Goal: Communication & Community: Answer question/provide support

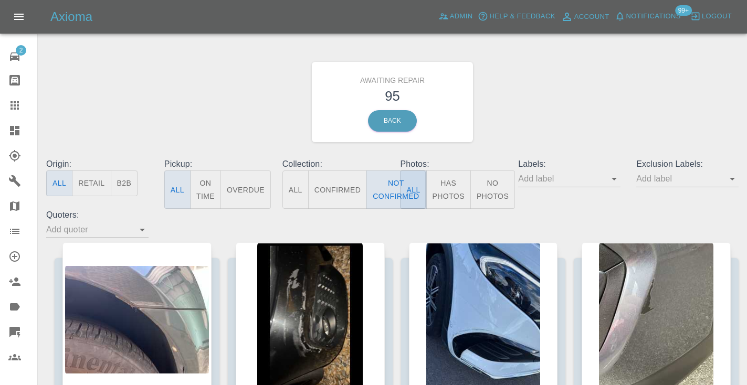
scroll to position [550, 0]
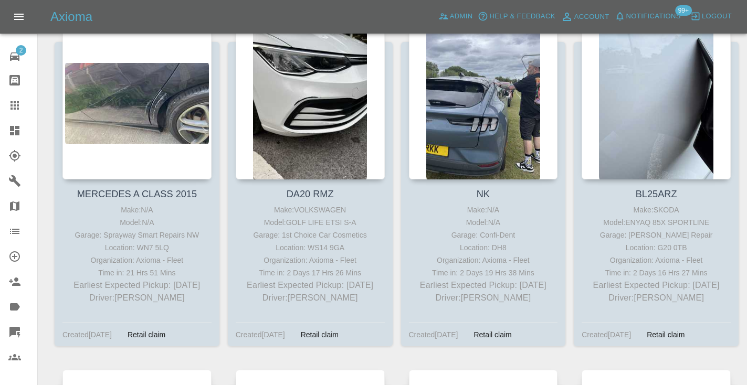
click at [492, 112] on div at bounding box center [483, 102] width 149 height 153
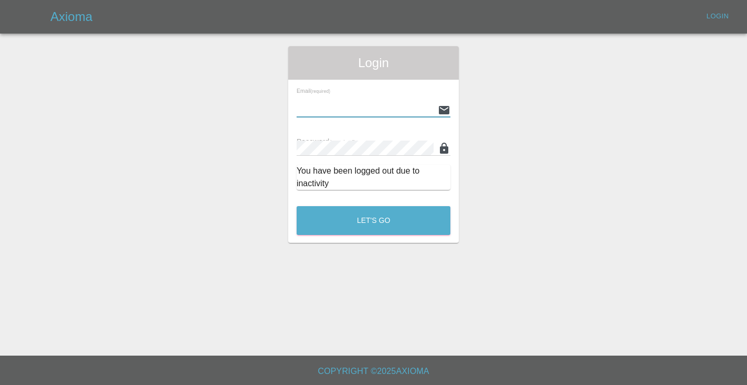
type input "Castrokhonqwana@gmail.com"
click at [373, 220] on button "Let's Go" at bounding box center [374, 220] width 154 height 29
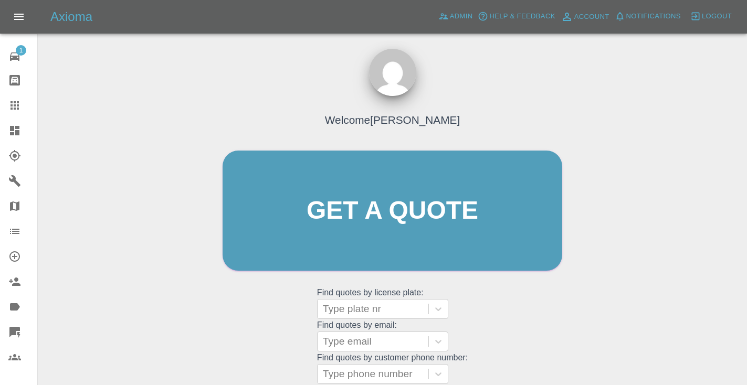
click at [535, 325] on div "Welcome Castro Get a quote Get a quote Find quotes by license plate: Type plate…" at bounding box center [393, 230] width 362 height 317
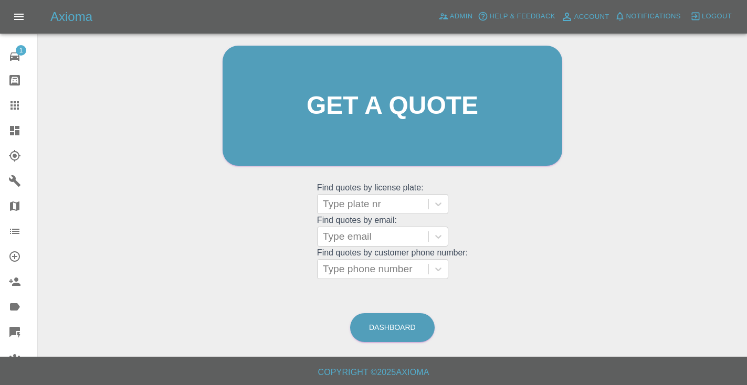
scroll to position [107, 0]
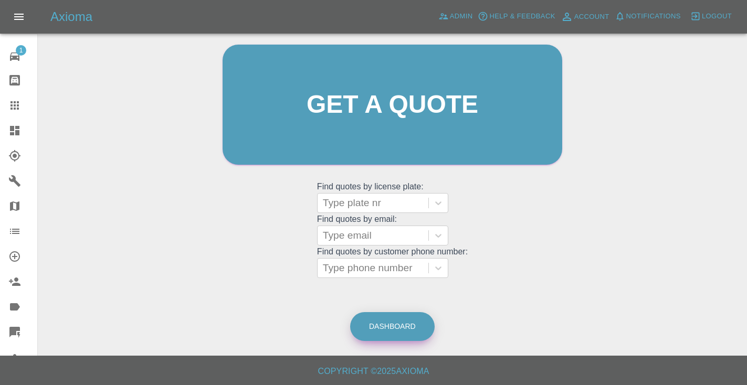
click at [367, 315] on link "Dashboard" at bounding box center [392, 326] width 85 height 29
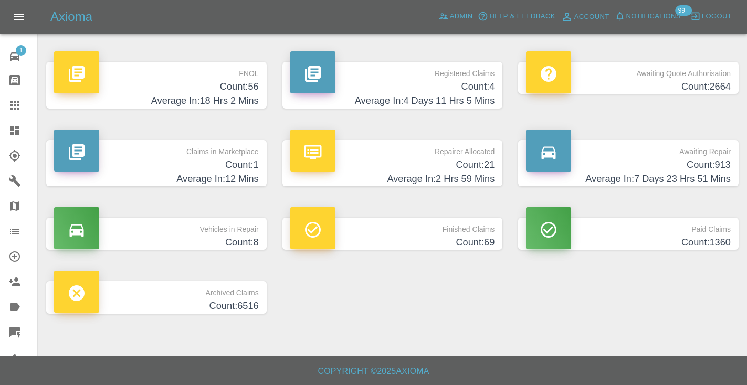
click at [709, 165] on h4 "Count: 913" at bounding box center [628, 165] width 205 height 14
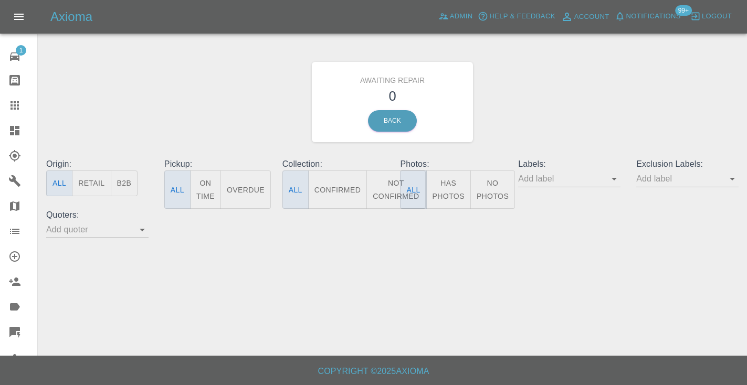
click at [384, 192] on button "Not Confirmed" at bounding box center [395, 190] width 59 height 38
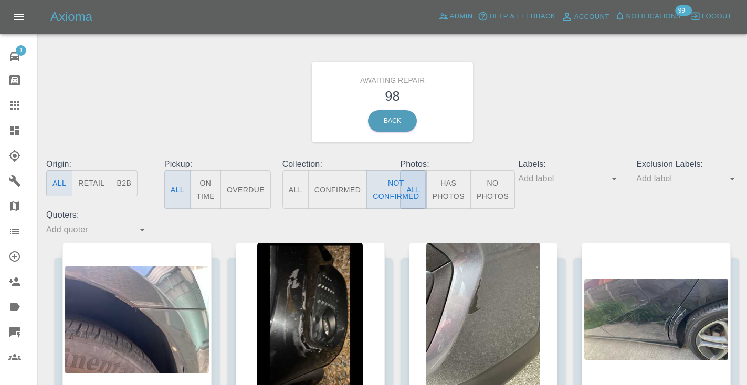
click at [504, 120] on div "Awaiting Repair 98 Back" at bounding box center [392, 102] width 708 height 112
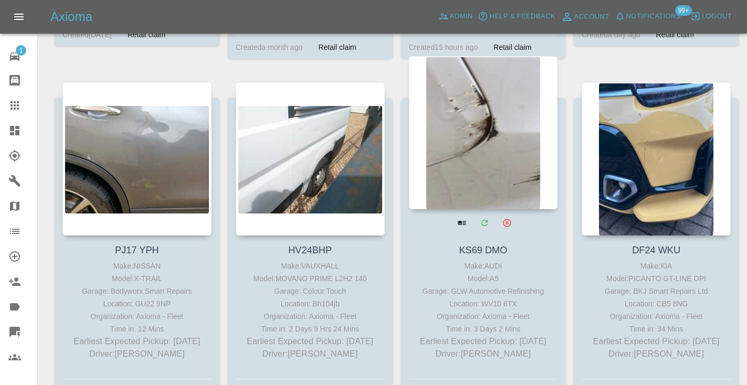
scroll to position [2986, 0]
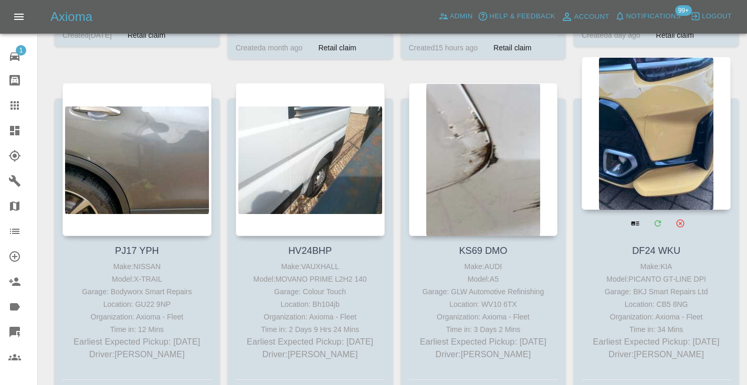
click at [639, 177] on div at bounding box center [656, 133] width 149 height 153
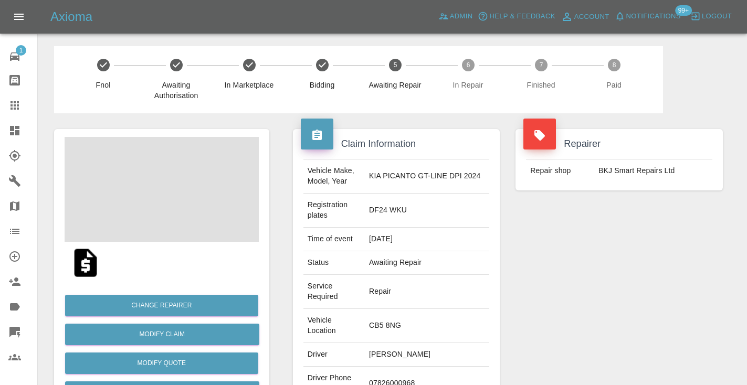
click at [405, 367] on td "07826000968" at bounding box center [427, 384] width 124 height 34
copy td "07826000968"
click at [581, 272] on div "Repairer Repair shop BKJ Smart Repairs Ltd" at bounding box center [619, 296] width 223 height 366
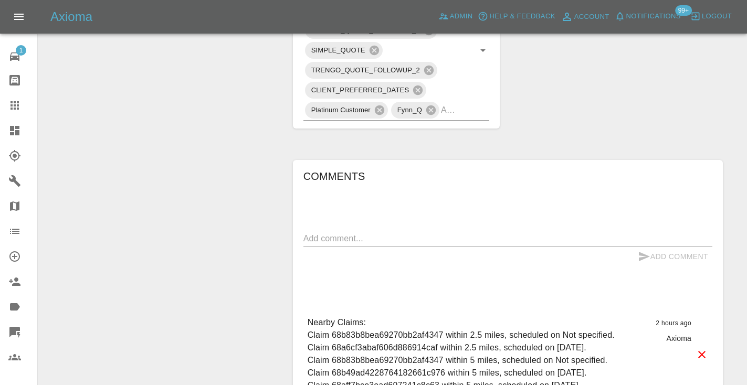
scroll to position [791, 0]
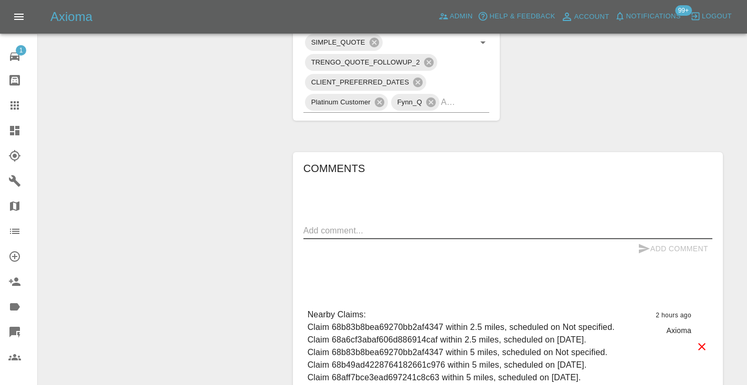
click at [325, 225] on textarea at bounding box center [507, 231] width 409 height 12
type textarea "called no answer : voicemailbox"
click at [644, 244] on icon "submit" at bounding box center [644, 248] width 11 height 9
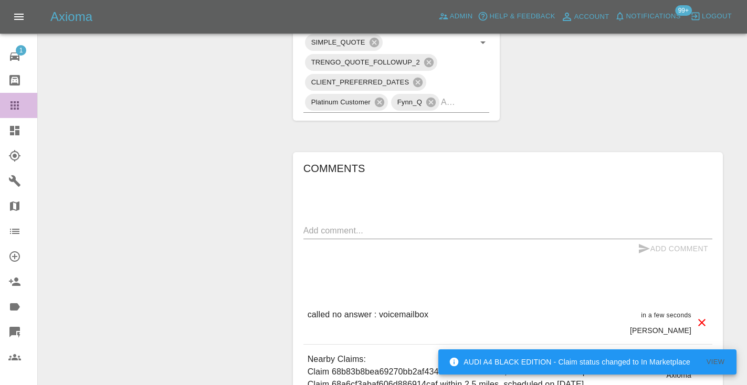
click at [16, 101] on icon at bounding box center [14, 105] width 13 height 13
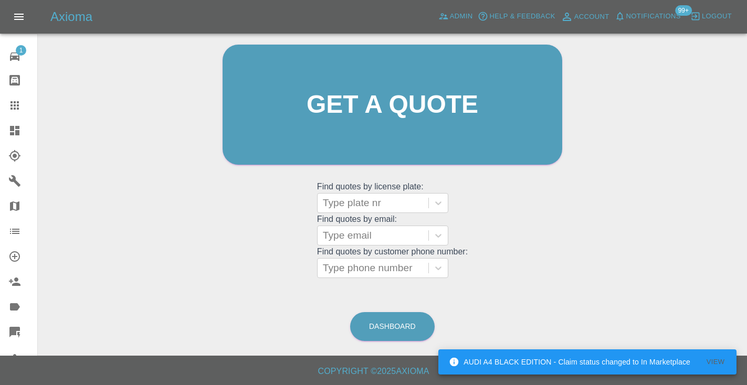
scroll to position [71, 0]
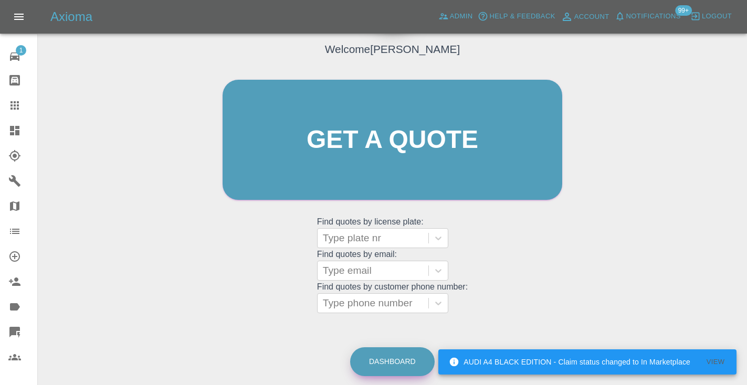
click at [400, 364] on link "Dashboard" at bounding box center [392, 361] width 85 height 29
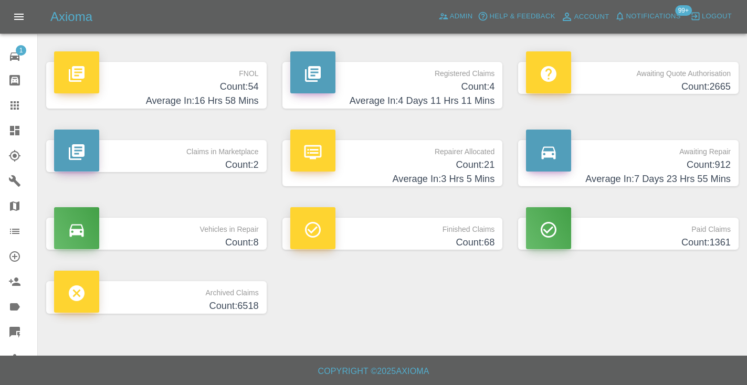
click at [704, 167] on h4 "Count: 912" at bounding box center [628, 165] width 205 height 14
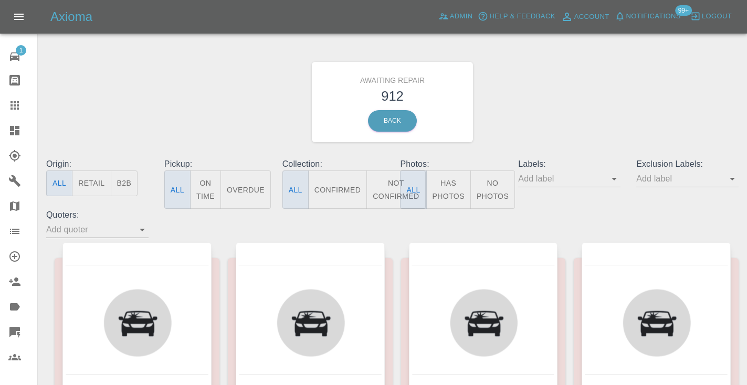
click at [389, 185] on button "Not Confirmed" at bounding box center [395, 190] width 59 height 38
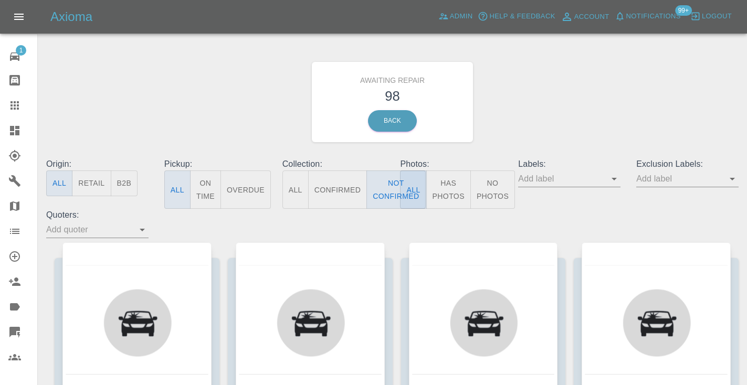
click at [519, 118] on div "Awaiting Repair 98 Back" at bounding box center [392, 102] width 708 height 112
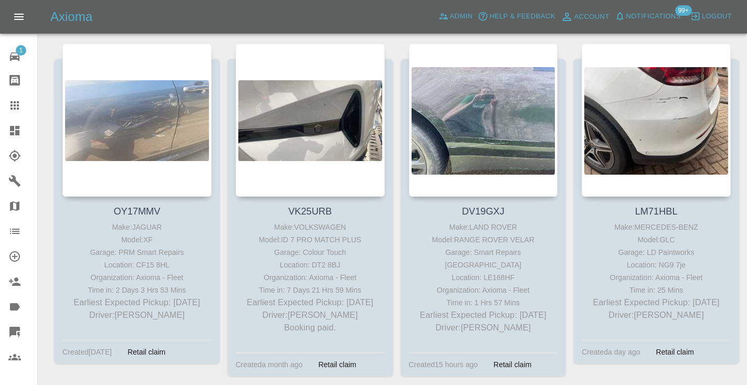
scroll to position [2655, 0]
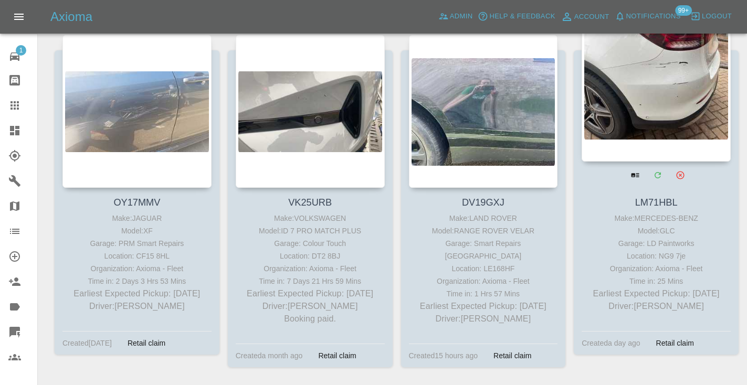
click at [644, 112] on div at bounding box center [656, 84] width 149 height 153
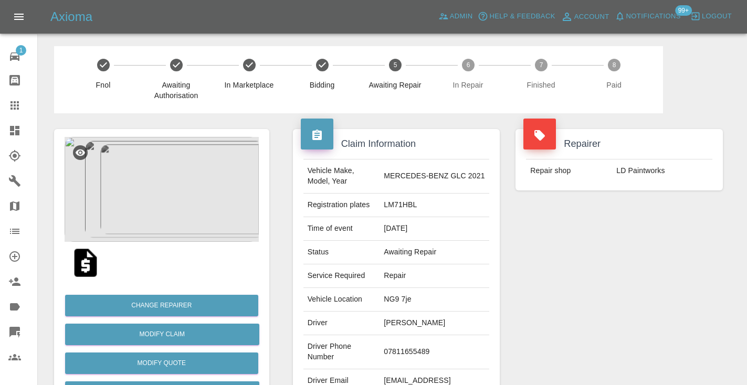
click at [414, 346] on td "07811655489" at bounding box center [435, 352] width 110 height 34
copy td "07811655489"
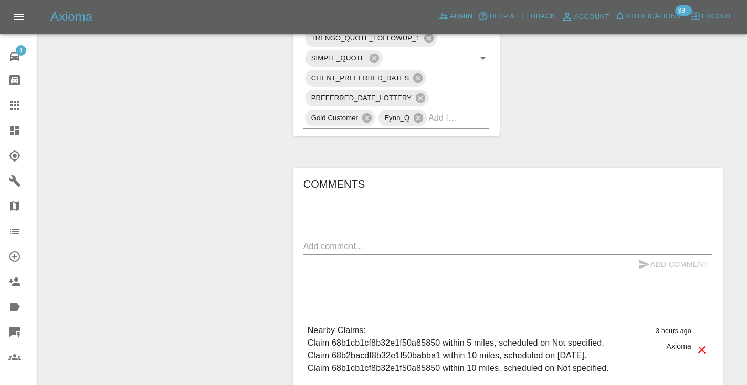
scroll to position [707, 0]
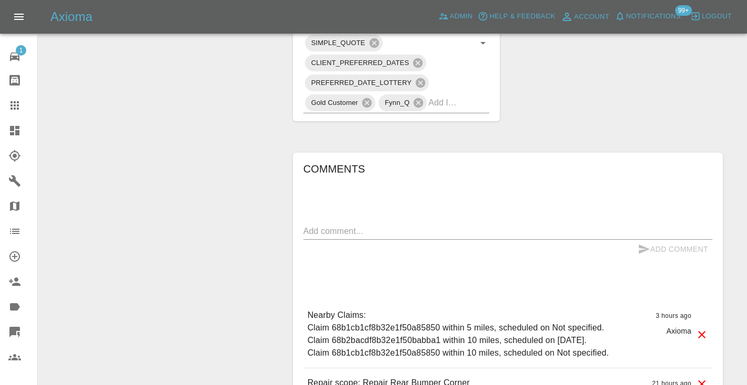
click at [333, 225] on textarea at bounding box center [507, 231] width 409 height 12
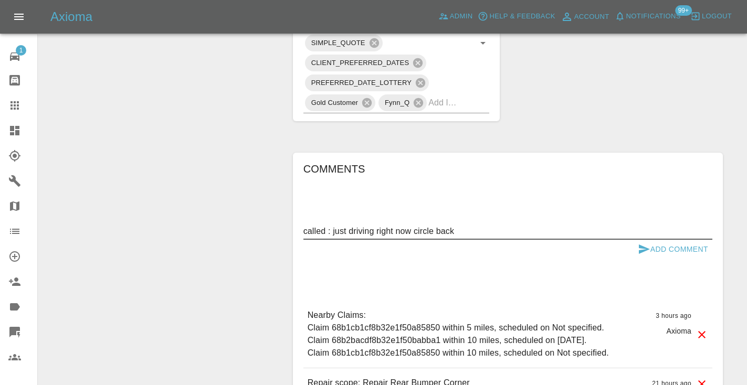
type textarea "called : just driving right now circle back"
click at [638, 243] on icon "submit" at bounding box center [644, 249] width 13 height 13
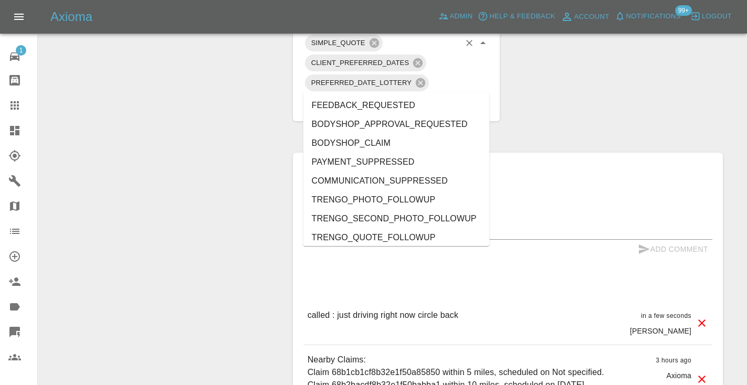
click at [452, 94] on input "text" at bounding box center [443, 102] width 31 height 16
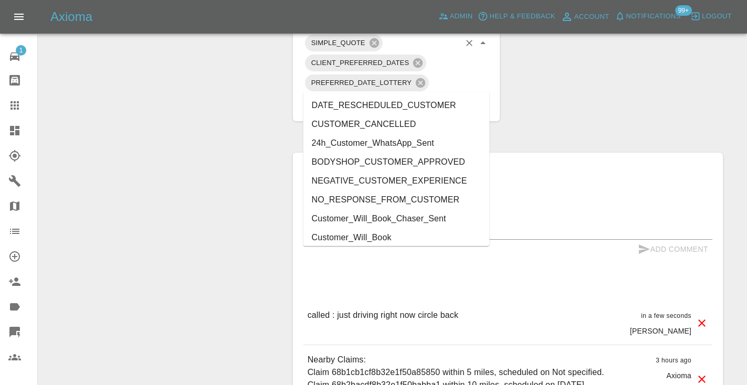
type input "cust"
click at [410, 236] on li "Customer_Will_Book" at bounding box center [396, 237] width 186 height 19
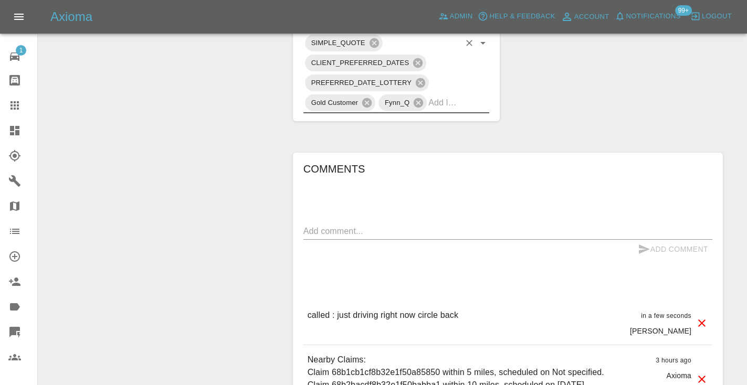
click at [18, 108] on icon at bounding box center [14, 105] width 8 height 8
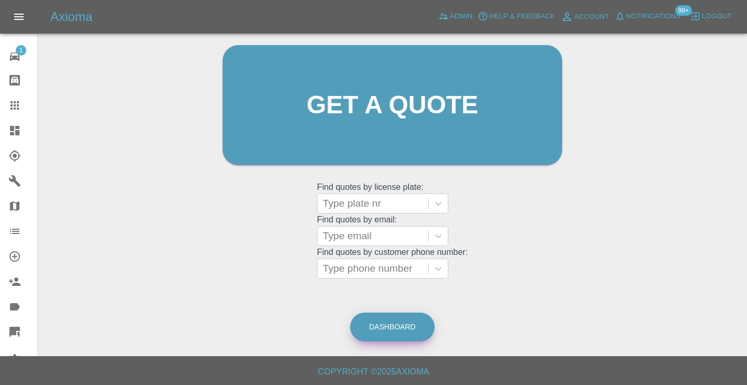
click at [388, 322] on link "Dashboard" at bounding box center [392, 327] width 85 height 29
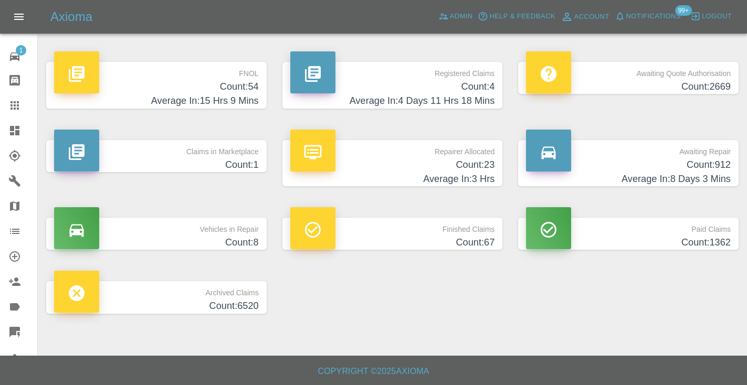
click at [688, 164] on h4 "Count: 912" at bounding box center [628, 165] width 205 height 14
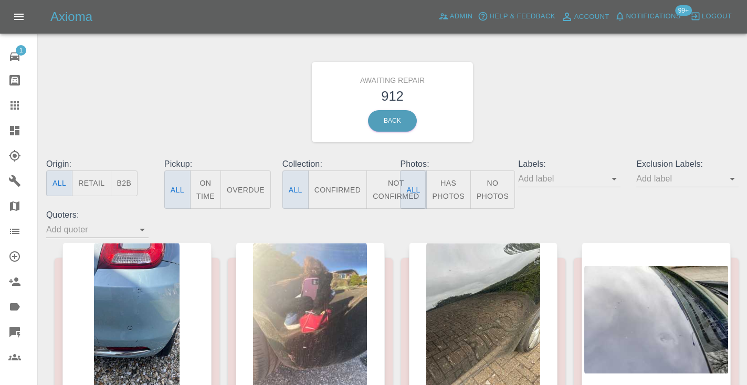
click at [392, 186] on button "Not Confirmed" at bounding box center [395, 190] width 59 height 38
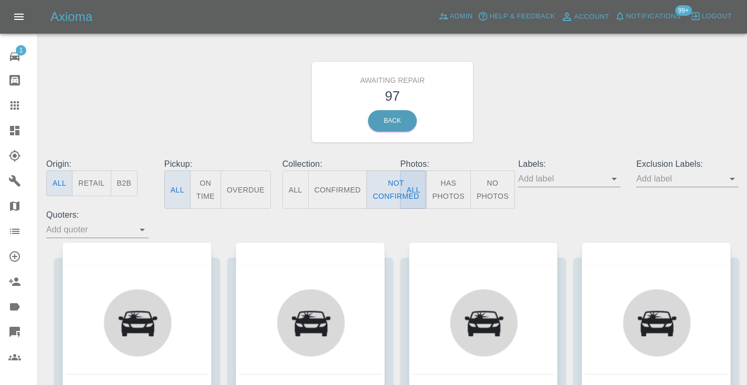
click at [594, 105] on div "Awaiting Repair 97 Back" at bounding box center [392, 102] width 708 height 112
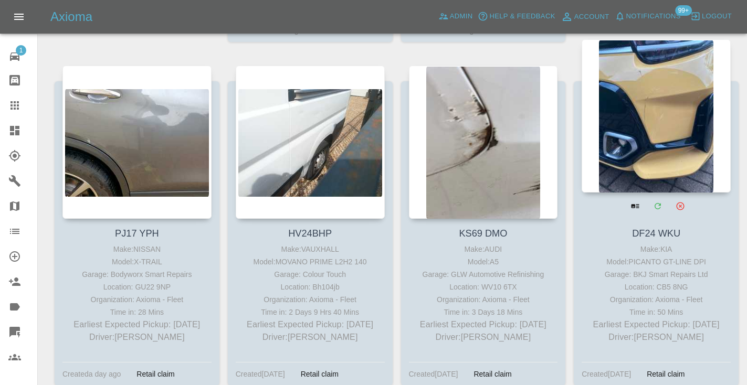
scroll to position [2964, 0]
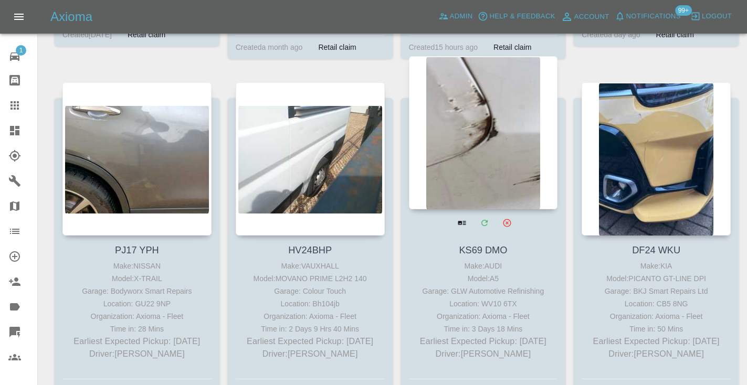
click at [503, 137] on div at bounding box center [483, 132] width 149 height 153
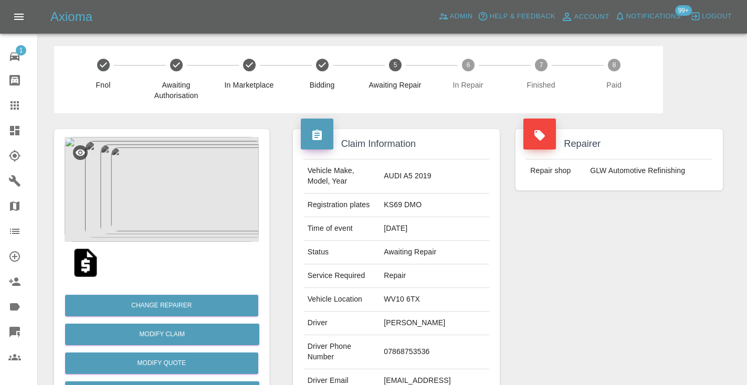
click at [434, 335] on td "07868753536" at bounding box center [435, 352] width 110 height 34
copy td "07868753536"
click at [572, 291] on div "Repairer Repair shop GLW Automotive Refinishing" at bounding box center [619, 269] width 223 height 313
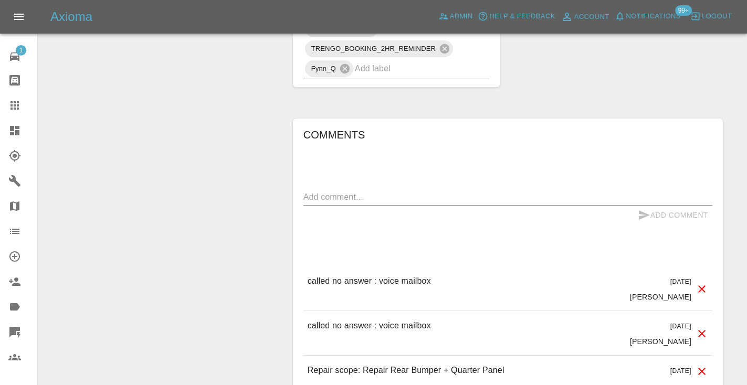
scroll to position [756, 0]
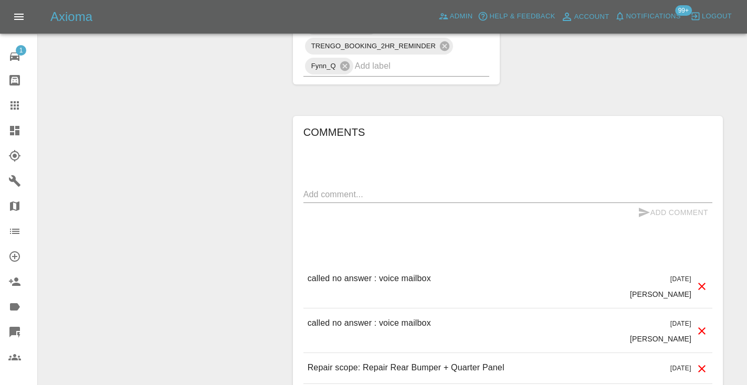
click at [331, 186] on div "x" at bounding box center [507, 194] width 409 height 17
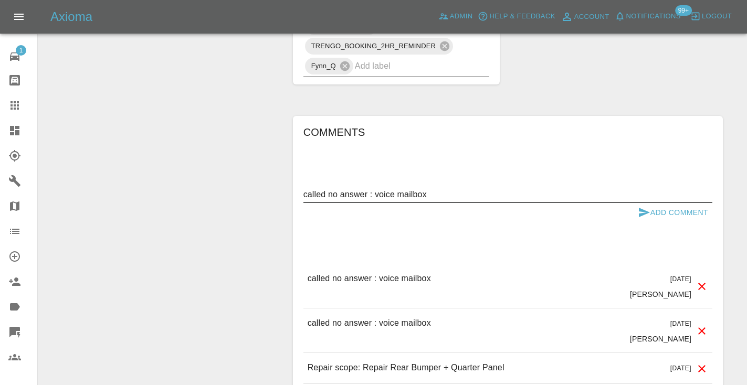
type textarea "called no answer : voice mailbox"
click at [642, 208] on icon "submit" at bounding box center [644, 212] width 11 height 9
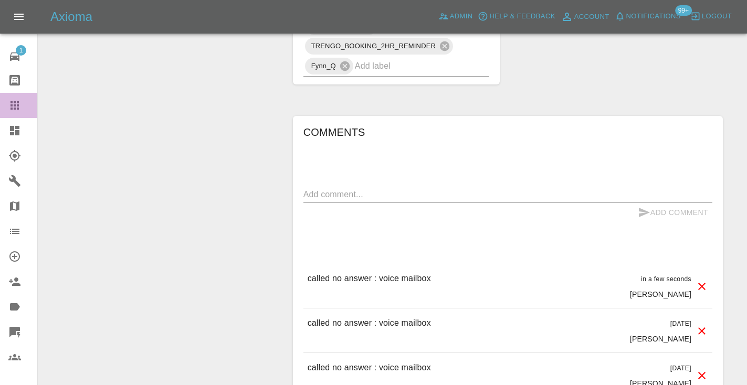
click at [16, 107] on icon at bounding box center [14, 105] width 8 height 8
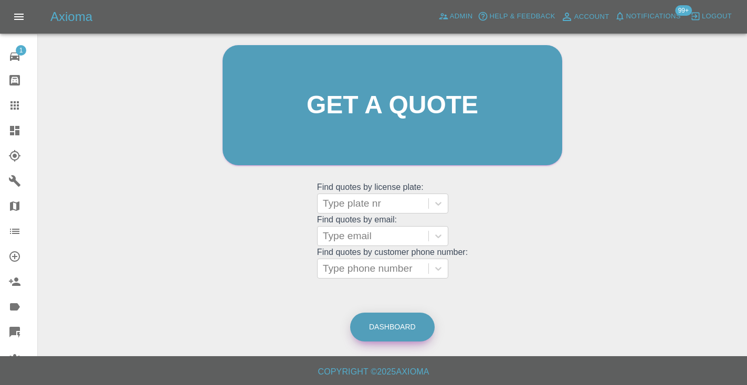
click at [387, 322] on link "Dashboard" at bounding box center [392, 327] width 85 height 29
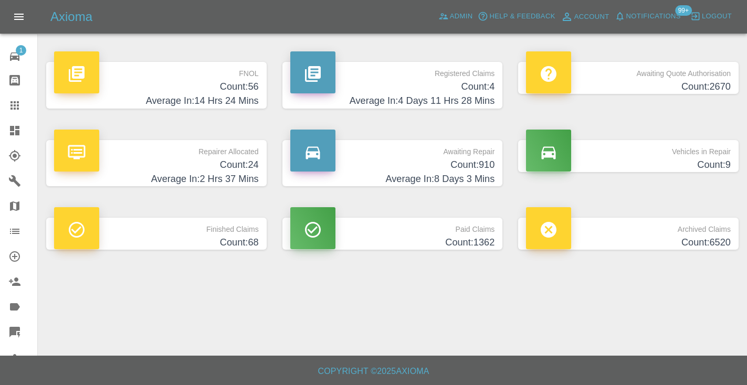
click at [479, 168] on h4 "Count: 910" at bounding box center [392, 165] width 205 height 14
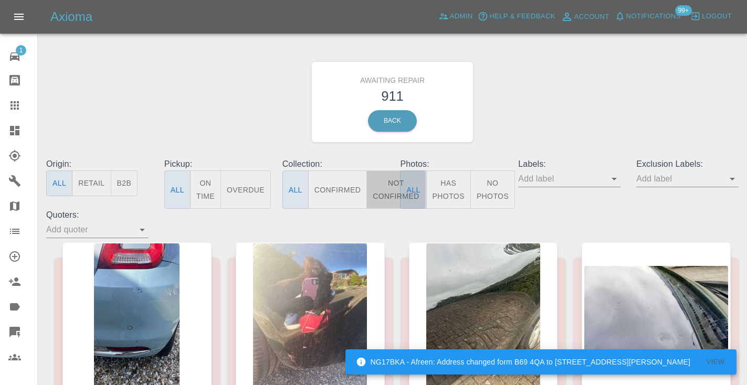
click at [384, 194] on button "Not Confirmed" at bounding box center [395, 190] width 59 height 38
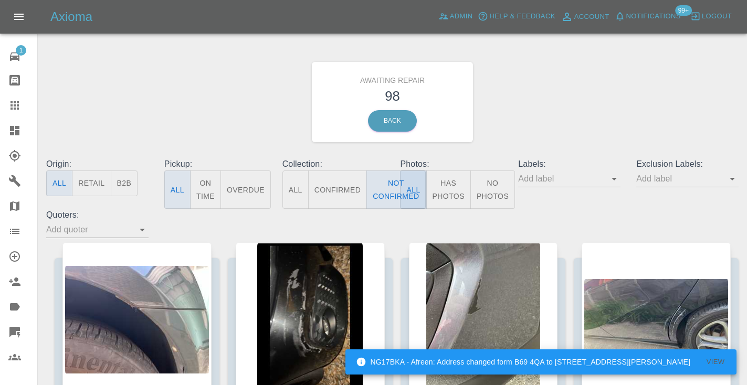
click at [494, 118] on div "Awaiting Repair 98 Back" at bounding box center [392, 102] width 708 height 112
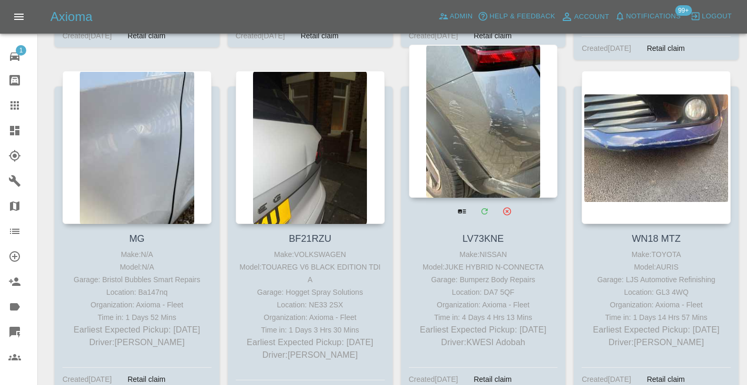
scroll to position [4346, 0]
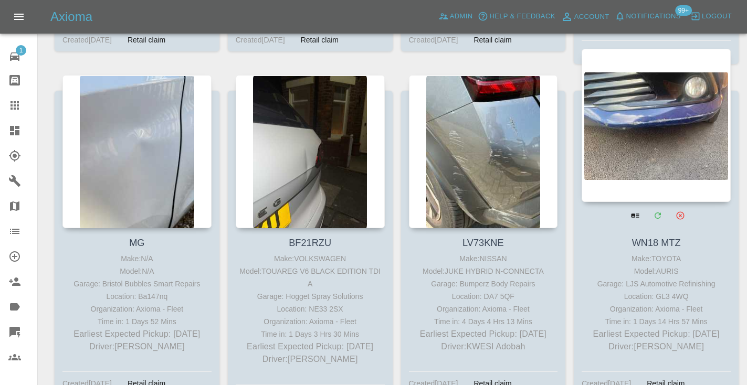
click at [645, 151] on div at bounding box center [656, 125] width 149 height 153
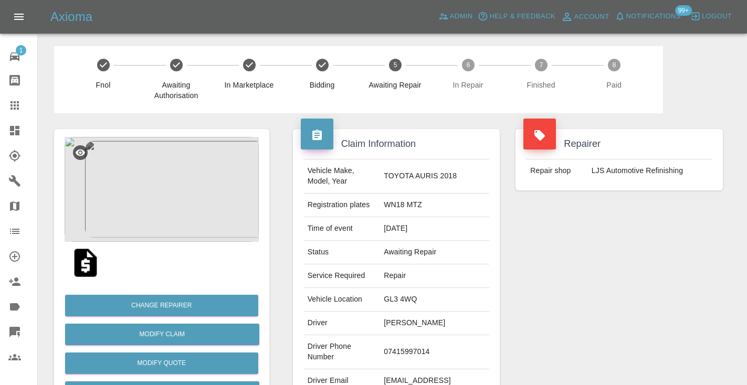
click at [424, 349] on td "07415997014" at bounding box center [435, 352] width 110 height 34
copy td "07415997014"
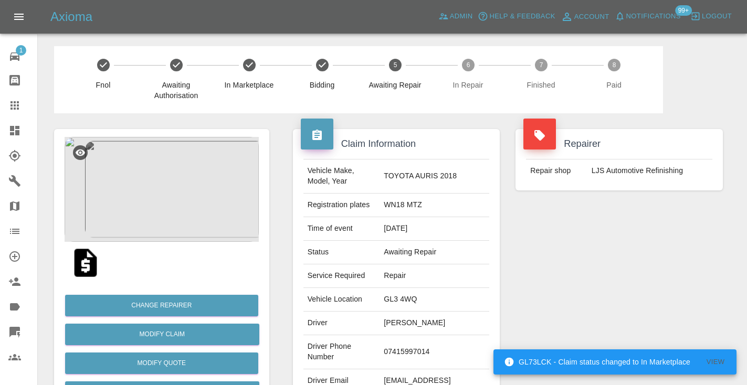
click at [574, 298] on div "Repairer Repair shop LJS Automotive Refinishing" at bounding box center [619, 269] width 223 height 313
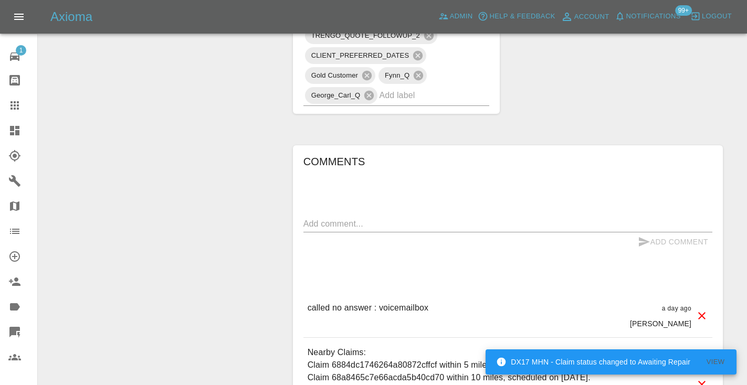
scroll to position [847, 0]
click at [345, 216] on textarea at bounding box center [507, 222] width 409 height 12
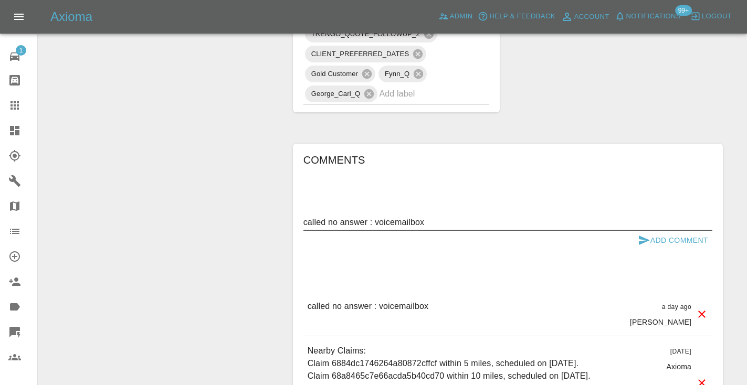
type textarea "called no answer : voicemailbox"
click at [640, 236] on icon "submit" at bounding box center [644, 240] width 11 height 9
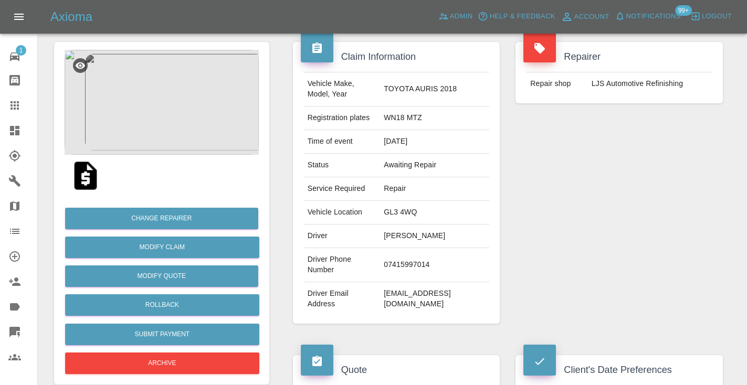
scroll to position [83, 0]
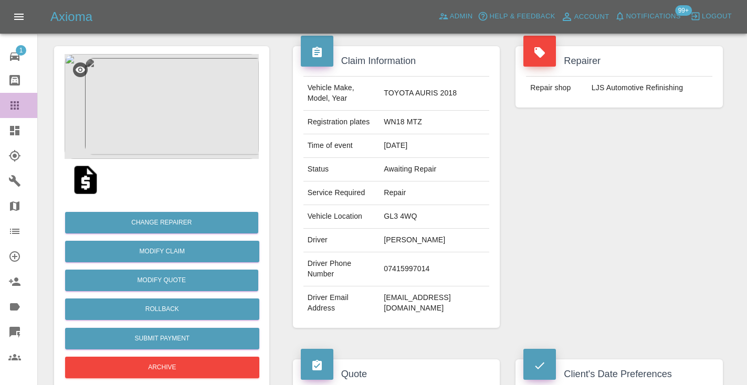
click at [9, 104] on icon at bounding box center [14, 105] width 13 height 13
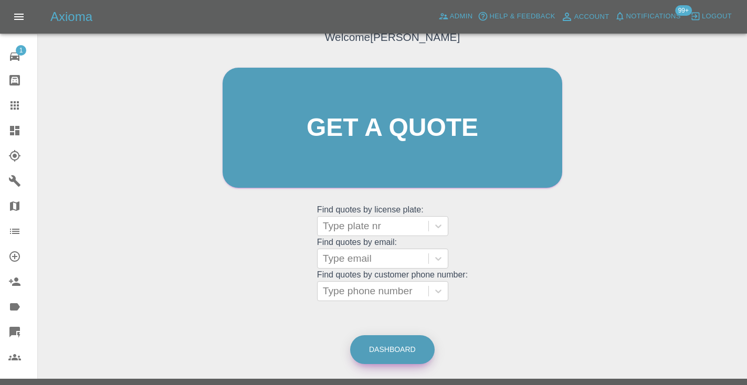
click at [397, 356] on link "Dashboard" at bounding box center [392, 349] width 85 height 29
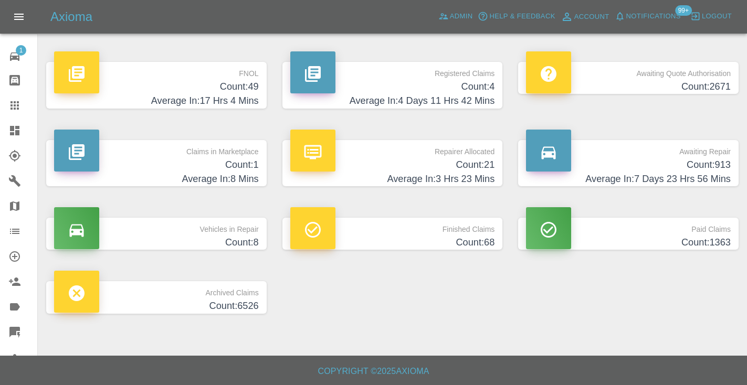
click at [675, 162] on h4 "Count: 913" at bounding box center [628, 165] width 205 height 14
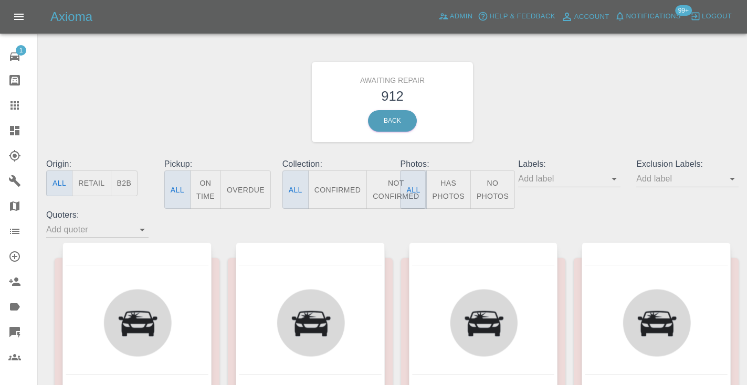
click at [388, 187] on button "Not Confirmed" at bounding box center [395, 190] width 59 height 38
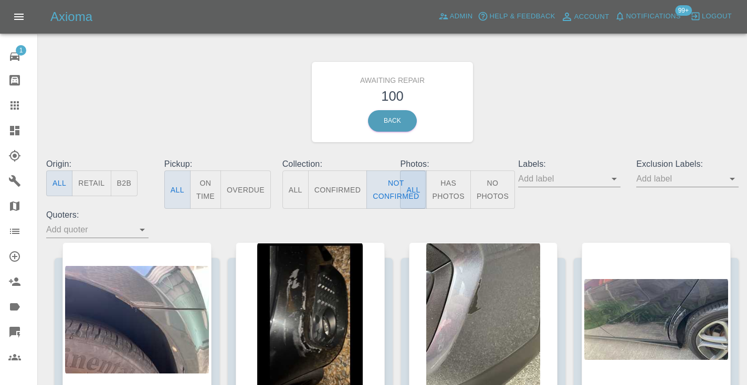
click at [629, 101] on div "Awaiting Repair 100 Back" at bounding box center [392, 102] width 708 height 112
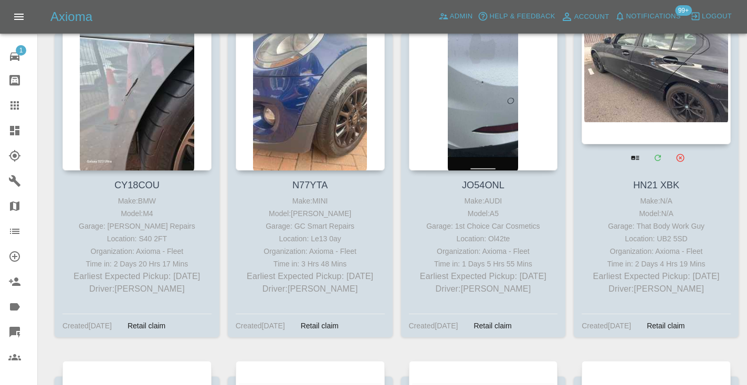
scroll to position [3714, 0]
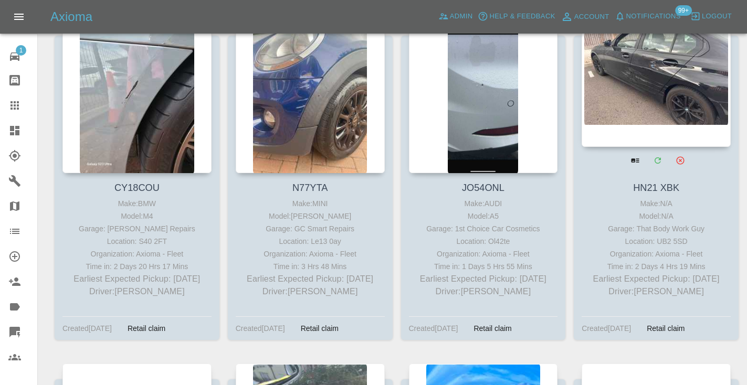
click at [667, 73] on div at bounding box center [656, 70] width 149 height 153
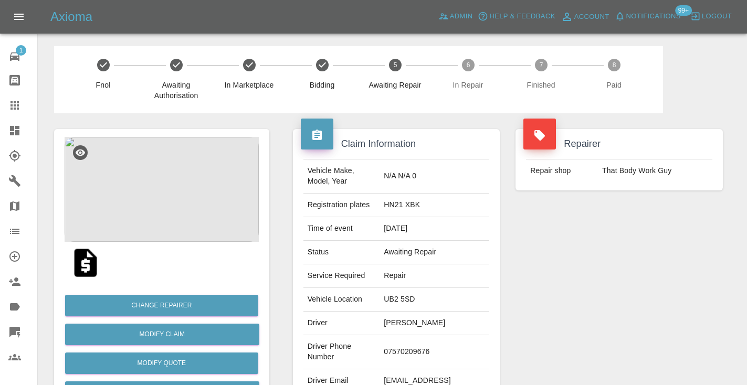
click at [429, 335] on td "07570209676" at bounding box center [435, 352] width 110 height 34
copy td "07570209676"
click at [639, 265] on div "Repairer Repair shop That Body Work Guy" at bounding box center [619, 269] width 223 height 313
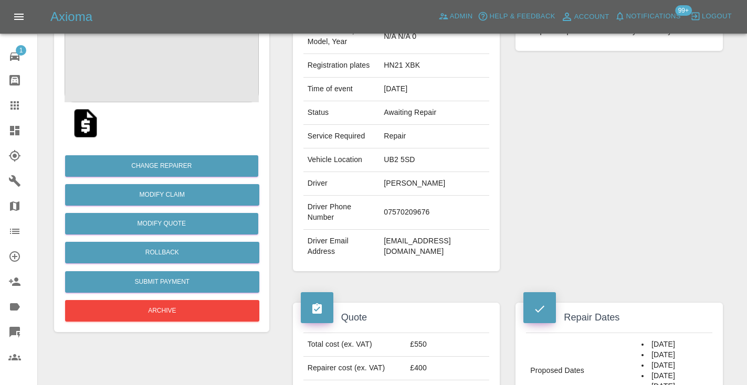
scroll to position [131, 0]
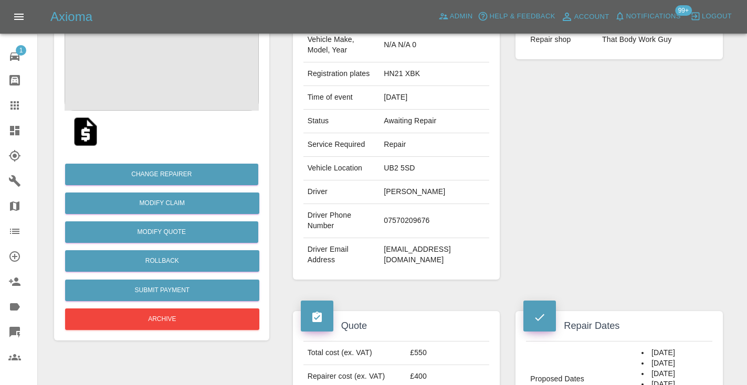
click at [165, 65] on img at bounding box center [162, 58] width 194 height 105
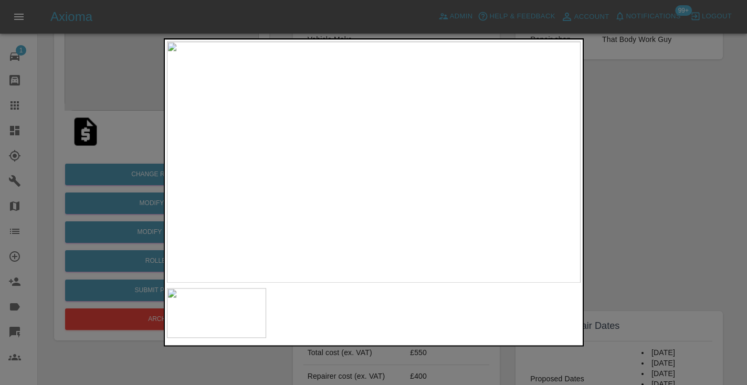
click at [666, 140] on div at bounding box center [373, 192] width 747 height 385
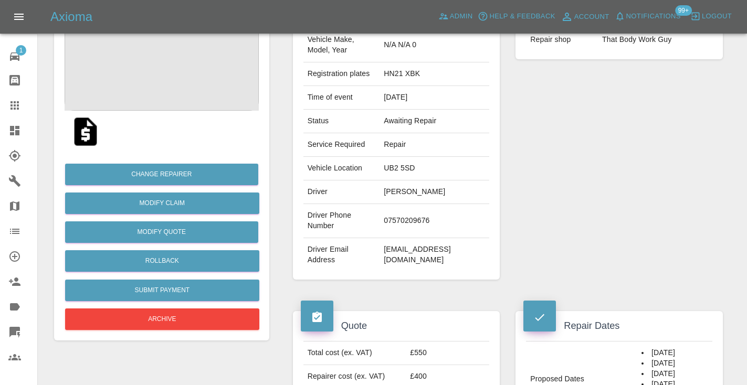
click at [435, 204] on td "07570209676" at bounding box center [435, 221] width 110 height 34
copy td "07570209676"
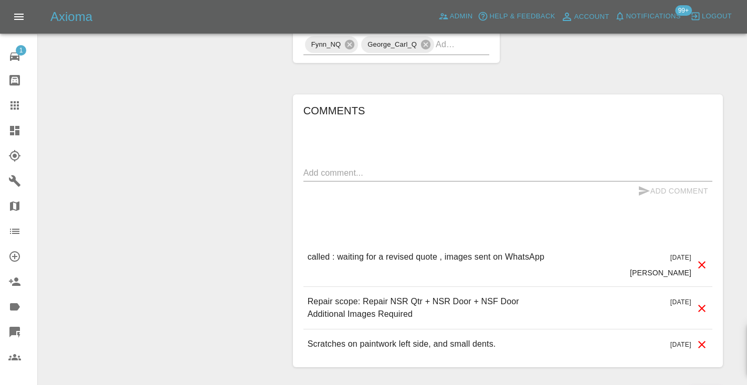
scroll to position [708, 0]
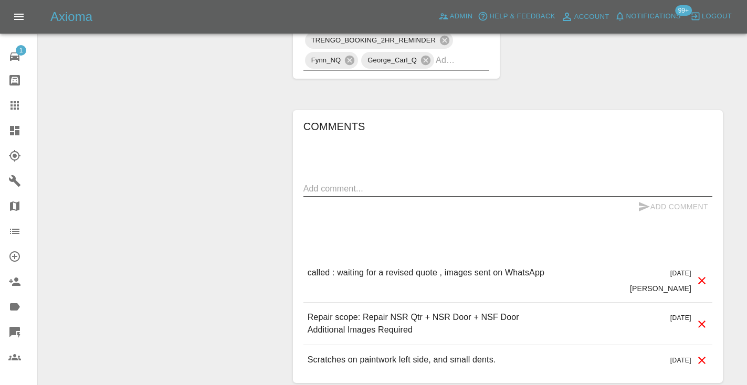
click at [319, 183] on textarea at bounding box center [507, 189] width 409 height 12
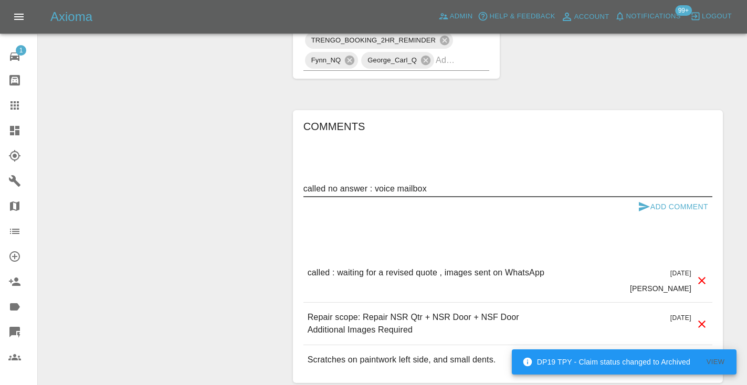
type textarea "called no answer : voice mailbox"
click at [644, 202] on icon "submit" at bounding box center [644, 206] width 11 height 9
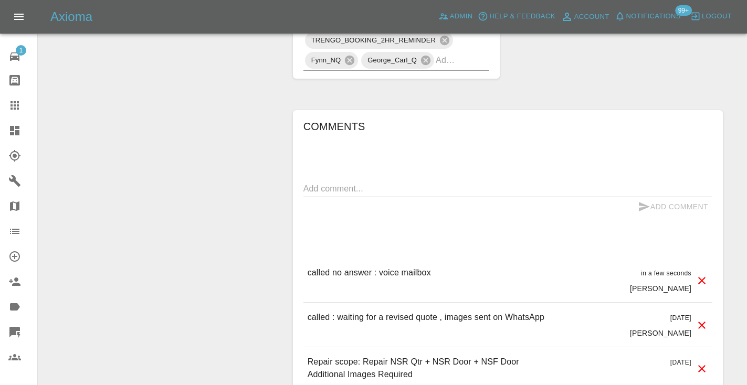
click at [17, 108] on icon at bounding box center [14, 105] width 8 height 8
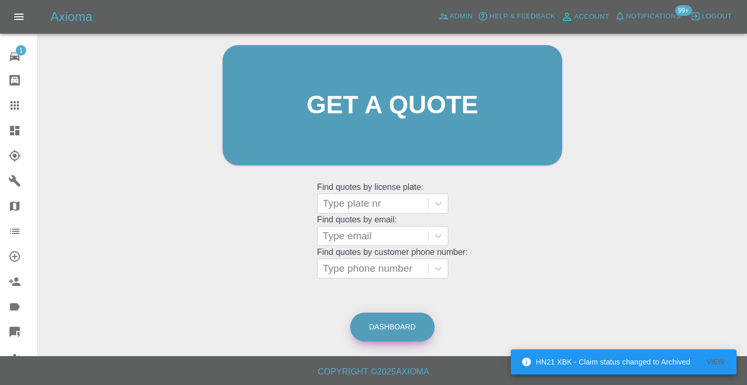
click at [379, 318] on link "Dashboard" at bounding box center [392, 327] width 85 height 29
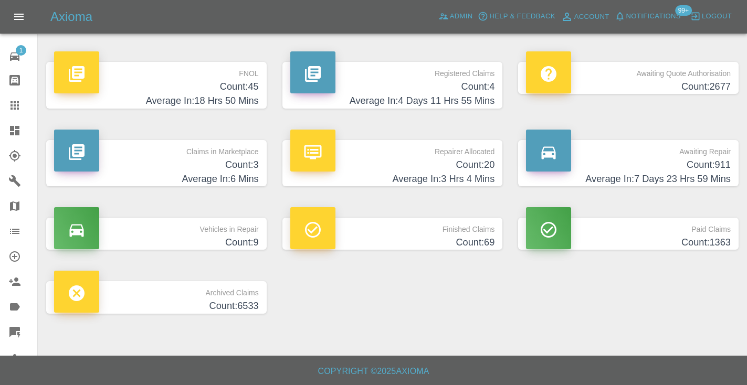
click at [708, 169] on h4 "Count: 911" at bounding box center [628, 165] width 205 height 14
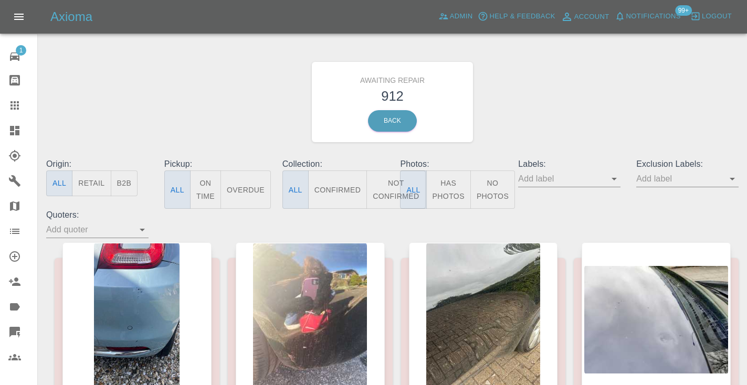
click at [376, 190] on button "Not Confirmed" at bounding box center [395, 190] width 59 height 38
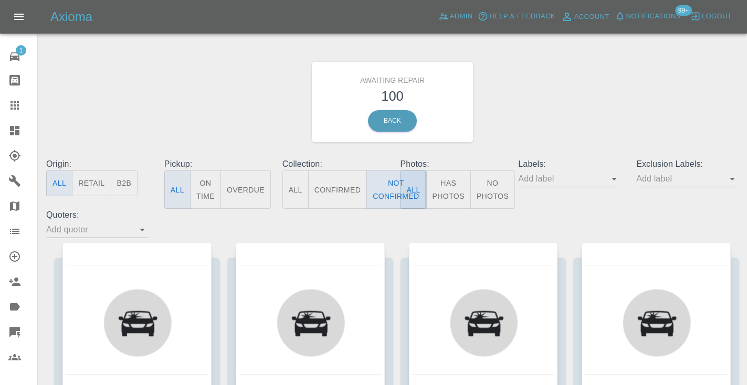
click at [655, 108] on div "Awaiting Repair 100 Back" at bounding box center [392, 102] width 708 height 112
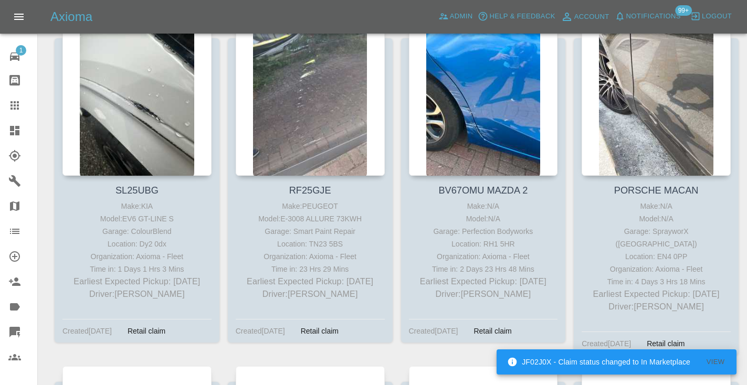
scroll to position [4044, 0]
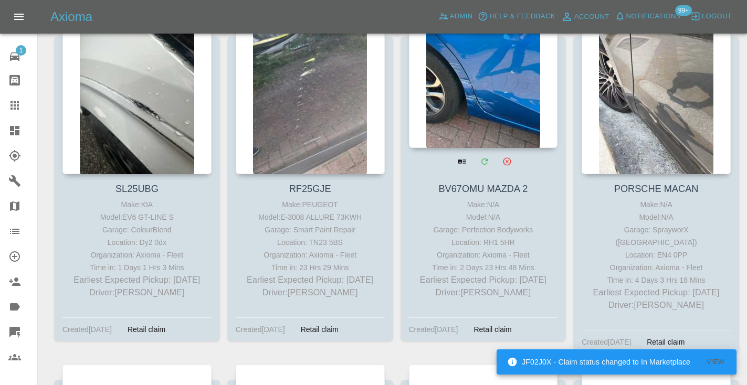
click at [511, 92] on div at bounding box center [483, 71] width 149 height 153
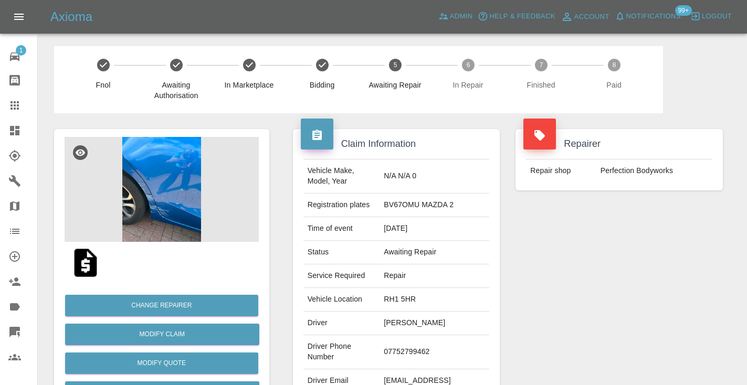
click at [402, 348] on td "07752799462" at bounding box center [435, 352] width 110 height 34
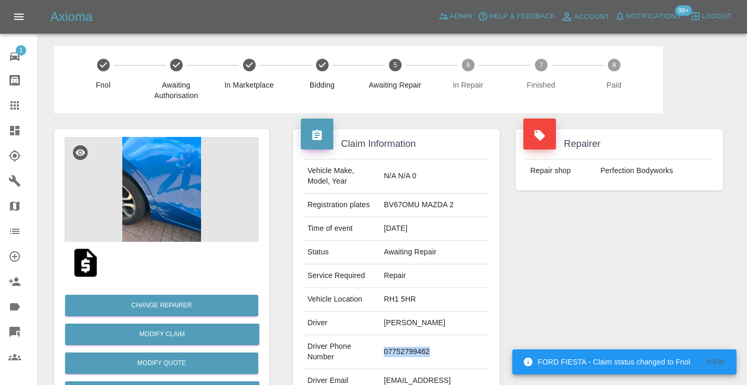
copy td "07752799462"
click at [589, 296] on div "Repairer Repair shop Perfection Bodyworks" at bounding box center [619, 269] width 223 height 313
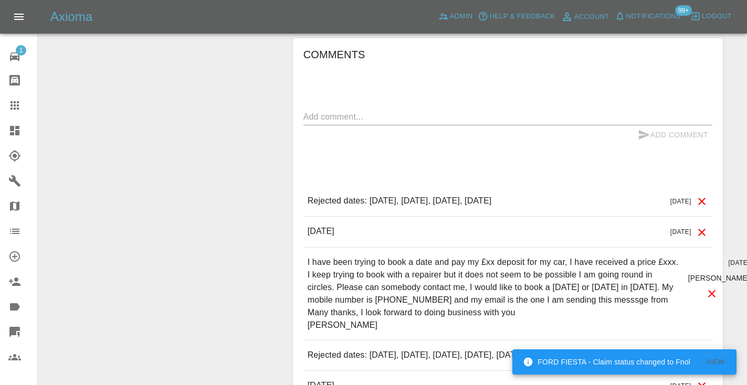
scroll to position [897, 0]
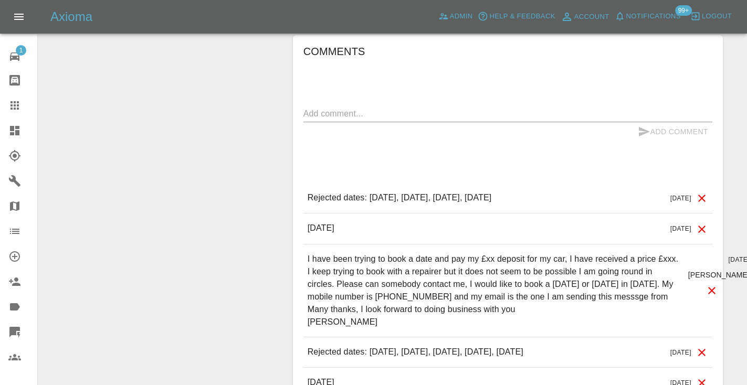
click at [397, 114] on textarea at bounding box center [507, 114] width 409 height 12
type textarea "he number is not available"
click at [652, 130] on button "Add Comment" at bounding box center [673, 131] width 79 height 19
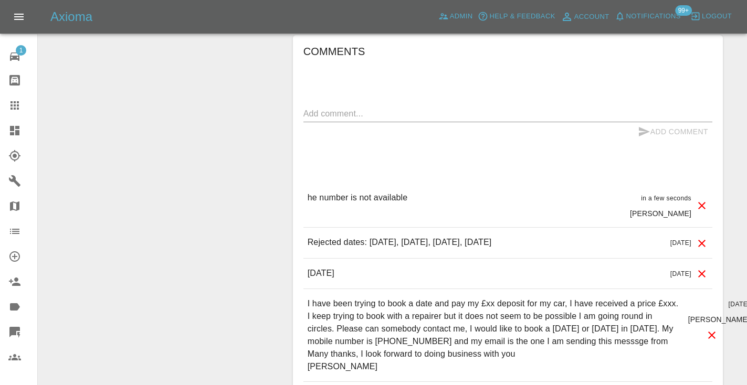
click at [22, 107] on div at bounding box center [22, 105] width 29 height 13
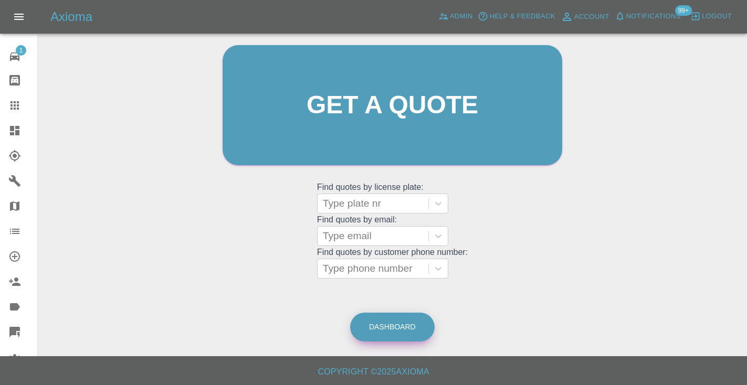
click at [407, 329] on link "Dashboard" at bounding box center [392, 327] width 85 height 29
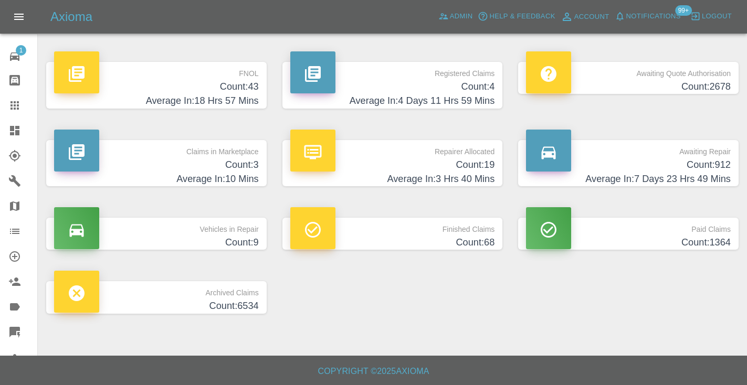
click at [709, 176] on h4 "Average In: 7 Days 23 Hrs 49 Mins" at bounding box center [628, 179] width 205 height 14
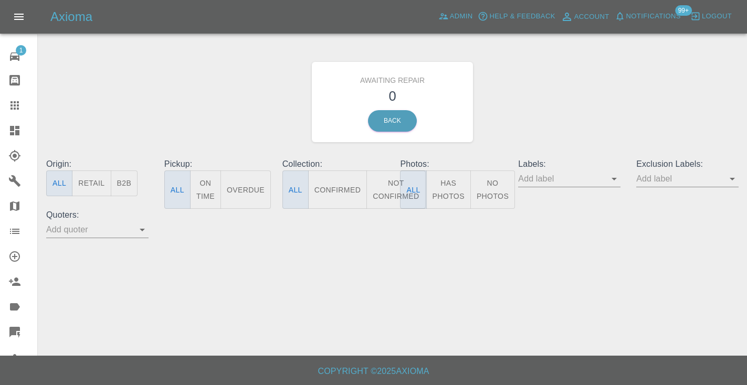
click at [385, 189] on button "Not Confirmed" at bounding box center [395, 190] width 59 height 38
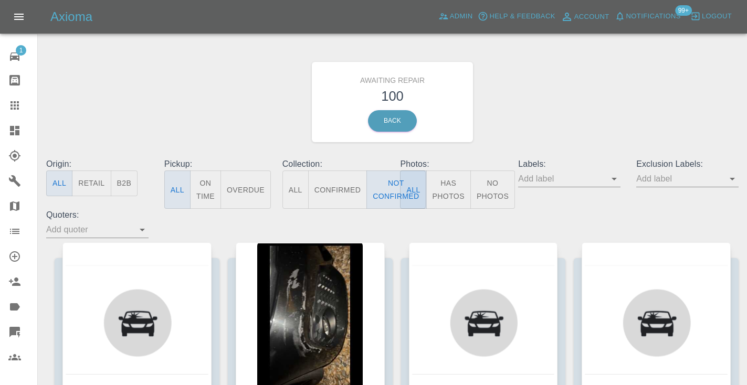
click at [586, 109] on div "Awaiting Repair 100 Back" at bounding box center [392, 102] width 708 height 112
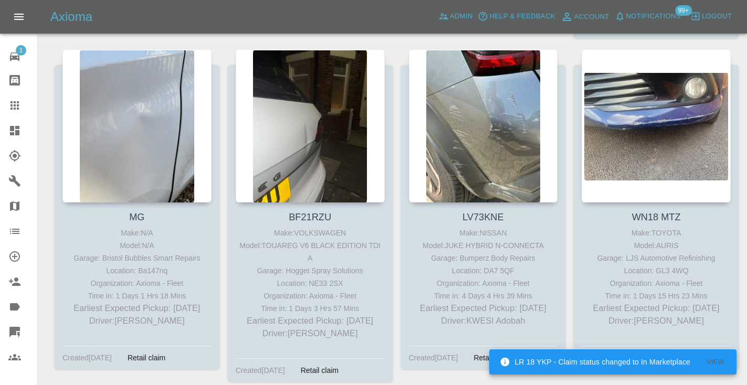
scroll to position [4432, 0]
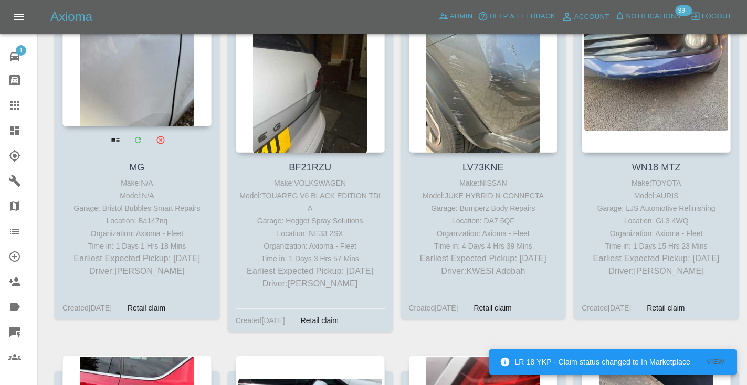
click at [153, 69] on div at bounding box center [136, 49] width 149 height 153
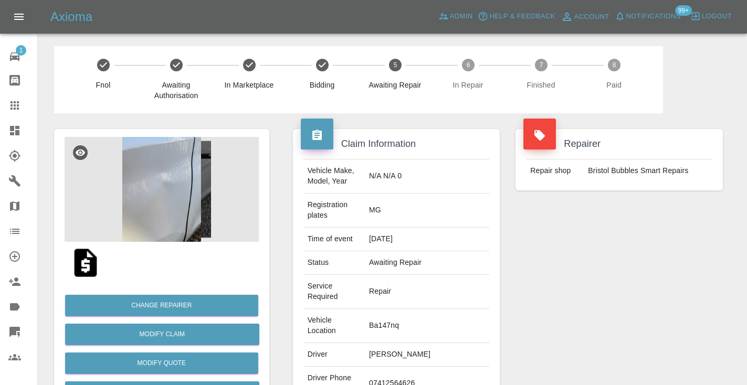
click at [403, 367] on td "07412564626" at bounding box center [427, 384] width 124 height 34
copy td "07412564626"
click at [641, 300] on div "Repairer Repair shop Bristol Bubbles Smart Repairs" at bounding box center [619, 296] width 223 height 366
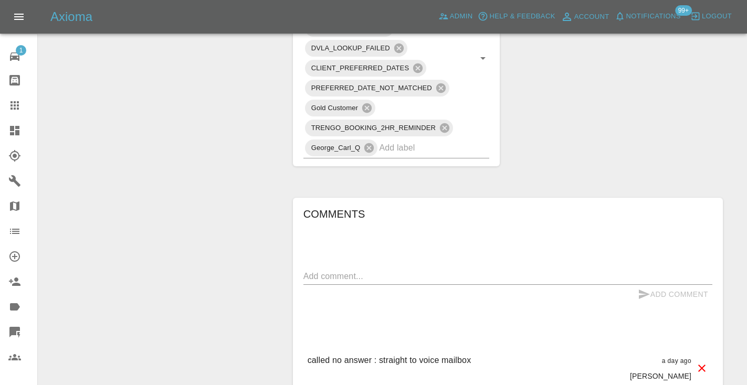
scroll to position [824, 0]
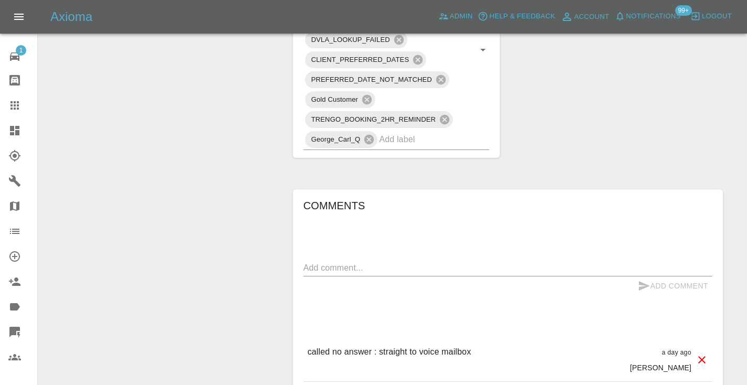
click at [312, 260] on div "x" at bounding box center [507, 268] width 409 height 17
type textarea "straight to voicemail"
click at [650, 277] on button "Add Comment" at bounding box center [673, 286] width 79 height 19
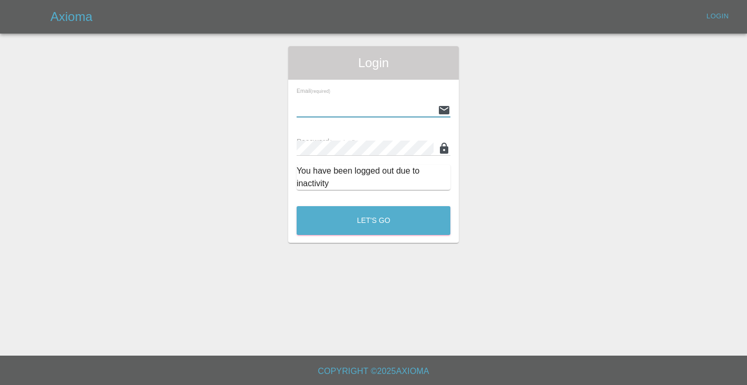
type input "Castrokhonqwana@gmail.com"
click at [373, 220] on button "Let's Go" at bounding box center [374, 220] width 154 height 29
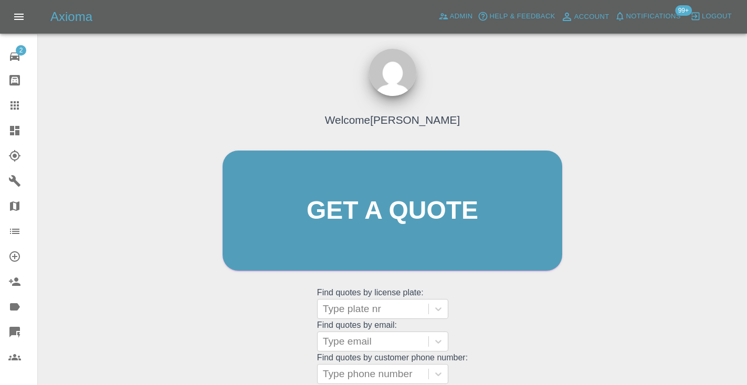
drag, startPoint x: 645, startPoint y: 321, endPoint x: 650, endPoint y: 318, distance: 6.1
click at [645, 321] on div "Welcome Castro Get a quote Get a quote Find quotes by license plate: Type plate…" at bounding box center [392, 260] width 692 height 377
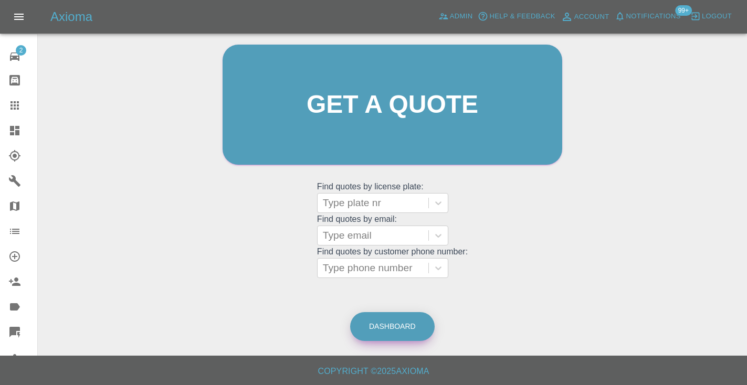
scroll to position [106, 0]
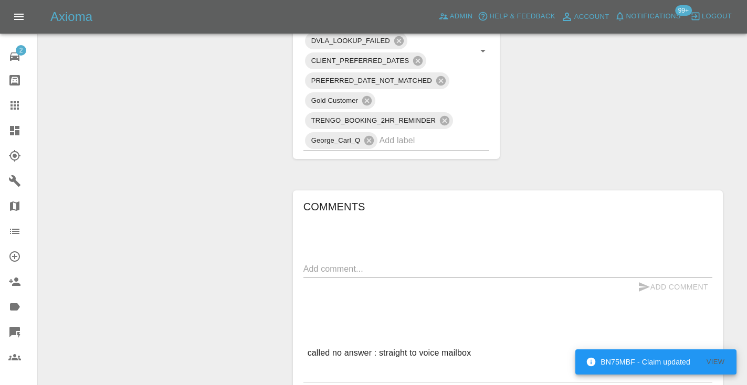
scroll to position [826, 0]
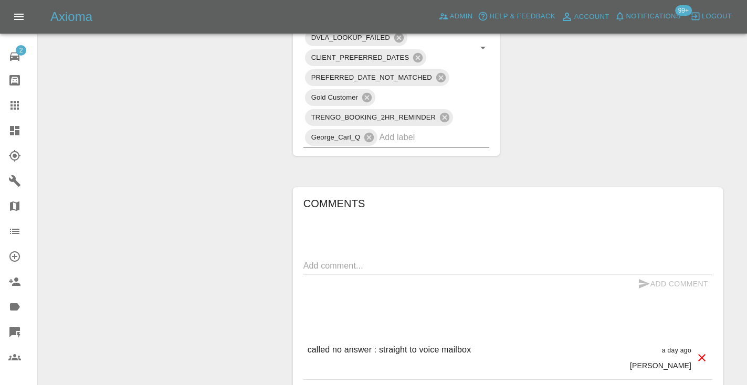
click at [330, 260] on textarea at bounding box center [507, 266] width 409 height 12
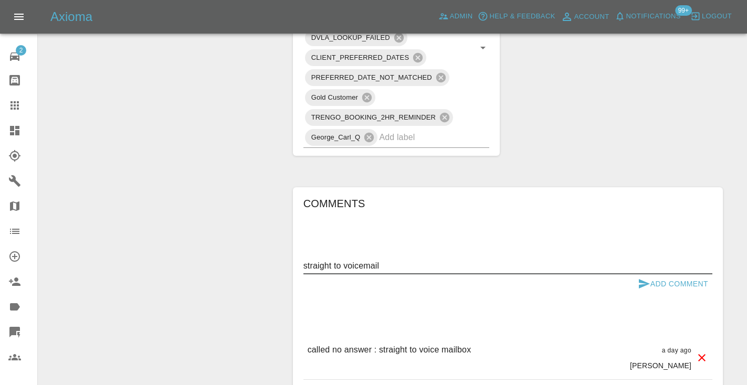
type textarea "straight to voicemail"
click at [645, 279] on icon "submit" at bounding box center [644, 283] width 11 height 9
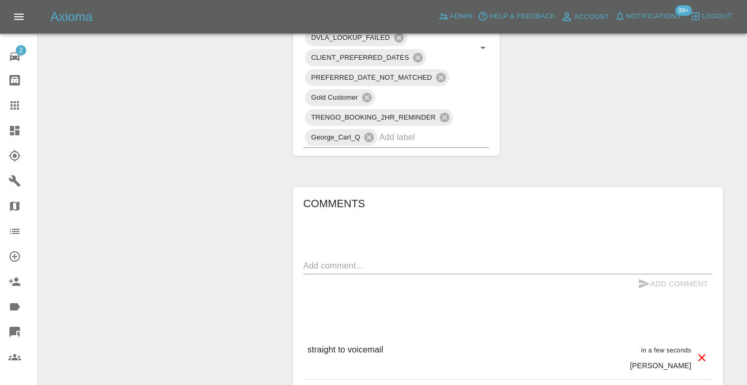
click at [10, 106] on icon at bounding box center [14, 105] width 8 height 8
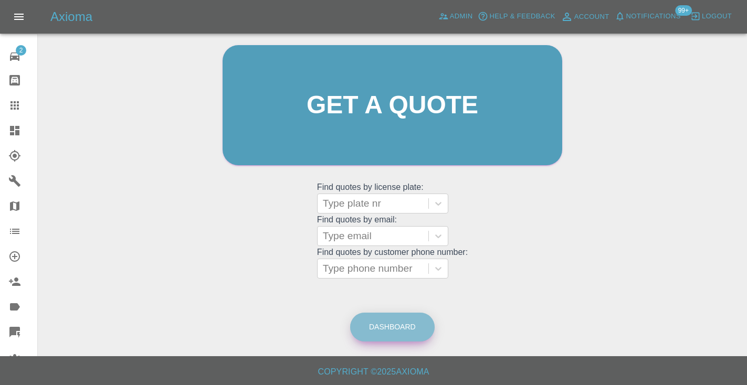
click at [395, 328] on link "Dashboard" at bounding box center [392, 327] width 85 height 29
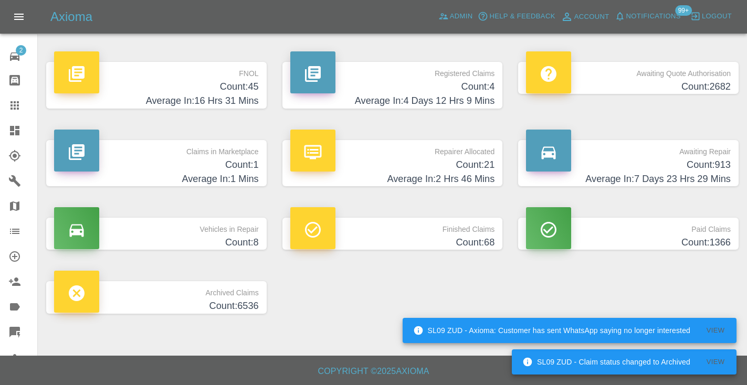
click at [675, 162] on h4 "Count: 913" at bounding box center [628, 165] width 205 height 14
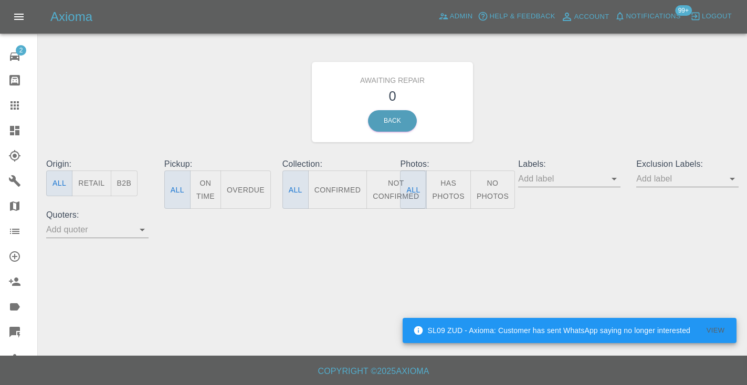
click at [390, 194] on button "Not Confirmed" at bounding box center [395, 190] width 59 height 38
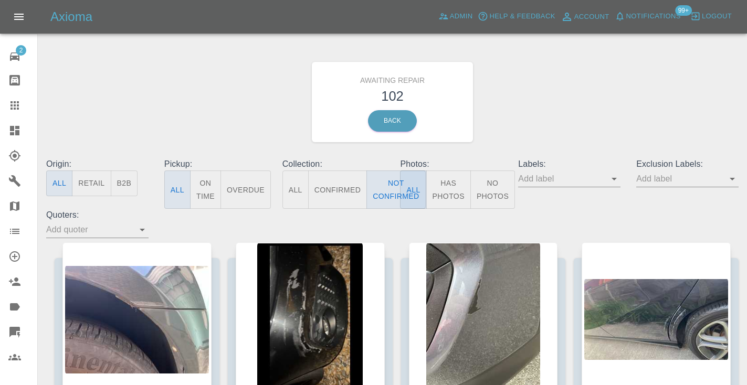
click at [530, 101] on div "Awaiting Repair 102 Back" at bounding box center [392, 102] width 708 height 112
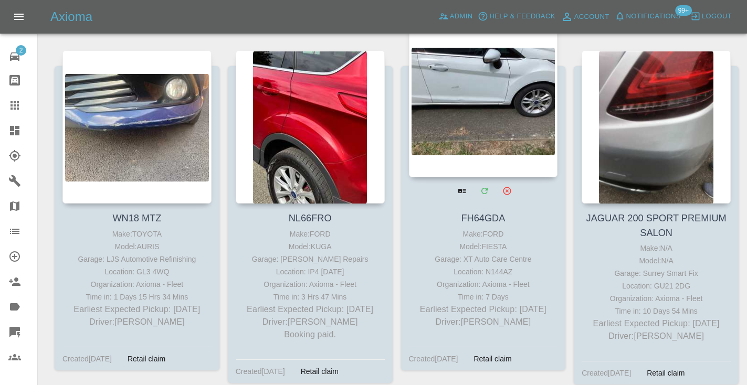
scroll to position [4747, 0]
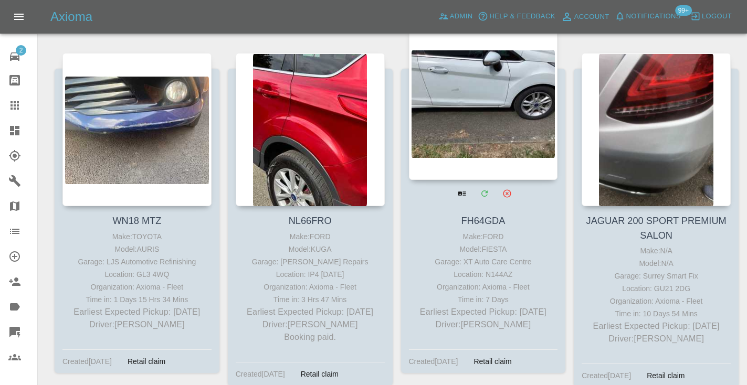
click at [467, 94] on div at bounding box center [483, 103] width 149 height 153
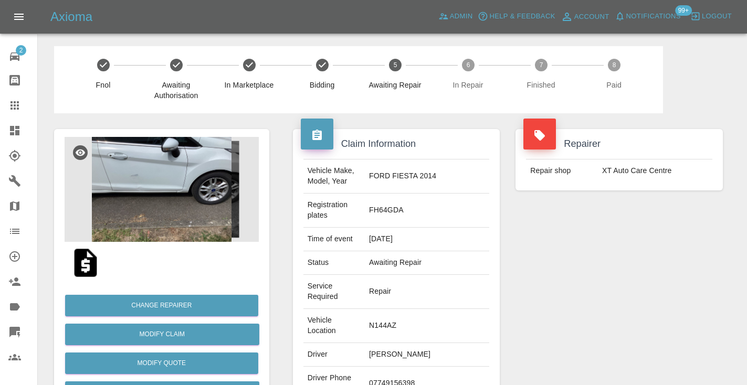
click at [429, 367] on td "07749156398" at bounding box center [427, 384] width 124 height 34
copy td "07749156398"
click at [643, 270] on div "Repairer Repair shop XT Auto Care Centre" at bounding box center [619, 296] width 223 height 366
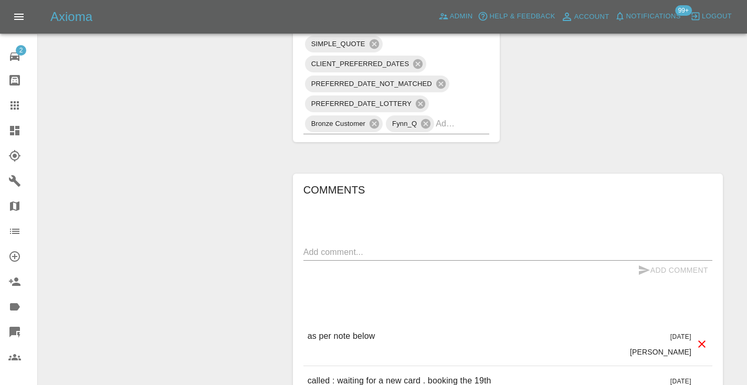
scroll to position [842, 0]
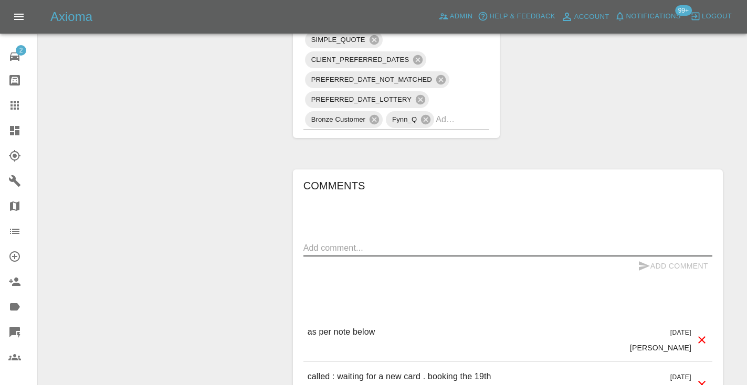
click at [351, 242] on textarea at bounding box center [507, 248] width 409 height 12
type textarea "called says they are still waiting for a card"
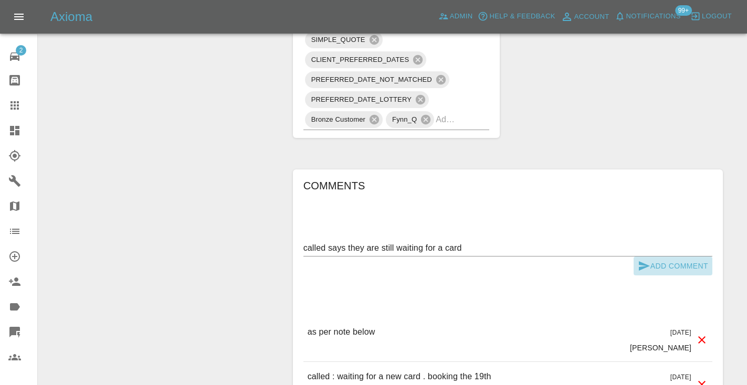
click at [651, 257] on button "Add Comment" at bounding box center [673, 266] width 79 height 19
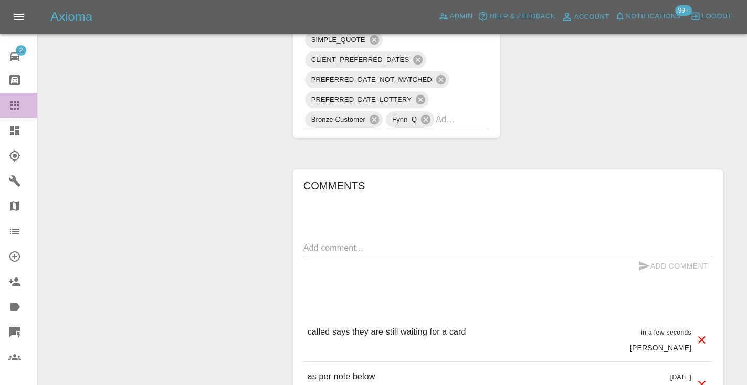
click at [14, 106] on icon at bounding box center [14, 105] width 8 height 8
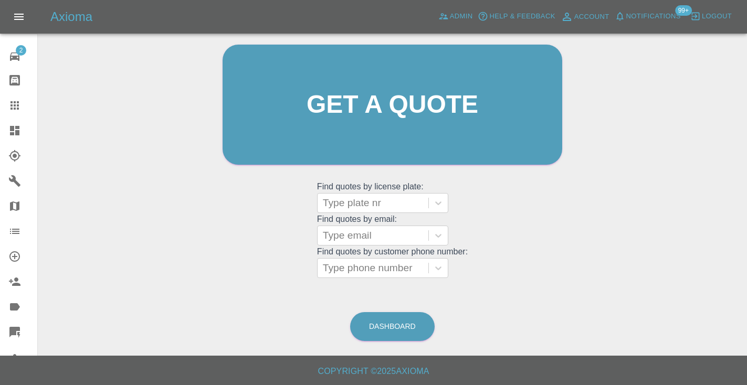
scroll to position [106, 0]
click at [392, 326] on link "Dashboard" at bounding box center [392, 327] width 85 height 29
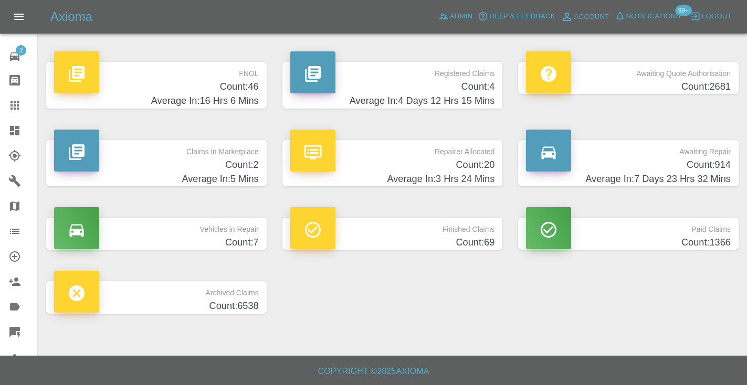
click at [724, 163] on h4 "Count: 914" at bounding box center [628, 165] width 205 height 14
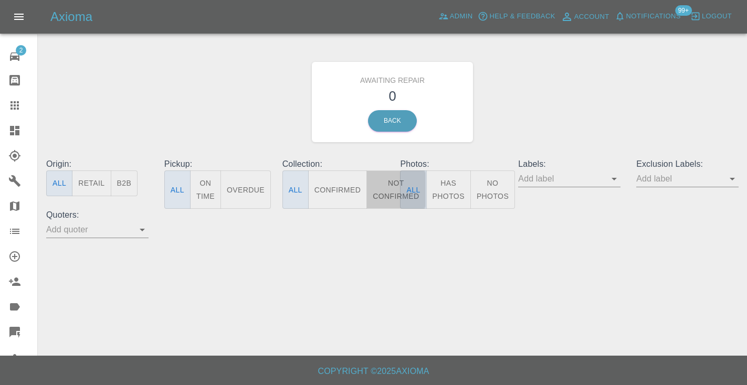
click at [387, 194] on button "Not Confirmed" at bounding box center [395, 190] width 59 height 38
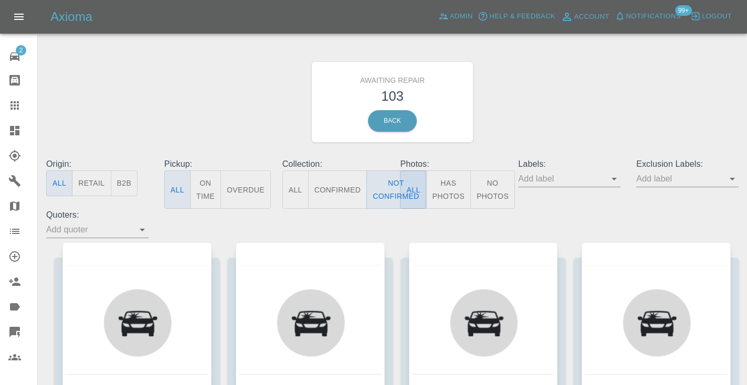
click at [575, 88] on div "Awaiting Repair 103 Back" at bounding box center [392, 102] width 708 height 112
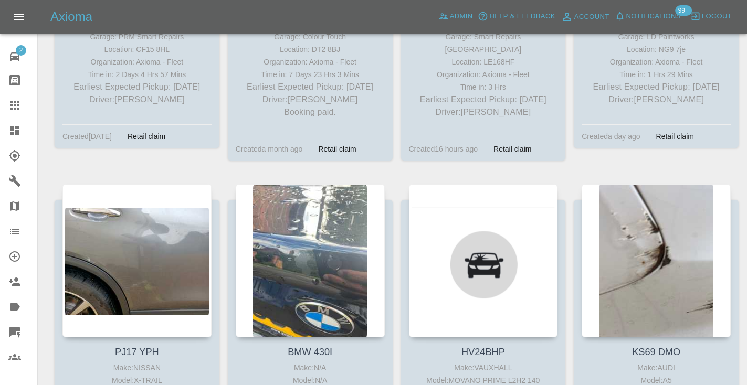
scroll to position [3243, 0]
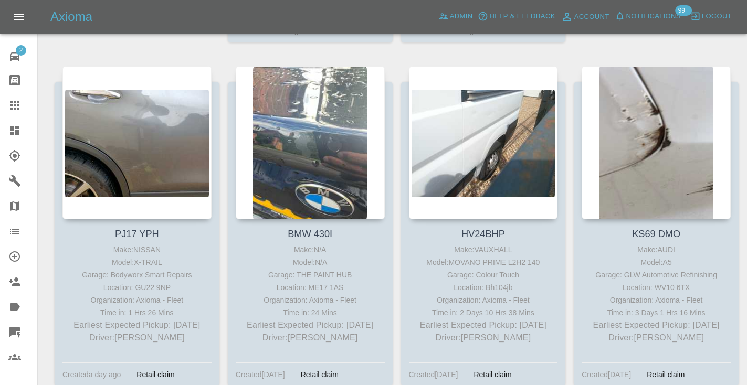
scroll to position [3363, 0]
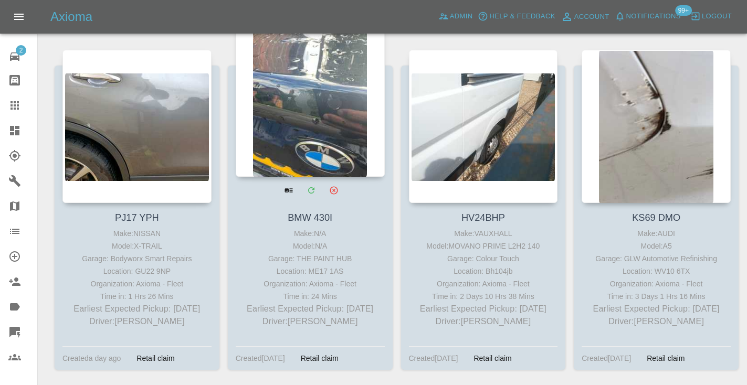
click at [307, 93] on div at bounding box center [310, 100] width 149 height 153
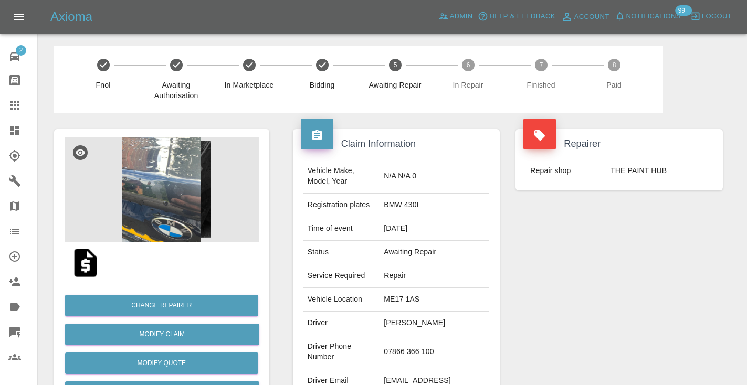
click at [425, 335] on td "07866 366 100" at bounding box center [435, 352] width 110 height 34
drag, startPoint x: 475, startPoint y: 346, endPoint x: 405, endPoint y: 330, distance: 72.2
click at [405, 335] on td "07866 366 100" at bounding box center [435, 352] width 110 height 34
copy td "07866 366 100"
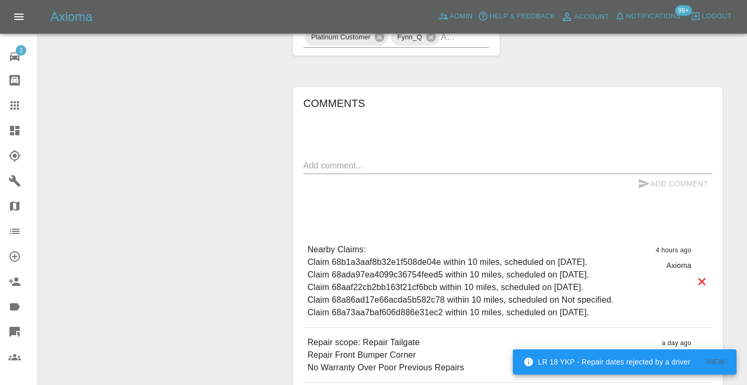
scroll to position [730, 0]
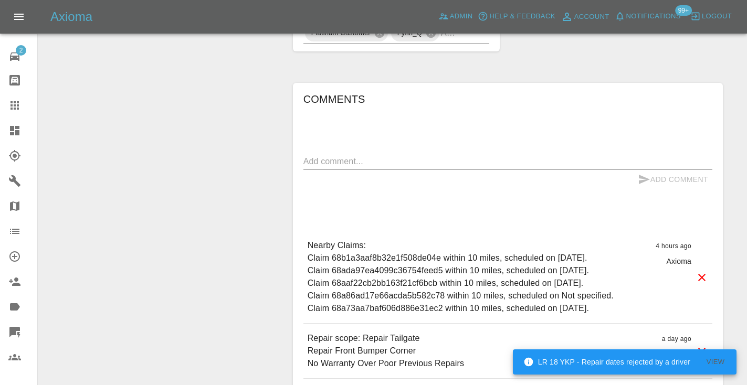
click at [391, 153] on div "x" at bounding box center [507, 161] width 409 height 17
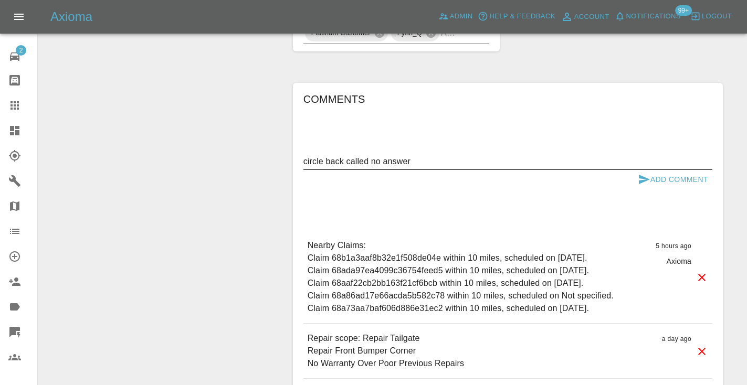
type textarea "circle back called no answer"
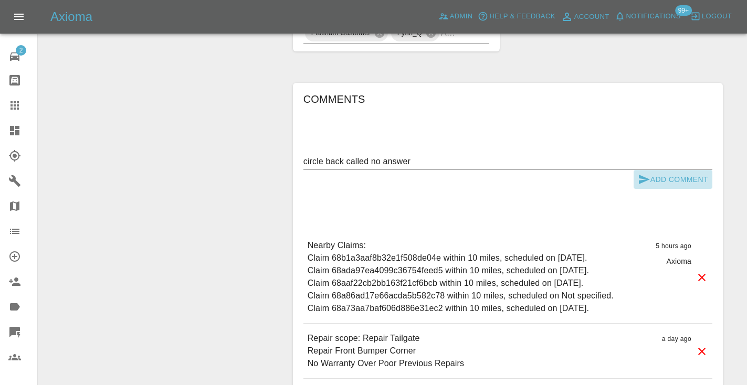
click at [644, 173] on icon "submit" at bounding box center [644, 179] width 13 height 13
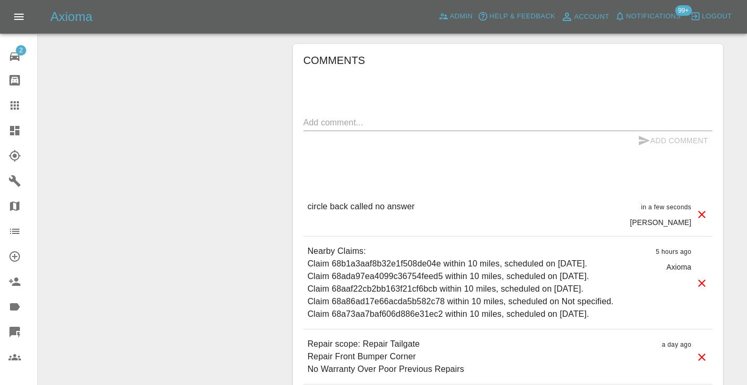
scroll to position [770, 0]
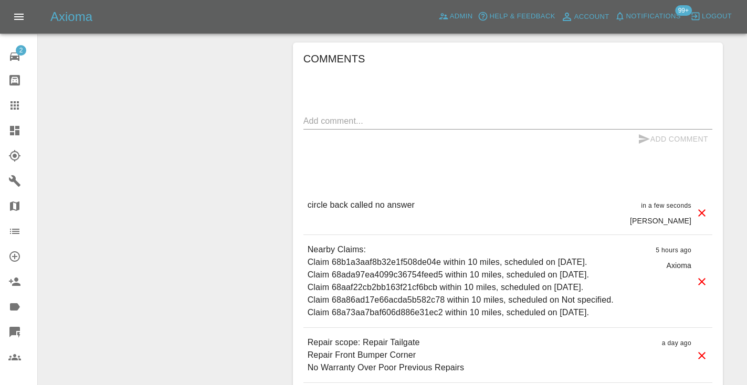
click at [26, 104] on div at bounding box center [22, 105] width 29 height 13
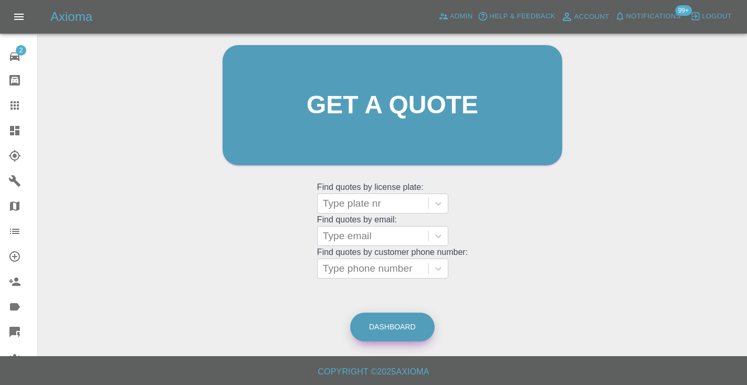
click at [398, 322] on link "Dashboard" at bounding box center [392, 327] width 85 height 29
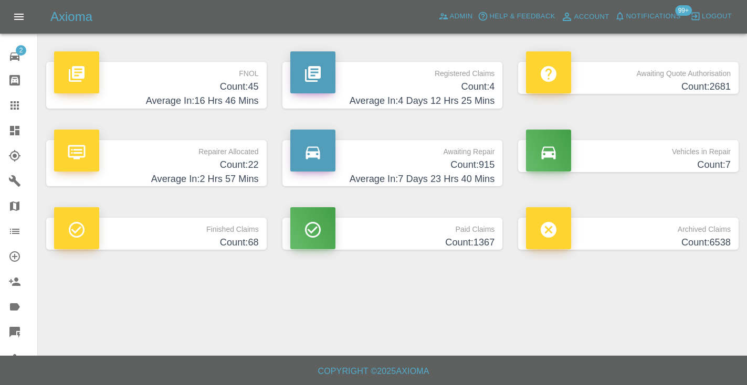
click at [473, 152] on p "Awaiting Repair" at bounding box center [392, 149] width 205 height 18
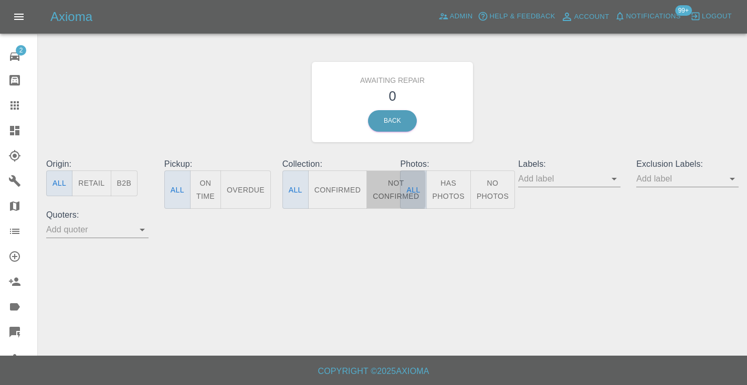
click at [396, 190] on button "Not Confirmed" at bounding box center [395, 190] width 59 height 38
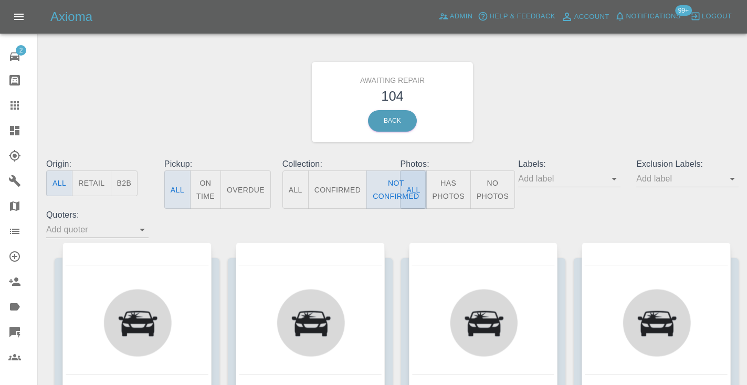
click at [530, 118] on div "Awaiting Repair 104 Back" at bounding box center [392, 102] width 708 height 112
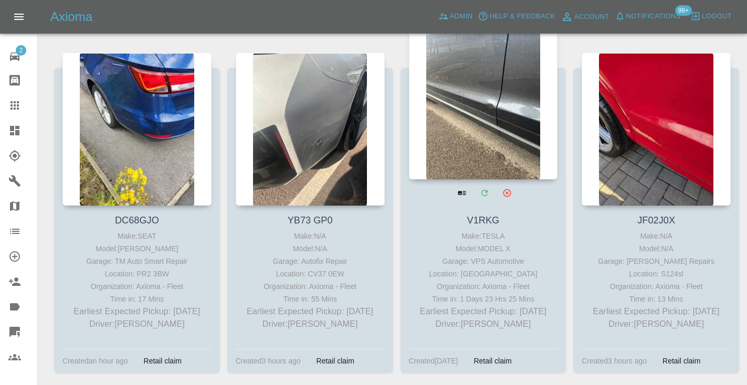
scroll to position [2302, 0]
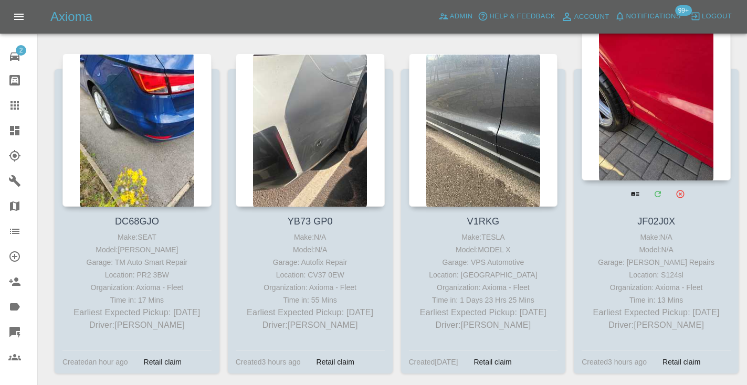
click at [625, 121] on div at bounding box center [656, 103] width 149 height 153
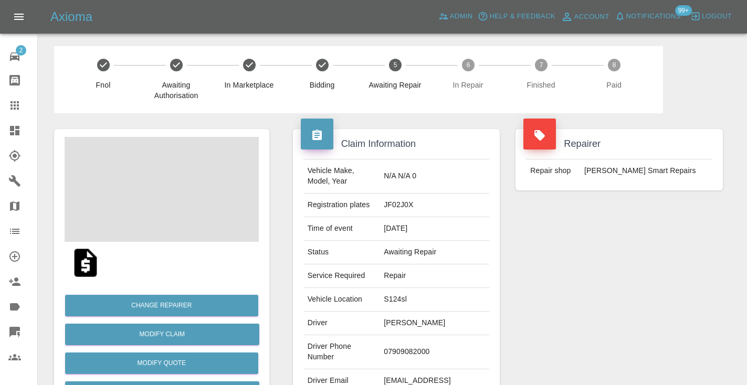
click at [425, 336] on td "07909082000" at bounding box center [435, 352] width 110 height 34
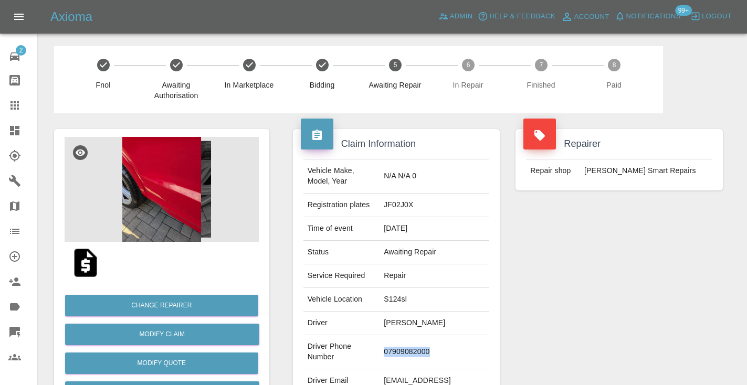
click at [425, 336] on td "07909082000" at bounding box center [435, 352] width 110 height 34
copy td "07909082000"
click at [578, 276] on div "Repairer Repair shop Rickys Smart Repairs" at bounding box center [619, 269] width 223 height 313
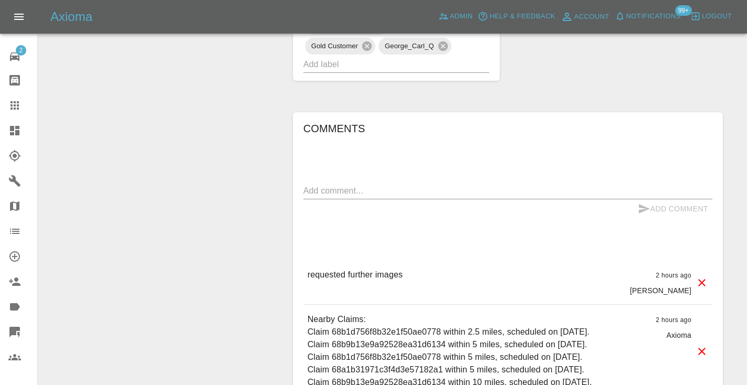
scroll to position [749, 0]
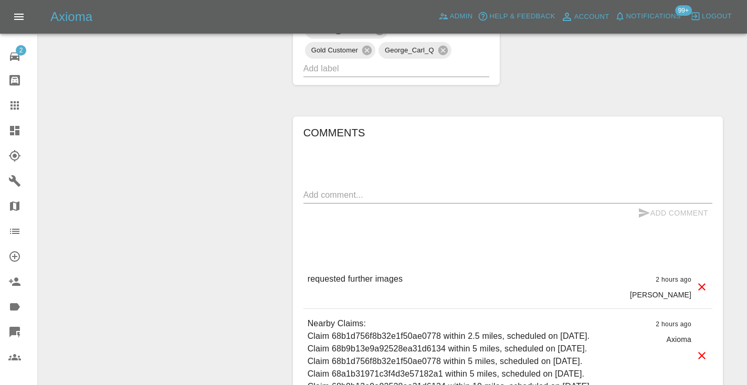
click at [329, 187] on div "x" at bounding box center [507, 195] width 409 height 17
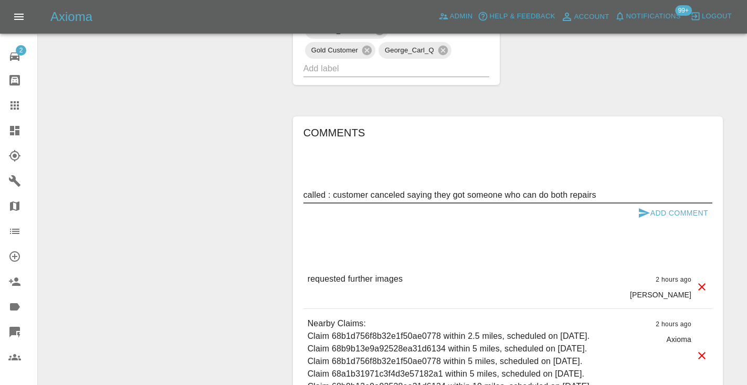
type textarea "called : customer canceled saying they got someone who can do both repairs"
click at [658, 204] on button "Add Comment" at bounding box center [673, 213] width 79 height 19
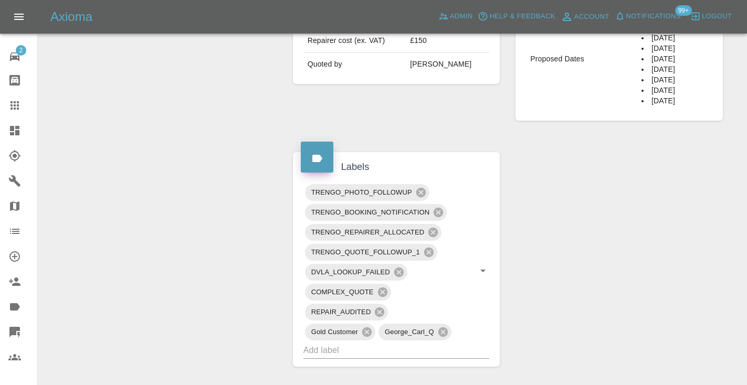
scroll to position [466, 0]
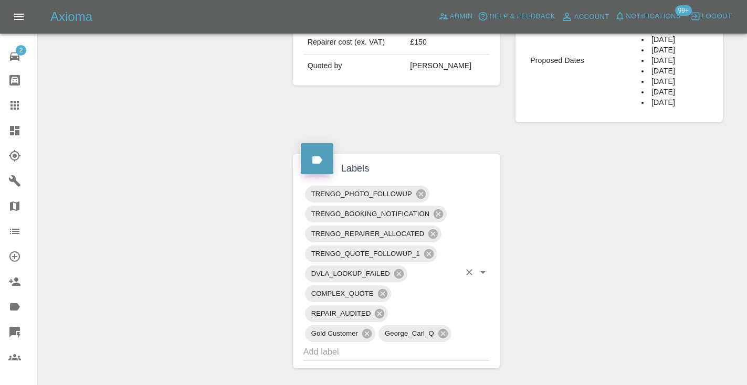
click at [382, 344] on input "text" at bounding box center [381, 352] width 157 height 16
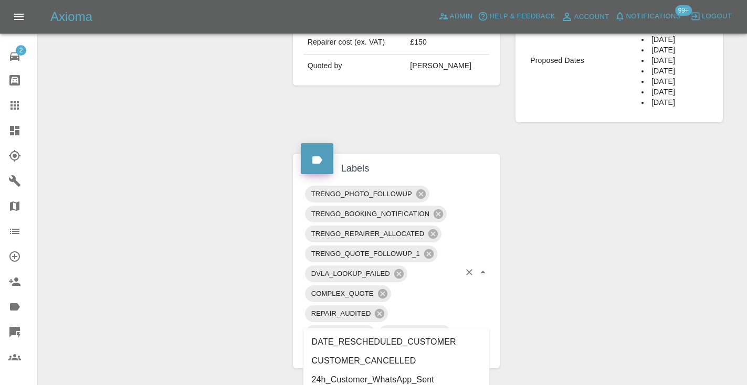
type input "cust"
click at [390, 357] on li "CUSTOMER_CANCELLED" at bounding box center [396, 361] width 186 height 19
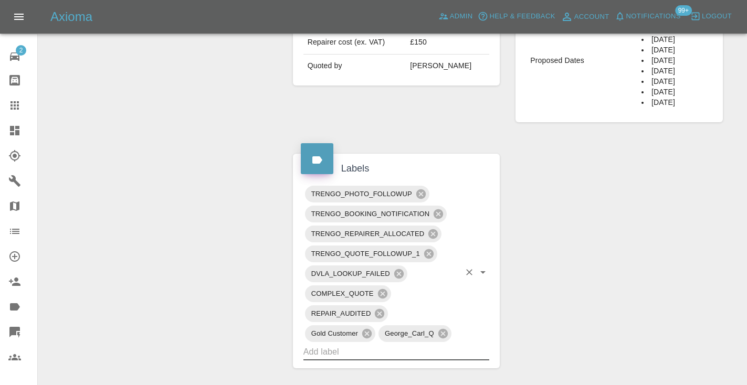
click at [208, 229] on div "Change Repairer Modify Claim Modify Quote Rollback Submit Payment Archive" at bounding box center [161, 249] width 231 height 1203
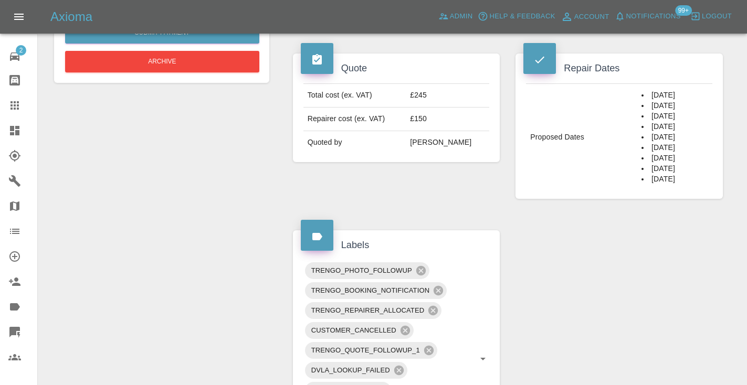
scroll to position [396, 0]
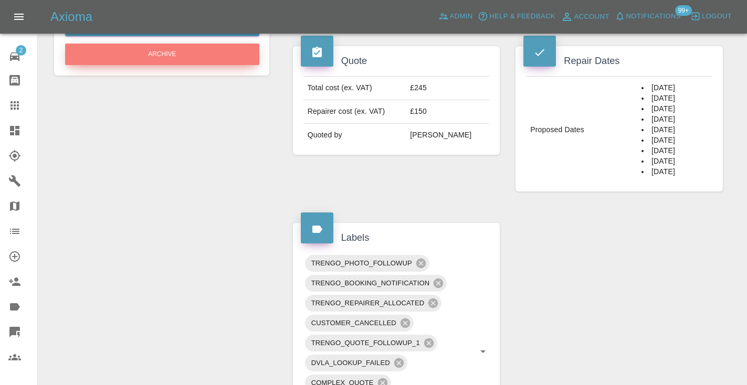
click at [220, 51] on button "Archive" at bounding box center [162, 55] width 194 height 22
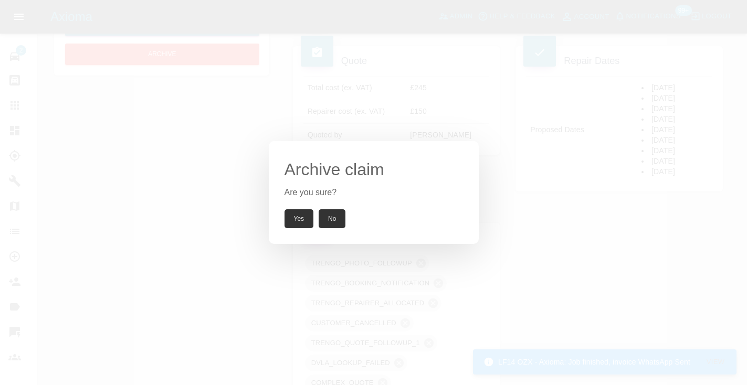
click at [299, 218] on button "Yes" at bounding box center [299, 218] width 29 height 19
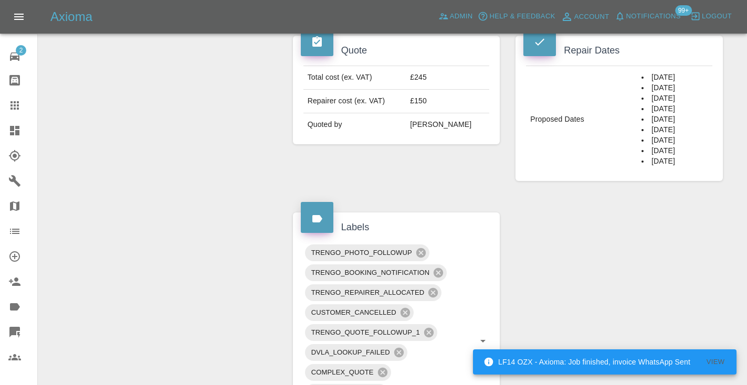
click at [20, 102] on icon at bounding box center [14, 105] width 13 height 13
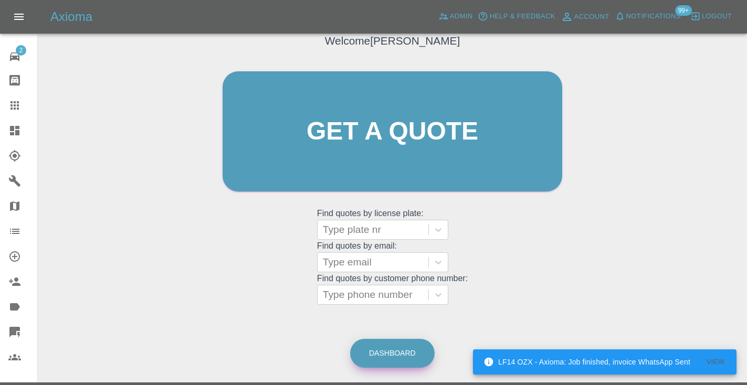
click at [389, 350] on link "Dashboard" at bounding box center [392, 353] width 85 height 29
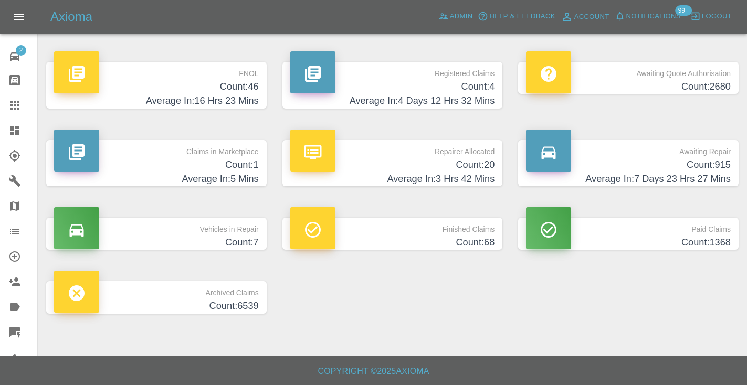
click at [677, 152] on p "Awaiting Repair" at bounding box center [628, 149] width 205 height 18
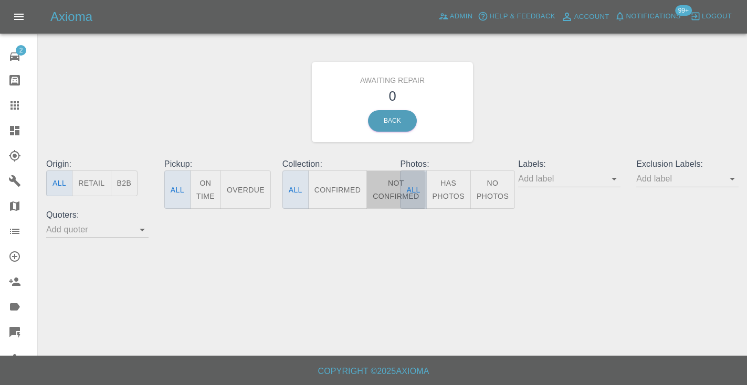
click at [385, 184] on button "Not Confirmed" at bounding box center [395, 190] width 59 height 38
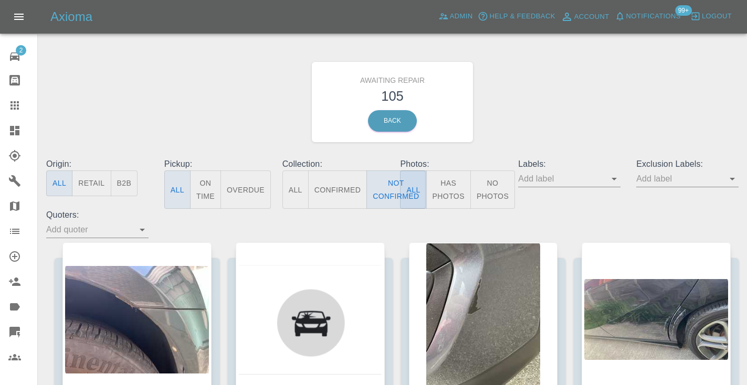
click at [595, 111] on div "Awaiting Repair 105 Back" at bounding box center [392, 102] width 708 height 112
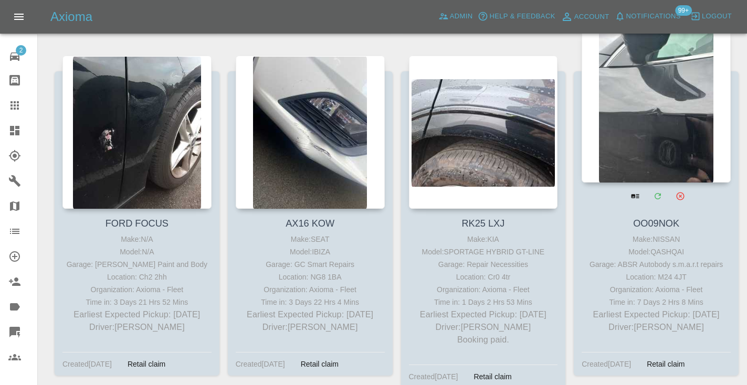
scroll to position [2634, 0]
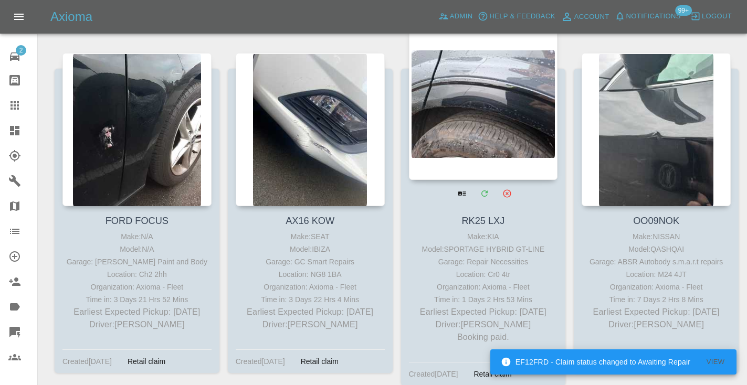
click at [496, 99] on div at bounding box center [483, 103] width 149 height 153
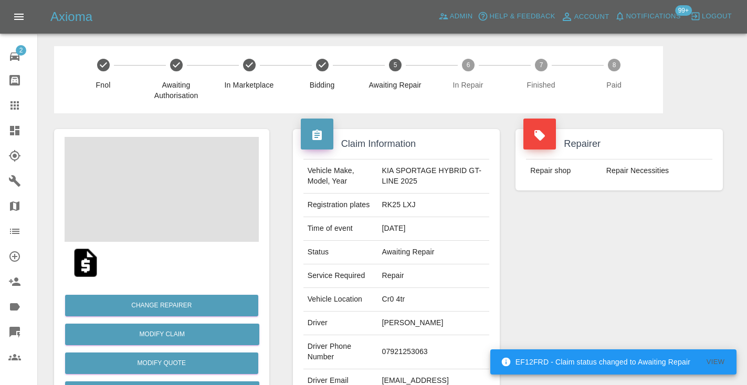
click at [405, 347] on td "07921253063" at bounding box center [433, 352] width 112 height 34
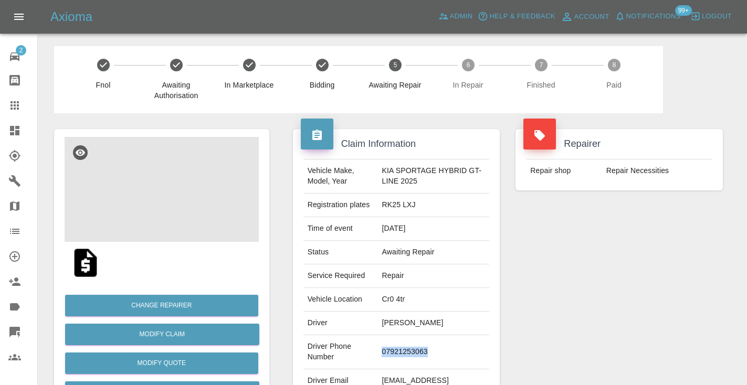
copy td "07921253063"
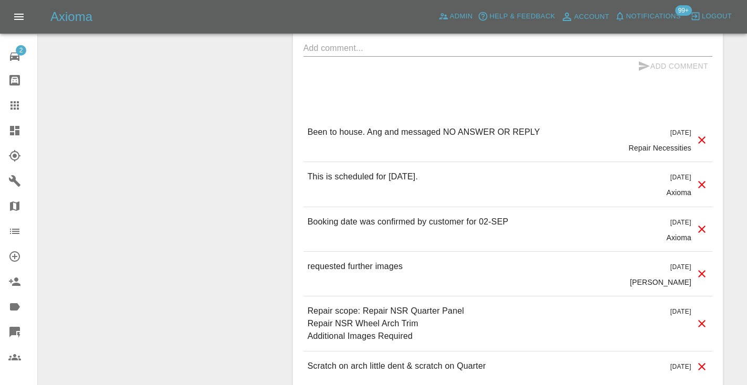
scroll to position [933, 0]
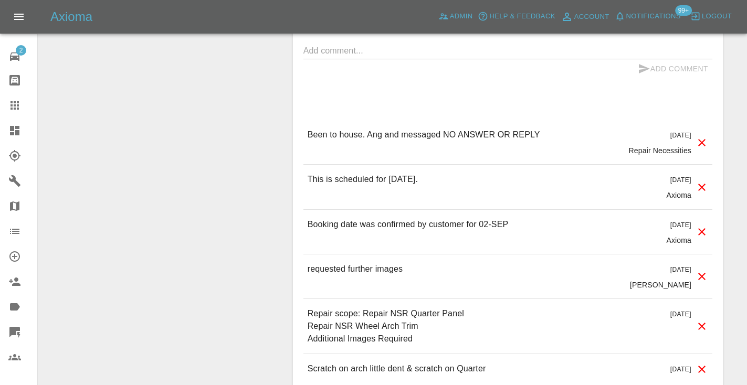
click at [315, 54] on textarea at bounding box center [507, 51] width 409 height 12
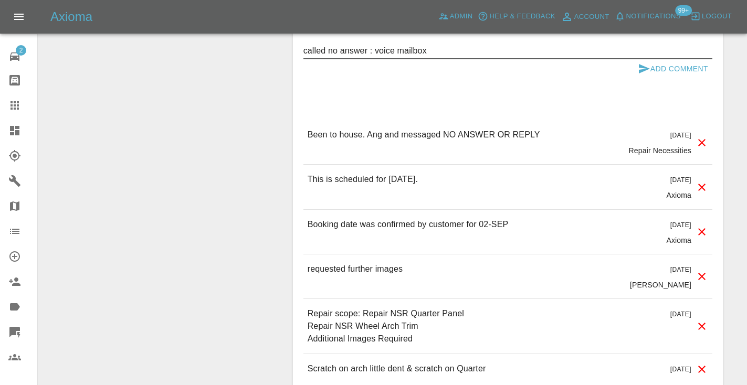
type textarea "called no answer : voice mailbox"
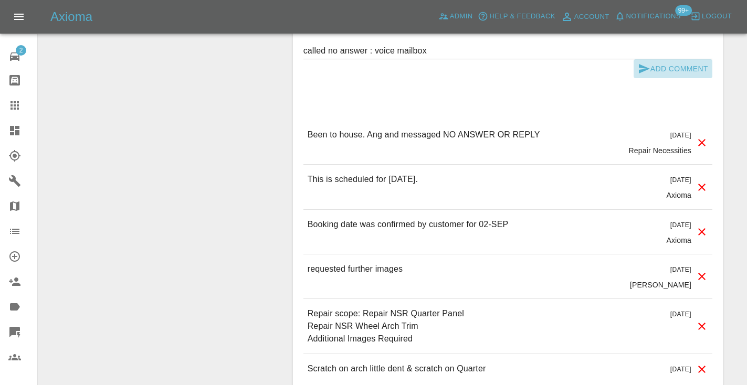
click at [651, 64] on button "Add Comment" at bounding box center [673, 68] width 79 height 19
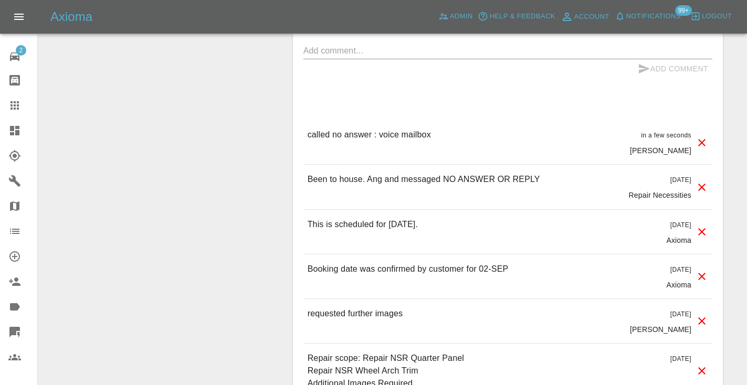
click at [22, 105] on div at bounding box center [22, 105] width 29 height 13
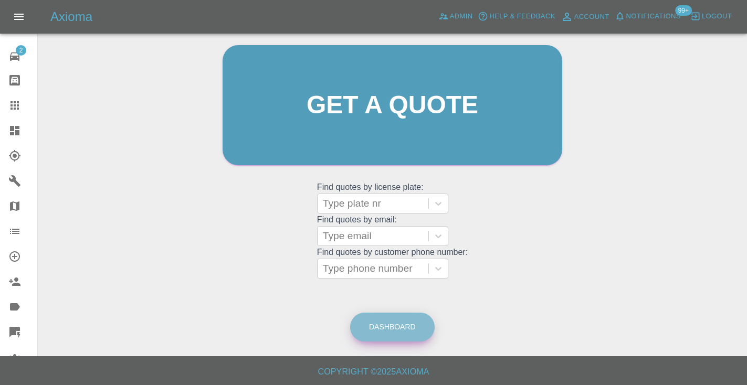
click at [368, 330] on link "Dashboard" at bounding box center [392, 327] width 85 height 29
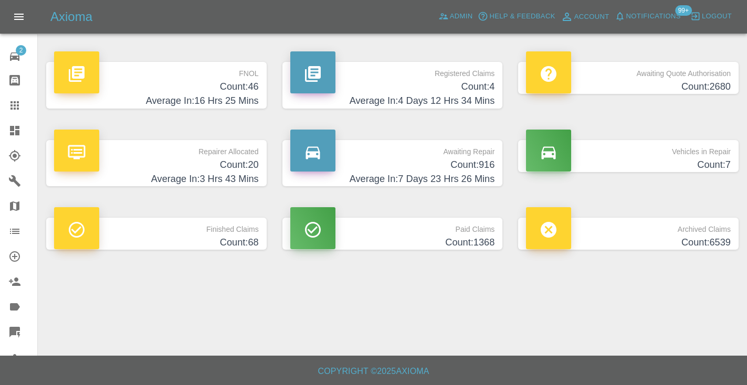
click at [478, 154] on p "Awaiting Repair" at bounding box center [392, 149] width 205 height 18
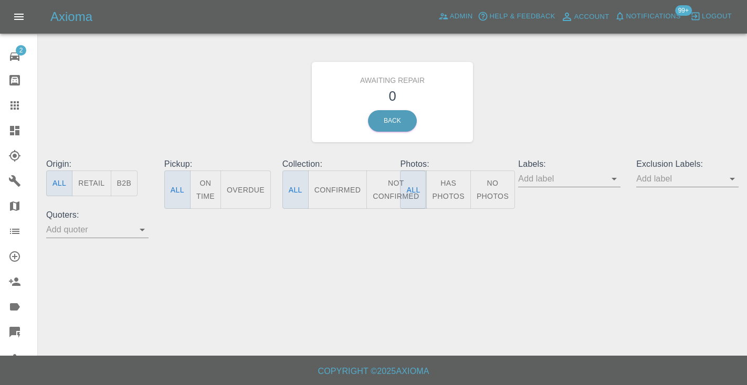
click at [384, 185] on button "Not Confirmed" at bounding box center [395, 190] width 59 height 38
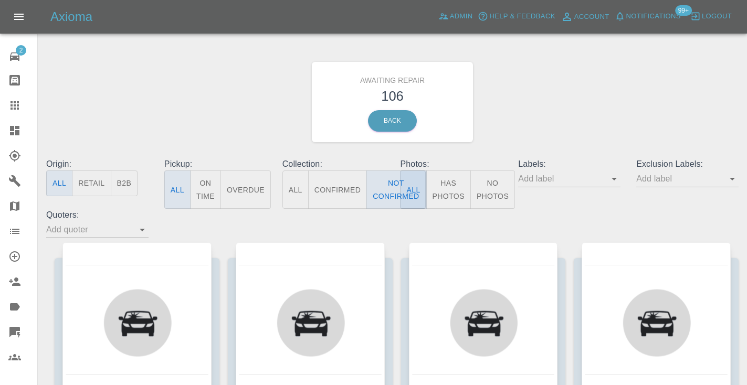
click at [547, 124] on div "Awaiting Repair 106 Back" at bounding box center [392, 102] width 708 height 112
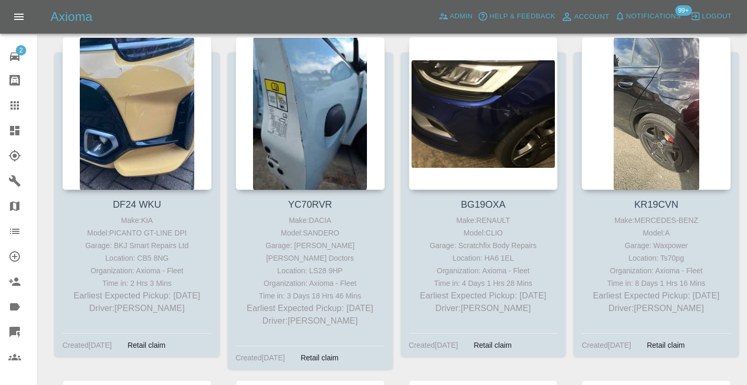
scroll to position [3716, 0]
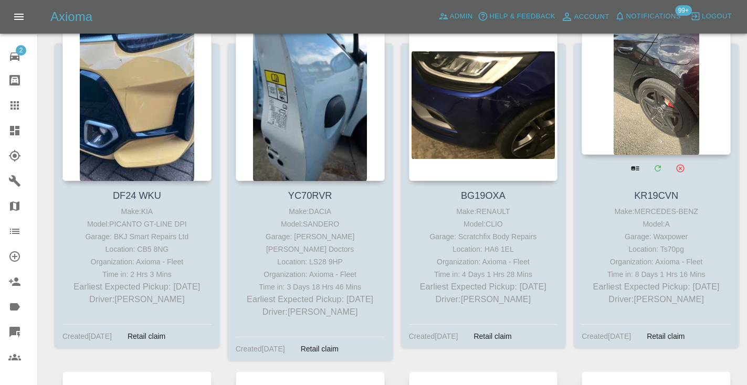
click at [647, 106] on div at bounding box center [656, 78] width 149 height 153
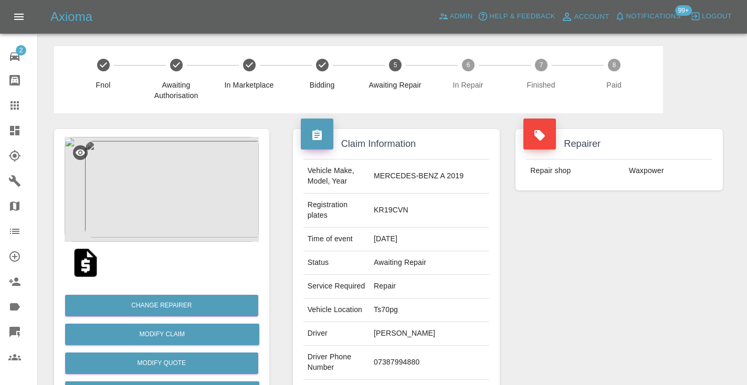
click at [404, 346] on td "07387994880" at bounding box center [430, 363] width 120 height 34
copy td "07387994880"
click at [552, 299] on div "Repairer Repair shop Waxpower" at bounding box center [619, 280] width 223 height 334
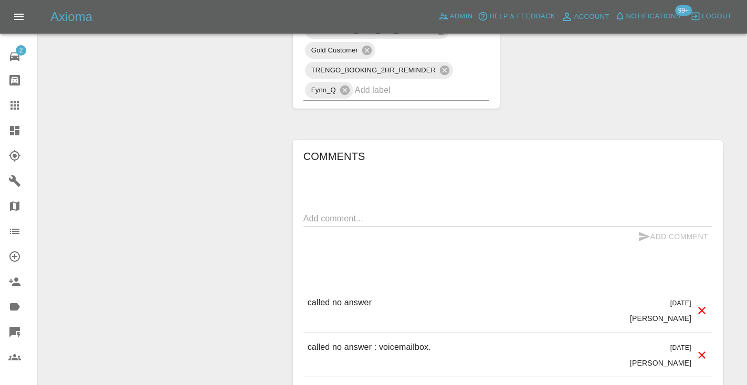
scroll to position [832, 0]
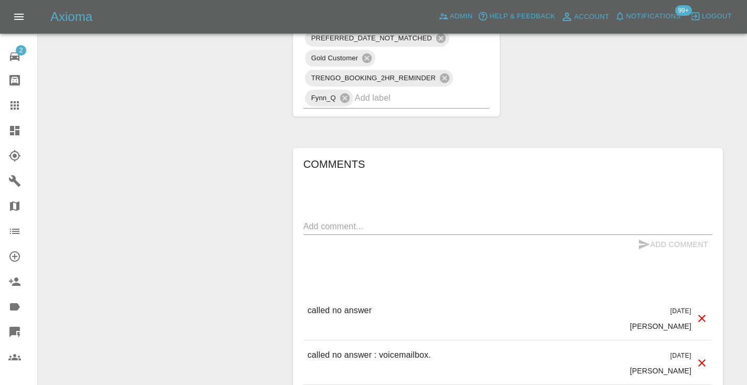
click at [312, 220] on textarea at bounding box center [507, 226] width 409 height 12
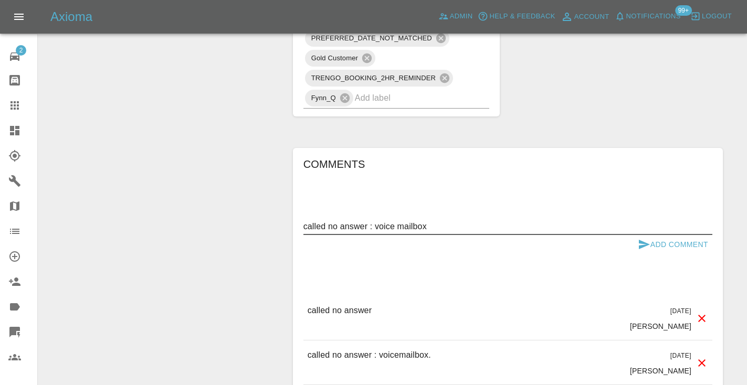
type textarea "called no answer : voice mailbox"
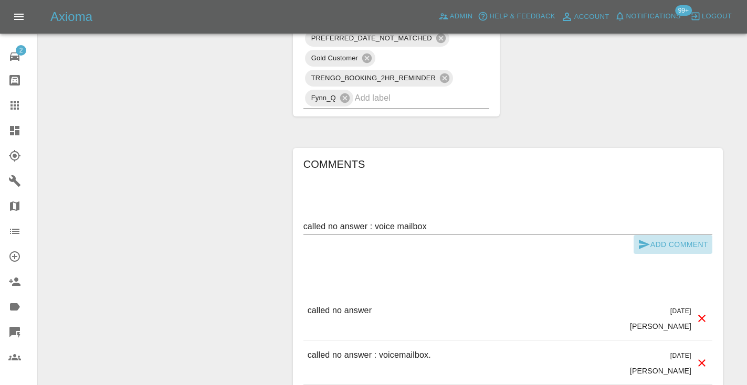
click at [648, 238] on icon "submit" at bounding box center [644, 244] width 13 height 13
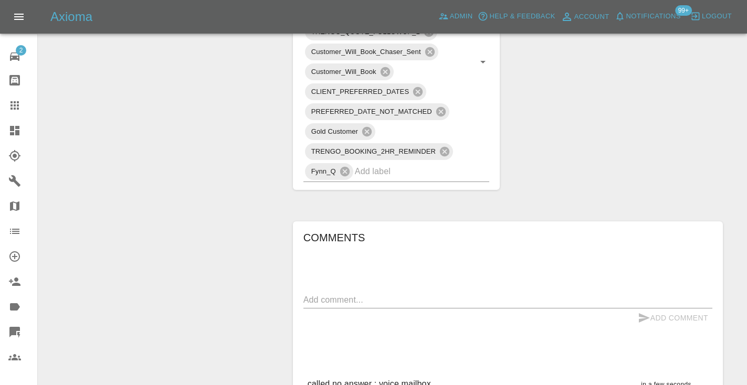
scroll to position [731, 0]
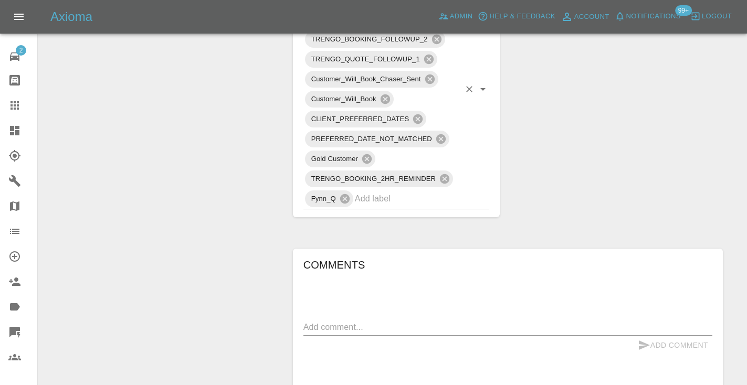
click at [390, 165] on div "TRENGO_BOOKING_NOTIFICATION TRENGO_REPAIRER_ALLOCATED TRENGO_BOOKING_FOLLOWUP_1…" at bounding box center [396, 90] width 186 height 240
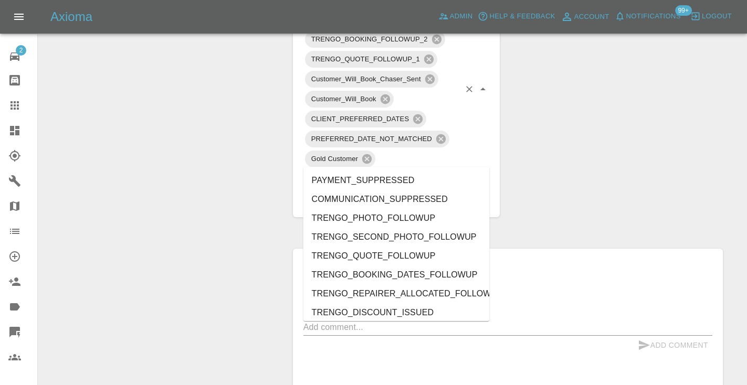
type input "no_"
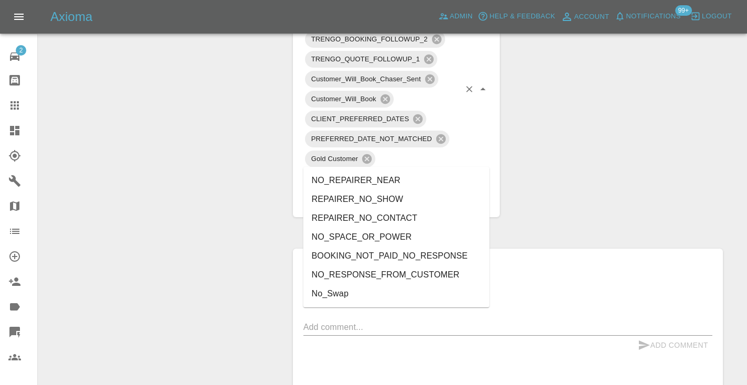
click at [362, 273] on li "NO_RESPONSE_FROM_CUSTOMER" at bounding box center [396, 275] width 186 height 19
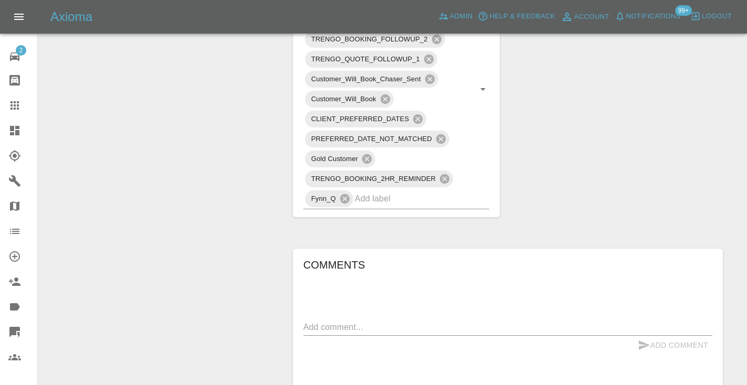
click at [255, 168] on div "Change Repairer Modify Claim Modify Quote Rollback Submit Payment Archive" at bounding box center [161, 21] width 231 height 1278
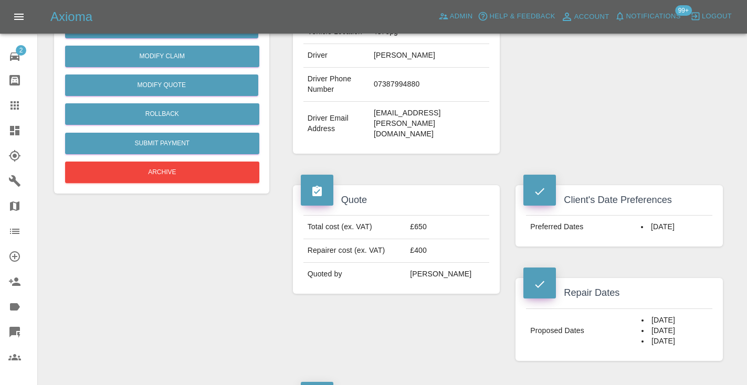
scroll to position [263, 0]
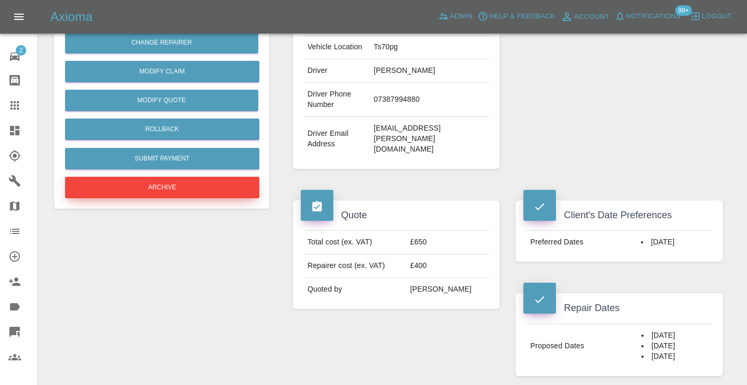
click at [201, 193] on button "Archive" at bounding box center [162, 188] width 194 height 22
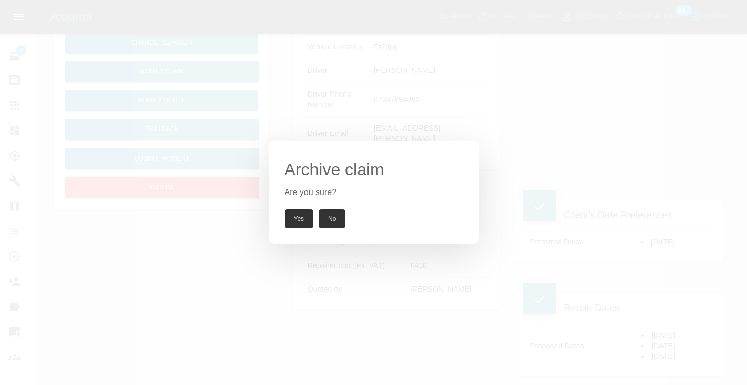
click at [337, 220] on button "No" at bounding box center [332, 218] width 27 height 19
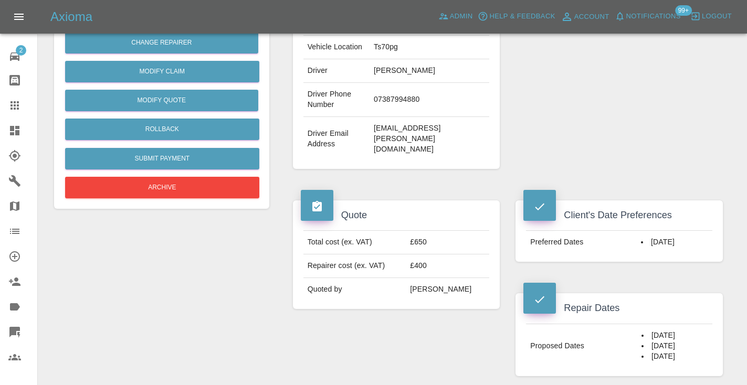
click at [373, 315] on div "Quote Total cost (ex. VAT) £650 Repairer cost (ex. VAT) £400 Quoted by Eric Ord…" at bounding box center [396, 288] width 223 height 207
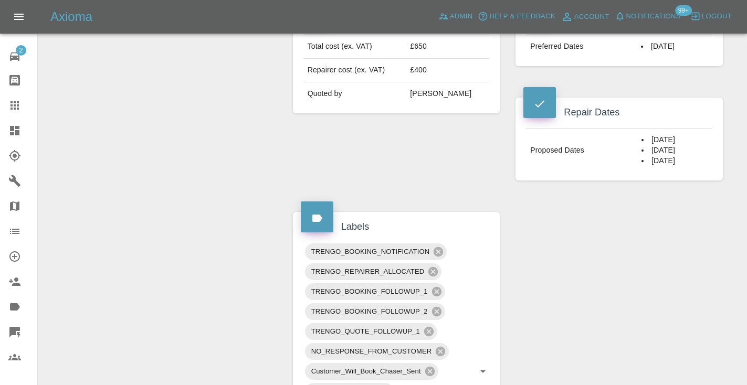
scroll to position [458, 0]
click at [25, 110] on div at bounding box center [22, 105] width 29 height 13
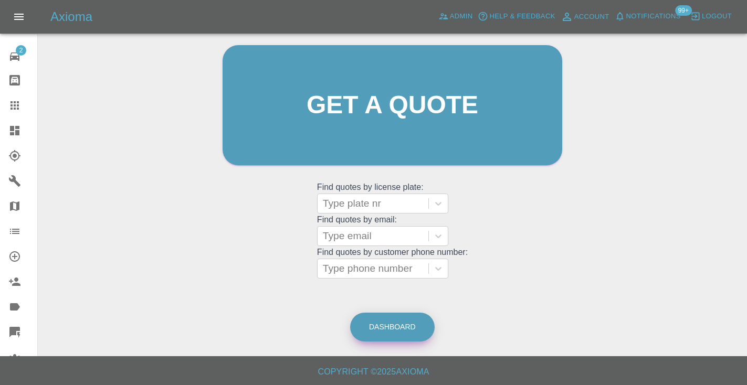
click at [385, 334] on link "Dashboard" at bounding box center [392, 327] width 85 height 29
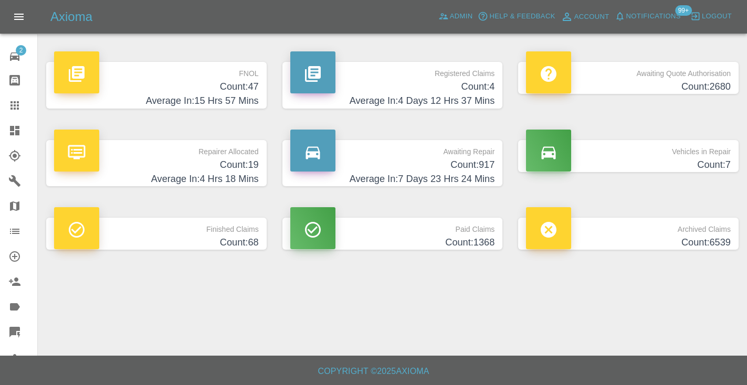
click at [459, 156] on p "Awaiting Repair" at bounding box center [392, 149] width 205 height 18
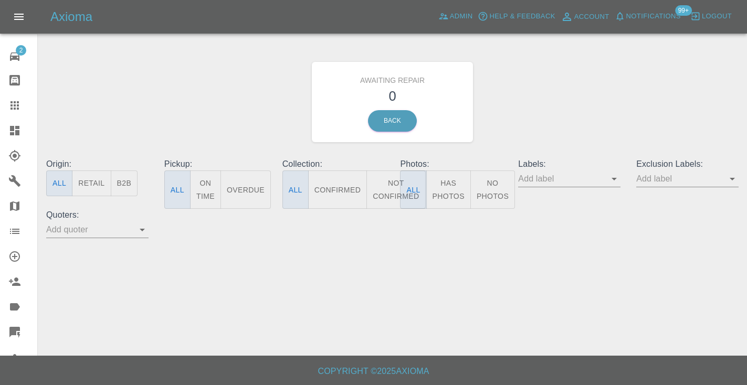
click at [385, 181] on button "Not Confirmed" at bounding box center [395, 190] width 59 height 38
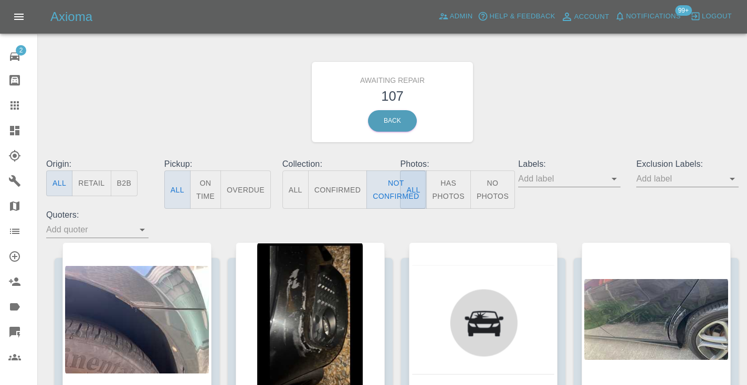
click at [636, 103] on div "Awaiting Repair 107 Back" at bounding box center [392, 102] width 708 height 112
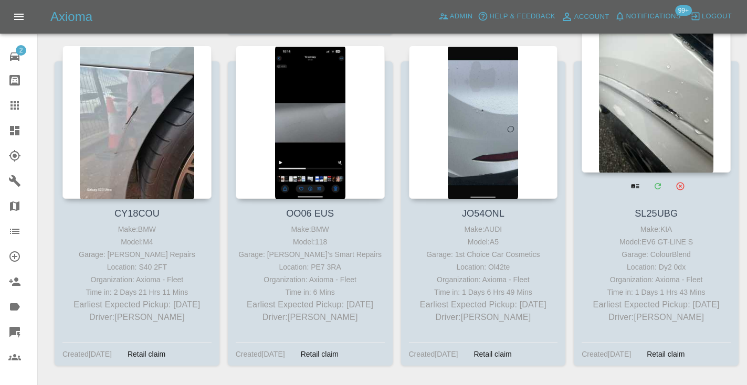
scroll to position [4012, 0]
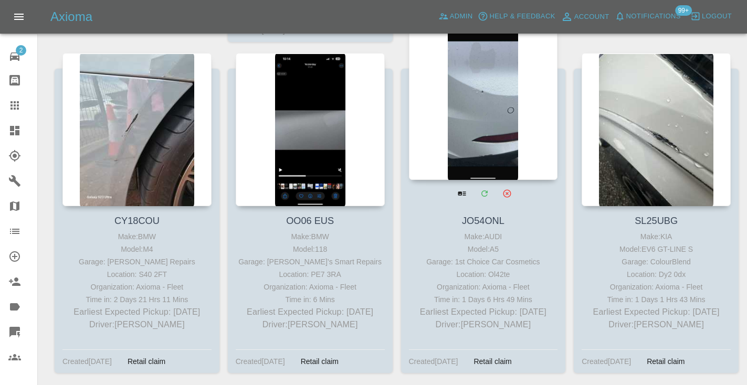
click at [500, 123] on div at bounding box center [483, 103] width 149 height 153
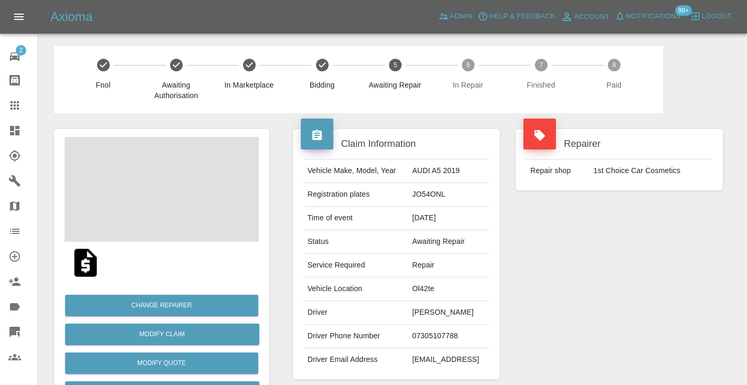
click at [413, 348] on td "07305107788" at bounding box center [448, 337] width 81 height 24
copy td "07305107788"
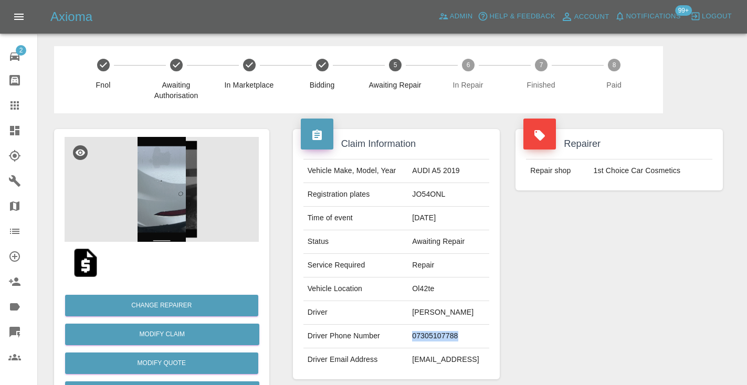
click at [565, 298] on div "Repairer Repair shop 1st Choice Car Cosmetics" at bounding box center [619, 254] width 223 height 282
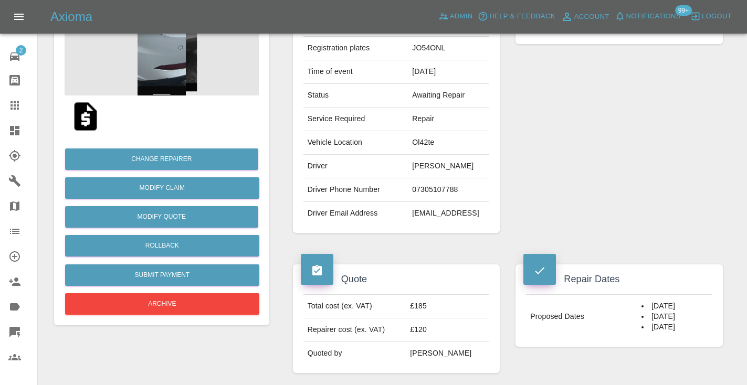
scroll to position [148, 0]
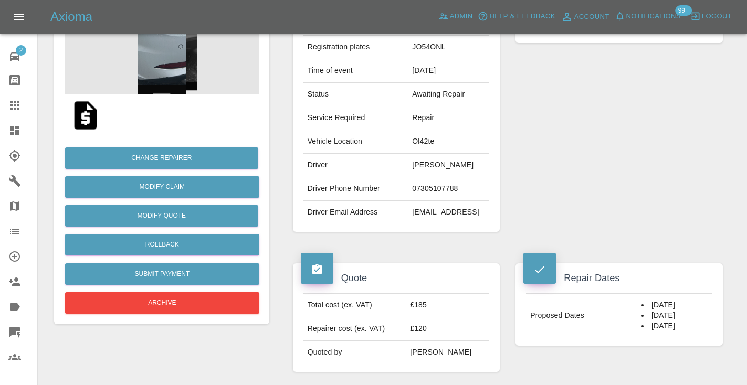
click at [442, 199] on td "07305107788" at bounding box center [448, 189] width 81 height 24
copy td "07305107788"
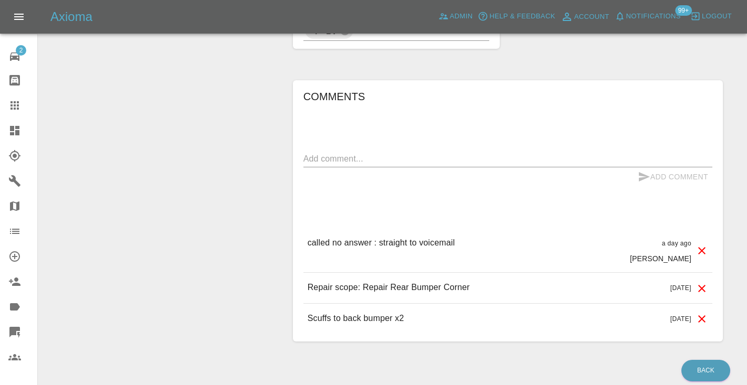
scroll to position [681, 0]
click at [320, 164] on textarea at bounding box center [507, 158] width 409 height 12
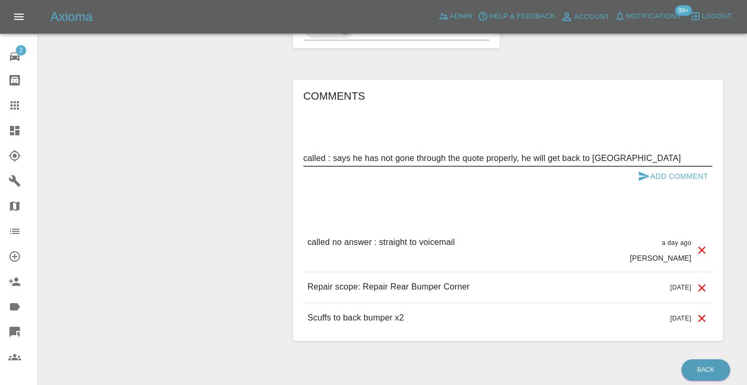
type textarea "called : says he has not gone through the quote properly, he will get back to us"
click at [648, 183] on icon "submit" at bounding box center [644, 176] width 13 height 13
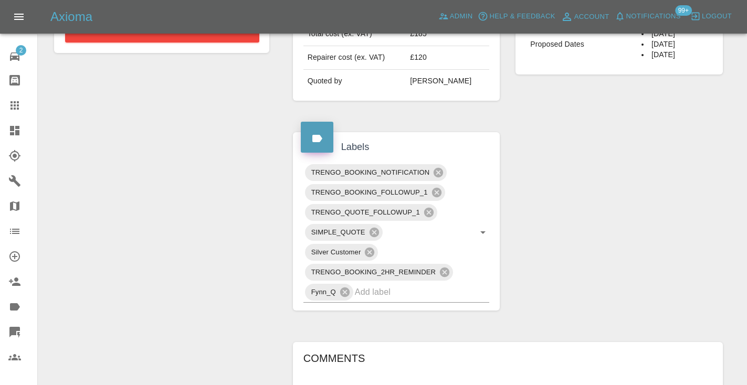
scroll to position [413, 0]
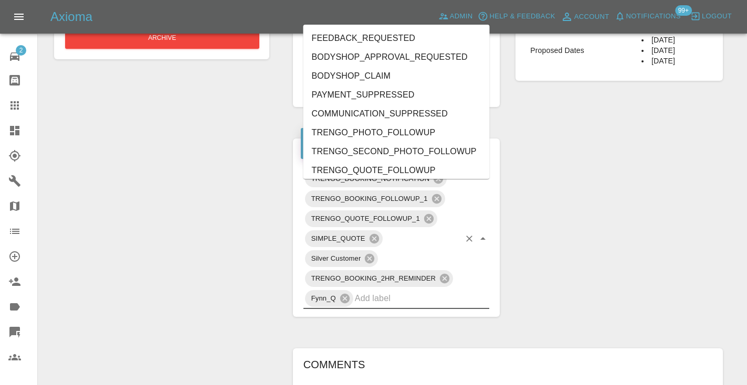
click at [393, 306] on input "text" at bounding box center [408, 298] width 106 height 16
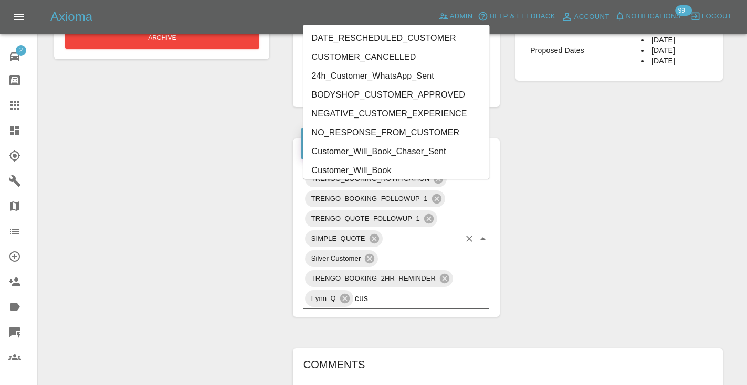
type input "cust"
click at [408, 170] on li "Customer_Will_Book" at bounding box center [396, 170] width 186 height 19
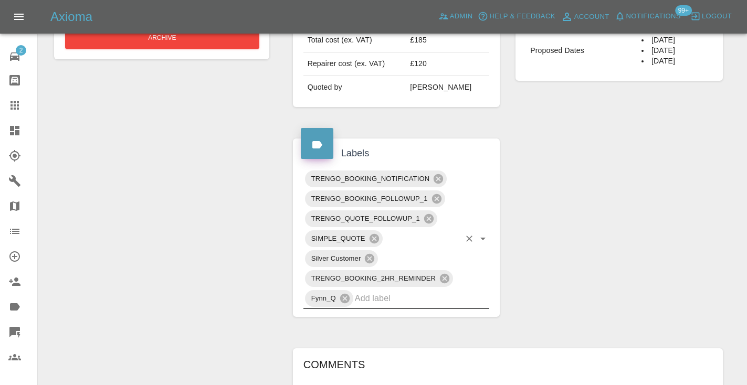
click at [22, 107] on div at bounding box center [22, 105] width 29 height 13
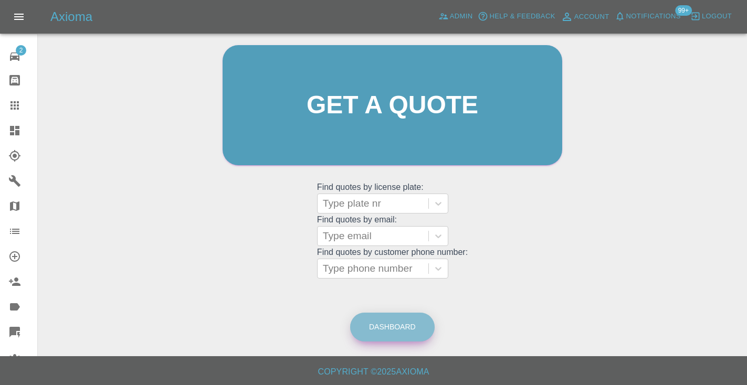
click at [385, 329] on link "Dashboard" at bounding box center [392, 327] width 85 height 29
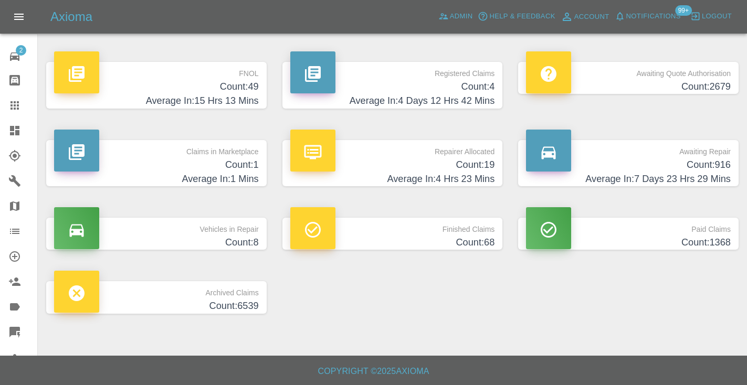
click at [710, 161] on h4 "Count: 916" at bounding box center [628, 165] width 205 height 14
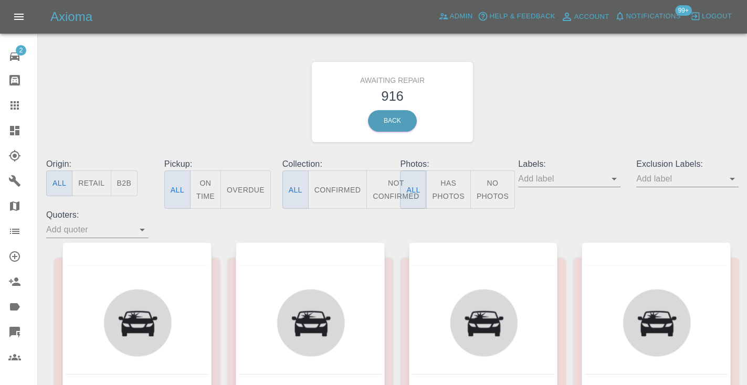
click at [391, 189] on button "Not Confirmed" at bounding box center [395, 190] width 59 height 38
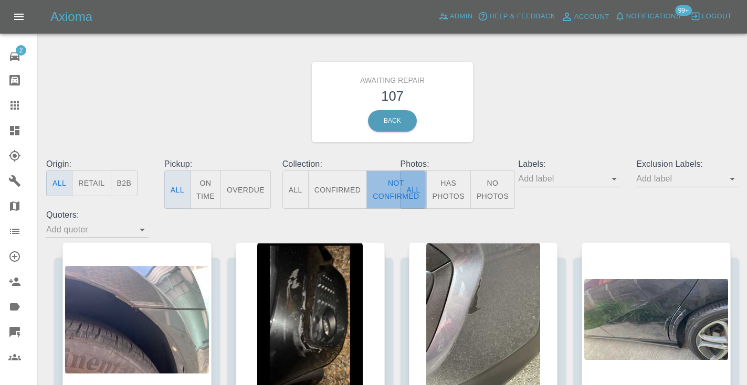
click at [391, 189] on button "Not Confirmed" at bounding box center [395, 190] width 59 height 38
click at [389, 186] on button "Not Confirmed" at bounding box center [395, 190] width 59 height 38
click at [539, 130] on div "Awaiting Repair 107 Back" at bounding box center [392, 102] width 708 height 112
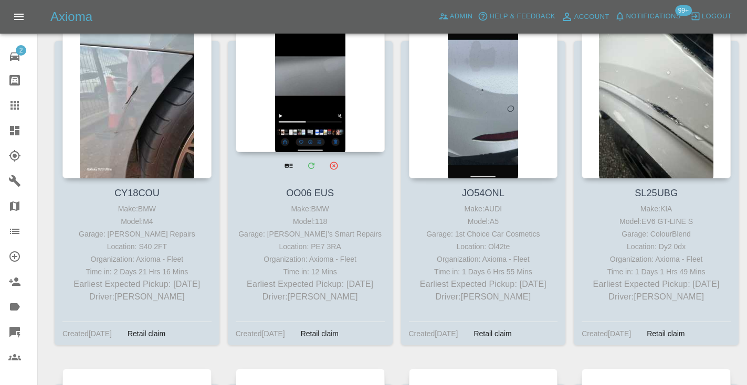
scroll to position [4041, 0]
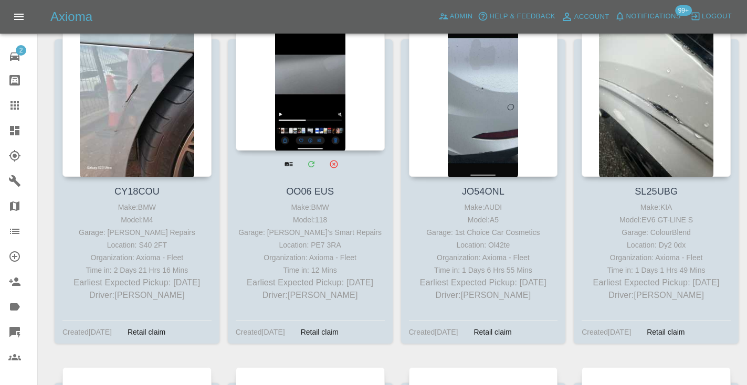
click at [278, 77] on div at bounding box center [310, 73] width 149 height 153
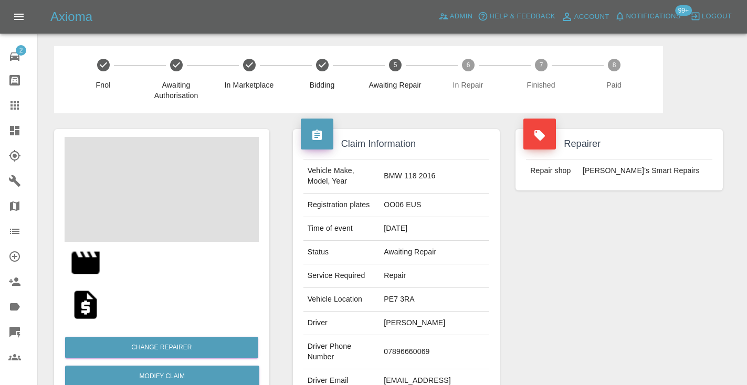
click at [430, 347] on td "07896660069" at bounding box center [435, 352] width 110 height 34
copy td "07896660069"
click at [566, 313] on div "Repairer Repair shop Freddie’s Smart Repairs" at bounding box center [619, 269] width 223 height 313
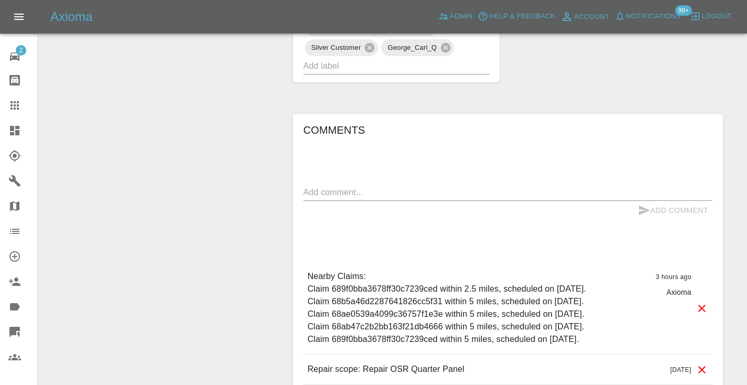
scroll to position [697, 0]
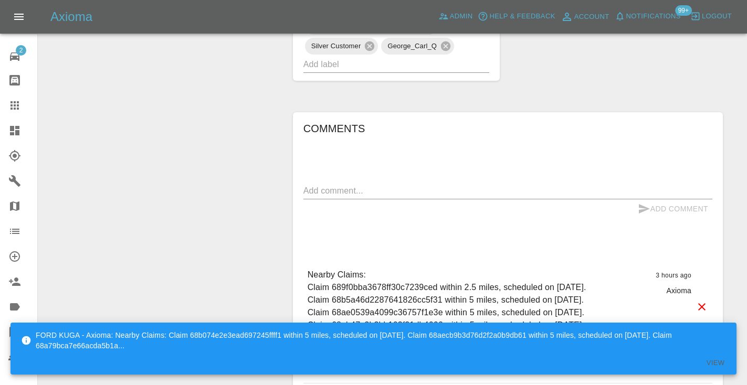
click at [320, 185] on textarea at bounding box center [507, 191] width 409 height 12
click at [419, 183] on div "called no a swear x" at bounding box center [507, 191] width 409 height 17
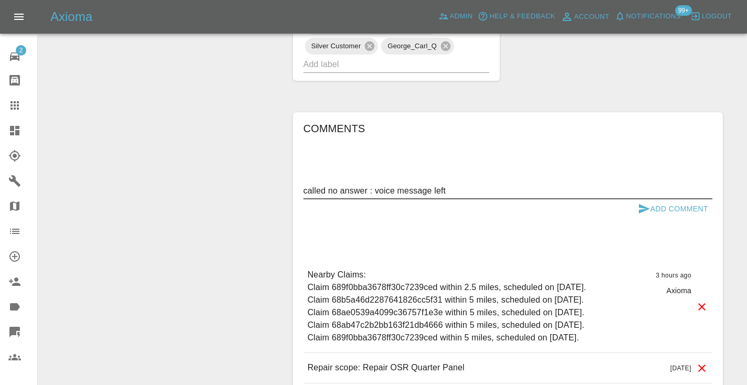
type textarea "called no answer : voice message left"
click at [657, 199] on button "Add Comment" at bounding box center [673, 208] width 79 height 19
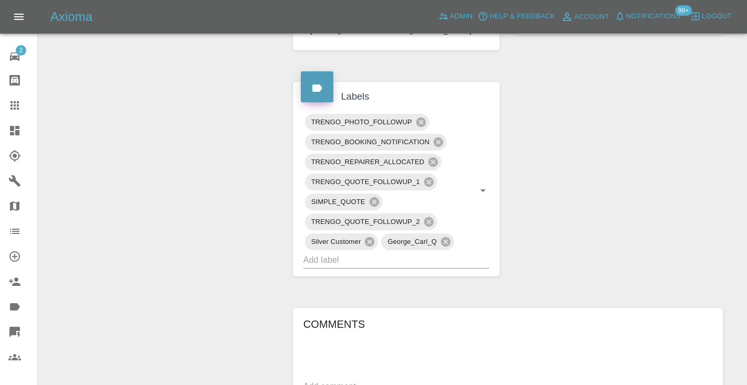
scroll to position [495, 0]
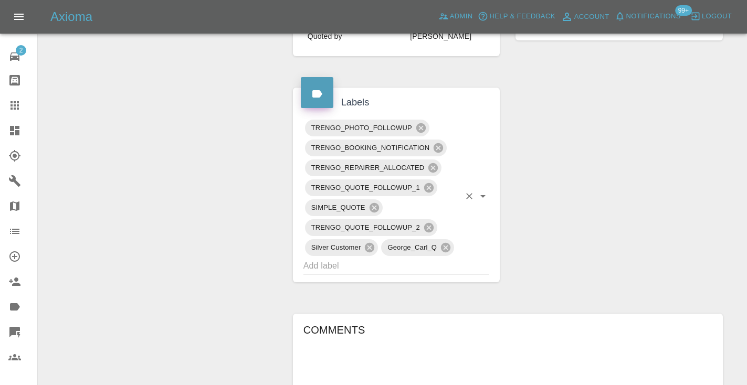
click at [362, 258] on input "text" at bounding box center [381, 266] width 157 height 16
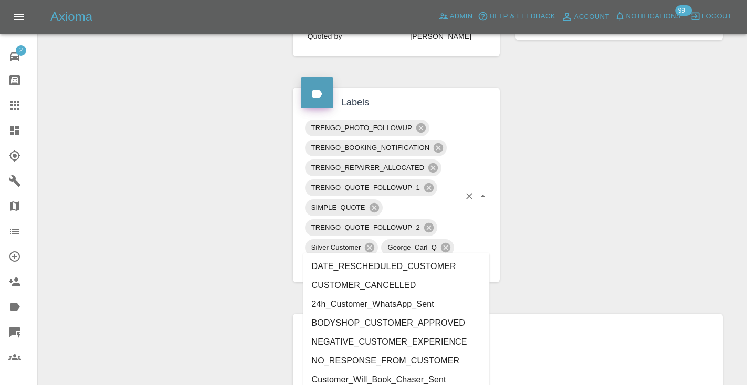
type input "customer_"
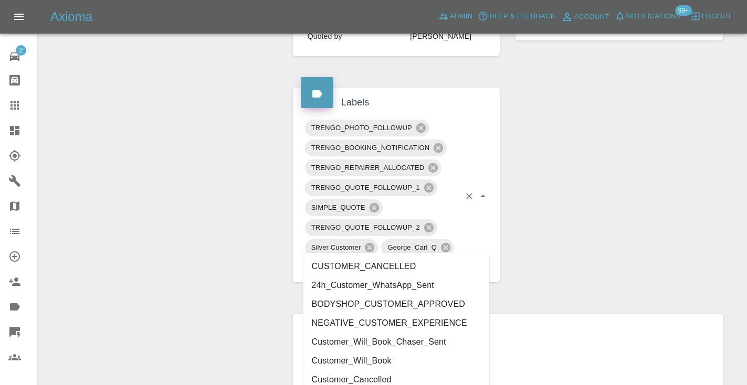
click at [363, 359] on li "Customer_Will_Book" at bounding box center [396, 361] width 186 height 19
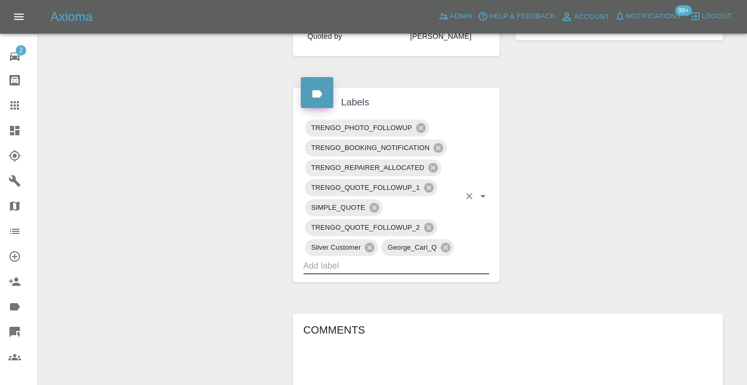
click at [181, 215] on div "Change Repairer Modify Claim Modify Quote Rollback Submit Payment Archive" at bounding box center [161, 169] width 231 height 1102
click at [16, 96] on link "Claims" at bounding box center [18, 105] width 37 height 25
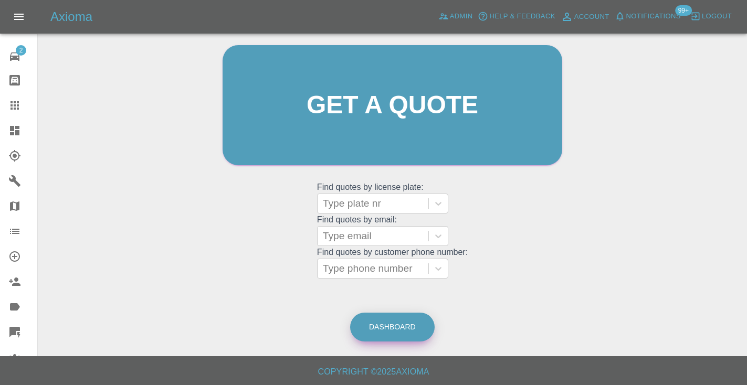
click at [391, 338] on link "Dashboard" at bounding box center [392, 327] width 85 height 29
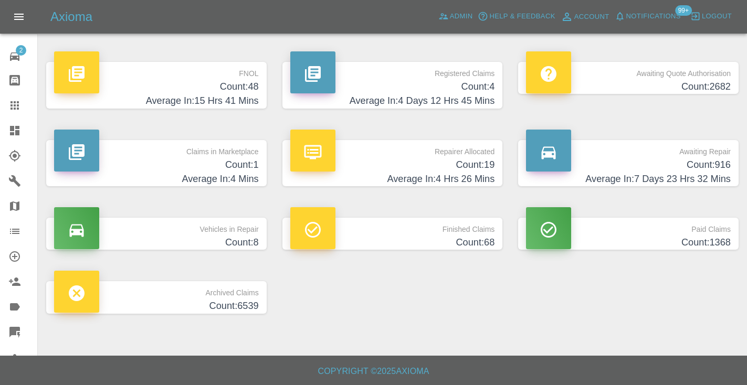
click at [696, 166] on h4 "Count: 916" at bounding box center [628, 165] width 205 height 14
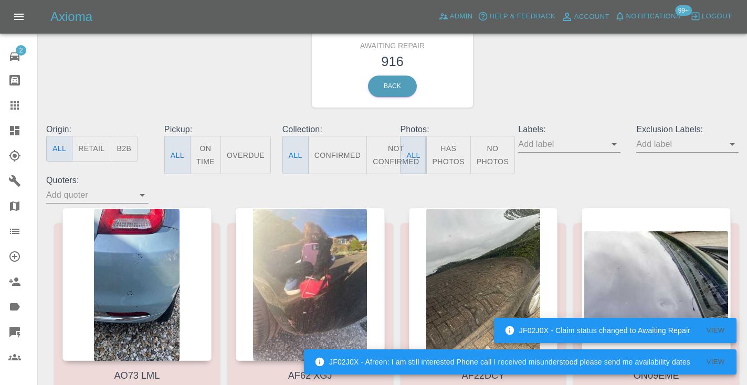
scroll to position [37, 0]
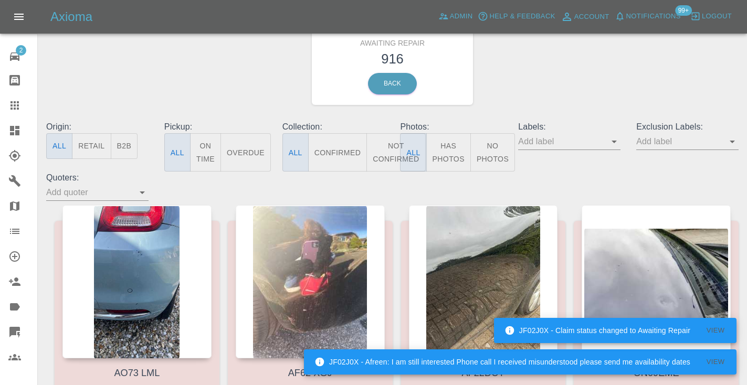
click at [388, 157] on button "Not Confirmed" at bounding box center [395, 152] width 59 height 38
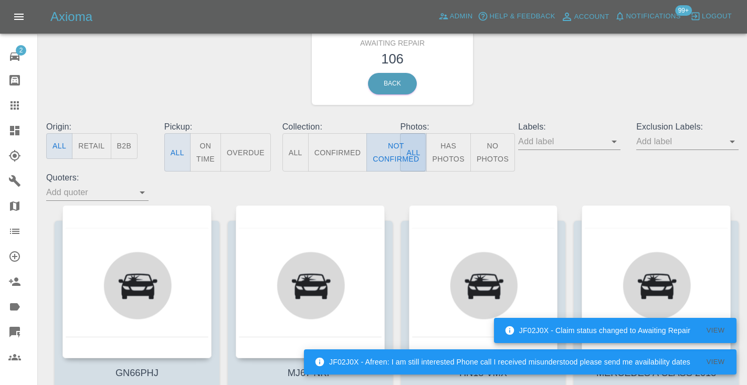
scroll to position [0, 0]
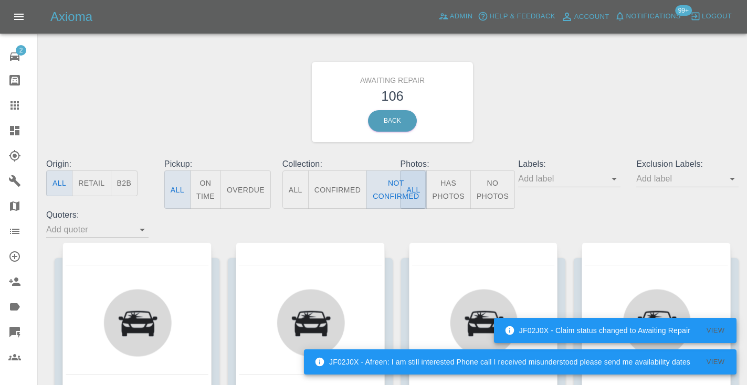
click at [557, 114] on div "Awaiting Repair 106 Back" at bounding box center [392, 102] width 708 height 112
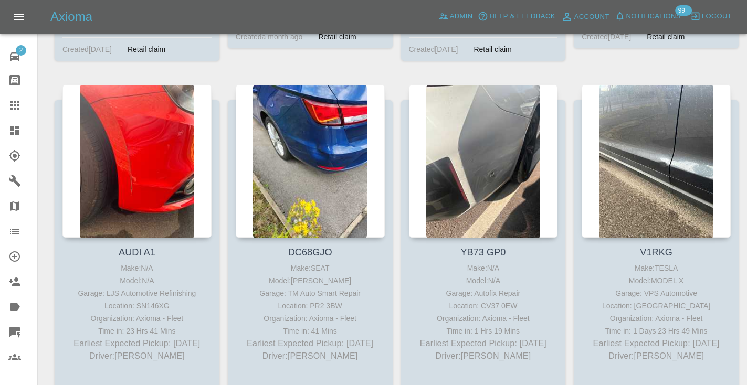
scroll to position [2234, 0]
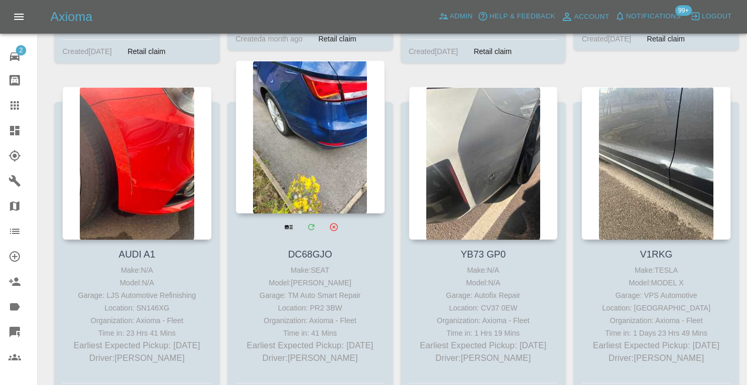
click at [315, 132] on div at bounding box center [310, 136] width 149 height 153
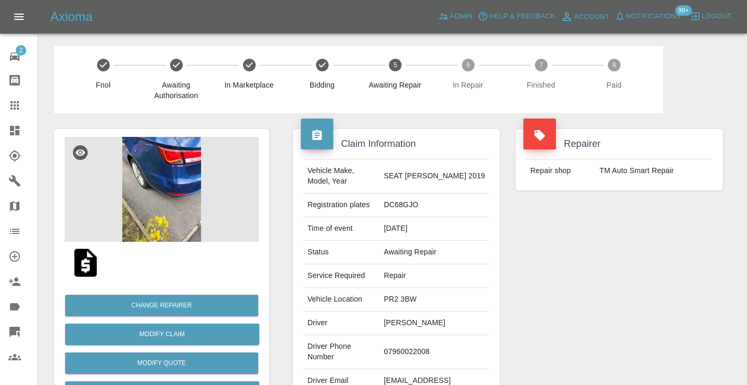
click at [417, 347] on td "07960022008" at bounding box center [435, 352] width 110 height 34
copy td "07960022008"
click at [645, 247] on div "Repairer Repair shop TM Auto Smart Repair" at bounding box center [619, 269] width 223 height 313
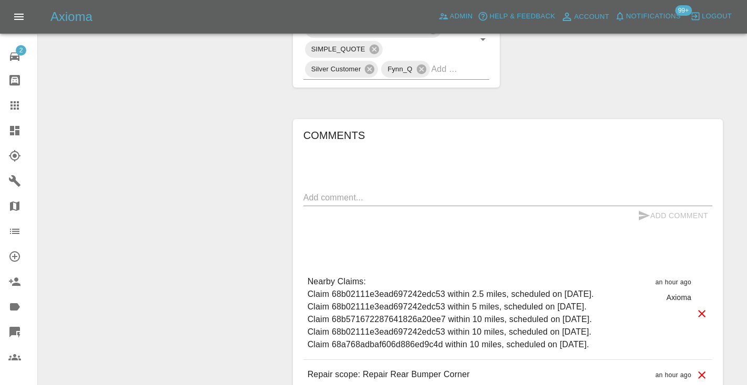
scroll to position [617, 0]
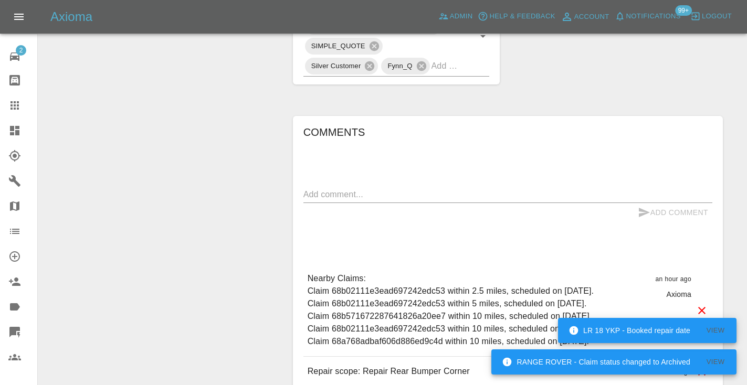
click at [306, 203] on div "Add Comment" at bounding box center [507, 212] width 409 height 19
click at [307, 188] on textarea at bounding box center [507, 194] width 409 height 12
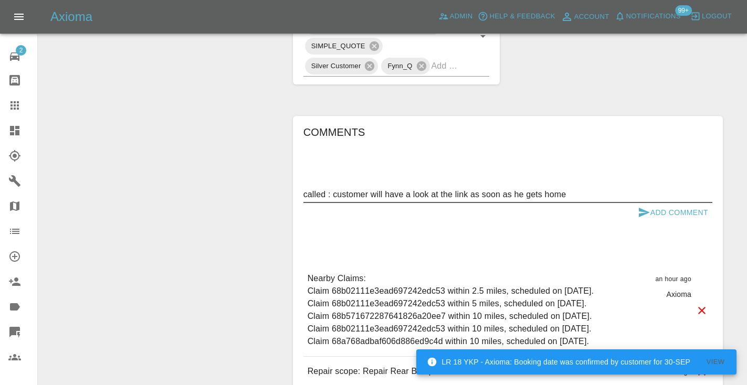
type textarea "called : customer will have a look at the link as soon as he gets home"
click at [651, 203] on button "Add Comment" at bounding box center [673, 212] width 79 height 19
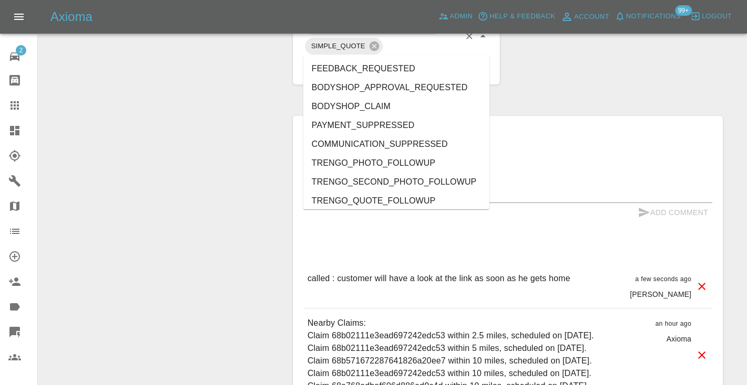
click at [447, 58] on input "text" at bounding box center [445, 66] width 29 height 16
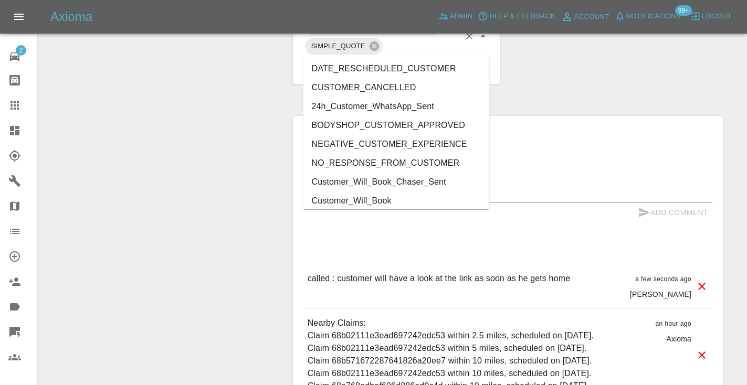
type input "cust"
click at [375, 197] on li "Customer_Will_Book" at bounding box center [396, 201] width 186 height 19
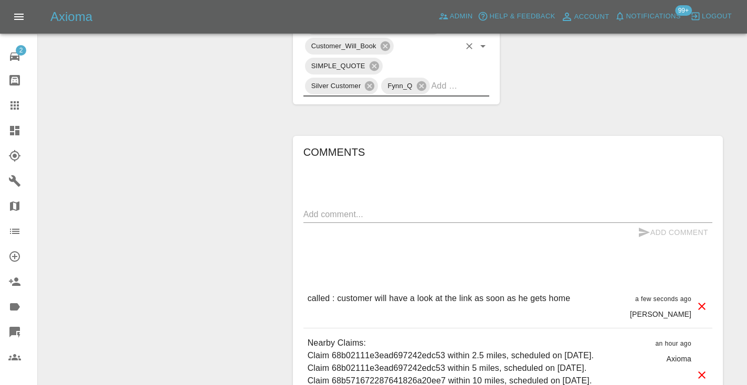
drag, startPoint x: 269, startPoint y: 70, endPoint x: 279, endPoint y: 59, distance: 14.9
click at [269, 70] on div "Change Repairer Modify Claim Modify Quote Rollback Submit Payment Archive" at bounding box center [161, 1] width 231 height 1009
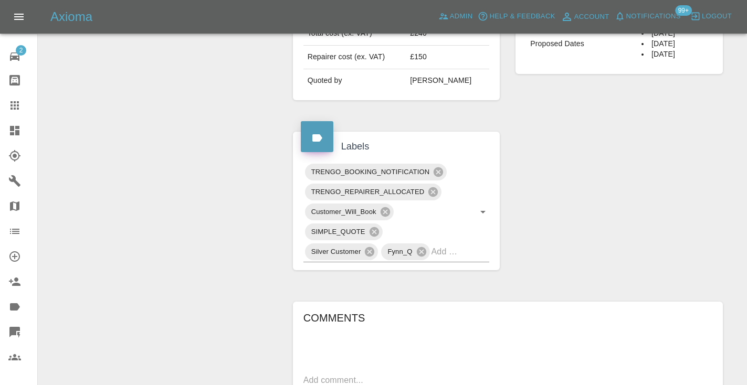
scroll to position [439, 0]
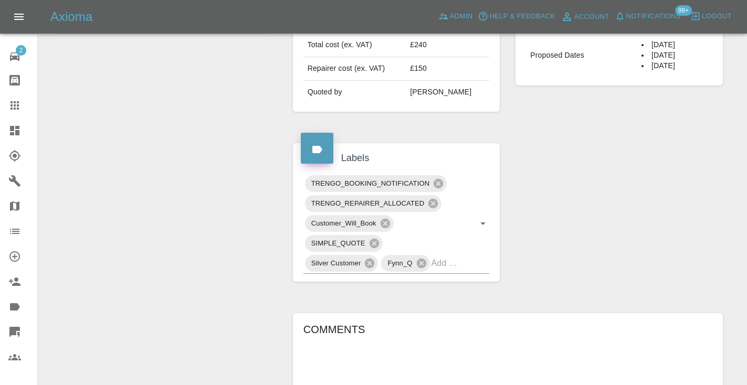
click at [10, 102] on icon at bounding box center [14, 105] width 8 height 8
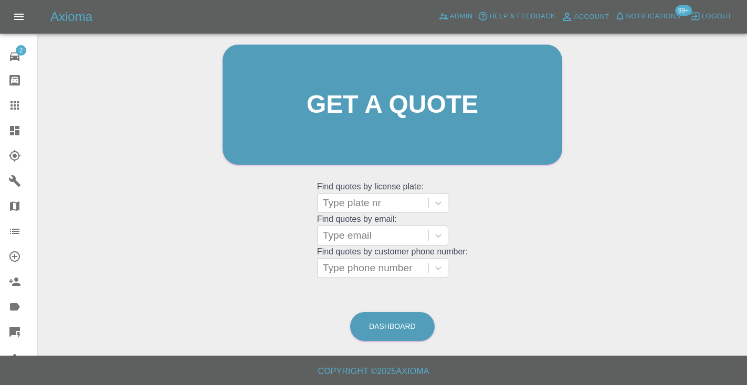
scroll to position [106, 0]
click at [378, 330] on link "Dashboard" at bounding box center [392, 327] width 85 height 29
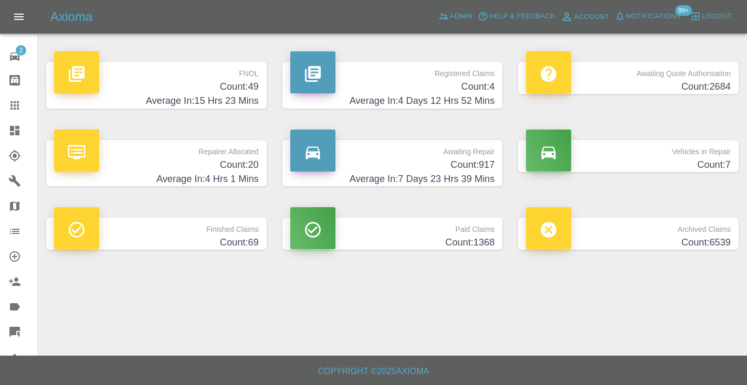
click at [479, 156] on p "Awaiting Repair" at bounding box center [392, 149] width 205 height 18
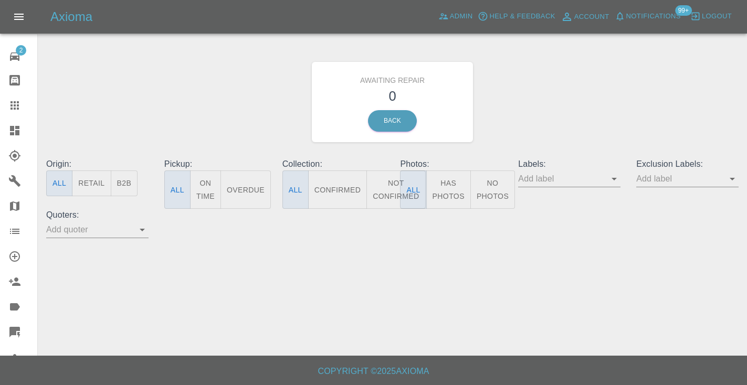
click at [385, 184] on button "Not Confirmed" at bounding box center [395, 190] width 59 height 38
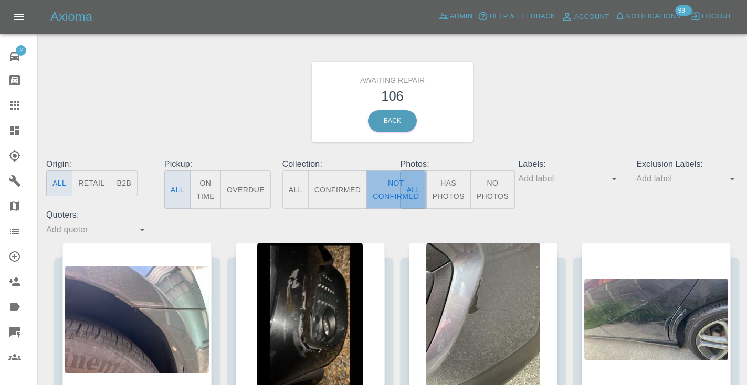
click at [382, 196] on button "Not Confirmed" at bounding box center [395, 190] width 59 height 38
click at [549, 128] on div "Awaiting Repair 106 Back" at bounding box center [392, 102] width 708 height 112
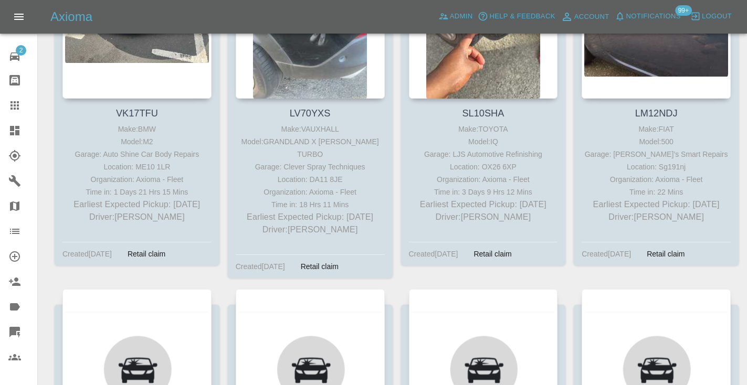
scroll to position [1700, 0]
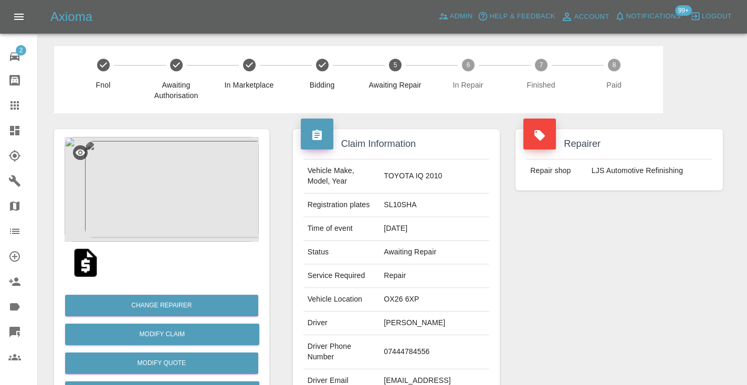
click at [415, 346] on td "07444784556" at bounding box center [435, 352] width 110 height 34
copy td "07444784556"
click at [602, 294] on div "Repairer Repair shop LJS Automotive Refinishing" at bounding box center [619, 269] width 223 height 313
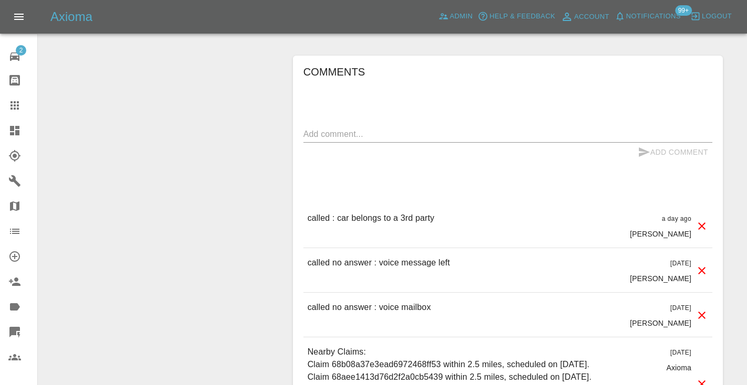
scroll to position [821, 0]
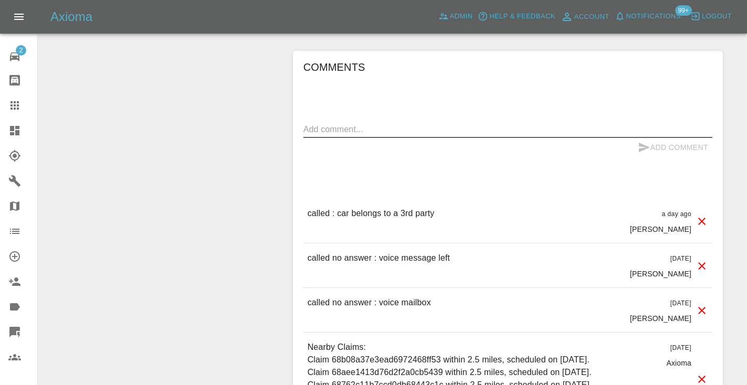
click at [333, 128] on textarea at bounding box center [507, 129] width 409 height 12
type textarea "called no answer : voice mailbox"
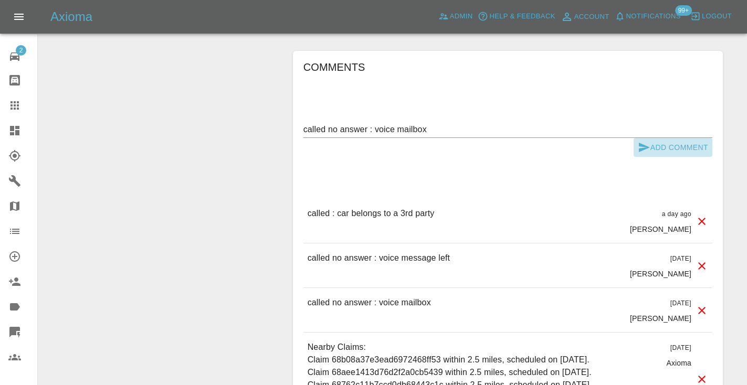
click at [646, 141] on icon "submit" at bounding box center [644, 147] width 13 height 13
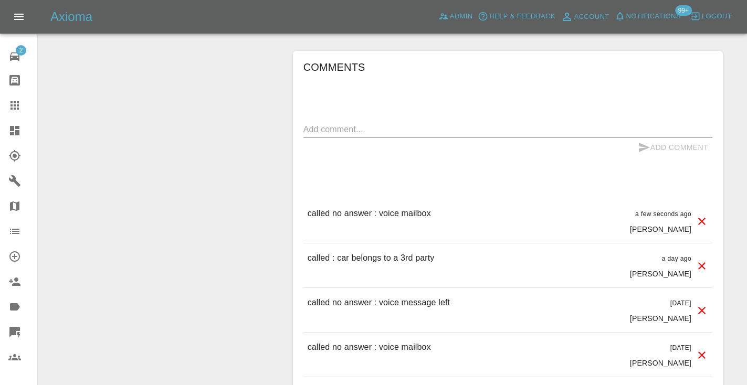
click at [20, 99] on icon at bounding box center [14, 105] width 13 height 13
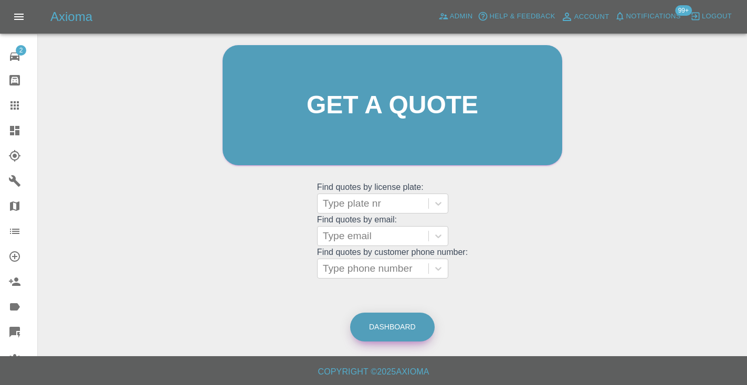
click at [368, 322] on link "Dashboard" at bounding box center [392, 327] width 85 height 29
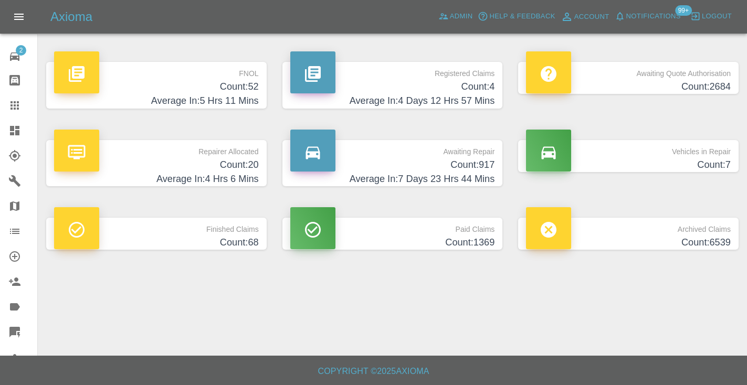
click at [468, 164] on h4 "Count: 917" at bounding box center [392, 165] width 205 height 14
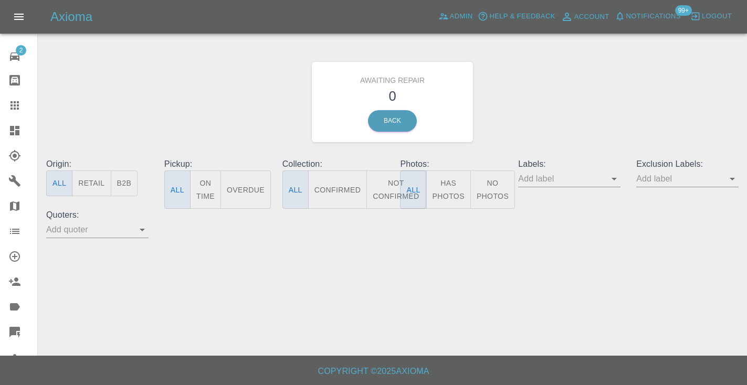
click at [376, 183] on button "Not Confirmed" at bounding box center [395, 190] width 59 height 38
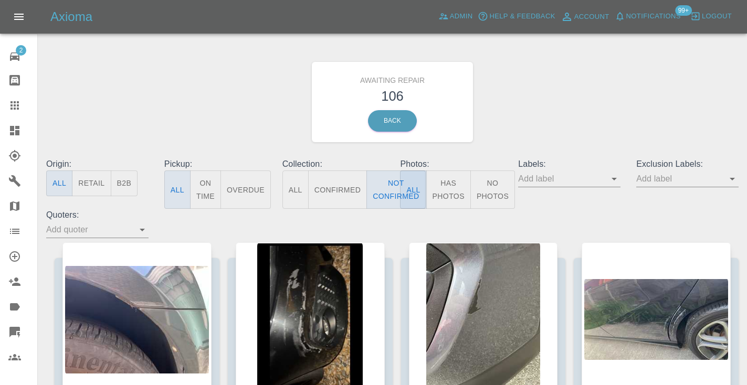
click at [513, 132] on div "Awaiting Repair 106 Back" at bounding box center [392, 102] width 708 height 112
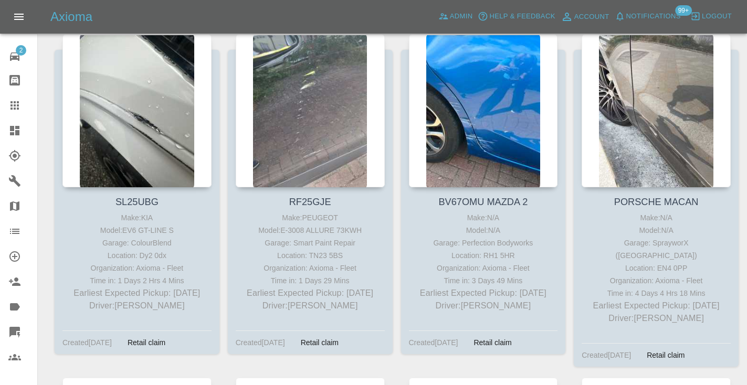
scroll to position [4399, 0]
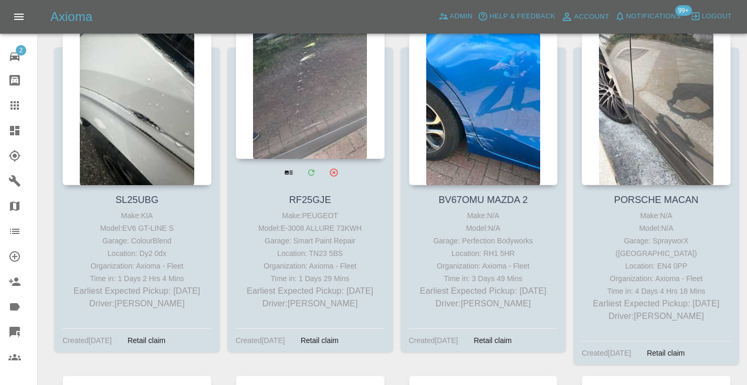
click at [279, 89] on div at bounding box center [310, 82] width 149 height 153
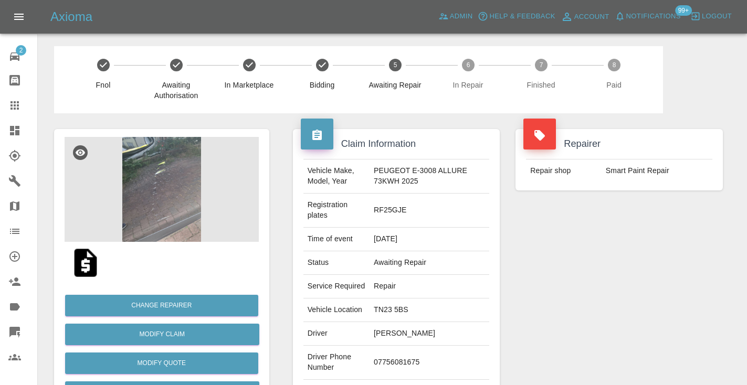
click at [409, 352] on td "07756081675" at bounding box center [430, 363] width 120 height 34
copy td "07756081675"
click at [612, 269] on div "Repairer Repair shop Smart Paint Repair" at bounding box center [619, 280] width 223 height 334
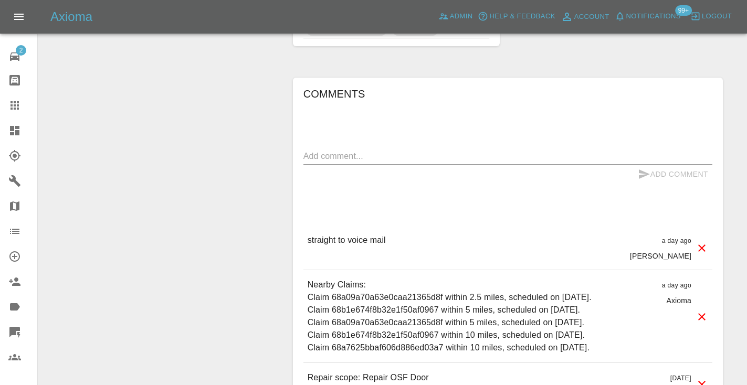
scroll to position [742, 0]
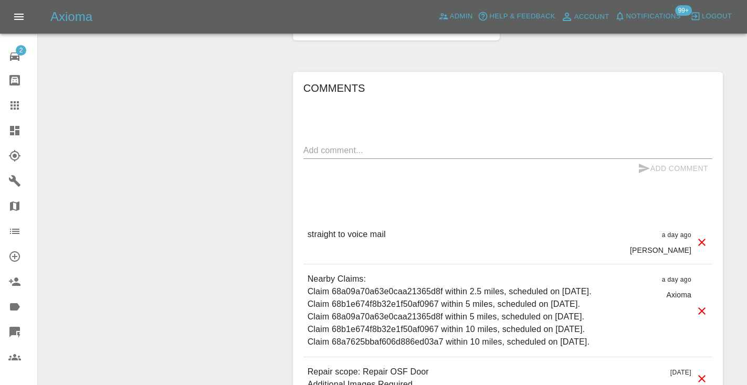
click at [354, 144] on textarea at bounding box center [507, 150] width 409 height 12
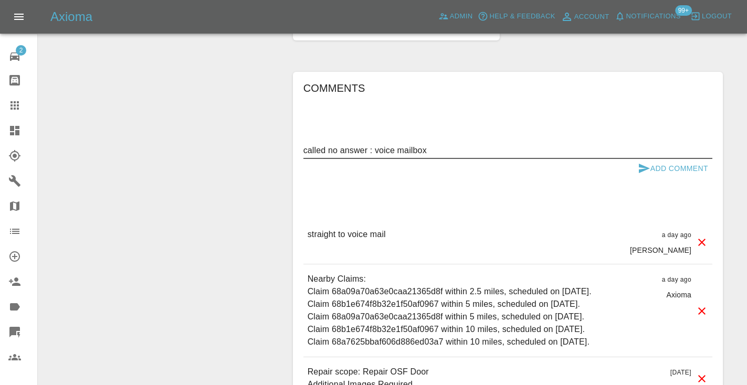
type textarea "called no answer : voice mailbox"
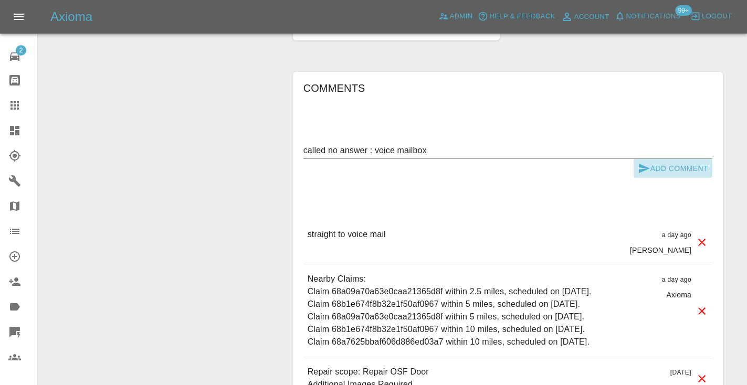
click at [646, 162] on icon "submit" at bounding box center [644, 168] width 13 height 13
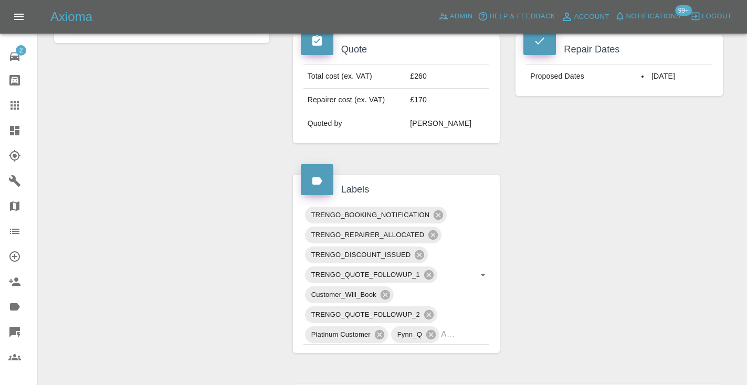
scroll to position [426, 0]
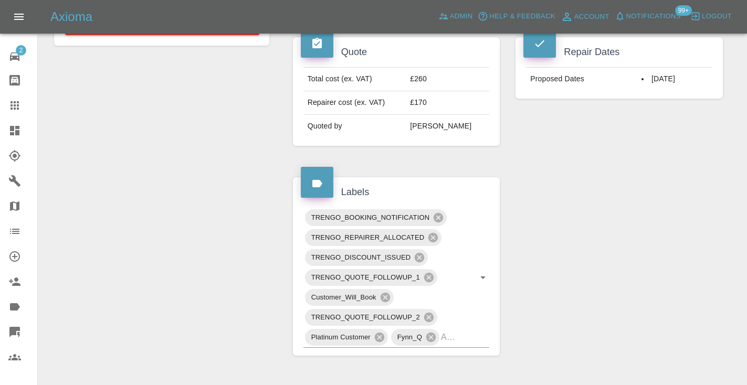
click at [18, 103] on icon at bounding box center [14, 105] width 8 height 8
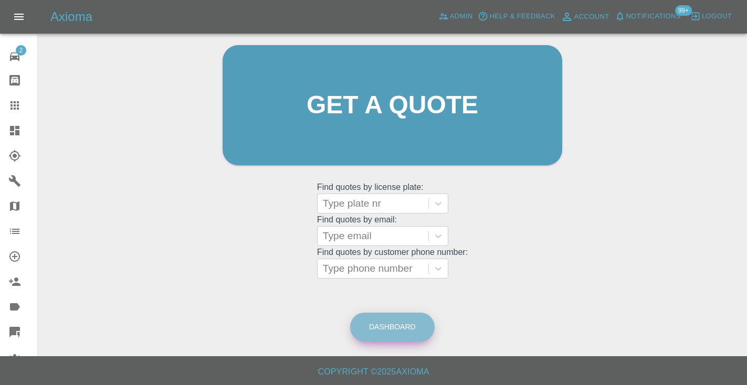
click at [402, 320] on link "Dashboard" at bounding box center [392, 327] width 85 height 29
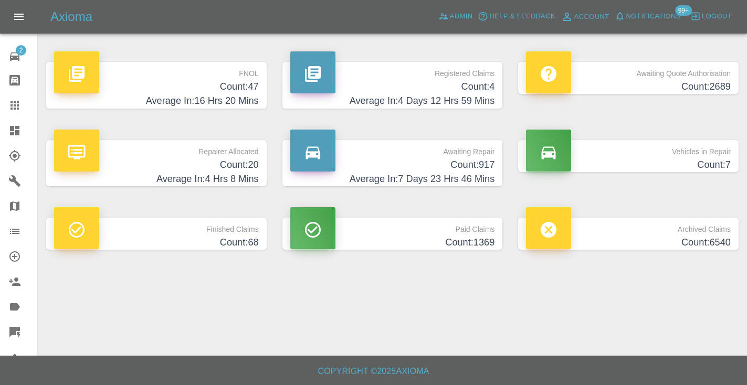
click at [466, 162] on h4 "Count: 917" at bounding box center [392, 165] width 205 height 14
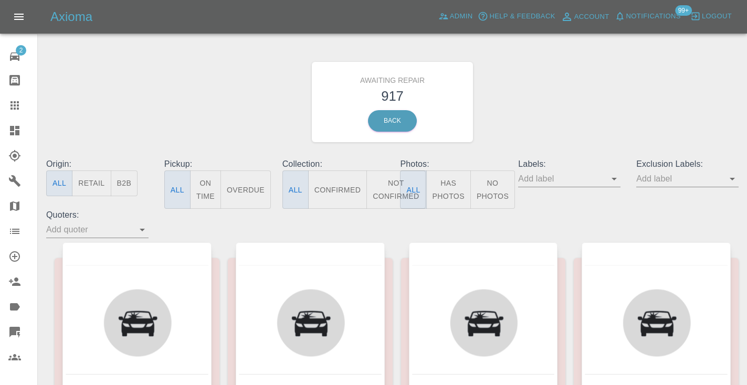
click at [380, 193] on button "Not Confirmed" at bounding box center [395, 190] width 59 height 38
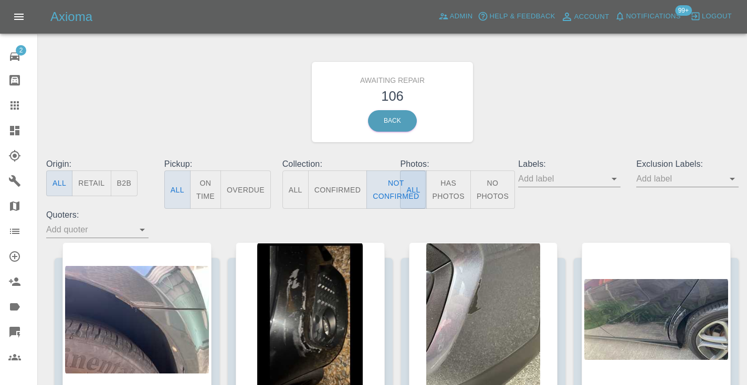
click at [549, 113] on div "Awaiting Repair 106 Back" at bounding box center [392, 102] width 708 height 112
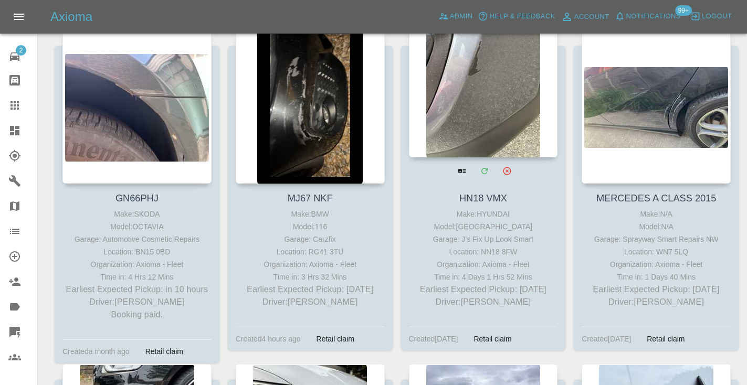
scroll to position [210, 0]
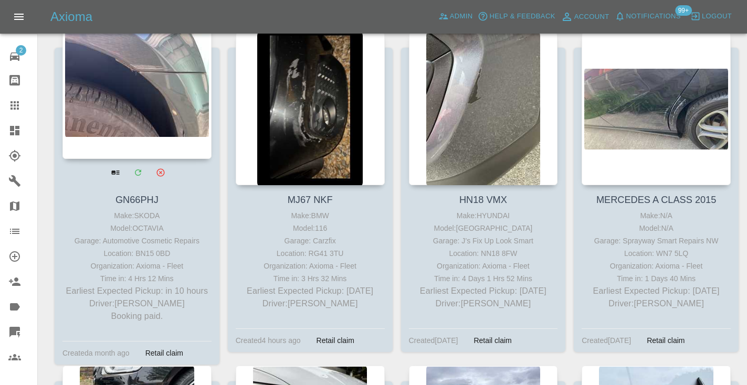
click at [141, 100] on div at bounding box center [136, 82] width 149 height 153
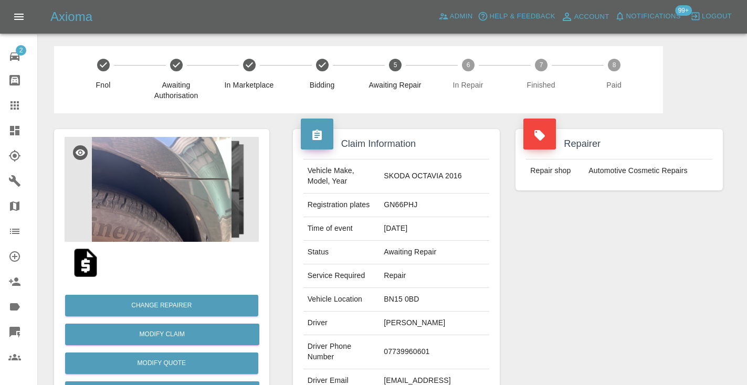
click at [411, 344] on td "07739960601" at bounding box center [435, 352] width 110 height 34
click at [595, 273] on div "Repairer Repair shop Automotive Cosmetic Repairs" at bounding box center [619, 269] width 223 height 313
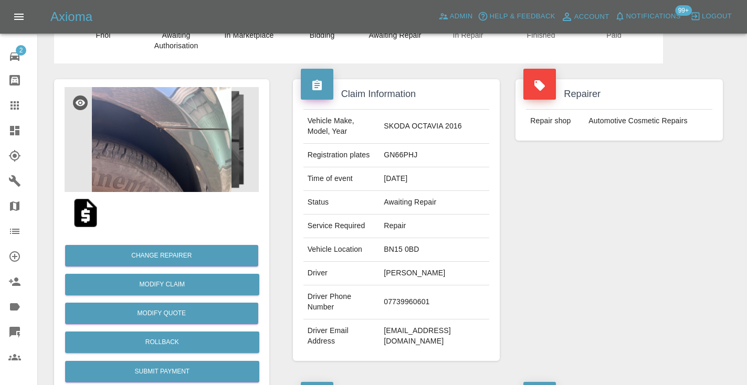
scroll to position [49, 0]
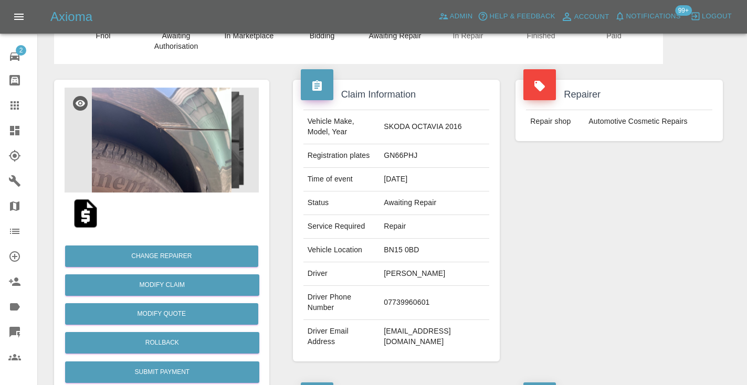
click at [422, 294] on td "07739960601" at bounding box center [435, 303] width 110 height 34
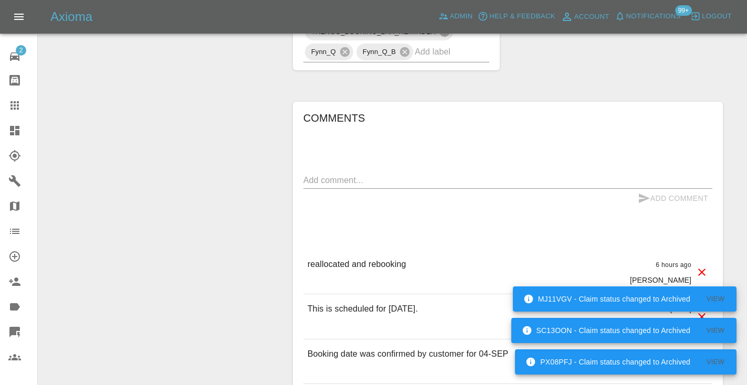
scroll to position [904, 0]
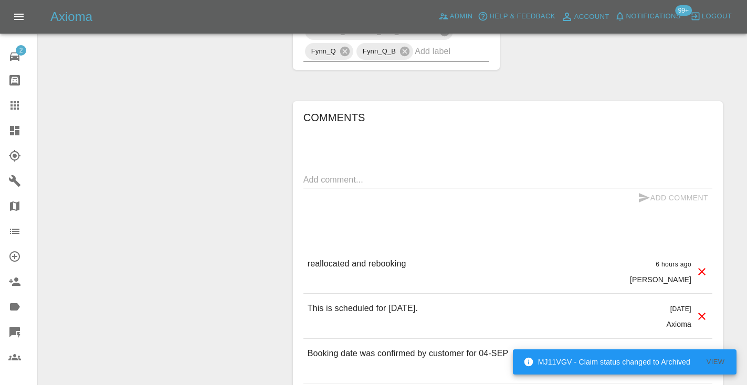
click at [338, 174] on textarea at bounding box center [507, 180] width 409 height 12
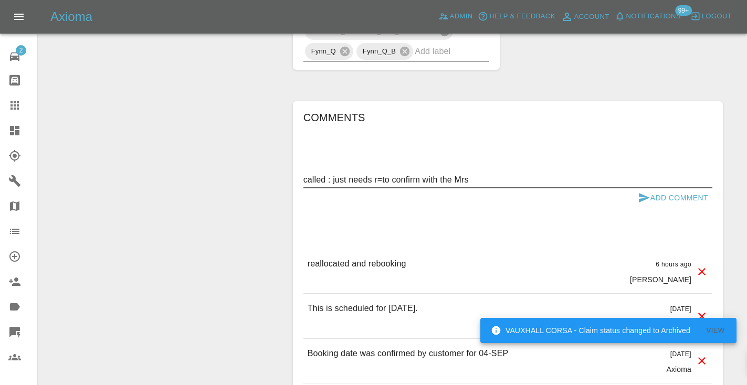
type textarea "called : just needs r=to confirm with the Mrs"
click at [641, 188] on button "Add Comment" at bounding box center [673, 197] width 79 height 19
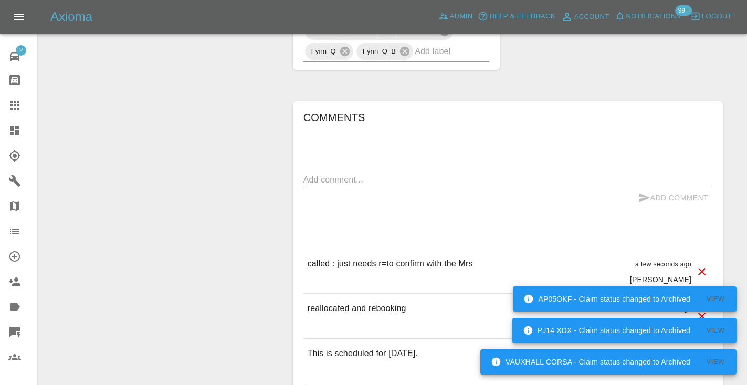
click at [14, 103] on icon at bounding box center [14, 105] width 8 height 8
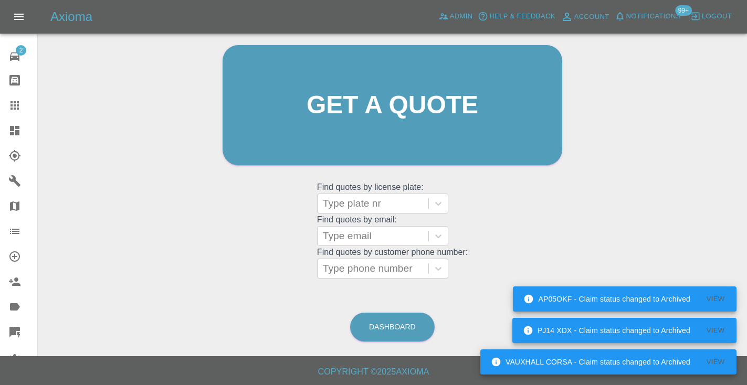
click at [368, 286] on div "Welcome [PERSON_NAME] Get a quote Get a quote Find quotes by license plate: Typ…" at bounding box center [392, 155] width 692 height 377
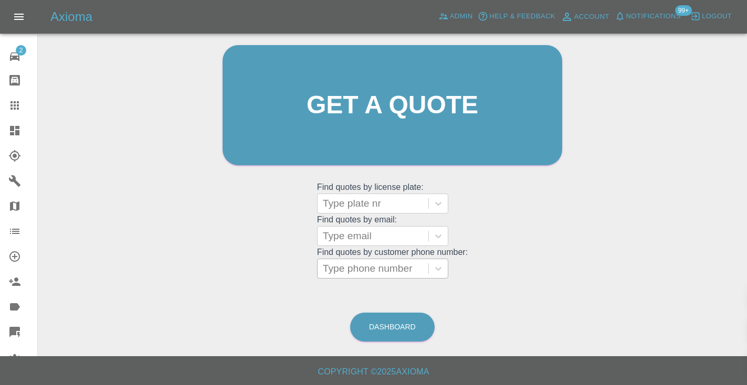
click at [365, 273] on div "Type phone number" at bounding box center [373, 268] width 100 height 13
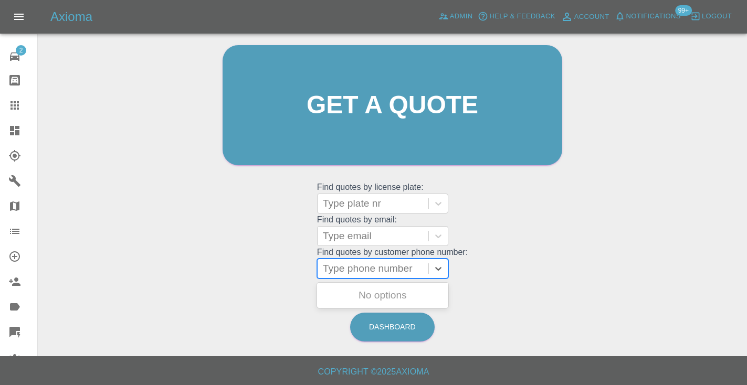
paste input "07909082000"
type input "07909082000"
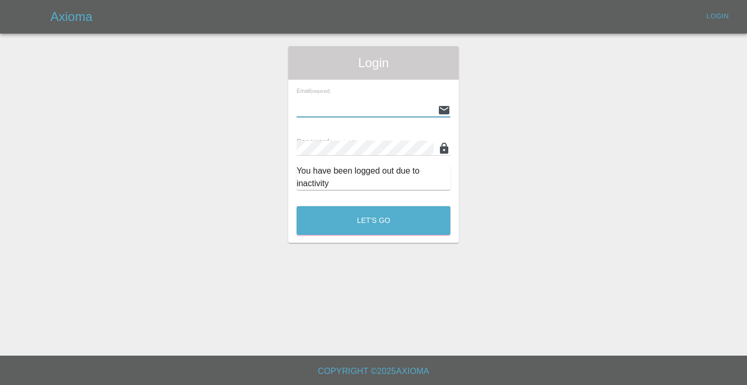
type input "[EMAIL_ADDRESS][DOMAIN_NAME]"
click at [373, 220] on button "Let's Go" at bounding box center [374, 220] width 154 height 29
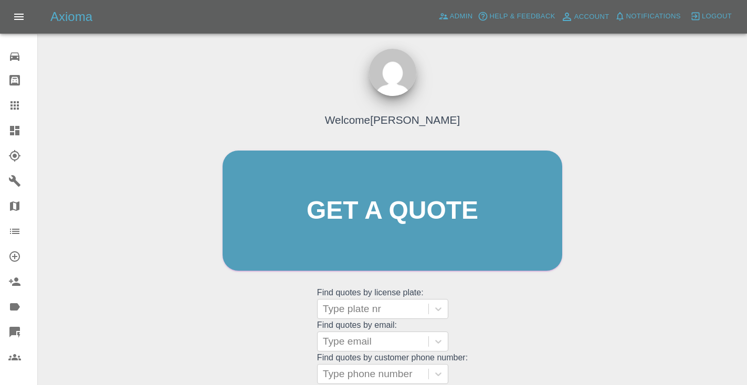
click at [555, 312] on div "Welcome Castro Get a quote Get a quote Find quotes by license plate: Type plate…" at bounding box center [393, 230] width 362 height 317
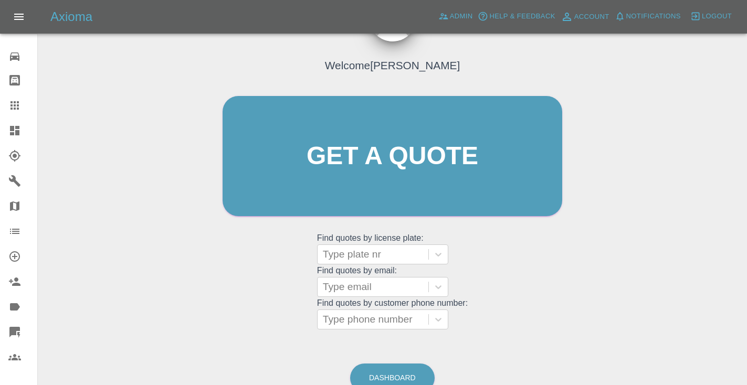
scroll to position [108, 0]
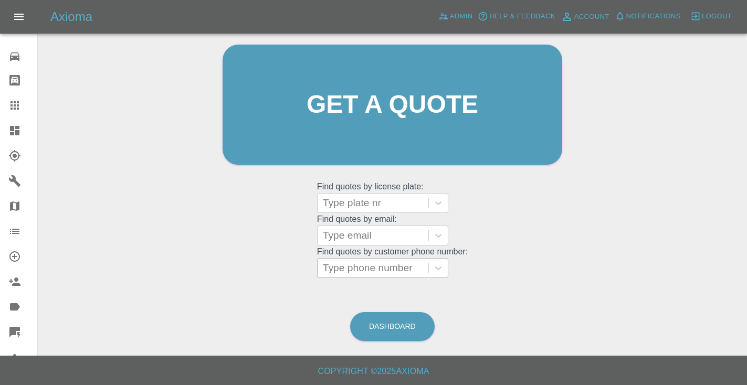
click at [377, 272] on div at bounding box center [373, 268] width 100 height 15
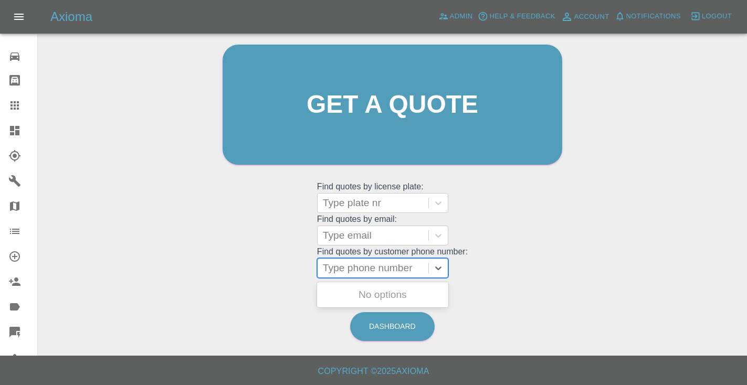
paste input "07909082000"
type input "07909082000"
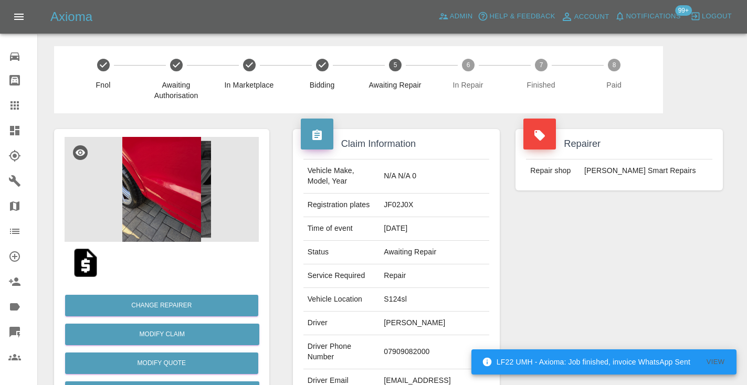
click at [616, 238] on div "Repairer Repair shop Rickys Smart Repairs" at bounding box center [619, 269] width 223 height 313
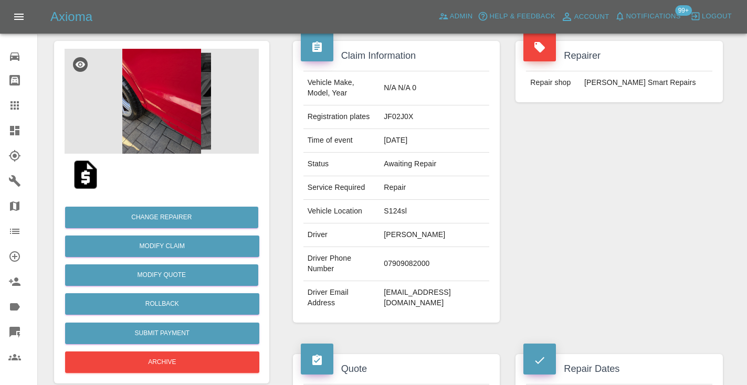
scroll to position [90, 0]
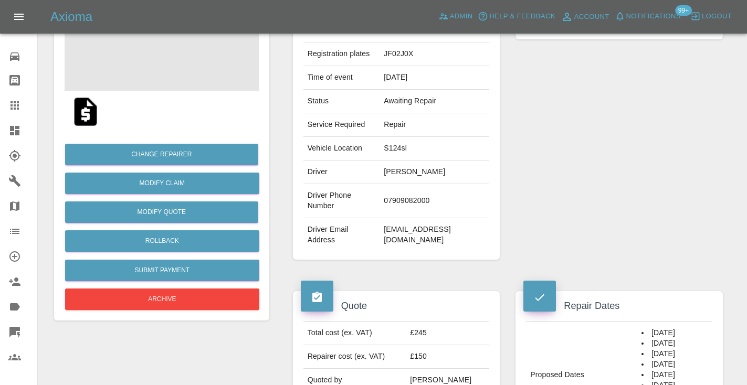
scroll to position [151, 0]
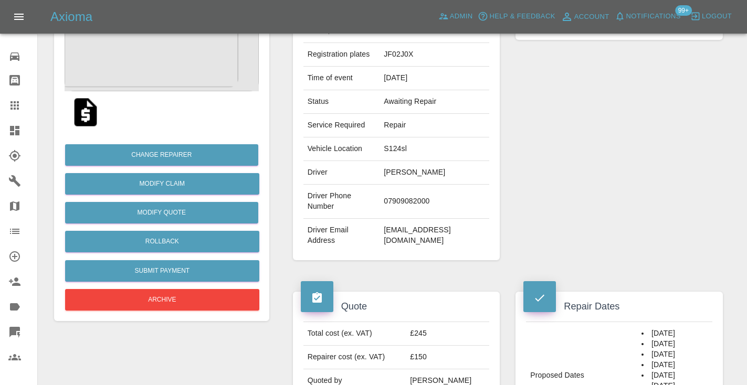
click at [437, 188] on td "07909082000" at bounding box center [435, 202] width 110 height 34
copy td "07909082000"
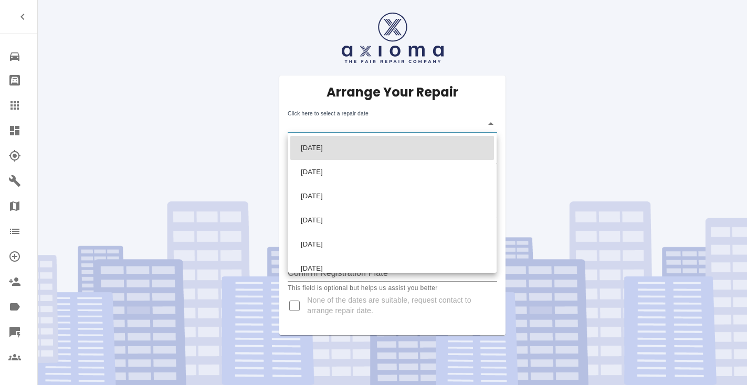
click at [310, 131] on body "Repair home Bodyshop home Claims Dashboard Explorer Garages Map Organization Cr…" at bounding box center [373, 192] width 747 height 385
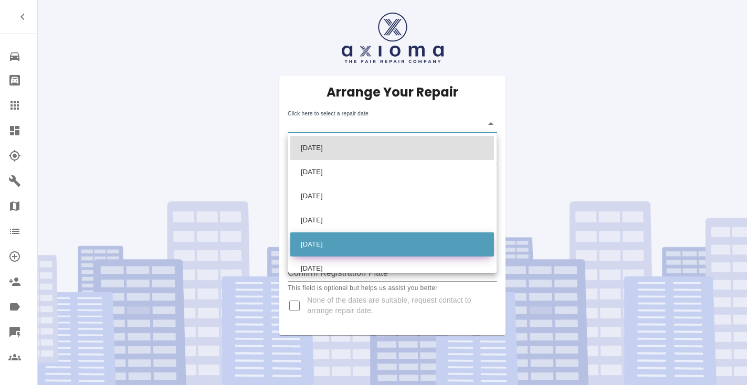
click at [338, 245] on li "Tue Sep 23 2025" at bounding box center [392, 245] width 204 height 24
type input "2025-09-23T00:00:00.000Z"
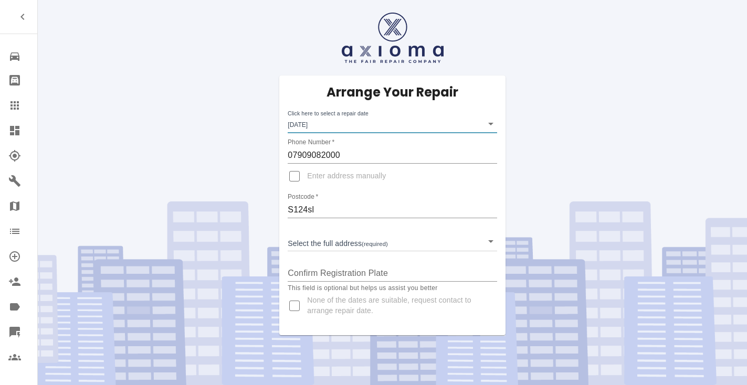
click at [325, 245] on body "Repair home Bodyshop home Claims Dashboard Explorer Garages Map Organization Cr…" at bounding box center [373, 192] width 747 height 385
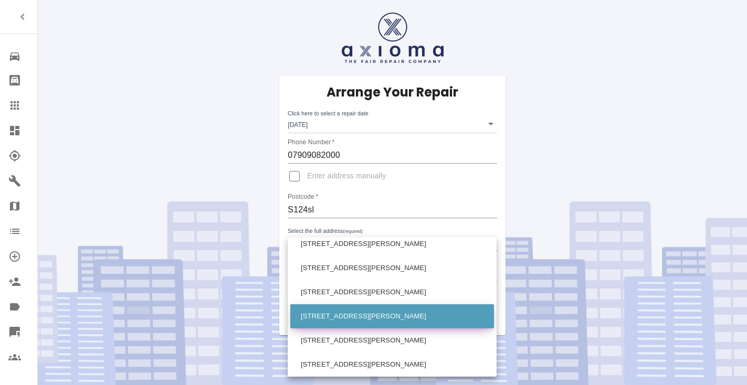
scroll to position [500, 0]
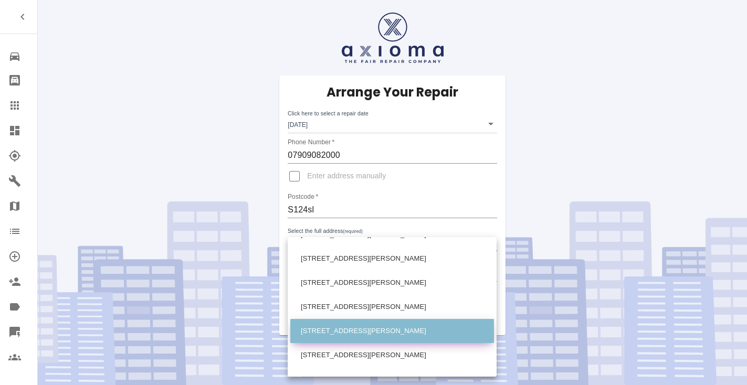
click at [320, 330] on li "111 Linley Lane Sheffield South Yorkshire" at bounding box center [392, 331] width 204 height 24
type input "111 Linley Lane Sheffield South Yorkshire"
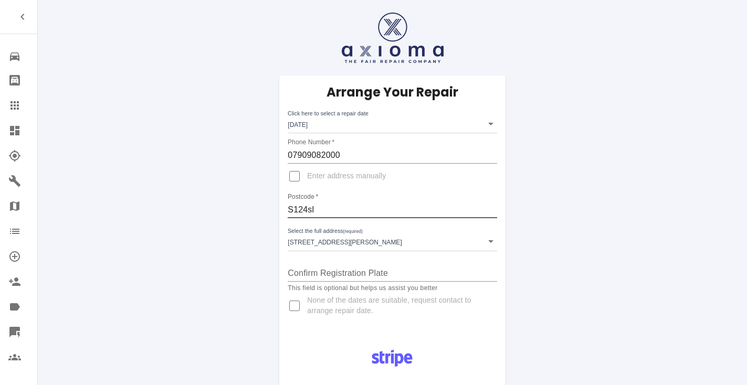
click at [307, 208] on input "S124sl" at bounding box center [392, 210] width 209 height 17
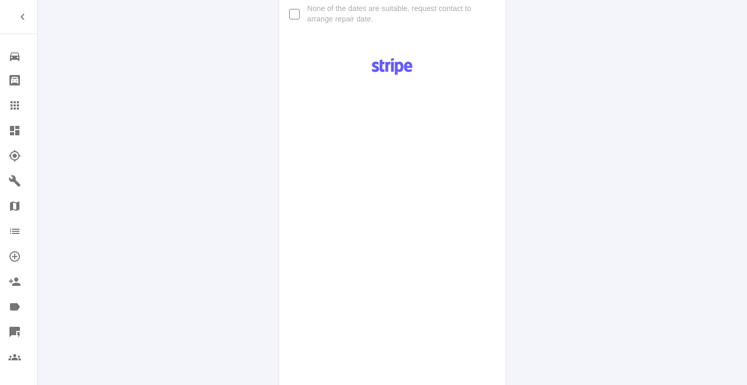
scroll to position [530, 0]
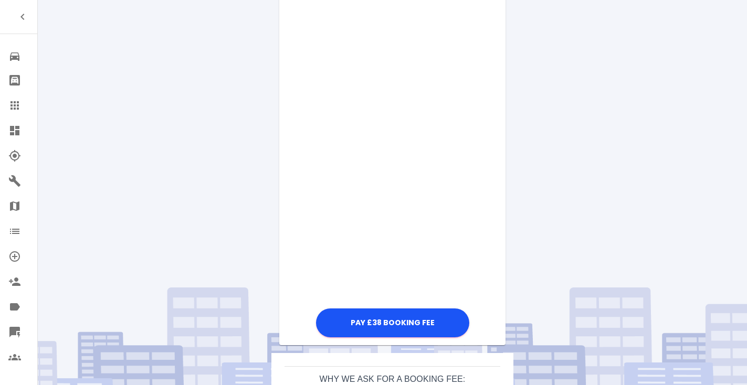
click at [485, 136] on div "Pay £38 Booking Fee" at bounding box center [392, 76] width 226 height 530
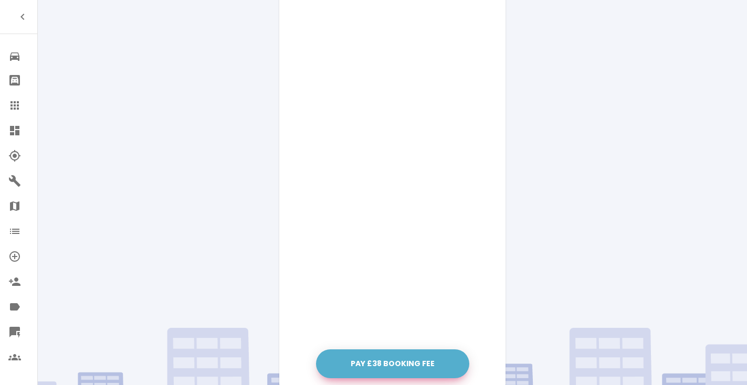
click at [420, 366] on button "Pay £38 Booking Fee" at bounding box center [392, 364] width 153 height 29
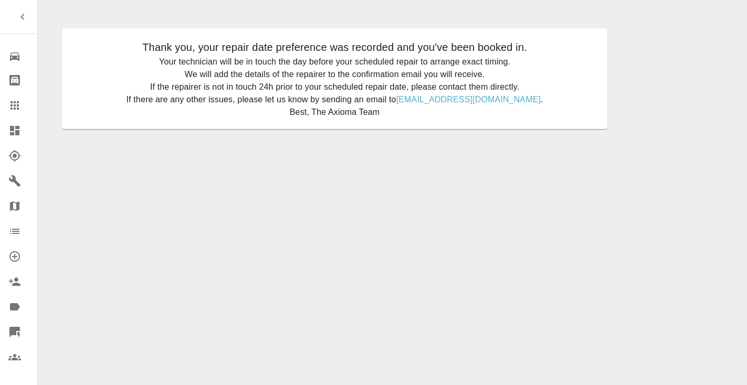
click at [4, 99] on link "Claims" at bounding box center [18, 105] width 37 height 25
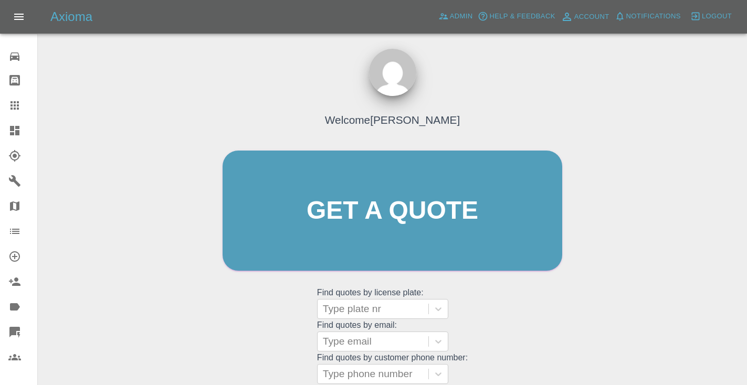
click at [10, 103] on icon at bounding box center [14, 105] width 8 height 8
click at [517, 351] on div "Welcome [PERSON_NAME] Get a quote Get a quote Find quotes by license plate: Typ…" at bounding box center [393, 230] width 362 height 317
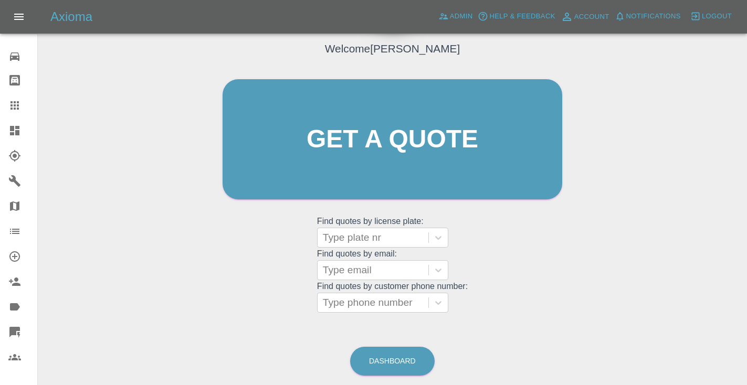
scroll to position [106, 0]
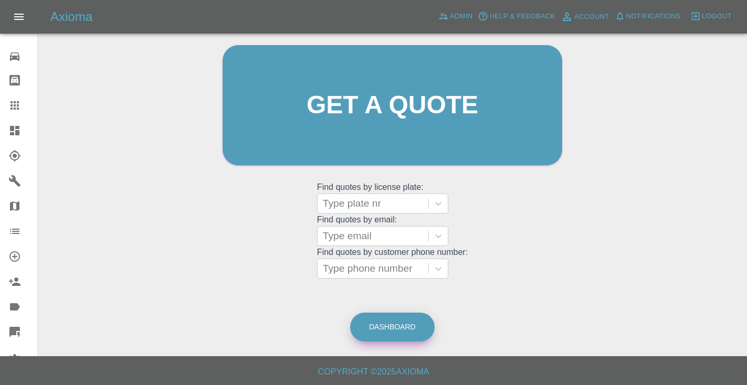
click at [384, 321] on link "Dashboard" at bounding box center [392, 327] width 85 height 29
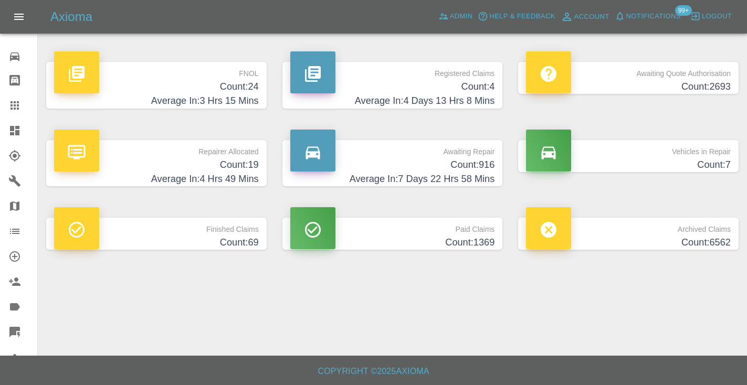
click at [462, 165] on h4 "Count: 916" at bounding box center [392, 165] width 205 height 14
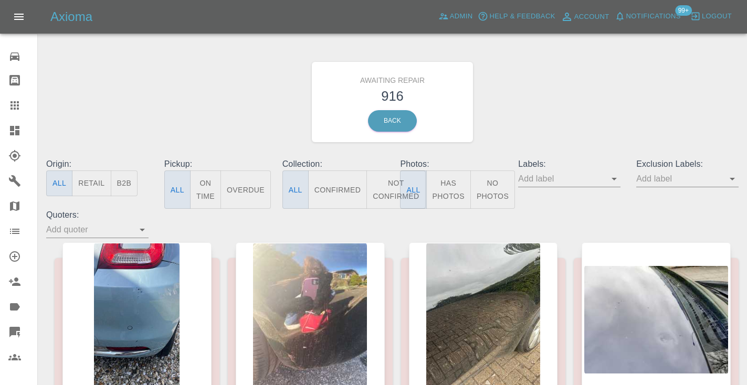
click at [381, 193] on button "Not Confirmed" at bounding box center [395, 190] width 59 height 38
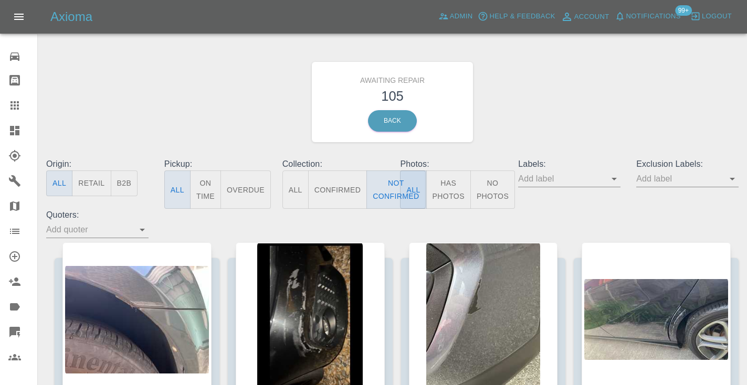
click at [554, 105] on div "Awaiting Repair 105 Back" at bounding box center [392, 102] width 708 height 112
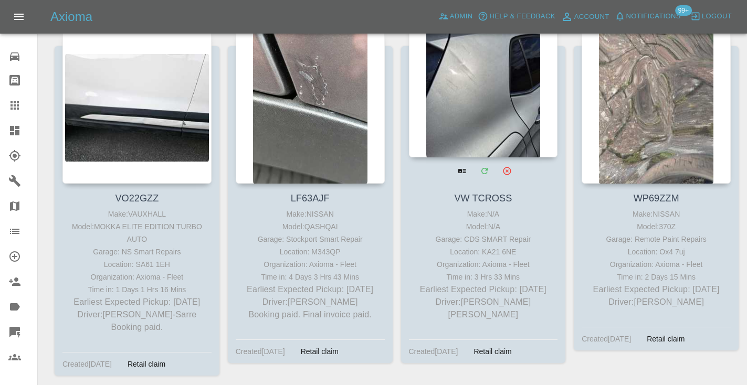
scroll to position [6133, 0]
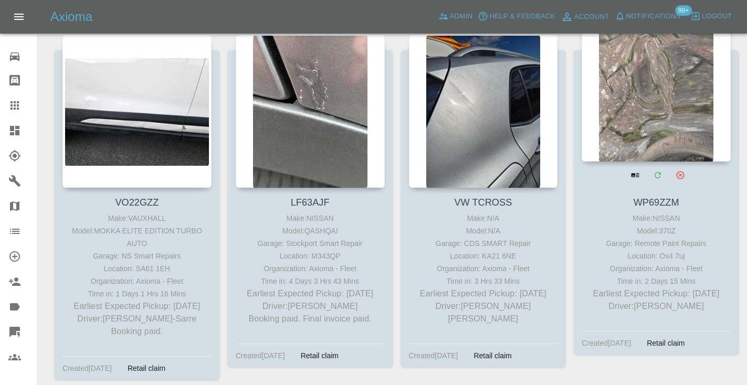
click at [660, 96] on div at bounding box center [656, 84] width 149 height 153
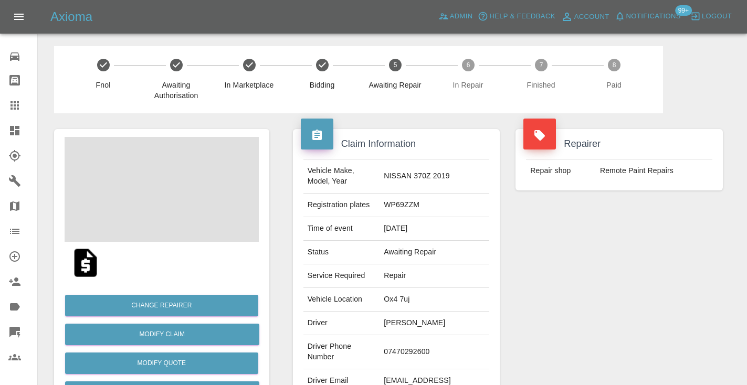
click at [433, 335] on td "07470292600" at bounding box center [435, 352] width 110 height 34
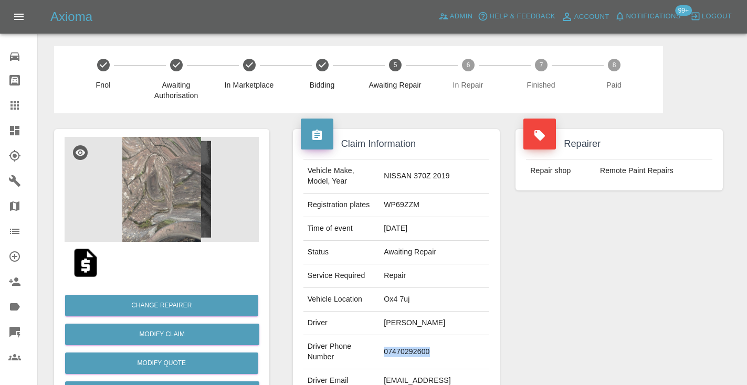
click at [433, 335] on td "07470292600" at bounding box center [435, 352] width 110 height 34
copy td "07470292600"
click at [528, 321] on div "Repairer Repair shop Remote Paint Repairs" at bounding box center [619, 269] width 223 height 313
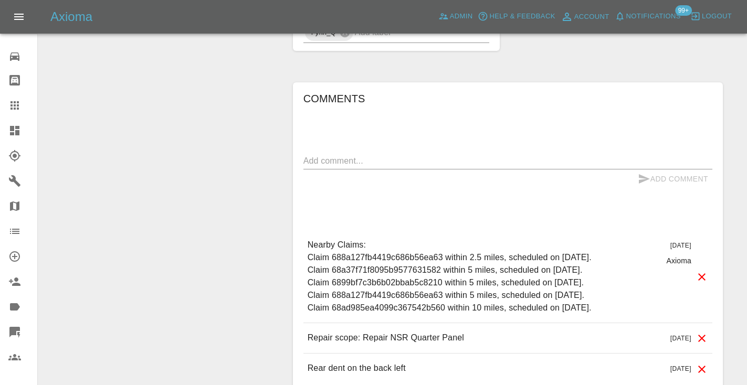
scroll to position [751, 0]
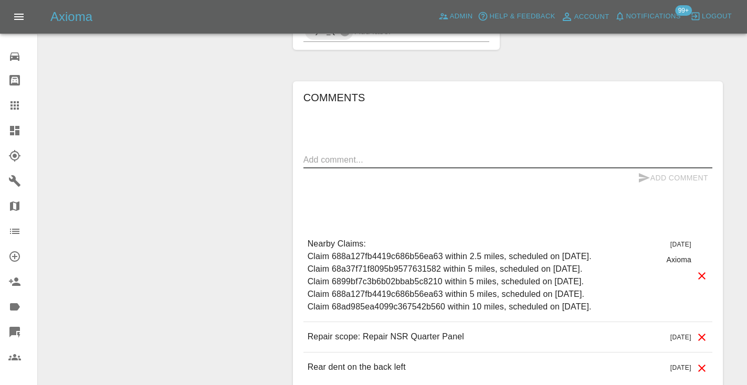
click at [386, 154] on textarea at bounding box center [507, 160] width 409 height 12
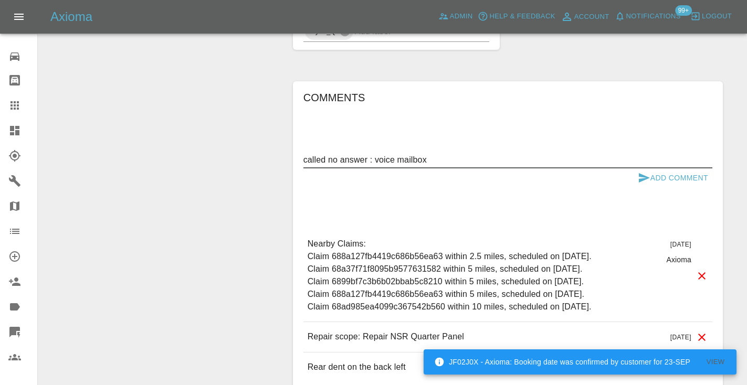
type textarea "called no answer : voice mailbox"
click at [647, 172] on icon "submit" at bounding box center [644, 178] width 13 height 13
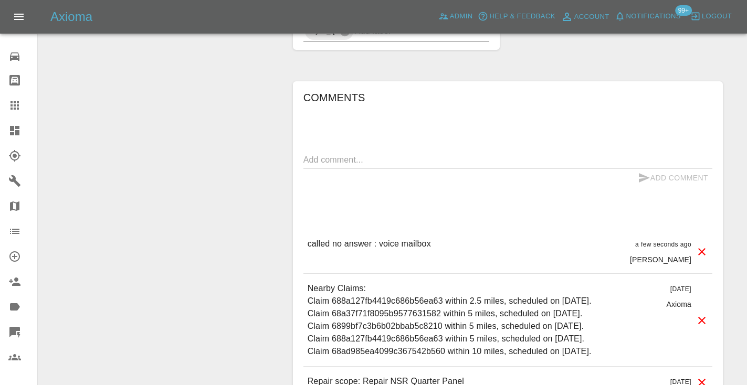
click at [16, 106] on icon at bounding box center [14, 105] width 8 height 8
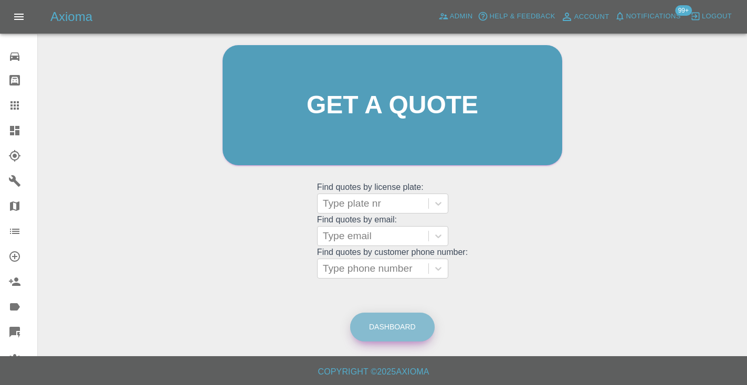
click at [380, 321] on link "Dashboard" at bounding box center [392, 327] width 85 height 29
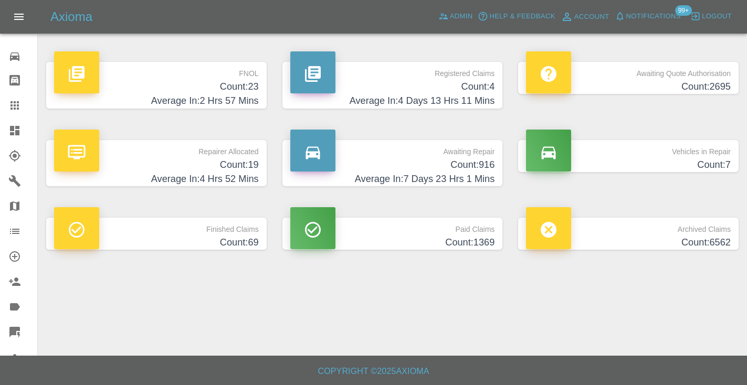
click at [480, 165] on h4 "Count: 916" at bounding box center [392, 165] width 205 height 14
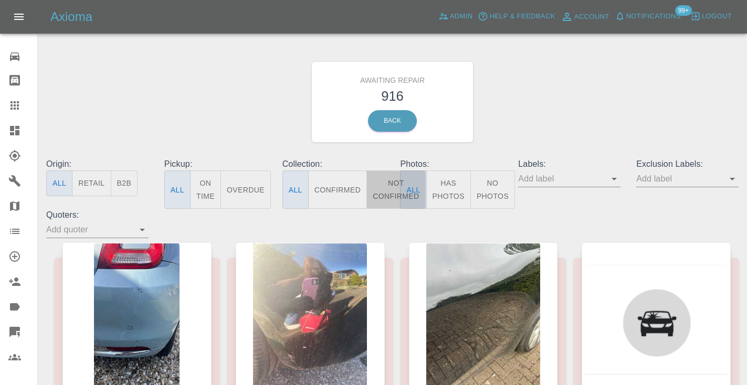
click at [387, 193] on button "Not Confirmed" at bounding box center [395, 190] width 59 height 38
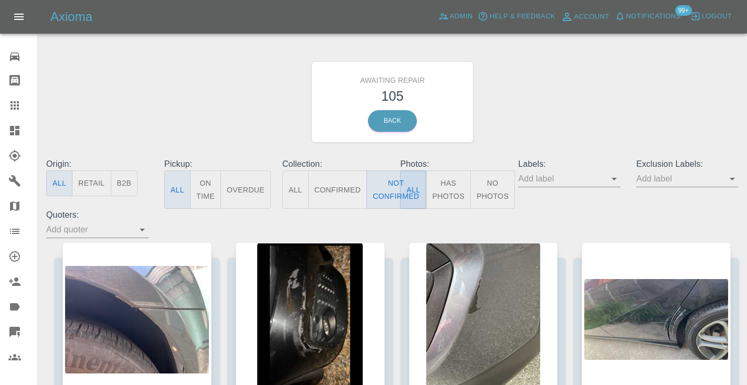
click at [496, 133] on div "Awaiting Repair 105 Back" at bounding box center [392, 102] width 708 height 112
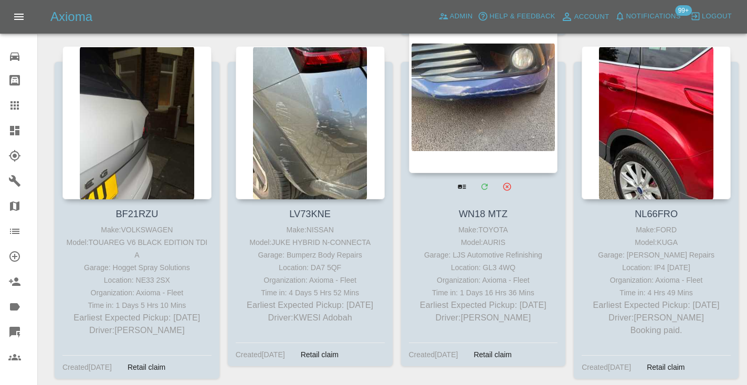
scroll to position [4707, 0]
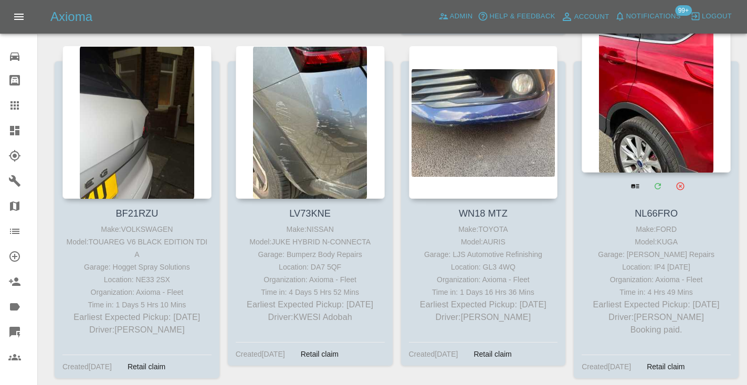
click at [651, 125] on div at bounding box center [656, 95] width 149 height 153
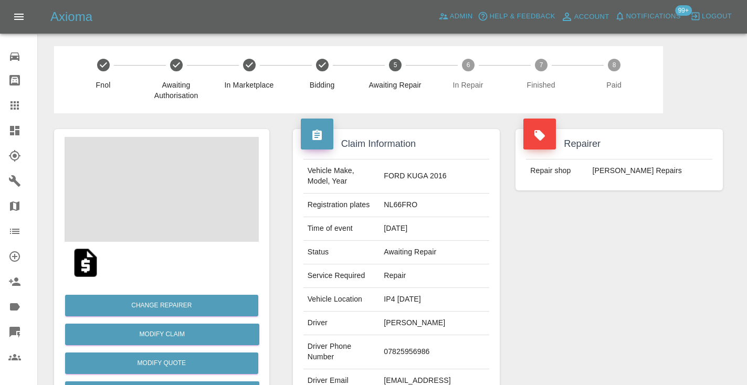
click at [436, 346] on td "07825956986" at bounding box center [435, 352] width 110 height 34
copy td "07825956986"
click at [592, 285] on div "Repairer Repair shop [PERSON_NAME] Repairs" at bounding box center [619, 269] width 223 height 313
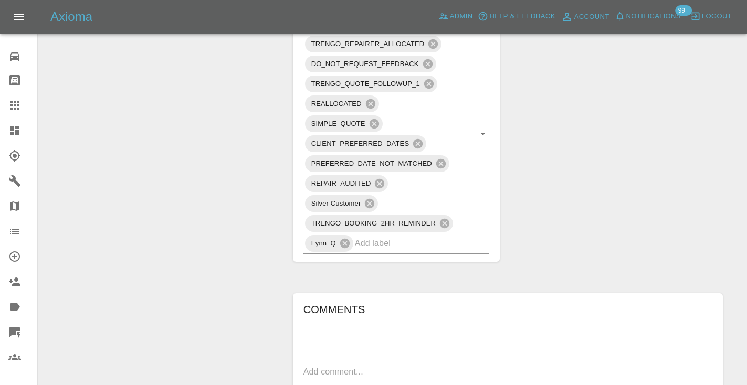
scroll to position [803, 0]
click at [316, 365] on textarea at bounding box center [507, 371] width 409 height 12
type textarea "called no answer"
click at [641, 385] on icon "submit" at bounding box center [644, 389] width 11 height 9
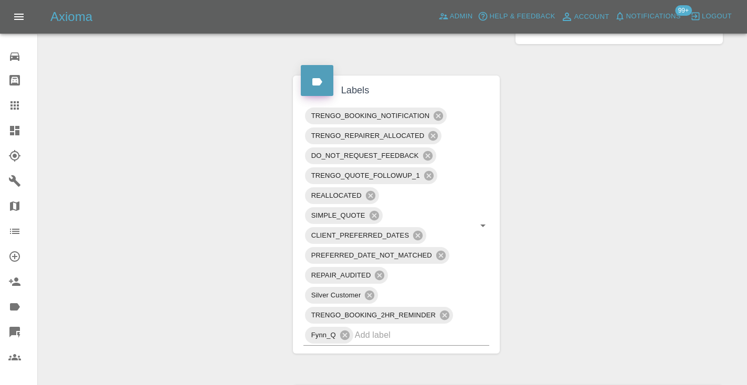
scroll to position [689, 0]
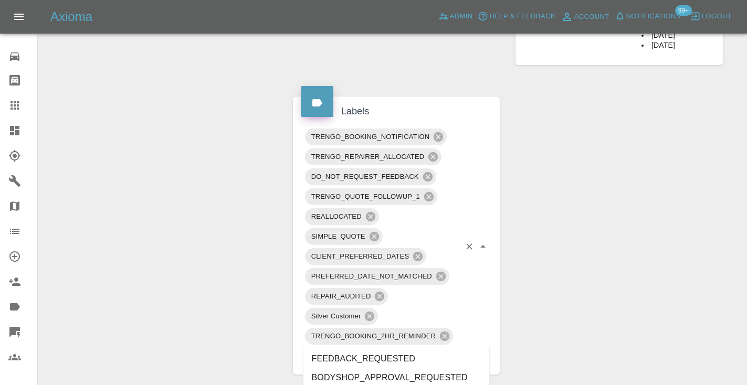
click at [398, 348] on input "text" at bounding box center [408, 356] width 106 height 16
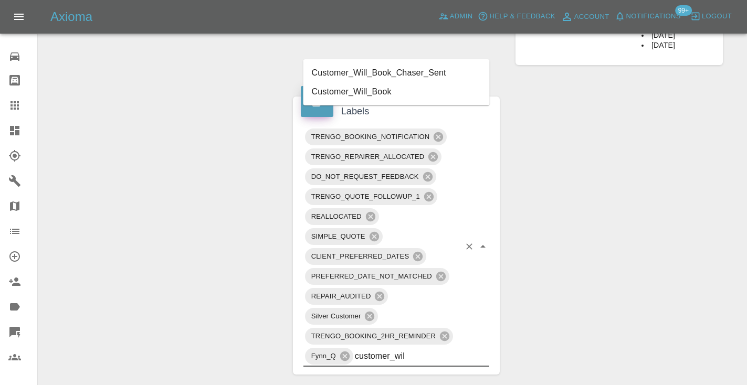
type input "customer_will"
click at [354, 98] on li "Customer_Will_Book" at bounding box center [396, 91] width 186 height 19
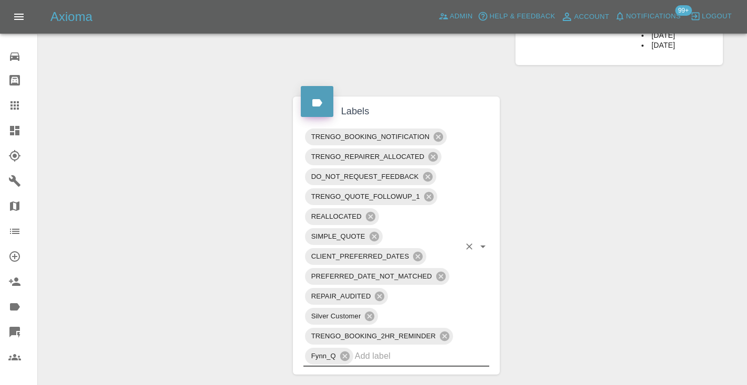
click at [89, 137] on div "Change Repairer Modify Claim Modify Quote Rollback Submit Payment Archive" at bounding box center [161, 154] width 231 height 1461
click at [17, 109] on icon at bounding box center [14, 105] width 8 height 8
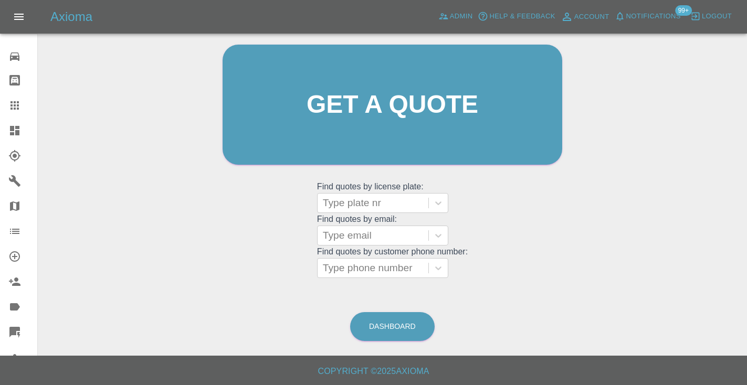
scroll to position [106, 0]
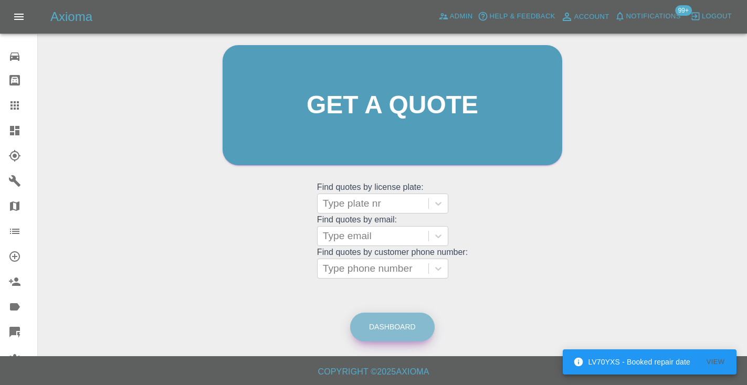
click at [389, 329] on link "Dashboard" at bounding box center [392, 327] width 85 height 29
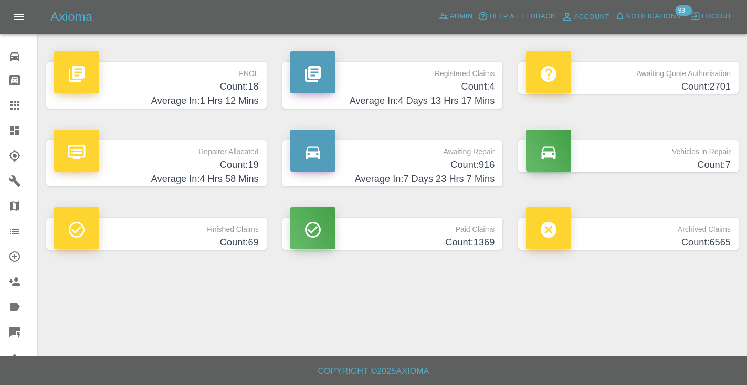
click at [476, 174] on h4 "Average In: 7 Days 23 Hrs 7 Mins" at bounding box center [392, 179] width 205 height 14
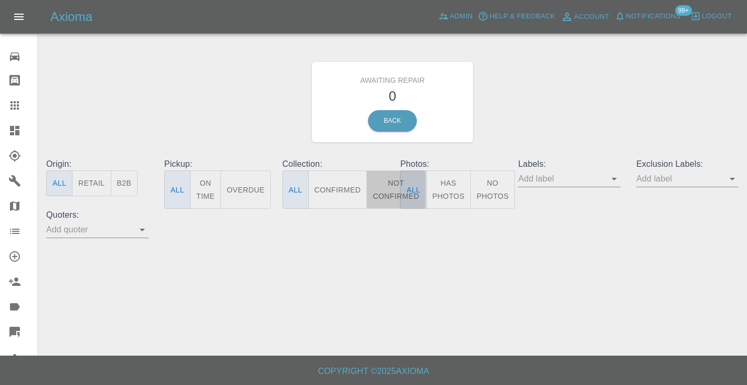
click at [380, 195] on button "Not Confirmed" at bounding box center [395, 190] width 59 height 38
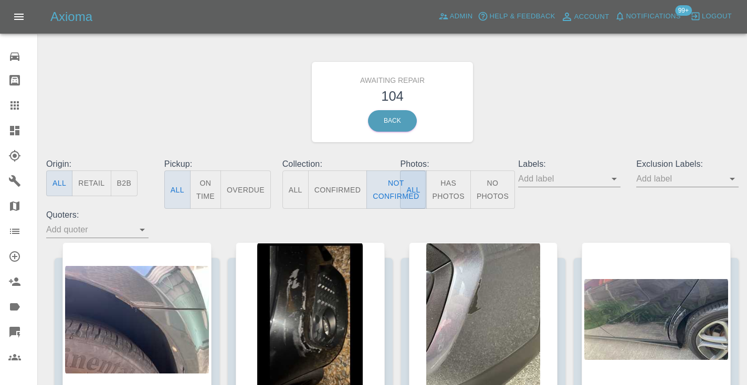
click at [522, 106] on div "Awaiting Repair 104 Back" at bounding box center [392, 102] width 708 height 112
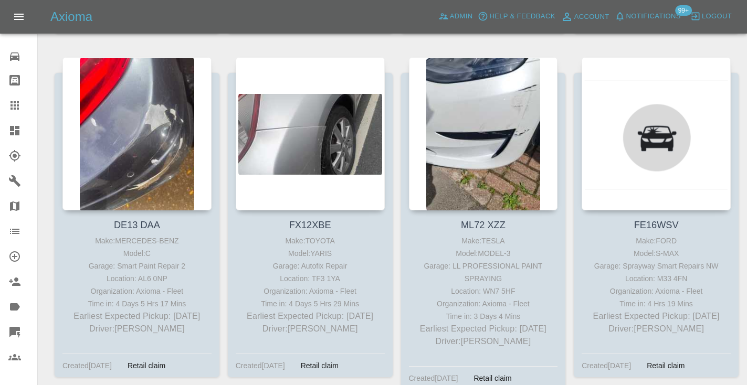
scroll to position [1230, 0]
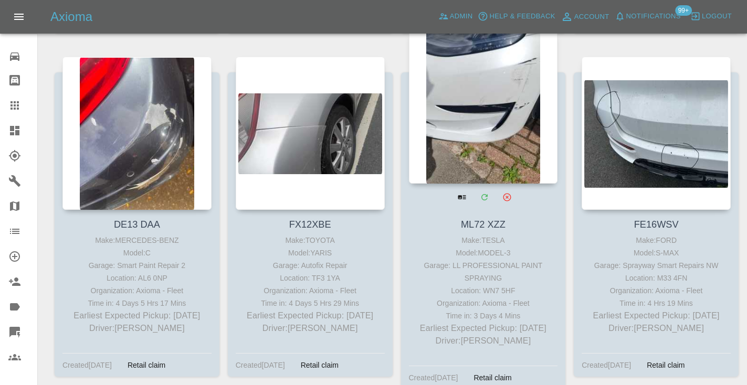
click at [508, 104] on div at bounding box center [483, 106] width 149 height 153
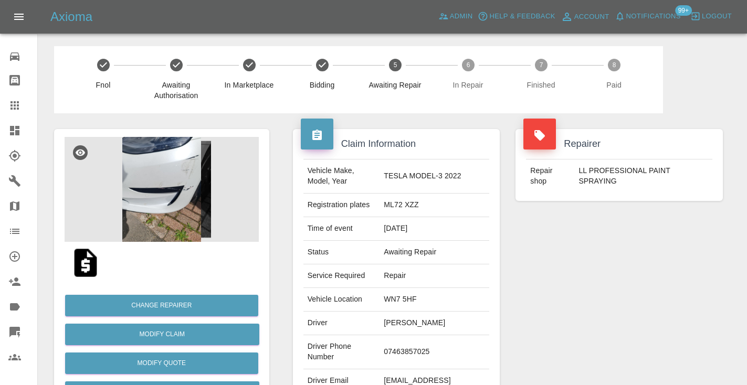
click at [418, 347] on td "07463857025" at bounding box center [435, 352] width 110 height 34
copy td "07463857025"
click at [720, 257] on div "Repairer Repair shop LL PROFESSIONAL PAINT SPRAYING" at bounding box center [619, 269] width 223 height 313
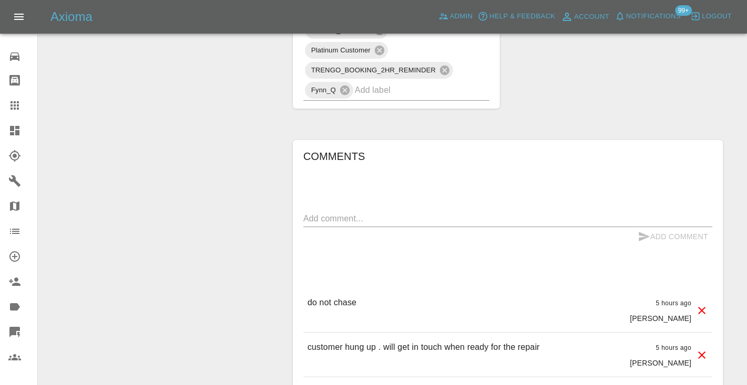
scroll to position [792, 0]
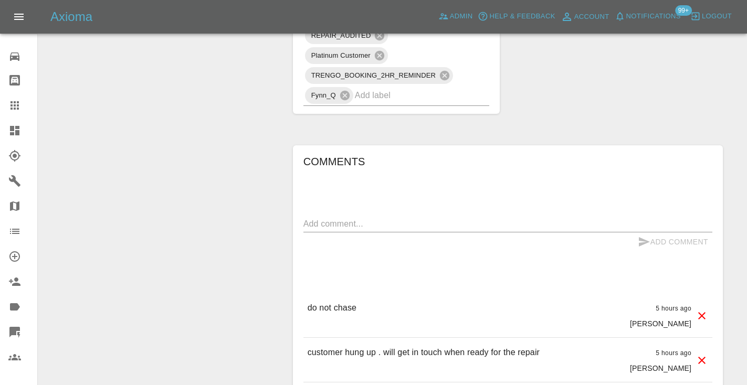
click at [319, 220] on textarea at bounding box center [507, 224] width 409 height 12
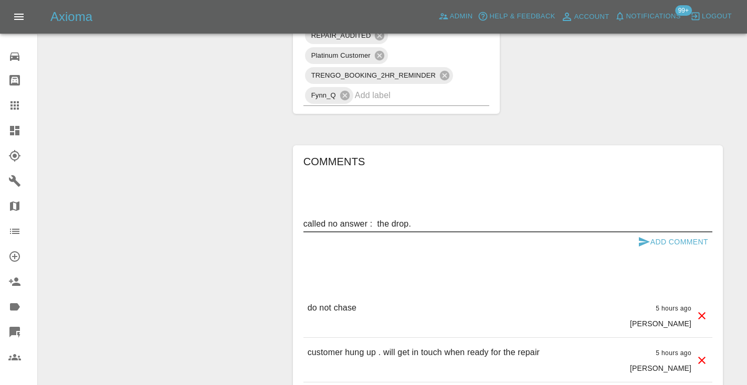
click at [380, 220] on textarea "called no answer : the drop." at bounding box center [507, 224] width 409 height 12
click at [328, 222] on textarea "no answer ." at bounding box center [507, 224] width 409 height 12
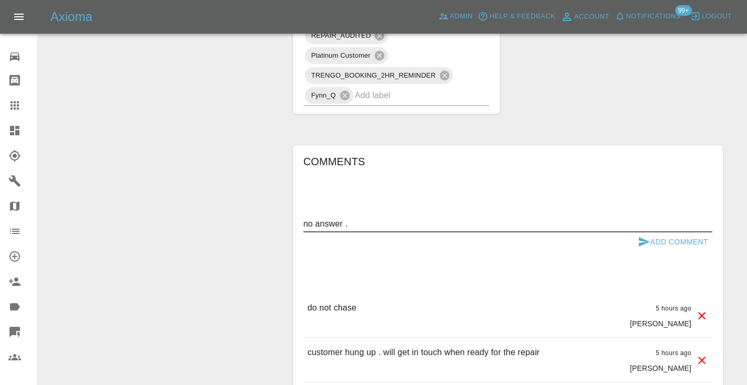
click at [328, 222] on textarea "no answer ." at bounding box center [507, 224] width 409 height 12
type textarea "as per note below."
click at [648, 239] on icon "submit" at bounding box center [644, 242] width 13 height 13
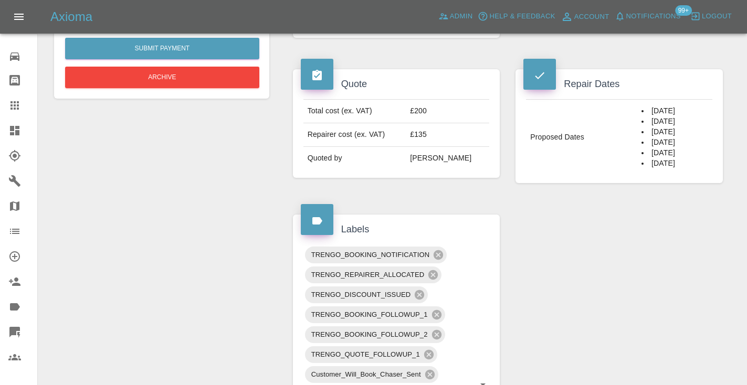
scroll to position [374, 0]
click at [19, 112] on link "Claims" at bounding box center [18, 105] width 37 height 25
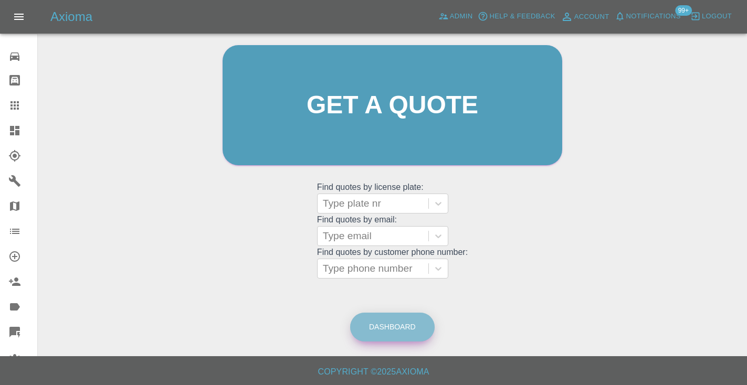
click at [410, 337] on link "Dashboard" at bounding box center [392, 327] width 85 height 29
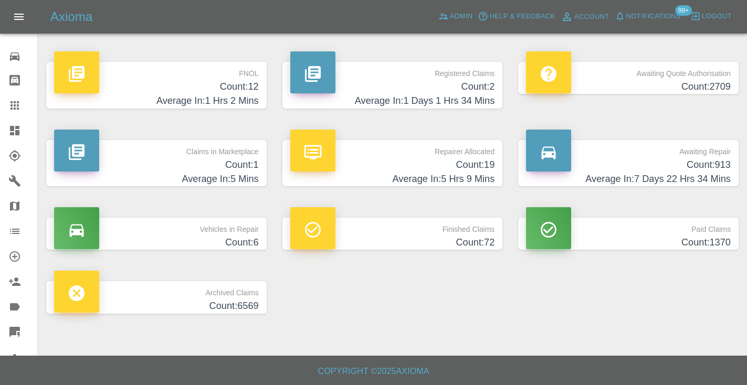
click at [688, 178] on h4 "Average In: 7 Days 22 Hrs 34 Mins" at bounding box center [628, 179] width 205 height 14
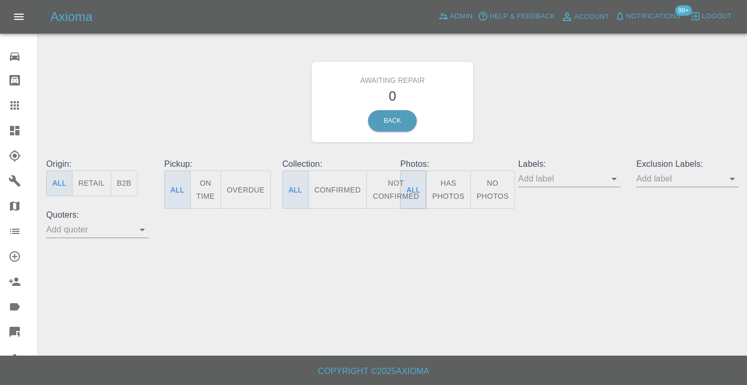
click at [383, 191] on button "Not Confirmed" at bounding box center [395, 190] width 59 height 38
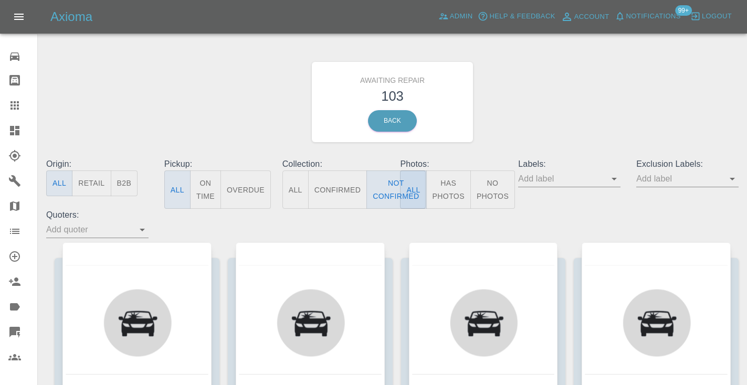
click at [543, 109] on div "Awaiting Repair 103 Back" at bounding box center [392, 102] width 708 height 112
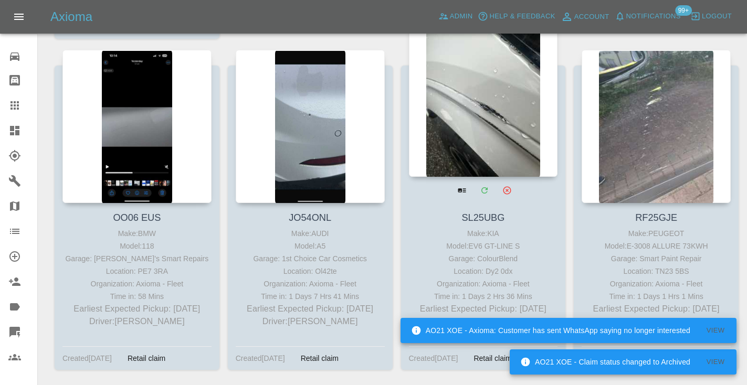
scroll to position [4029, 0]
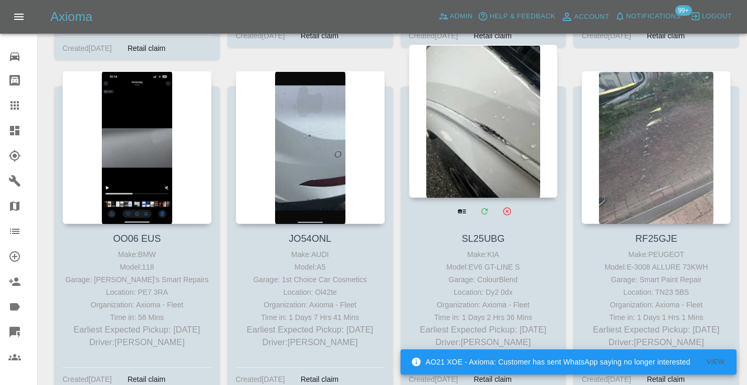
click at [479, 101] on div at bounding box center [483, 121] width 149 height 153
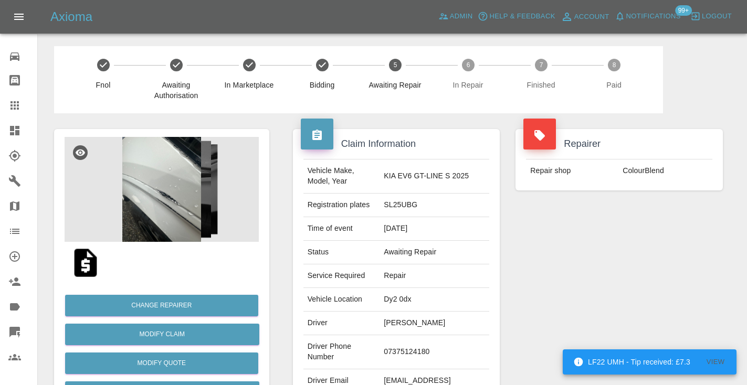
click at [414, 347] on td "07375124180" at bounding box center [435, 352] width 110 height 34
copy td "07375124180"
click at [649, 278] on div "Repairer Repair shop ColourBlend" at bounding box center [619, 269] width 223 height 313
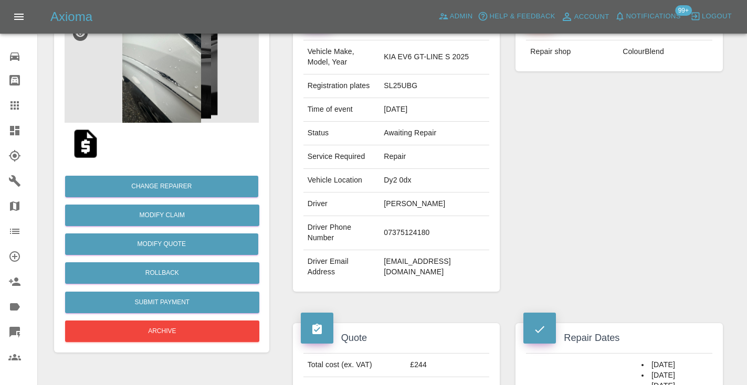
scroll to position [100, 0]
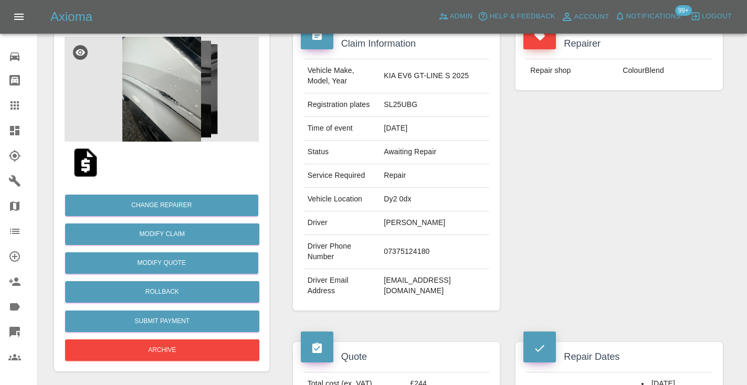
click at [418, 256] on td "07375124180" at bounding box center [435, 252] width 110 height 34
click at [418, 247] on td "07375124180" at bounding box center [435, 252] width 110 height 34
copy td "07375124180"
click at [580, 218] on div "Repairer Repair shop ColourBlend" at bounding box center [619, 169] width 223 height 313
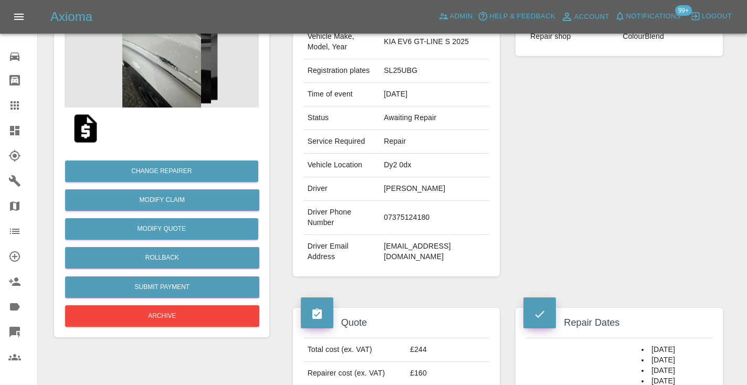
scroll to position [127, 0]
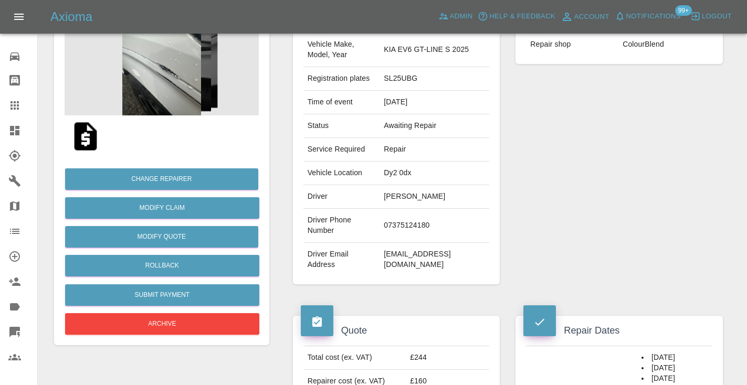
click at [408, 223] on td "07375124180" at bounding box center [435, 226] width 110 height 34
copy td "07375124180"
click at [671, 161] on div "Repairer Repair shop ColourBlend" at bounding box center [619, 143] width 223 height 313
click at [427, 219] on td "07375124180" at bounding box center [435, 226] width 110 height 34
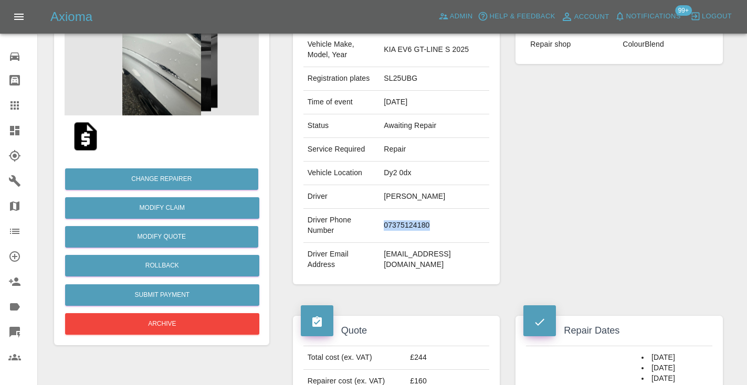
click at [427, 219] on td "07375124180" at bounding box center [435, 226] width 110 height 34
copy td "07375124180"
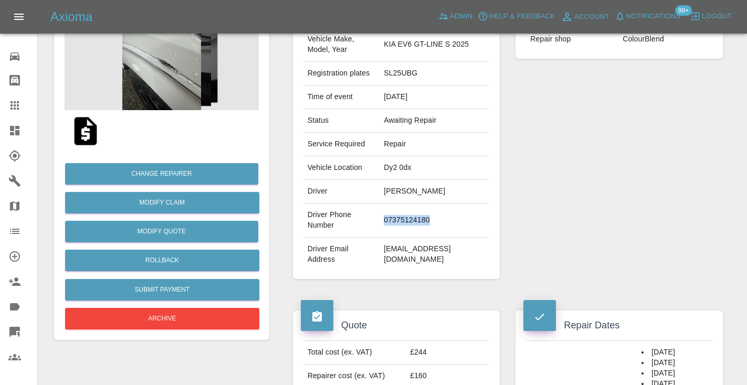
scroll to position [128, 0]
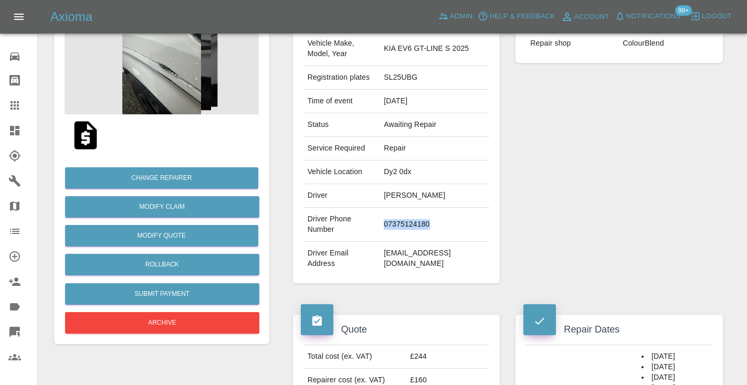
click at [407, 216] on td "07375124180" at bounding box center [435, 225] width 110 height 34
click at [460, 218] on td "07375124180" at bounding box center [435, 225] width 110 height 34
click at [420, 218] on td "07375124180" at bounding box center [435, 225] width 110 height 34
copy td "07375124180"
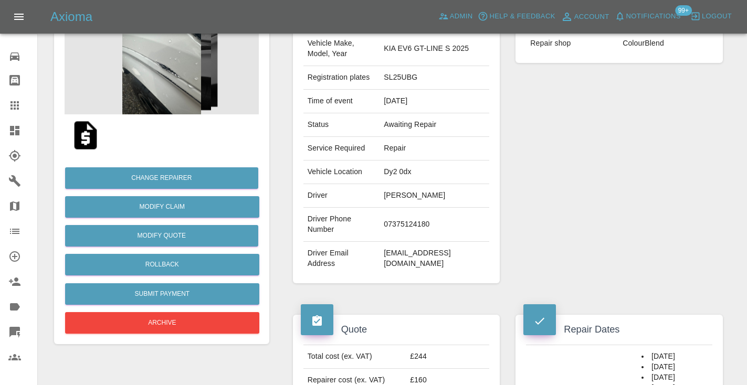
click at [598, 181] on div "Repairer Repair shop ColourBlend" at bounding box center [619, 142] width 223 height 313
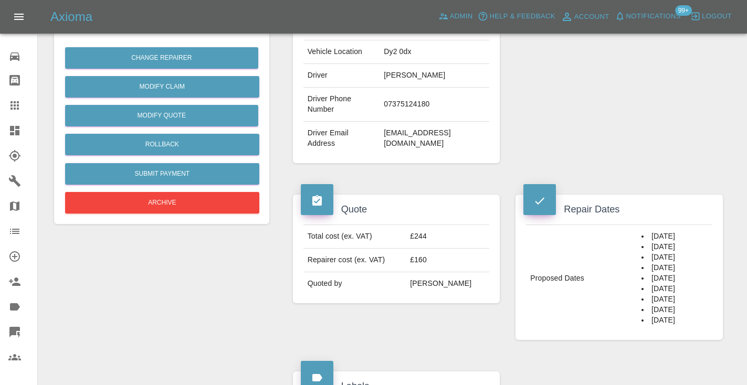
scroll to position [220, 0]
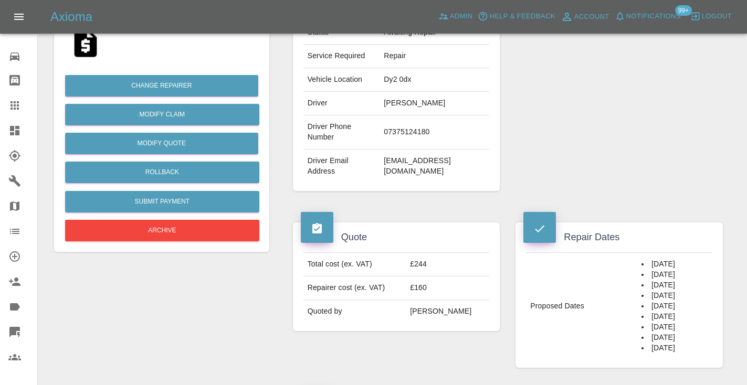
click at [427, 125] on td "07375124180" at bounding box center [435, 132] width 110 height 34
copy td "07375124180"
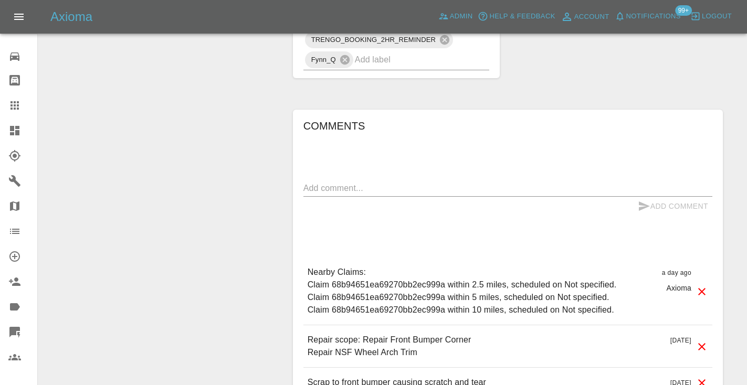
scroll to position [762, 0]
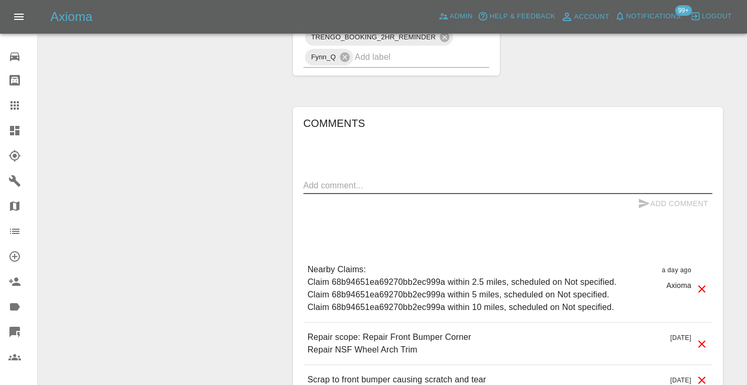
click at [344, 180] on textarea at bounding box center [507, 186] width 409 height 12
type textarea "called no answer : voice mailbox"
click at [658, 194] on button "Add Comment" at bounding box center [673, 203] width 79 height 19
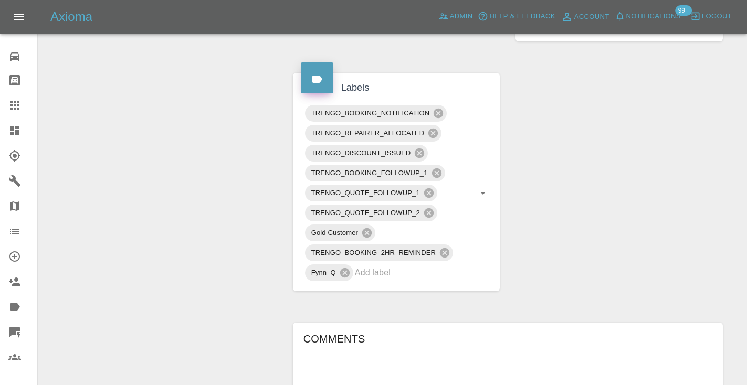
scroll to position [534, 0]
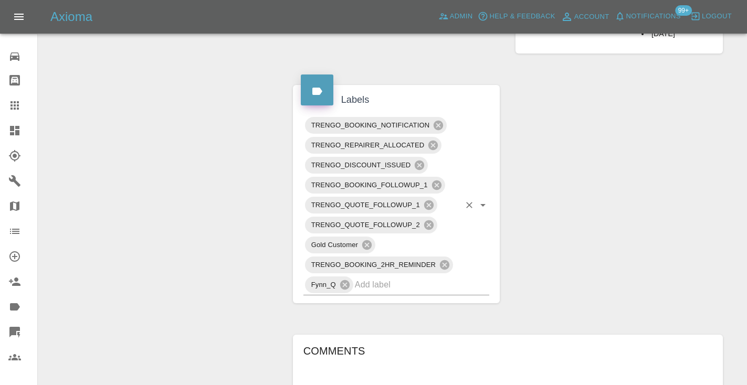
click at [369, 277] on input "text" at bounding box center [408, 285] width 106 height 16
type input "customer_will"
click at [354, 312] on li "Customer_Will_Book" at bounding box center [396, 306] width 186 height 19
click at [135, 180] on div "Change Repairer Modify Claim Modify Quote Rollback Submit Payment Archive" at bounding box center [161, 135] width 231 height 1112
click at [15, 112] on link "Claims" at bounding box center [18, 105] width 37 height 25
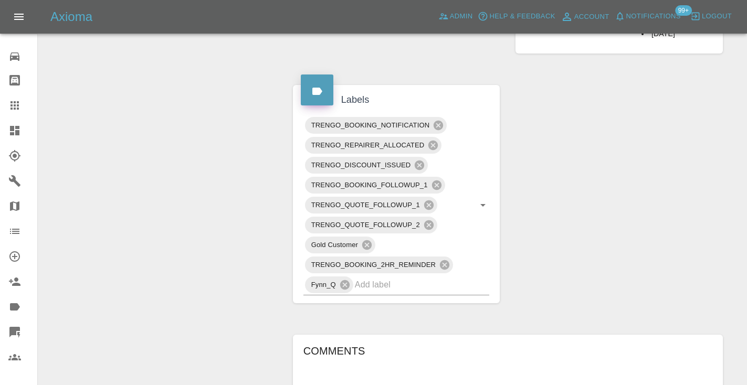
scroll to position [79, 0]
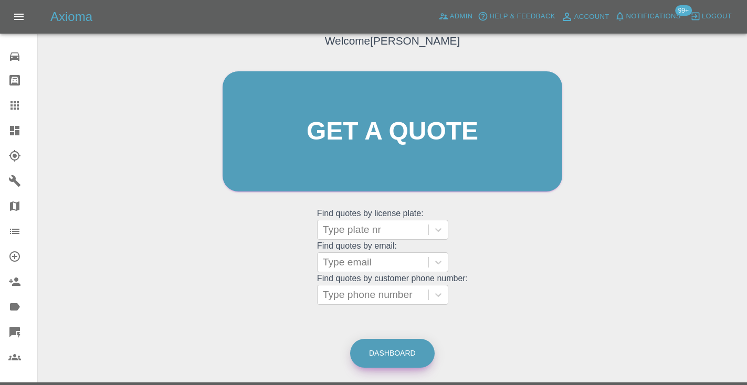
click at [388, 353] on link "Dashboard" at bounding box center [392, 353] width 85 height 29
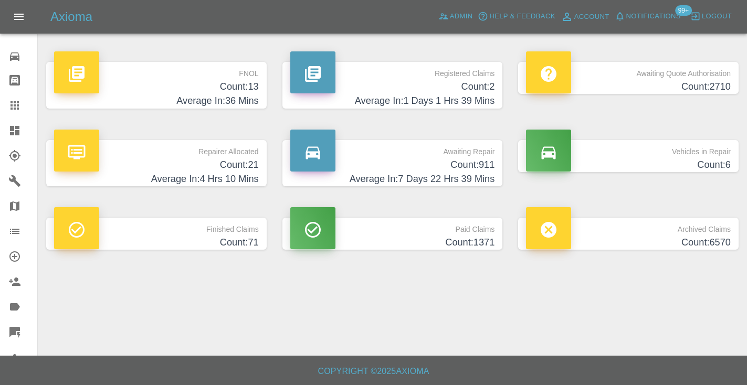
click at [480, 168] on h4 "Count: 911" at bounding box center [392, 165] width 205 height 14
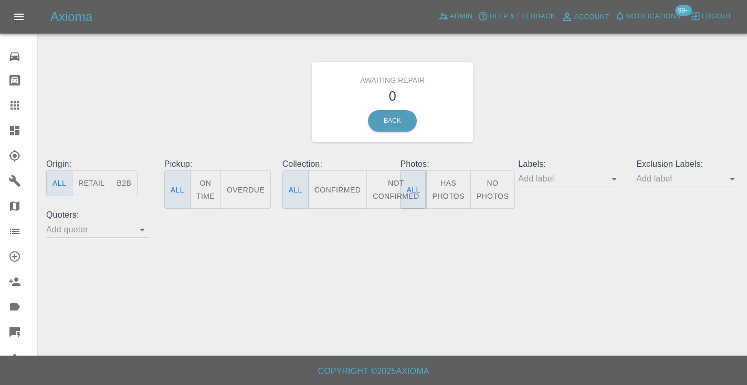
click at [388, 183] on button "Not Confirmed" at bounding box center [395, 190] width 59 height 38
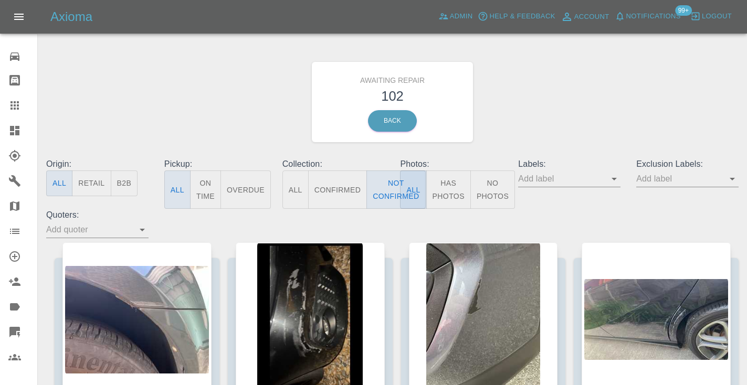
click at [567, 109] on div "Awaiting Repair 102 Back" at bounding box center [392, 102] width 708 height 112
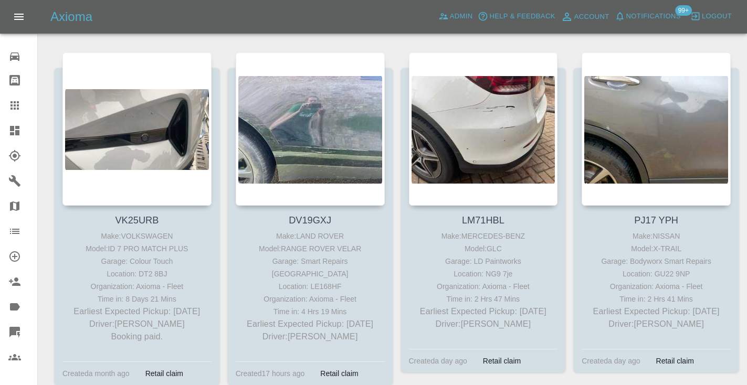
scroll to position [2995, 0]
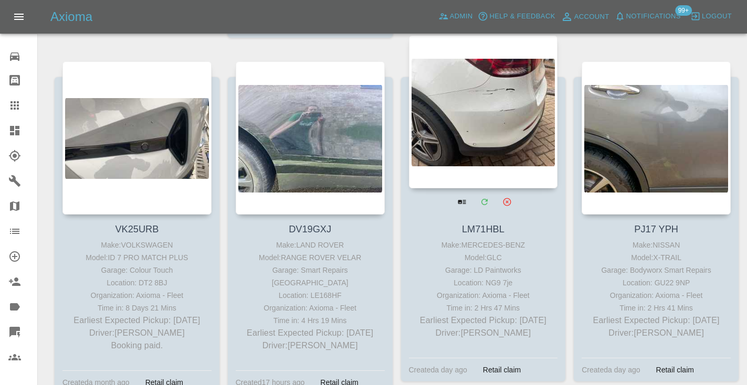
click at [481, 128] on div at bounding box center [483, 111] width 149 height 153
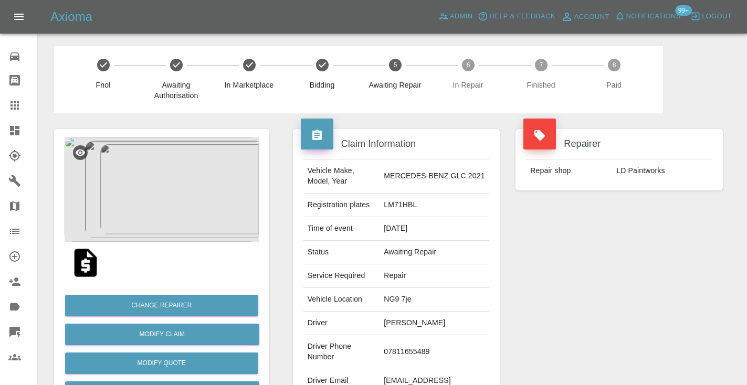
click at [422, 345] on td "07811655489" at bounding box center [435, 352] width 110 height 34
copy td "07811655489"
click at [586, 279] on div "Repairer Repair shop LD Paintworks" at bounding box center [619, 269] width 223 height 313
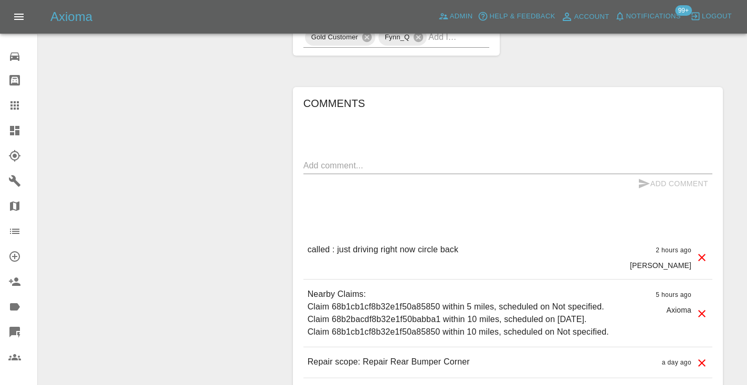
scroll to position [795, 0]
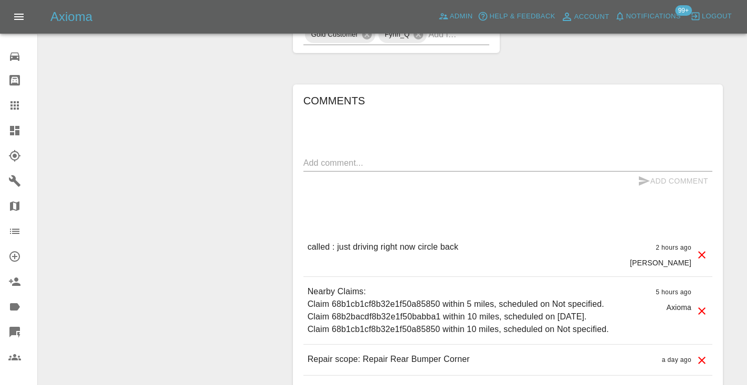
click at [11, 101] on icon at bounding box center [14, 105] width 8 height 8
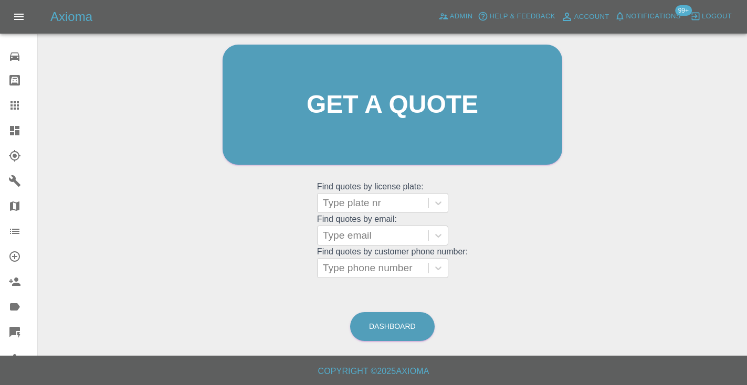
scroll to position [106, 0]
click at [382, 328] on link "Dashboard" at bounding box center [392, 327] width 85 height 29
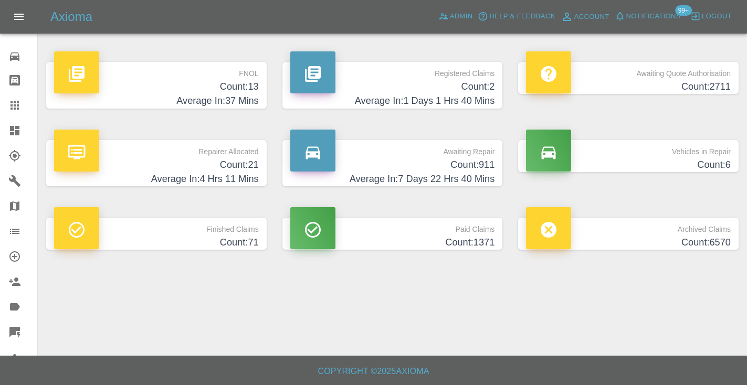
click at [475, 166] on h4 "Count: 911" at bounding box center [392, 165] width 205 height 14
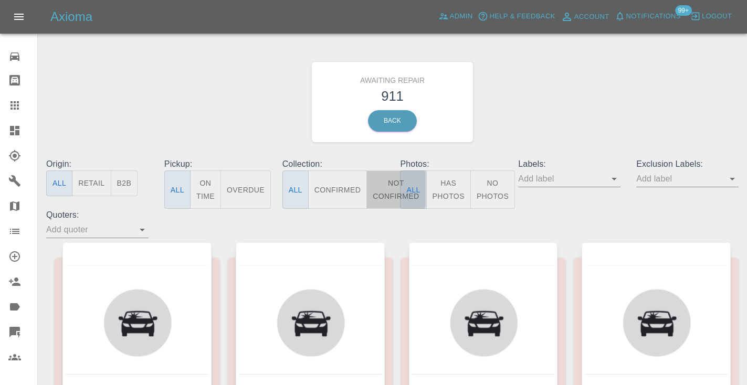
click at [385, 192] on button "Not Confirmed" at bounding box center [395, 190] width 59 height 38
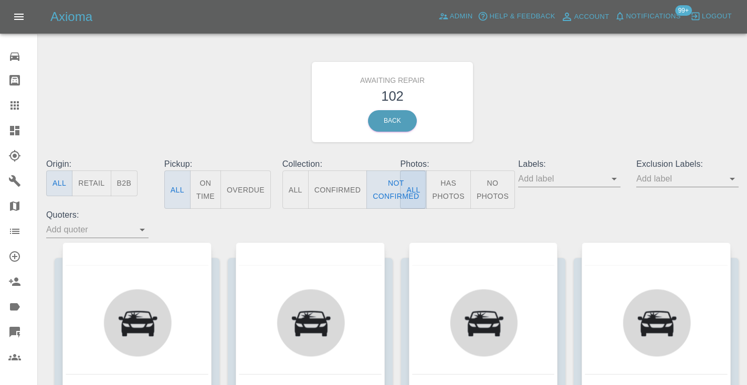
click at [641, 114] on div "Awaiting Repair 102 Back" at bounding box center [392, 102] width 708 height 112
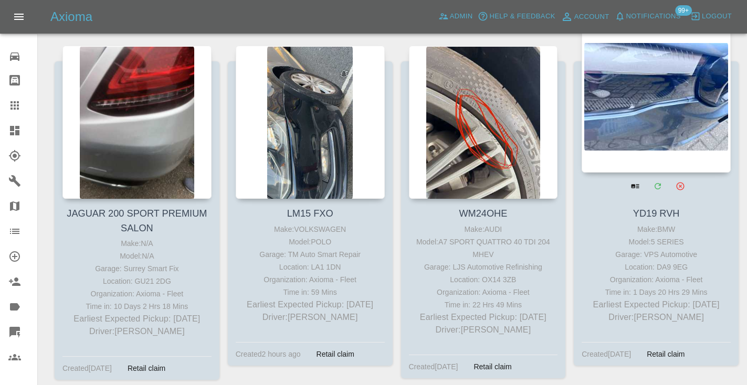
scroll to position [5086, 0]
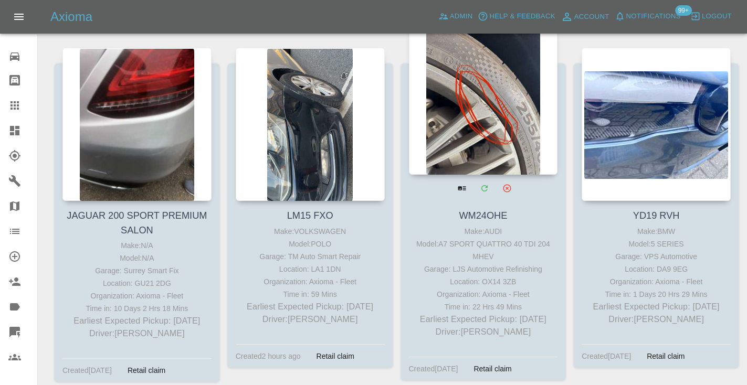
click at [483, 142] on div at bounding box center [483, 98] width 149 height 153
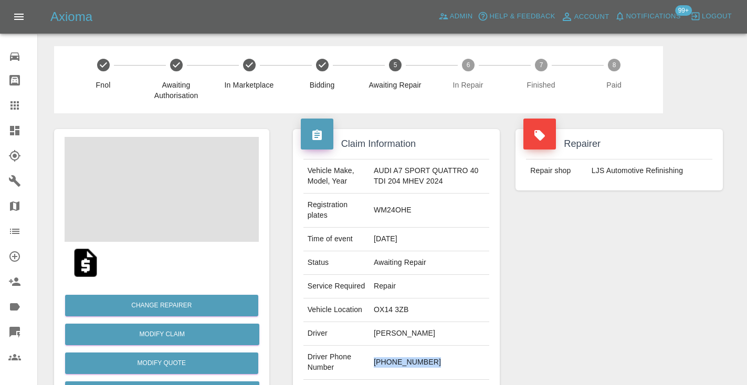
drag, startPoint x: 438, startPoint y: 374, endPoint x: 373, endPoint y: 371, distance: 65.2
click at [373, 371] on td "+39 3348519364" at bounding box center [430, 363] width 120 height 34
click at [572, 312] on div "Repairer Repair shop LJS Automotive Refinishing" at bounding box center [619, 280] width 223 height 334
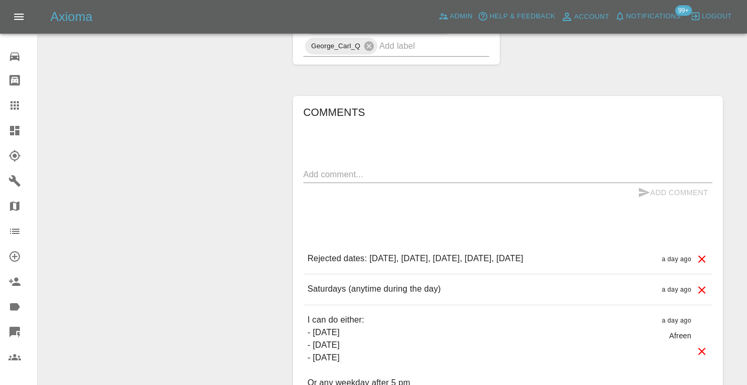
scroll to position [789, 0]
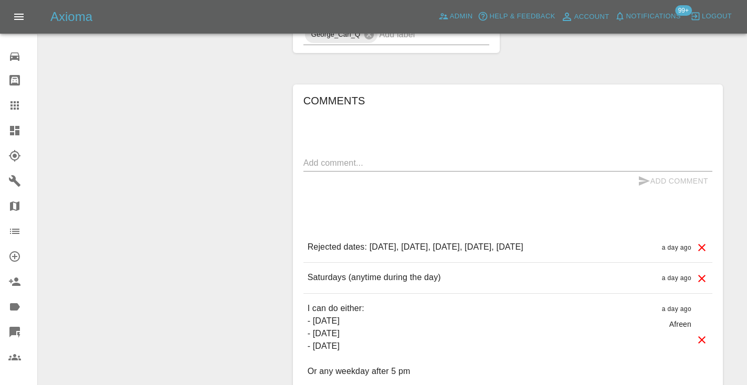
click at [312, 160] on textarea at bounding box center [507, 163] width 409 height 12
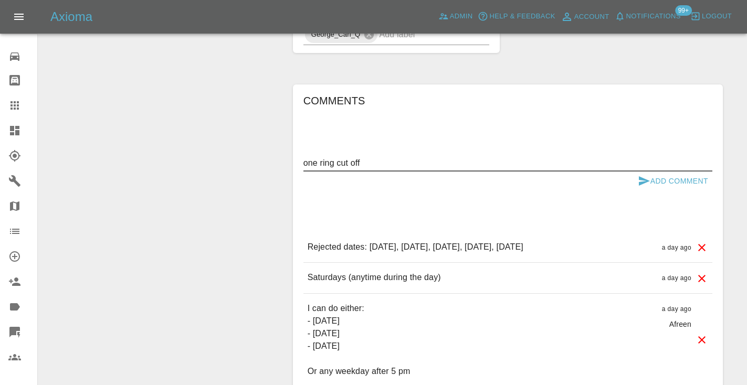
type textarea "one ring cut off"
click at [641, 182] on icon "submit" at bounding box center [644, 180] width 11 height 9
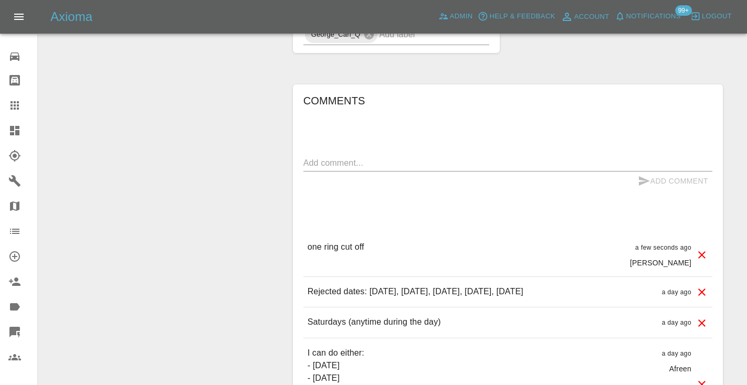
click at [23, 107] on div at bounding box center [22, 105] width 29 height 13
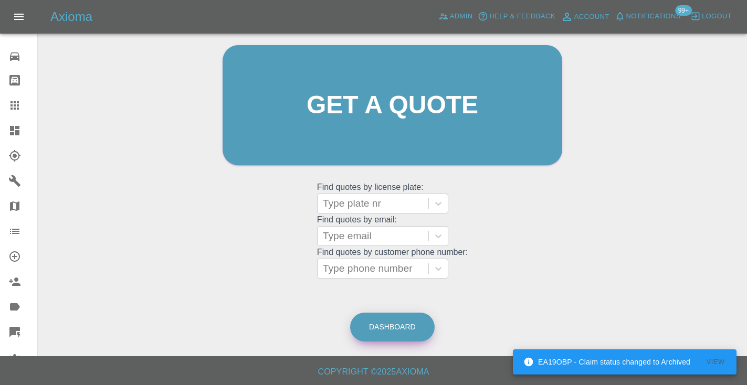
click at [394, 332] on link "Dashboard" at bounding box center [392, 327] width 85 height 29
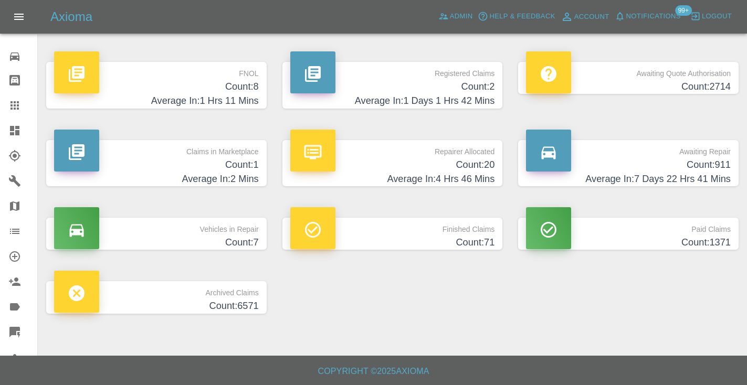
click at [717, 171] on h4 "Count: 911" at bounding box center [628, 165] width 205 height 14
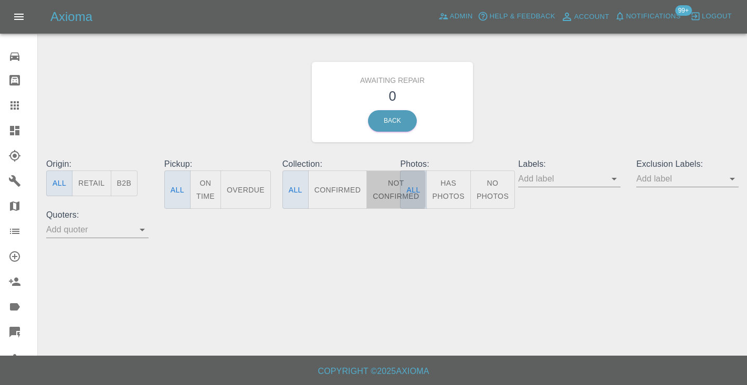
click at [384, 194] on button "Not Confirmed" at bounding box center [395, 190] width 59 height 38
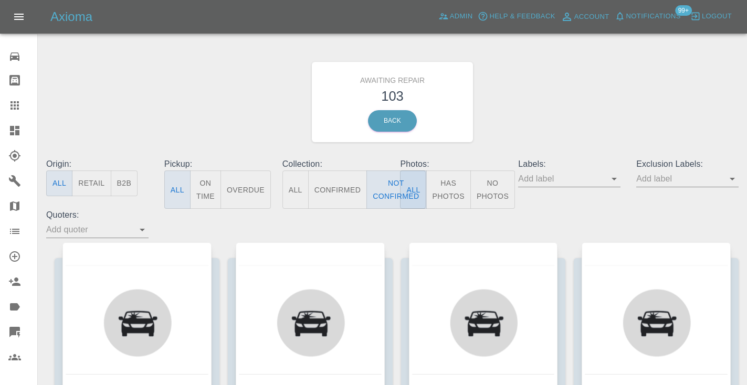
click at [533, 110] on div "Awaiting Repair 103 Back" at bounding box center [392, 102] width 708 height 112
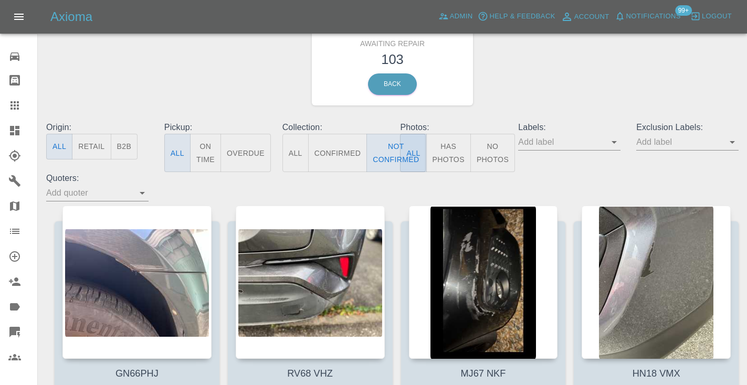
scroll to position [34, 0]
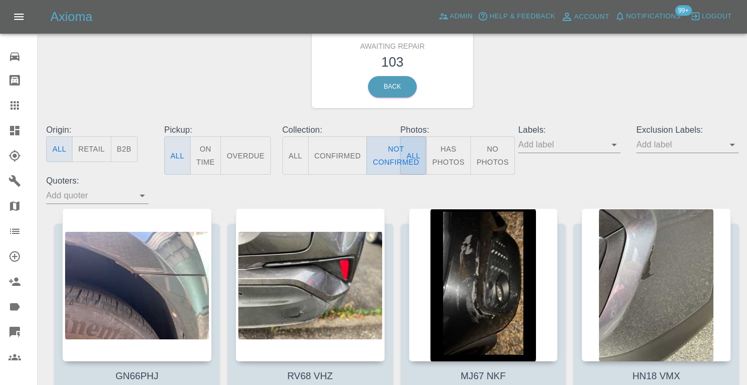
click at [386, 156] on button "Not Confirmed" at bounding box center [395, 155] width 59 height 38
click at [581, 69] on div "Awaiting Repair 103 Back" at bounding box center [392, 68] width 708 height 112
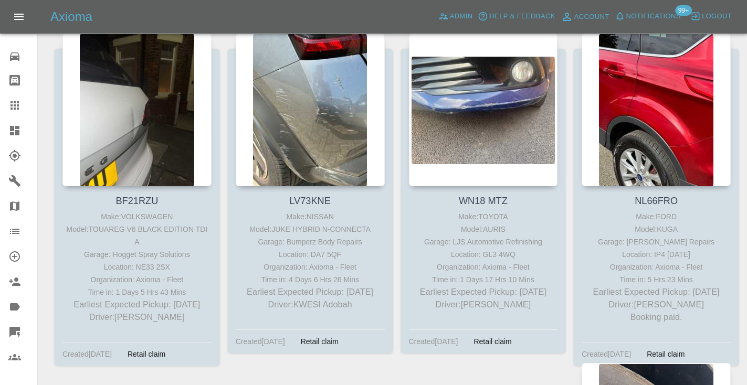
scroll to position [4739, 0]
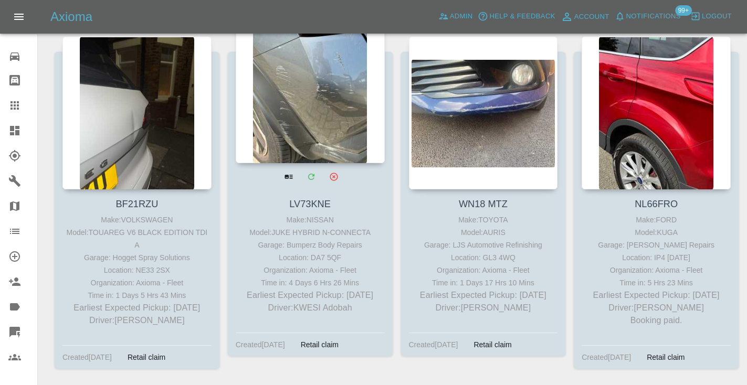
click at [335, 102] on div at bounding box center [310, 86] width 149 height 153
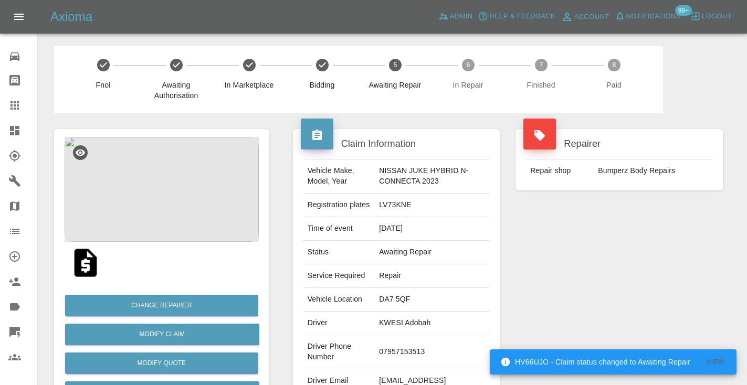
click at [406, 349] on td "07957153513" at bounding box center [432, 352] width 114 height 34
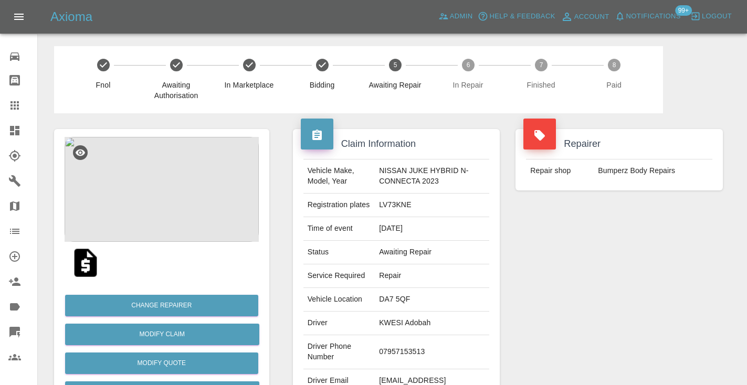
click at [631, 324] on div "Repairer Repair shop Bumperz Body Repairs" at bounding box center [619, 269] width 223 height 313
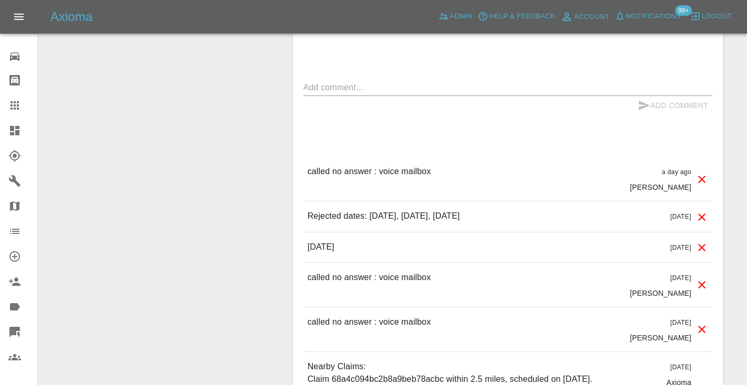
scroll to position [814, 0]
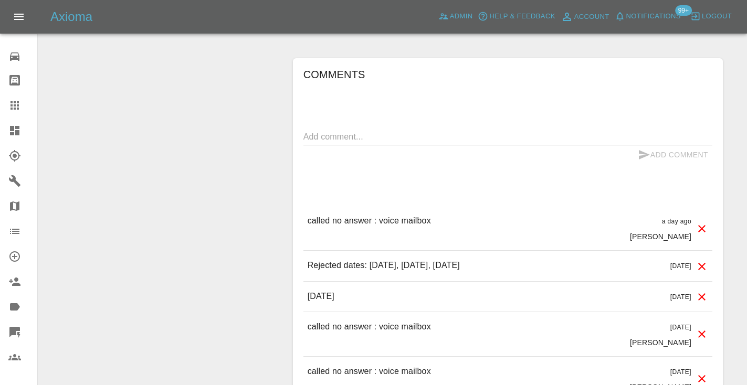
click at [340, 137] on textarea at bounding box center [507, 137] width 409 height 12
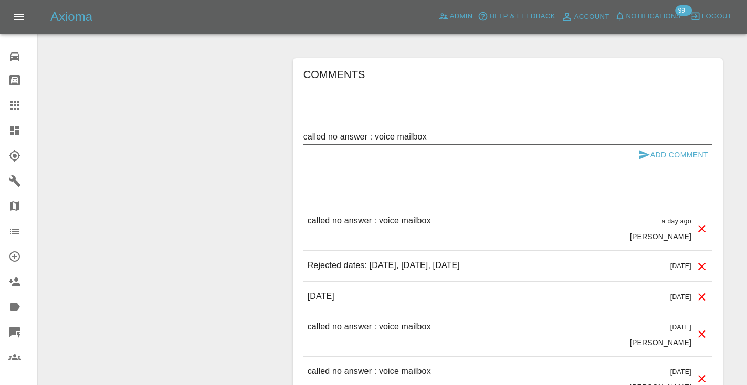
type textarea "called no answer : voice mailbox"
click at [644, 154] on icon "submit" at bounding box center [644, 154] width 11 height 9
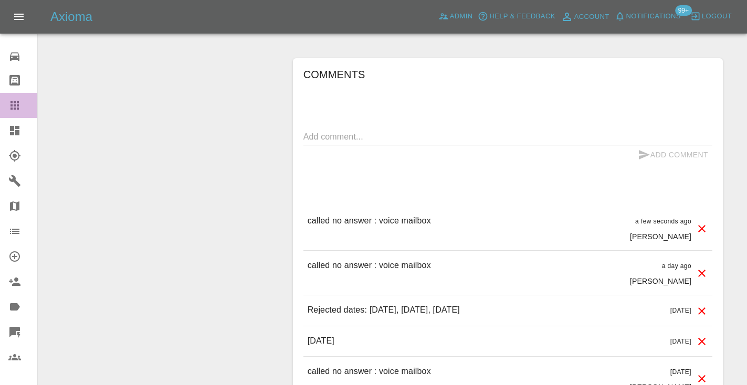
click at [7, 107] on link "Claims" at bounding box center [18, 105] width 37 height 25
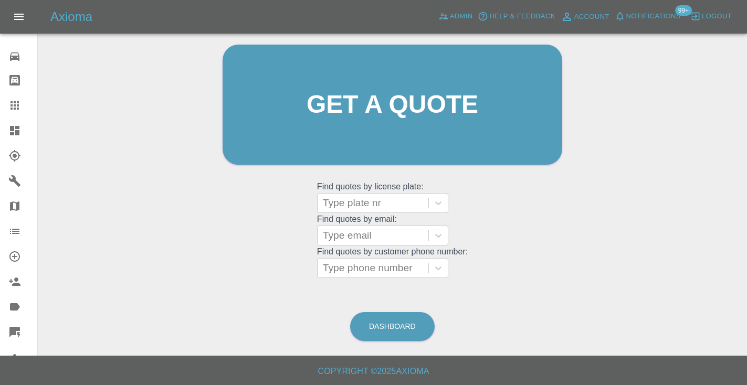
scroll to position [106, 0]
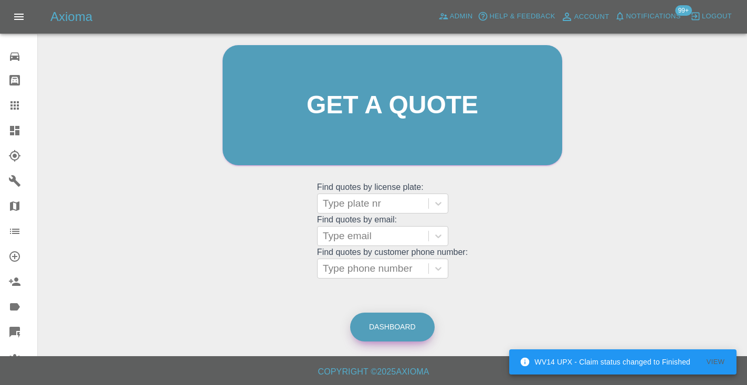
click at [384, 330] on link "Dashboard" at bounding box center [392, 327] width 85 height 29
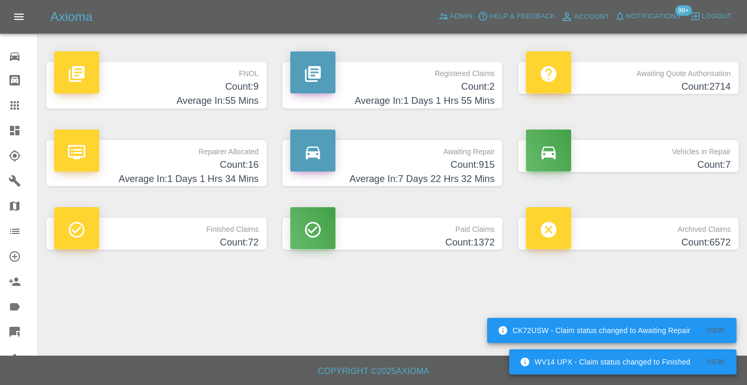
click at [489, 170] on h4 "Count: 915" at bounding box center [392, 165] width 205 height 14
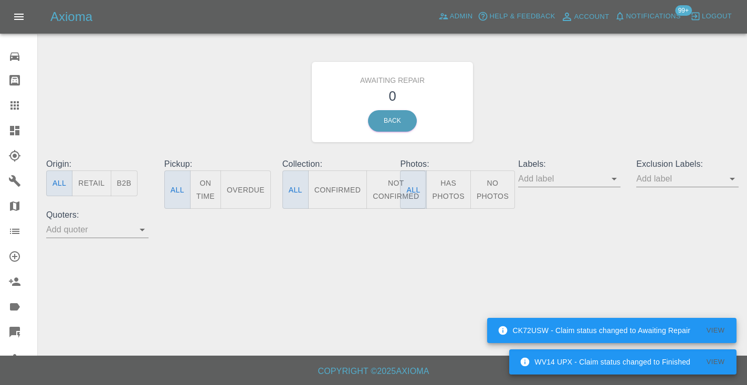
click at [385, 185] on button "Not Confirmed" at bounding box center [395, 190] width 59 height 38
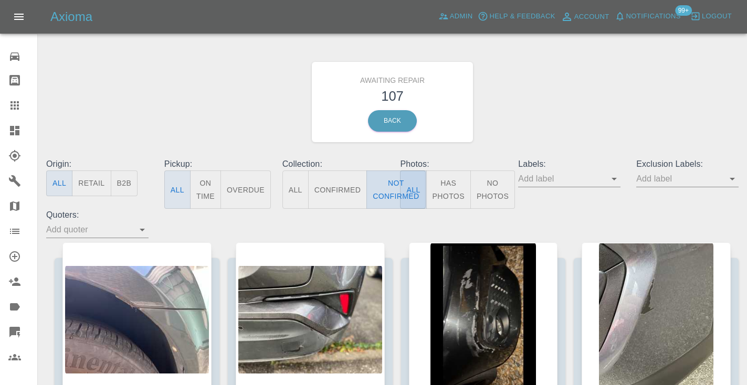
click at [389, 187] on button "Not Confirmed" at bounding box center [395, 190] width 59 height 38
click at [551, 135] on div "Awaiting Repair 107 Back" at bounding box center [392, 102] width 708 height 112
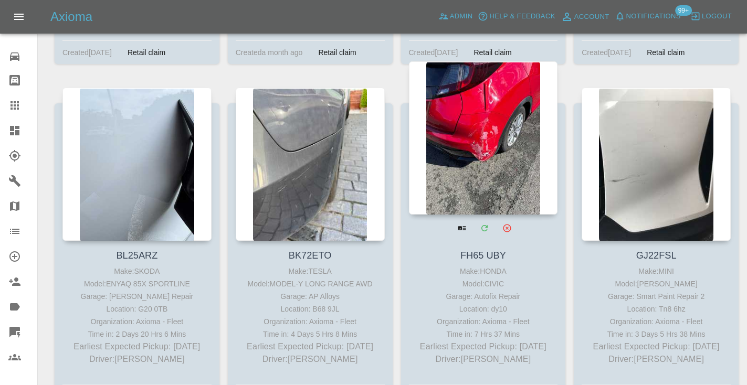
scroll to position [855, 0]
click at [484, 141] on div at bounding box center [483, 138] width 149 height 153
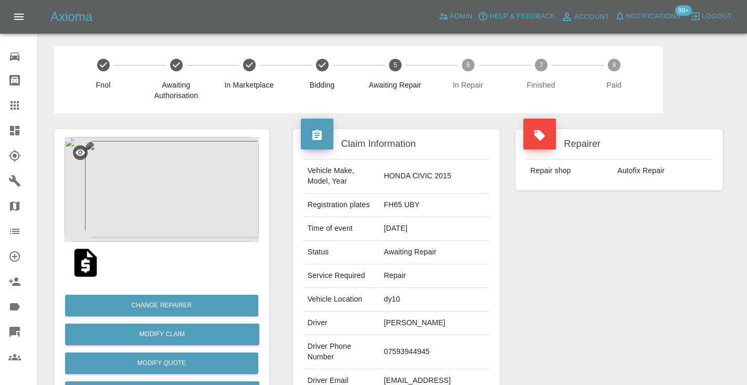
click at [399, 351] on td "07593944945" at bounding box center [435, 352] width 110 height 34
click at [649, 292] on div "Repairer Repair shop Autofix Repair" at bounding box center [619, 269] width 223 height 313
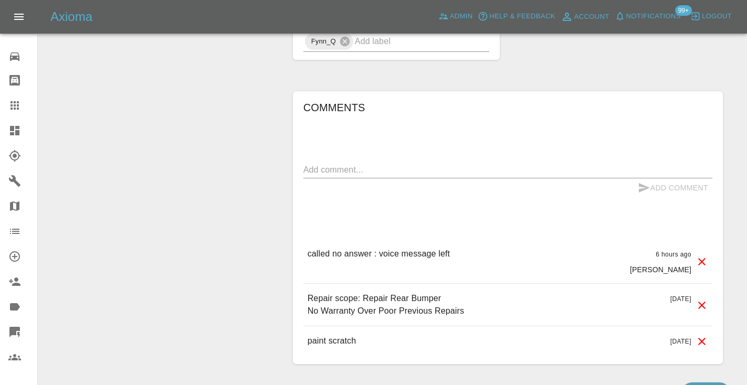
scroll to position [746, 0]
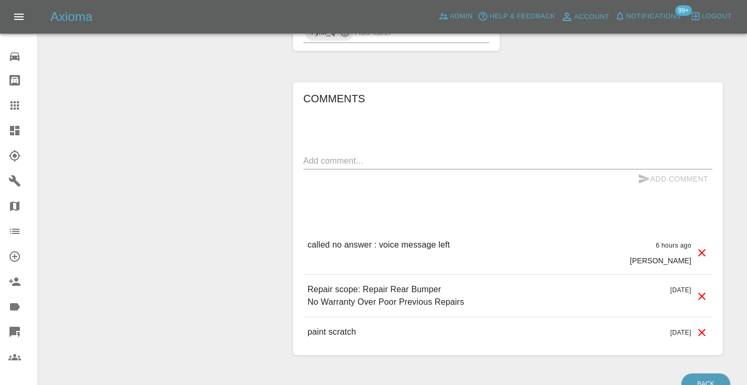
click at [326, 154] on div "x" at bounding box center [507, 161] width 409 height 17
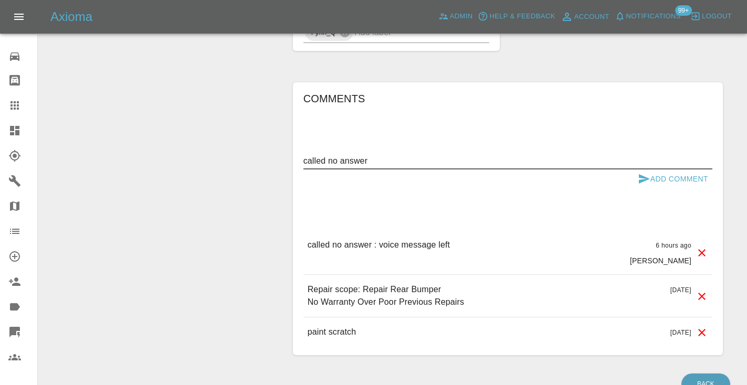
type textarea "called no answer"
click at [641, 179] on icon "submit" at bounding box center [644, 179] width 13 height 13
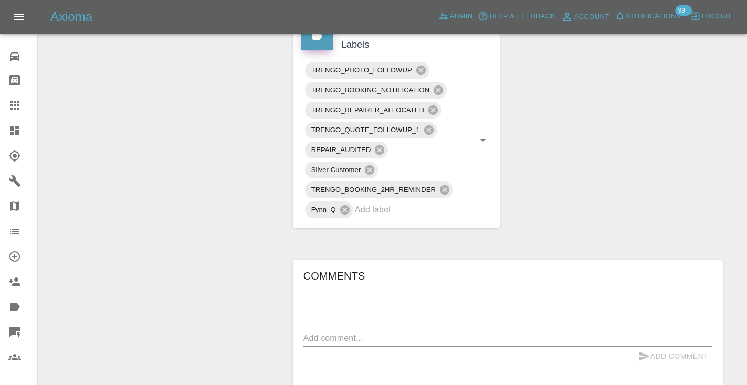
scroll to position [526, 0]
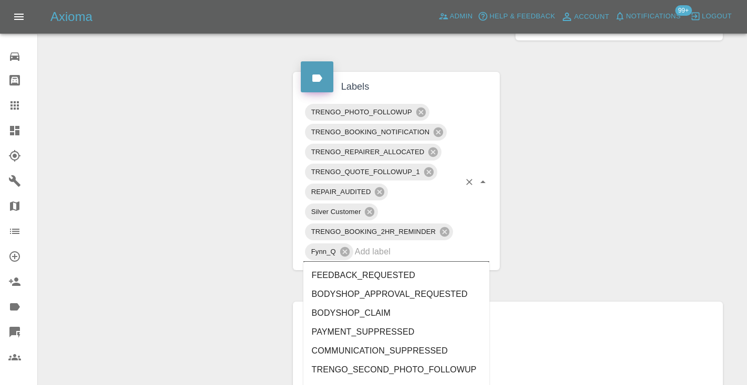
click at [373, 250] on input "text" at bounding box center [408, 252] width 106 height 16
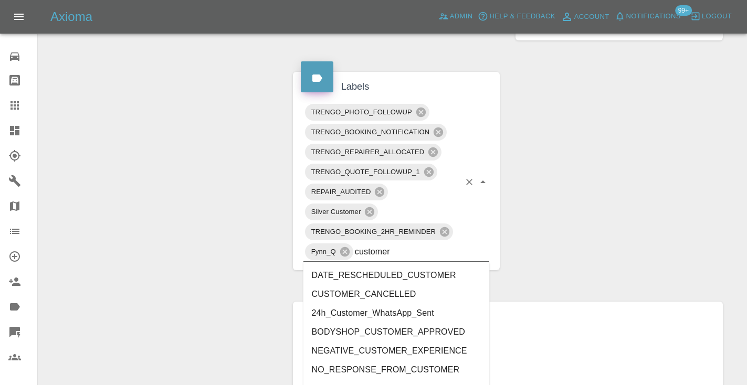
type input "customer_"
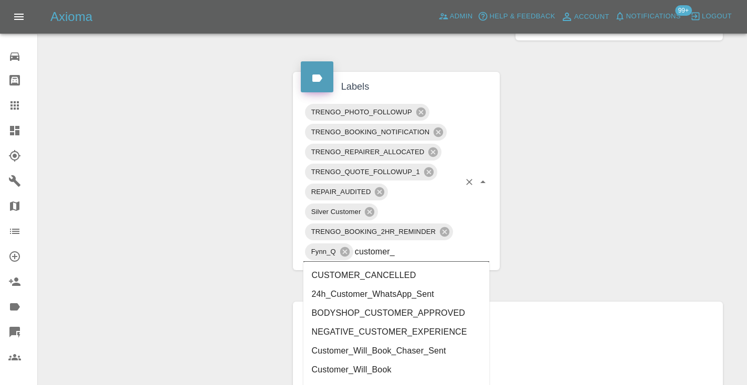
click at [352, 365] on li "Customer_Will_Book" at bounding box center [396, 370] width 186 height 19
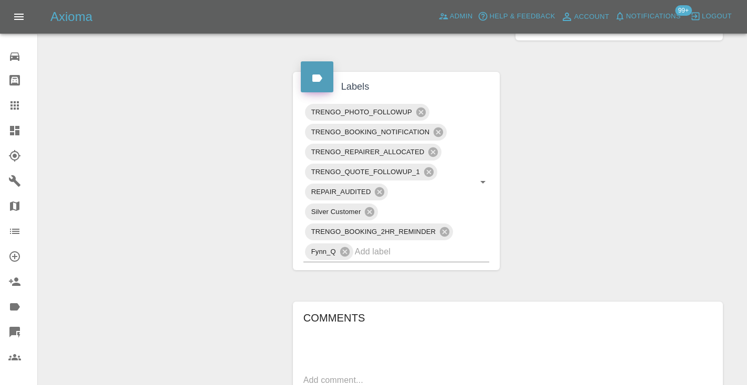
click at [241, 228] on div "Change Repairer Modify Claim Modify Quote Rollback Submit Payment Archive" at bounding box center [161, 111] width 231 height 1048
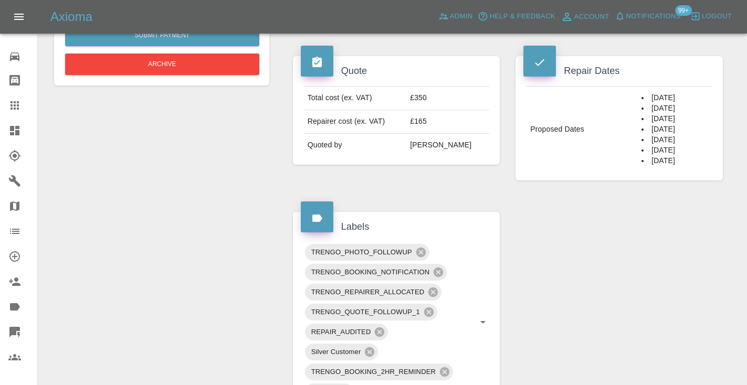
scroll to position [382, 0]
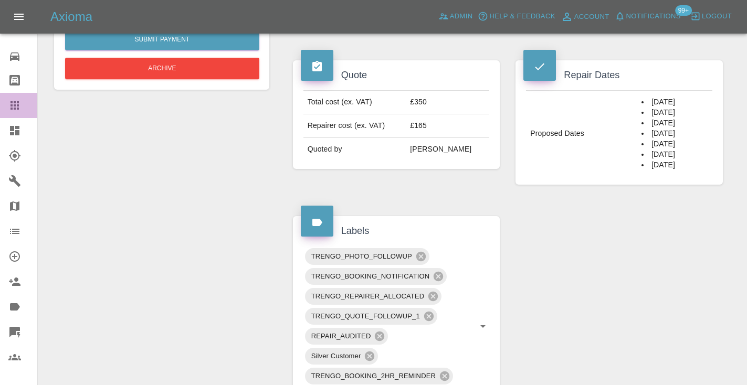
click at [27, 107] on div at bounding box center [22, 105] width 29 height 13
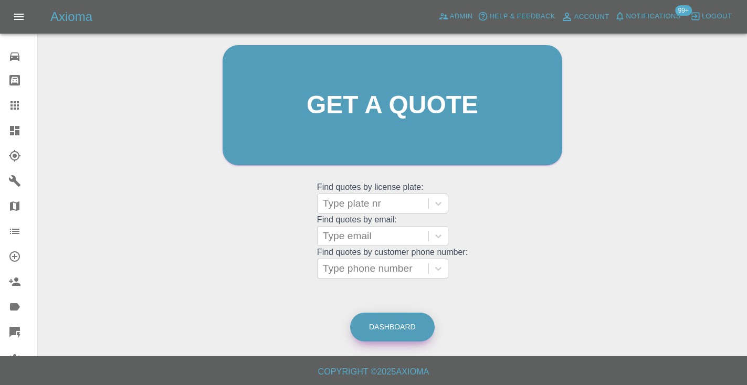
click at [394, 323] on link "Dashboard" at bounding box center [392, 327] width 85 height 29
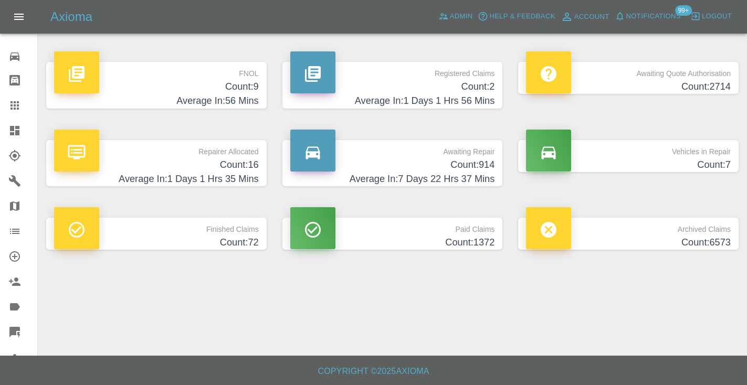
click at [472, 161] on h4 "Count: 914" at bounding box center [392, 165] width 205 height 14
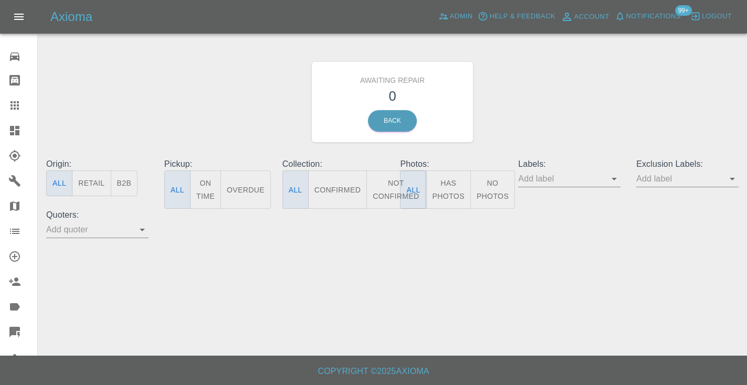
click at [391, 187] on button "Not Confirmed" at bounding box center [395, 190] width 59 height 38
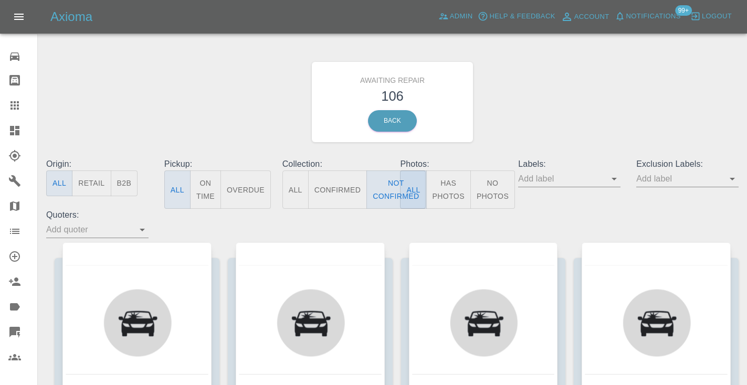
click at [538, 122] on div "Awaiting Repair 106 Back" at bounding box center [392, 102] width 708 height 112
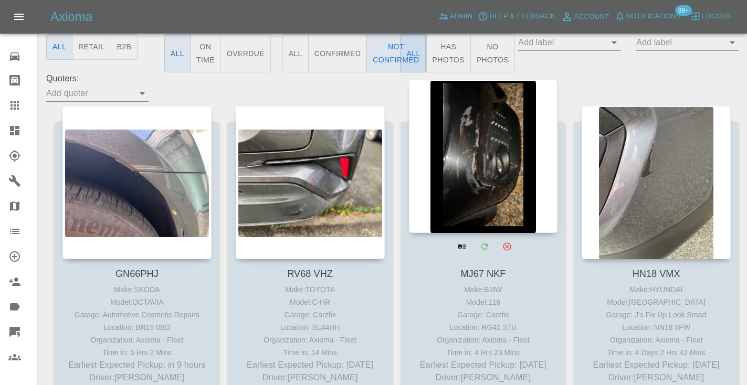
scroll to position [137, 0]
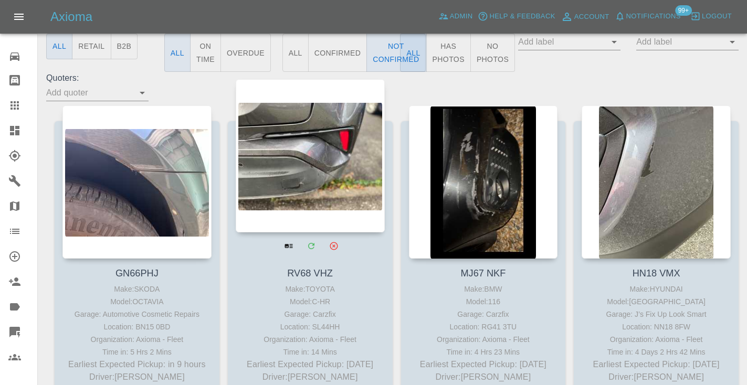
click at [330, 166] on div at bounding box center [310, 155] width 149 height 153
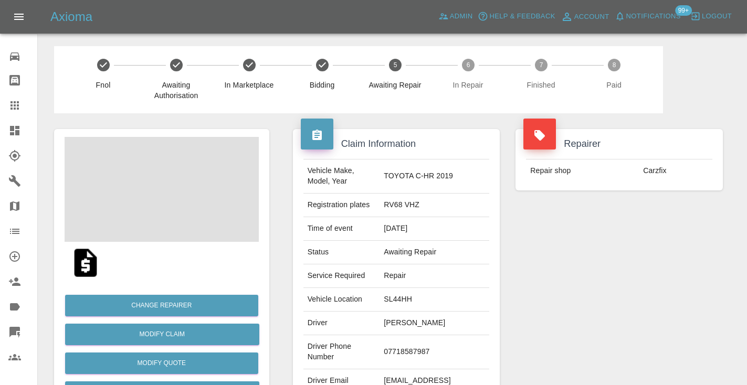
click at [439, 337] on td "07718587987" at bounding box center [435, 352] width 110 height 34
click at [596, 273] on div "Repairer Repair shop Carzfix" at bounding box center [619, 269] width 223 height 313
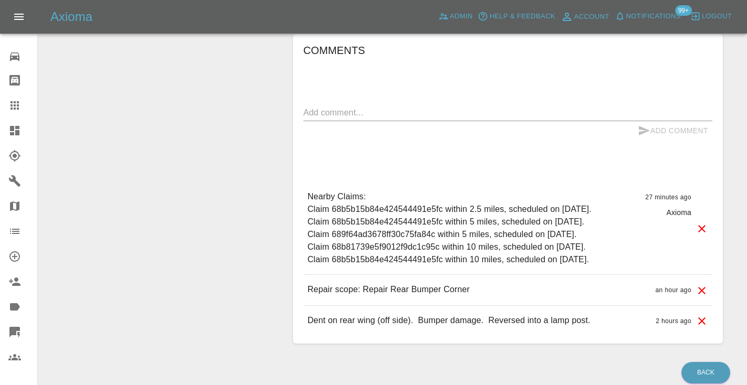
scroll to position [827, 0]
click at [394, 106] on textarea at bounding box center [507, 112] width 409 height 12
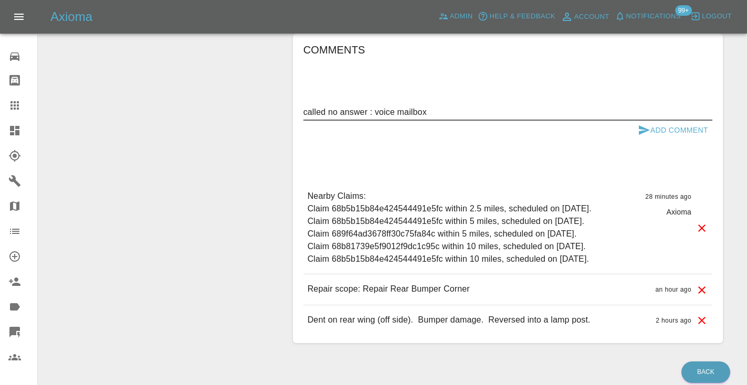
type textarea "called no answer : voice mailbox"
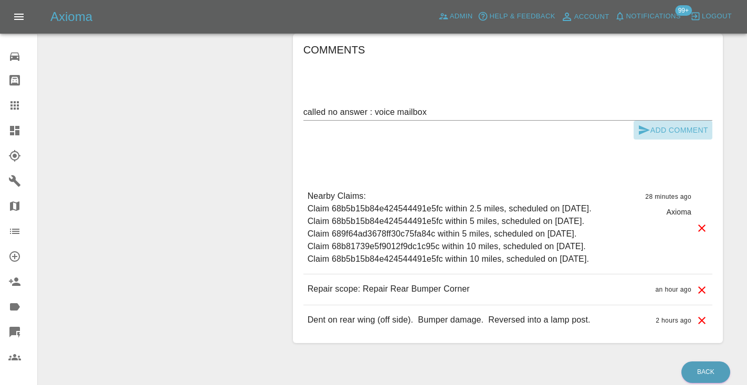
click at [644, 125] on icon "submit" at bounding box center [644, 129] width 11 height 9
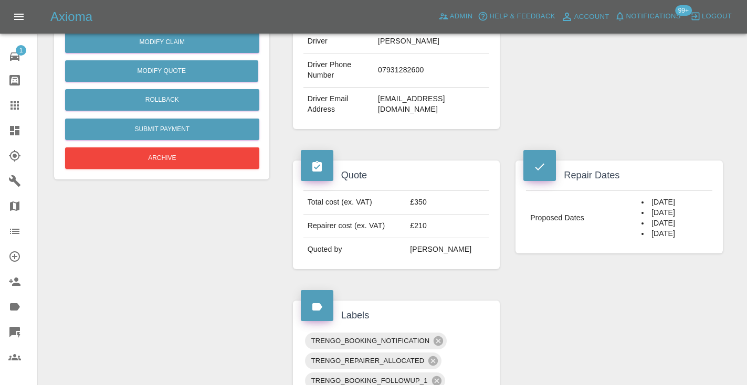
scroll to position [289, 0]
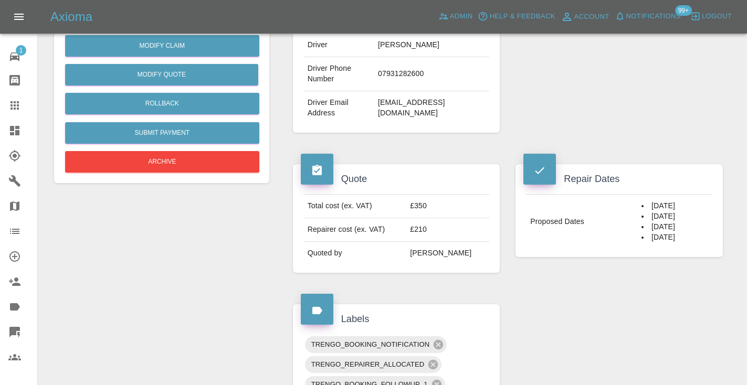
click at [393, 75] on td "07931282600" at bounding box center [431, 74] width 115 height 34
copy td "07931282600"
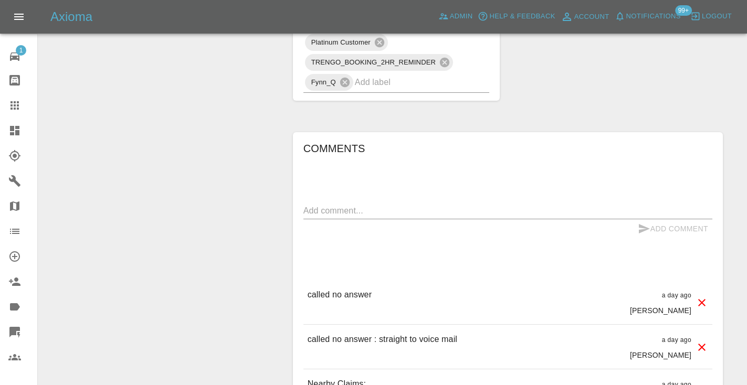
scroll to position [771, 0]
click at [342, 211] on textarea at bounding box center [507, 210] width 409 height 12
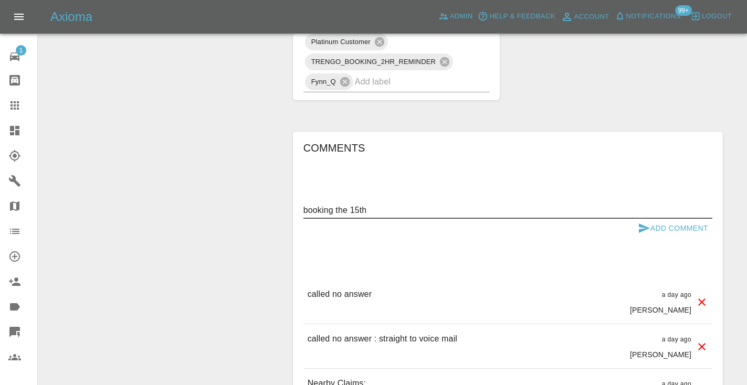
type textarea "booking the 15th"
click at [657, 220] on button "Add Comment" at bounding box center [673, 228] width 79 height 19
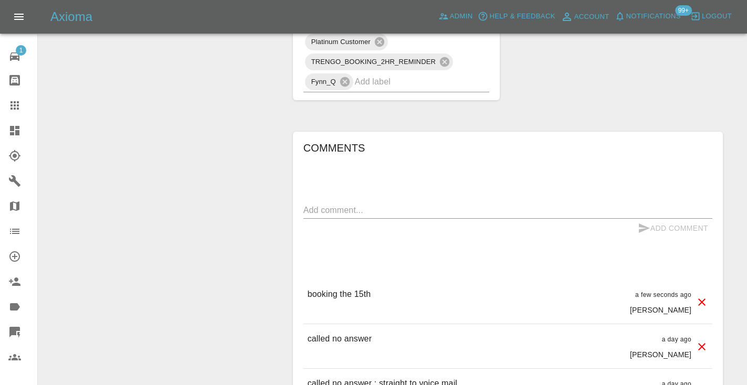
click at [684, 1] on div "Axioma Admin Help & Feedback Account Notifications 99+ Logout" at bounding box center [373, 17] width 747 height 34
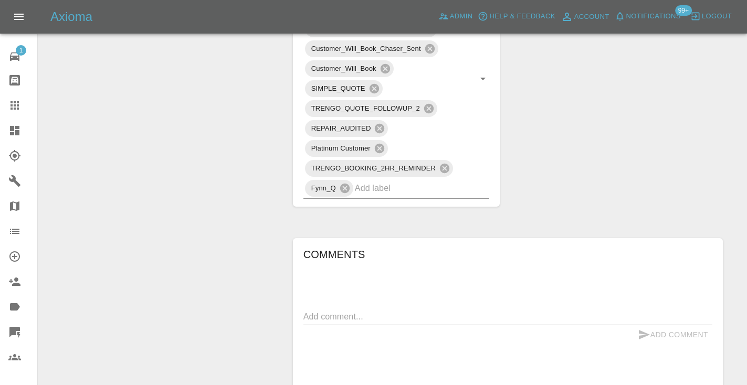
scroll to position [658, 0]
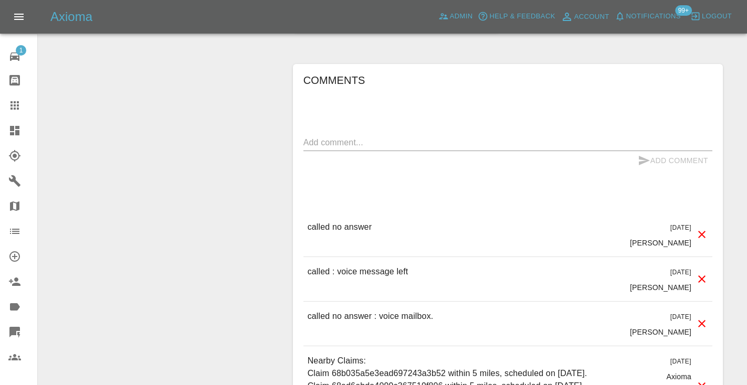
scroll to position [893, 0]
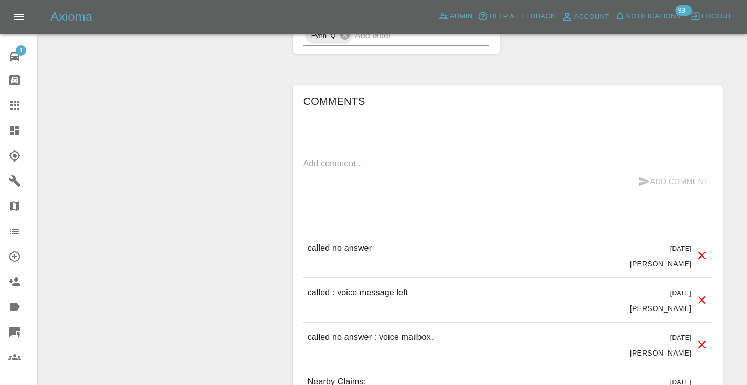
click at [618, 93] on div "Comments x Add Comment called no answer [DATE] [PERSON_NAME] called no answer […" at bounding box center [507, 306] width 409 height 427
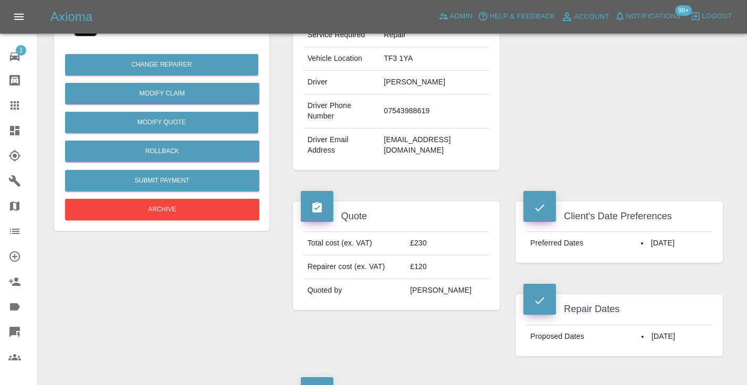
scroll to position [239, 0]
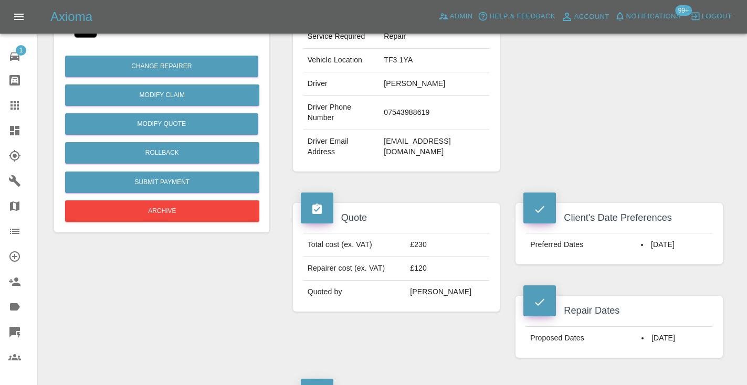
click at [435, 98] on td "07543988619" at bounding box center [435, 113] width 110 height 34
copy td "07543988619"
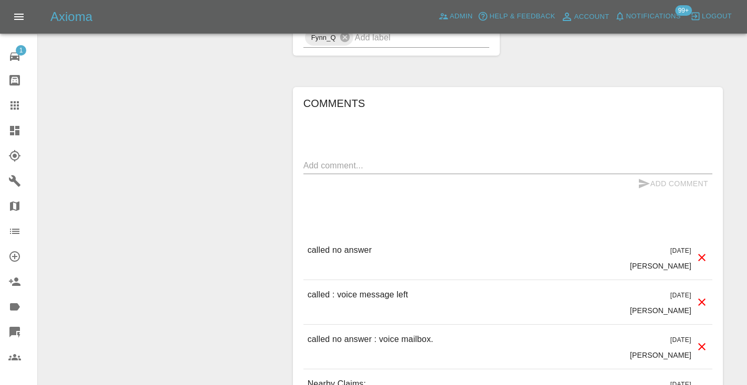
scroll to position [892, 0]
click at [359, 156] on div "x" at bounding box center [507, 164] width 409 height 17
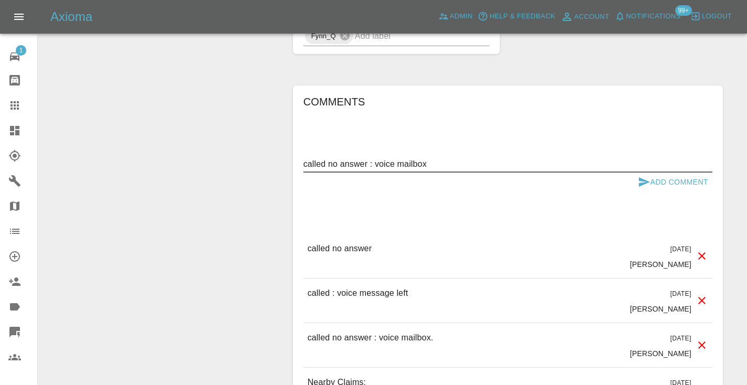
type textarea "called no answer : voice mailbox"
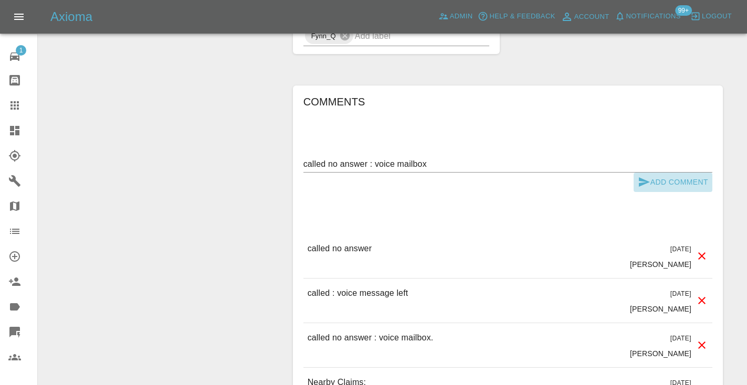
click at [637, 173] on button "Add Comment" at bounding box center [673, 182] width 79 height 19
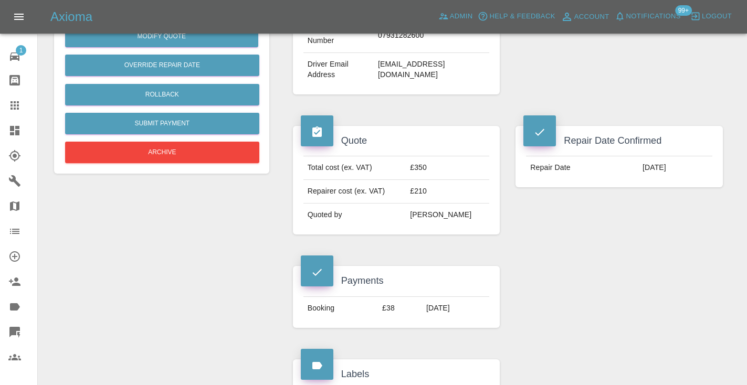
scroll to position [339, 0]
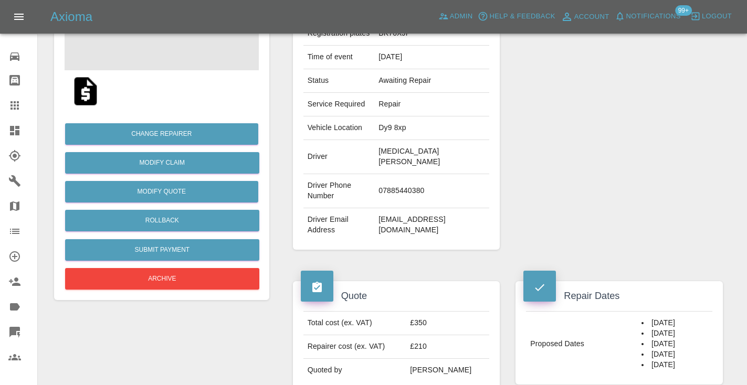
scroll to position [170, 0]
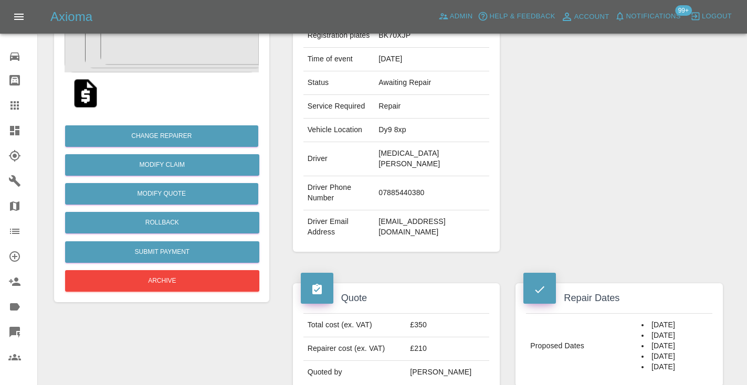
click at [410, 181] on td "07885440380" at bounding box center [431, 193] width 115 height 34
copy td "07885440380"
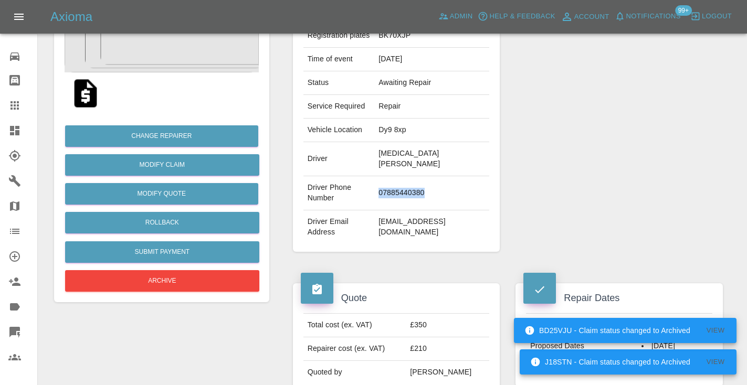
click at [18, 104] on icon at bounding box center [14, 105] width 8 height 8
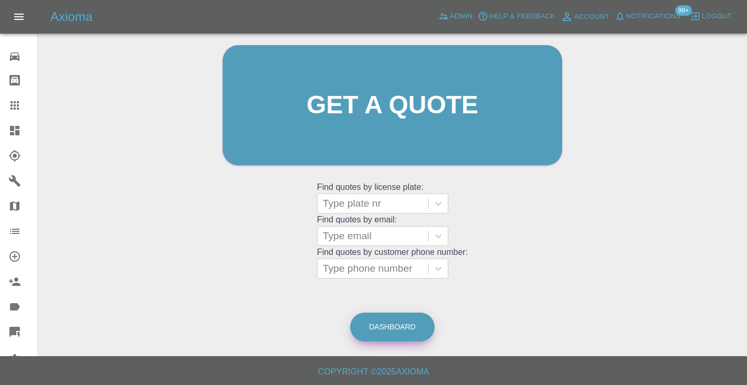
click at [398, 328] on link "Dashboard" at bounding box center [392, 327] width 85 height 29
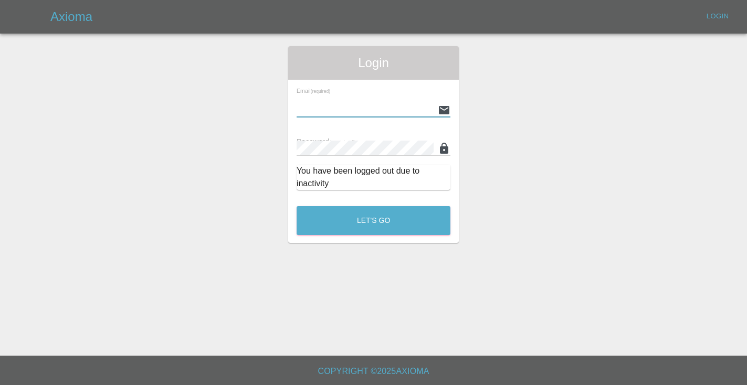
type input "Castrokhonqwana@gmail.com"
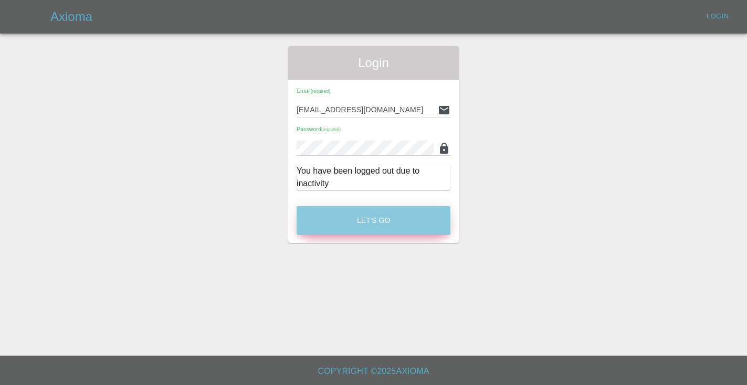
click at [399, 217] on button "Let's Go" at bounding box center [374, 220] width 154 height 29
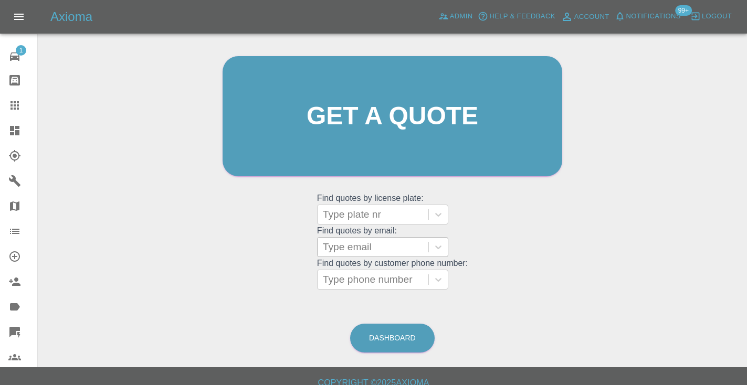
scroll to position [95, 0]
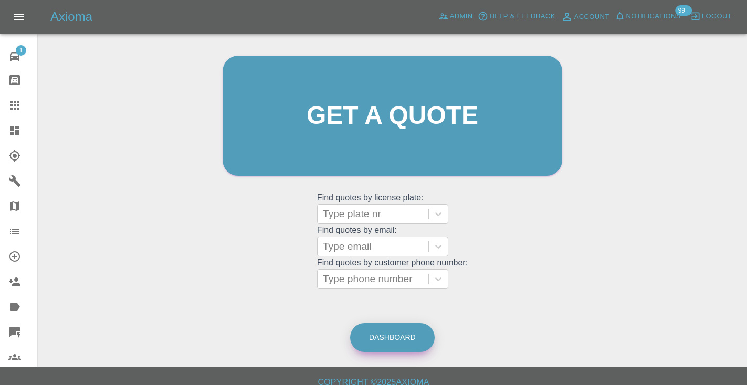
click at [400, 329] on link "Dashboard" at bounding box center [392, 337] width 85 height 29
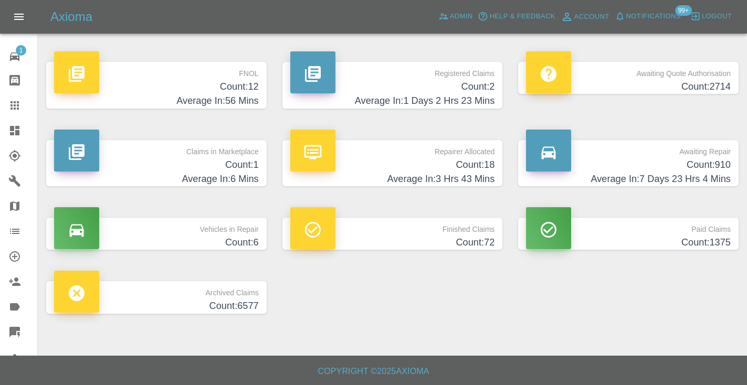
click at [706, 159] on h4 "Count: 910" at bounding box center [628, 165] width 205 height 14
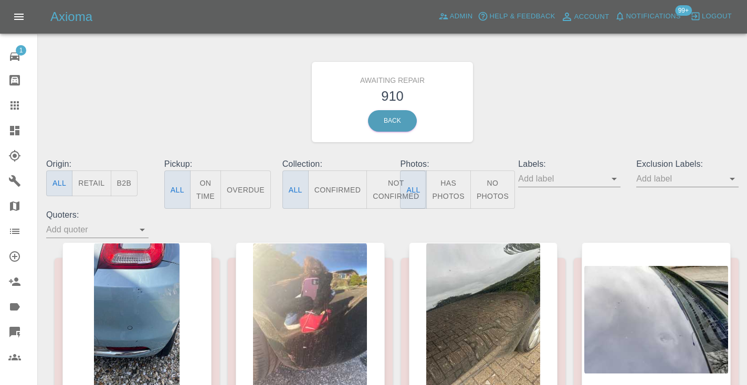
click at [389, 185] on button "Not Confirmed" at bounding box center [395, 190] width 59 height 38
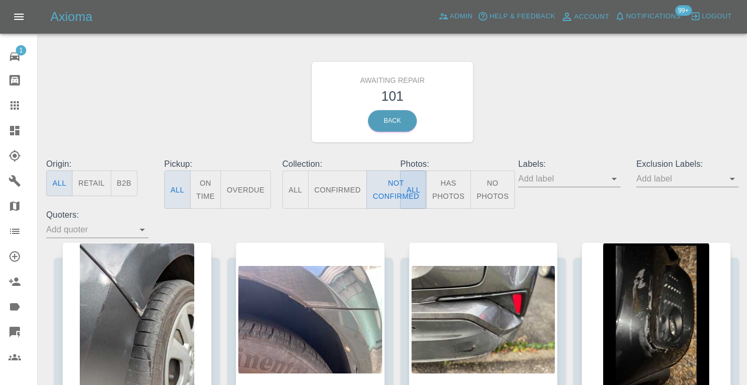
click at [557, 111] on div "Awaiting Repair 101 Back" at bounding box center [392, 102] width 708 height 112
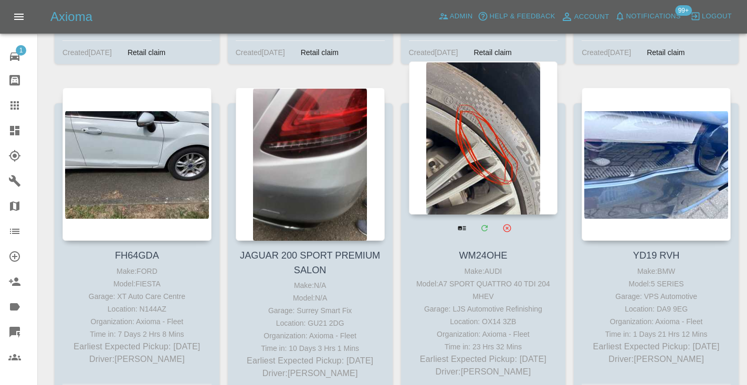
scroll to position [5373, 0]
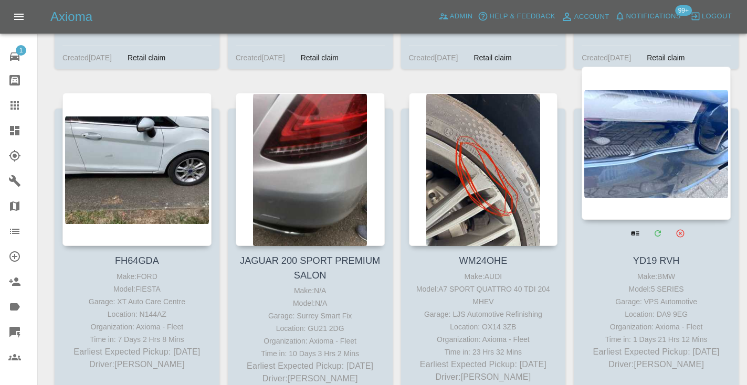
click at [636, 142] on div at bounding box center [656, 143] width 149 height 153
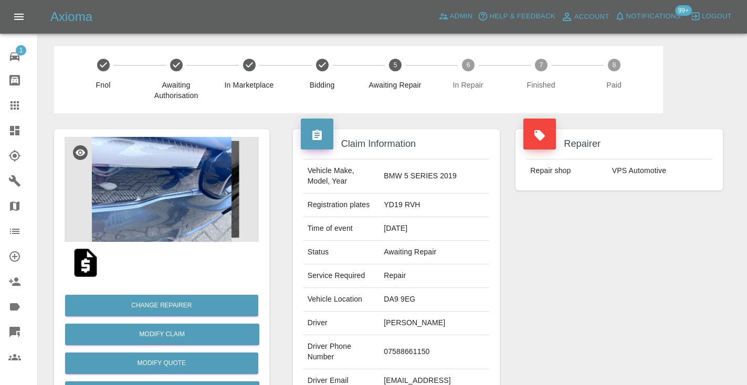
click at [412, 340] on td "07588661150" at bounding box center [435, 352] width 110 height 34
click at [401, 344] on td "07588661150" at bounding box center [435, 352] width 110 height 34
copy td "07588661150"
click at [592, 327] on div "Repairer Repair shop VPS Automotive" at bounding box center [619, 269] width 223 height 313
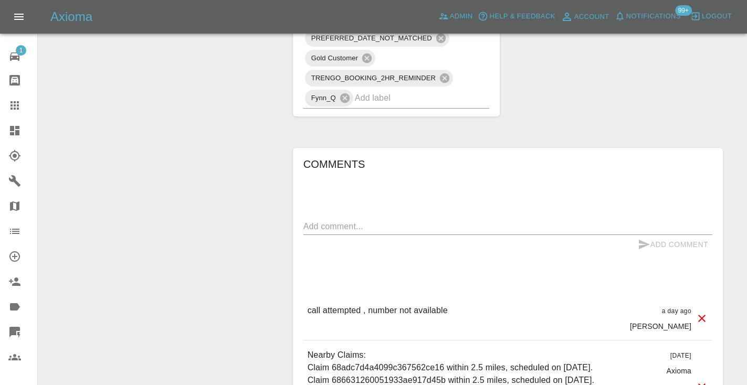
scroll to position [844, 0]
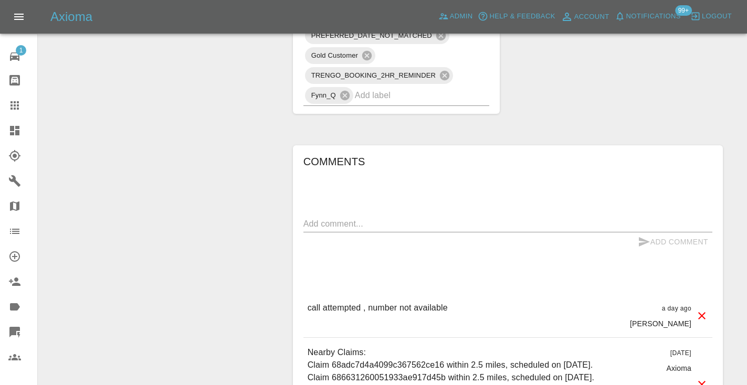
click at [315, 219] on textarea at bounding box center [507, 224] width 409 height 12
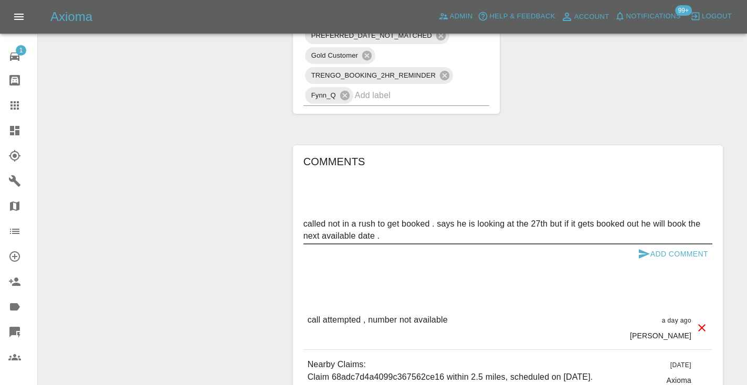
type textarea "called not in a rush to get booked . says he is looking at the 27th but if it g…"
click at [663, 252] on button "Add Comment" at bounding box center [673, 254] width 79 height 19
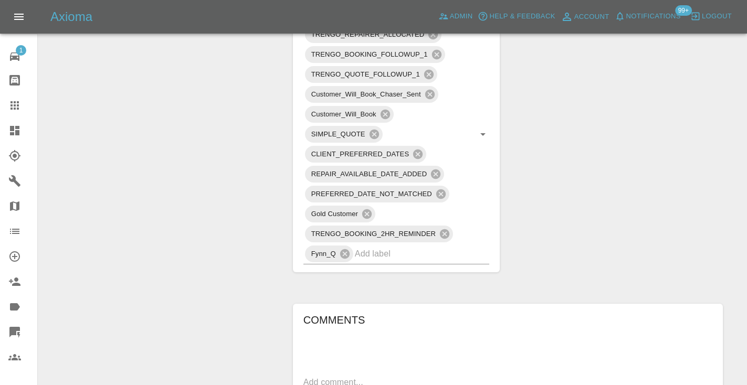
scroll to position [677, 0]
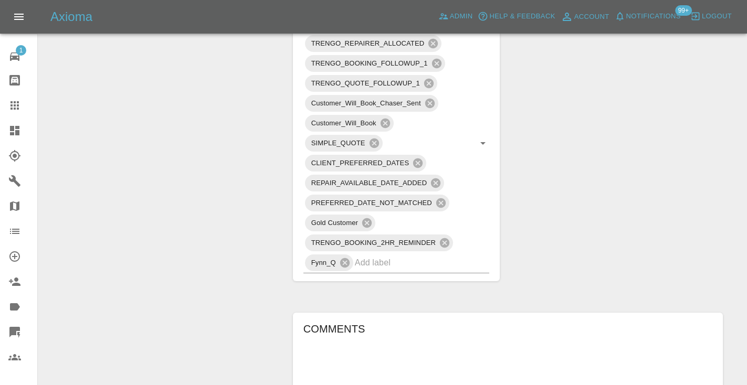
click at [19, 106] on icon at bounding box center [14, 105] width 13 height 13
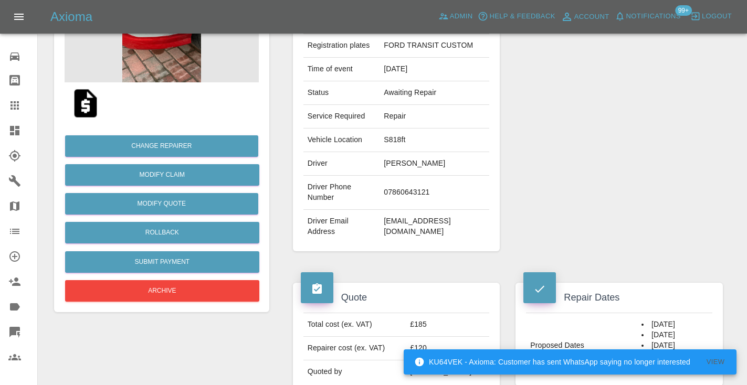
scroll to position [159, 0]
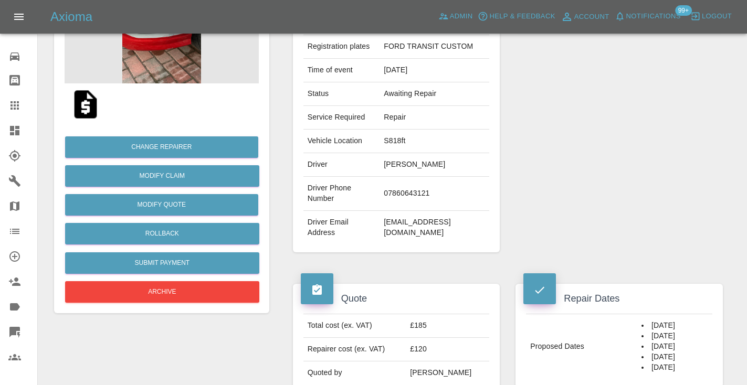
click at [427, 201] on td "07860643121" at bounding box center [435, 194] width 110 height 34
copy td "07860643121"
click at [426, 204] on td "07860643121" at bounding box center [435, 194] width 110 height 34
click at [425, 200] on td "07860643121" at bounding box center [435, 194] width 110 height 34
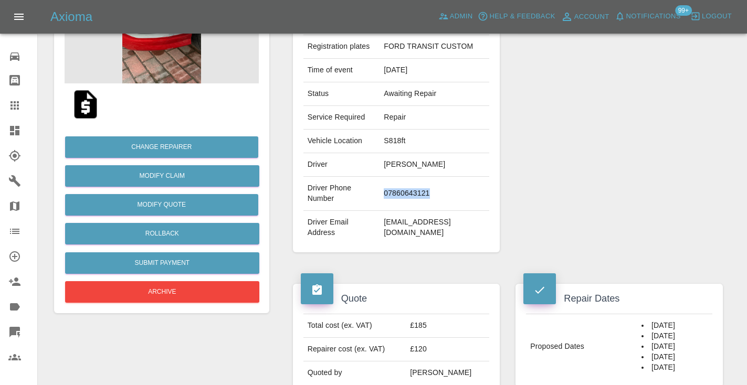
click at [425, 200] on td "07860643121" at bounding box center [435, 194] width 110 height 34
copy td "07860643121"
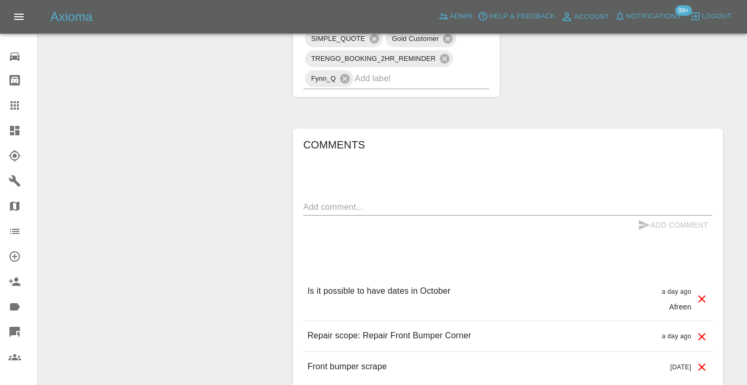
scroll to position [687, 0]
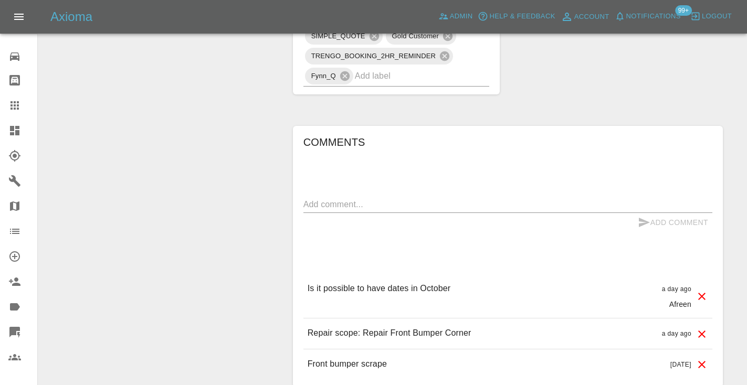
click at [303, 196] on div "x" at bounding box center [507, 204] width 409 height 17
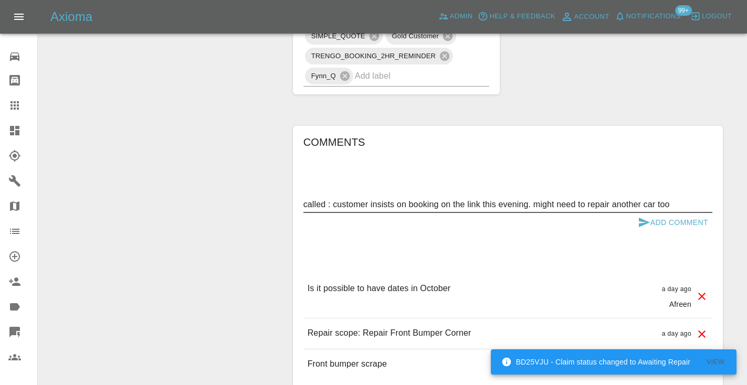
type textarea "called : customer insists on booking on the link this evening. might need to re…"
click at [647, 218] on icon "submit" at bounding box center [644, 222] width 11 height 9
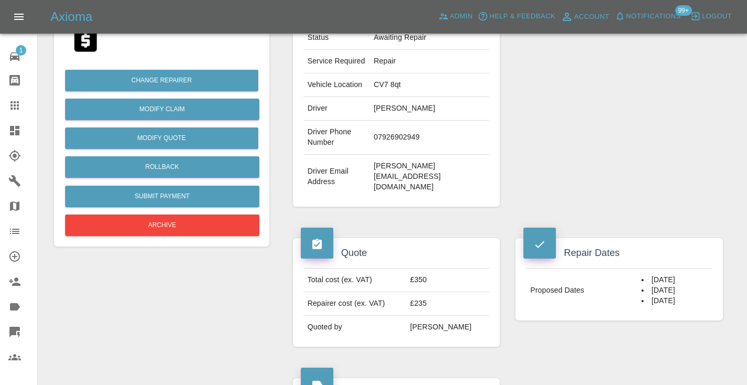
scroll to position [203, 0]
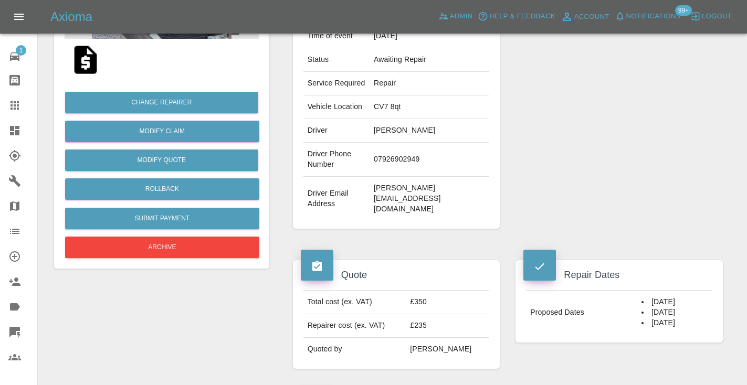
click at [403, 163] on td "07926902949" at bounding box center [430, 160] width 120 height 34
copy td "07926902949"
click at [398, 155] on td "07926902949" at bounding box center [430, 160] width 120 height 34
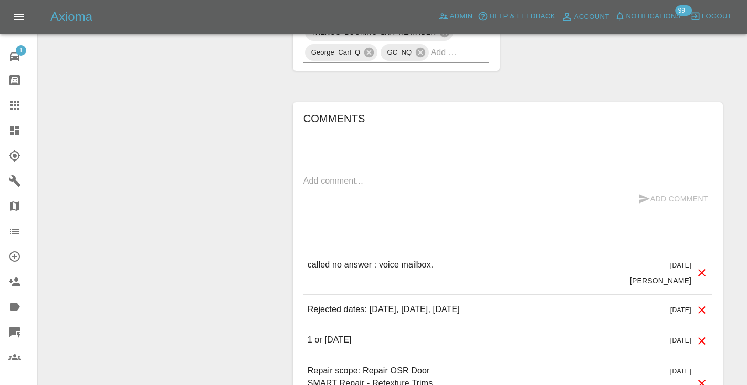
scroll to position [840, 0]
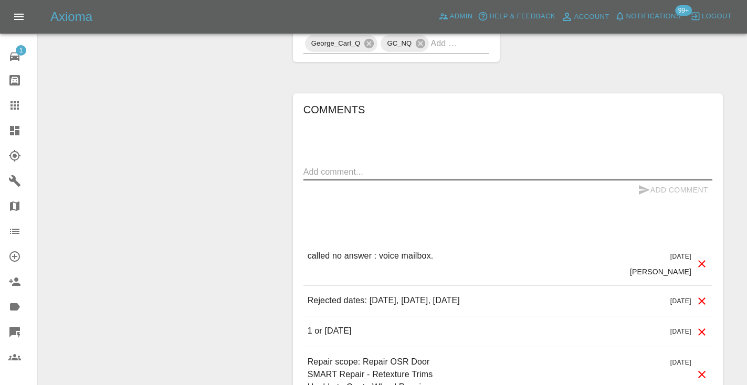
click at [341, 166] on textarea at bounding box center [507, 172] width 409 height 12
type textarea "called no answer : voice mailbox."
click at [643, 184] on icon "submit" at bounding box center [644, 190] width 13 height 13
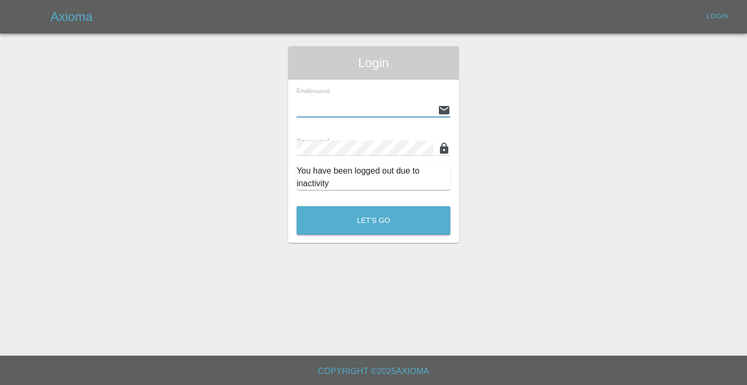
type input "[EMAIL_ADDRESS][DOMAIN_NAME]"
click at [373, 220] on button "Let's Go" at bounding box center [374, 220] width 154 height 29
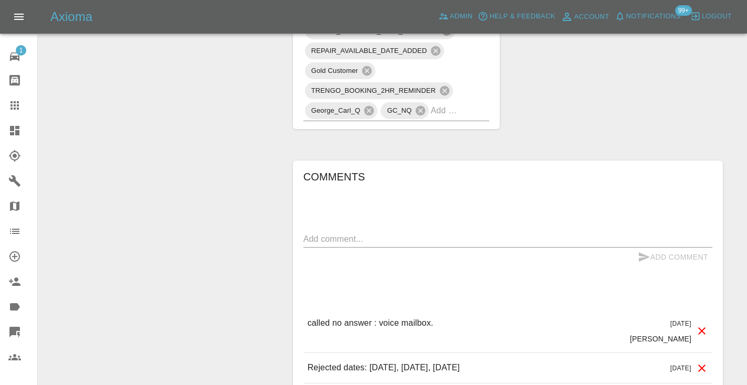
scroll to position [793, 0]
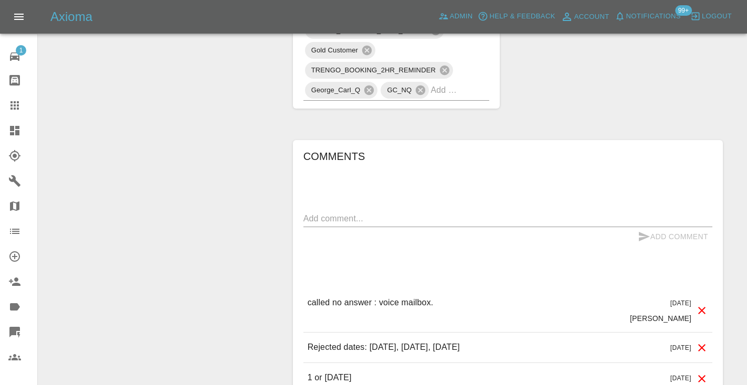
click at [306, 213] on textarea at bounding box center [507, 219] width 409 height 12
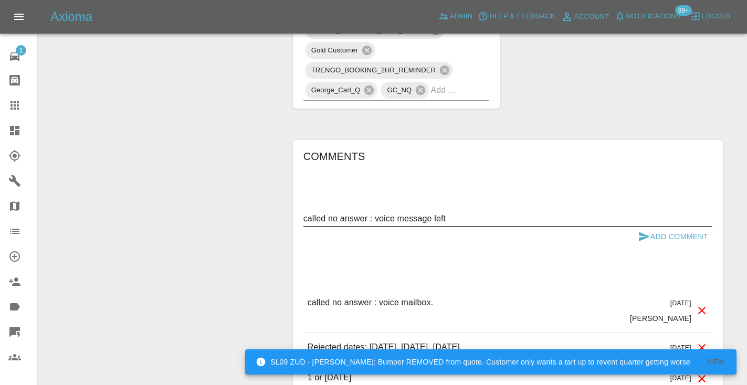
type textarea "called no answer : voice message left"
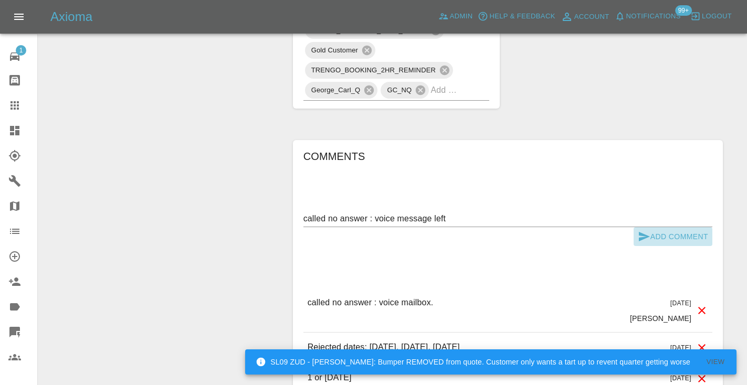
click at [654, 227] on button "Add Comment" at bounding box center [673, 236] width 79 height 19
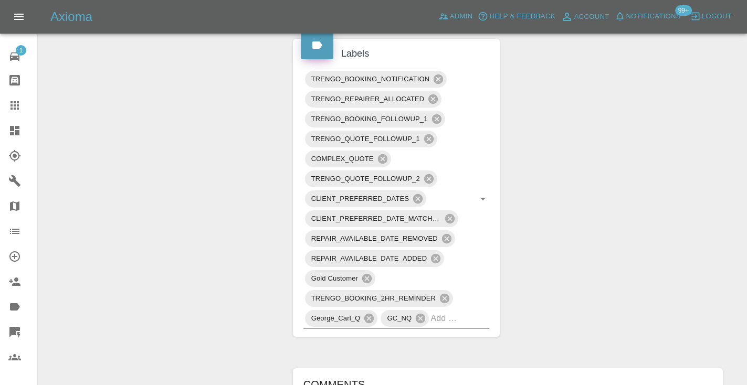
scroll to position [561, 0]
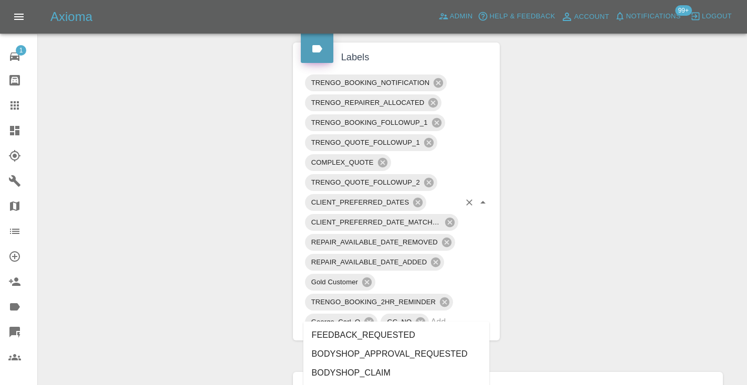
click at [475, 319] on div "TRENGO_BOOKING_NOTIFICATION TRENGO_REPAIRER_ALLOCATED TRENGO_BOOKING_FOLLOWUP_1…" at bounding box center [396, 203] width 186 height 260
type input "cust"
click at [602, 292] on div "Claim Information Vehicle Make, Model, Year PEUGEOT 2008 ALLURE PURETECH 130 20…" at bounding box center [508, 171] width 446 height 1239
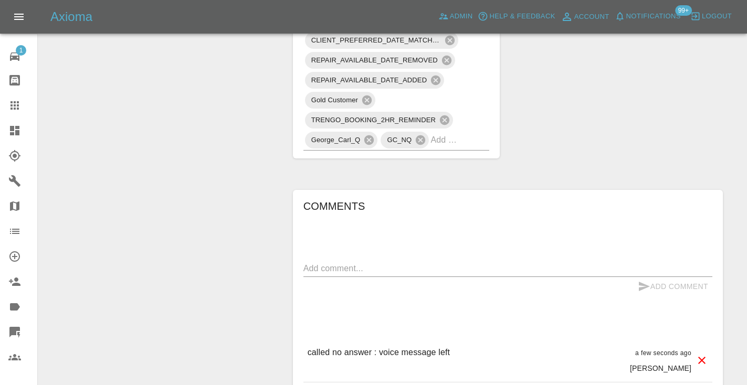
scroll to position [759, 0]
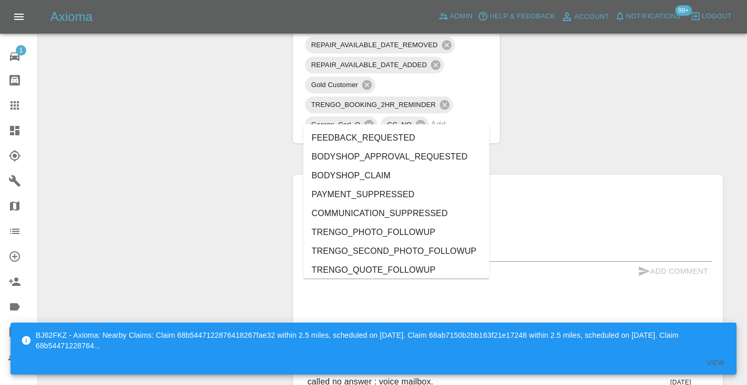
click at [457, 118] on input "text" at bounding box center [444, 125] width 29 height 16
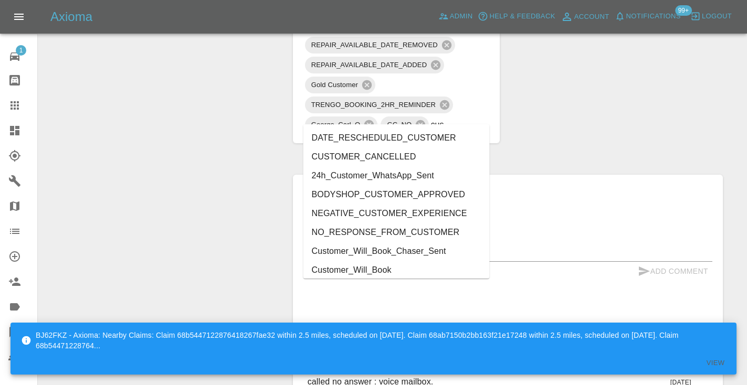
type input "cust"
click at [377, 268] on li "Customer_Will_Book" at bounding box center [396, 270] width 186 height 19
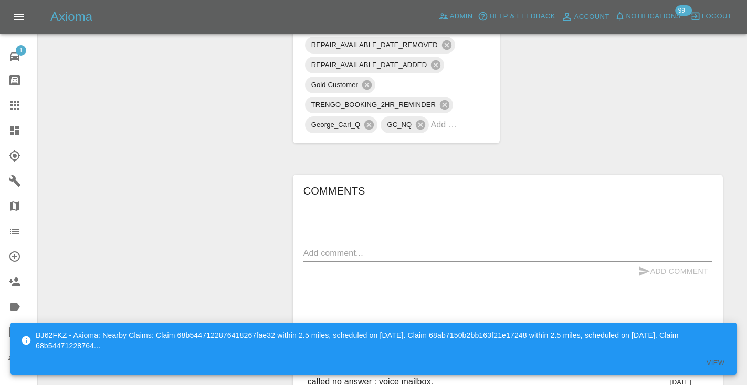
click at [17, 104] on icon at bounding box center [14, 105] width 13 height 13
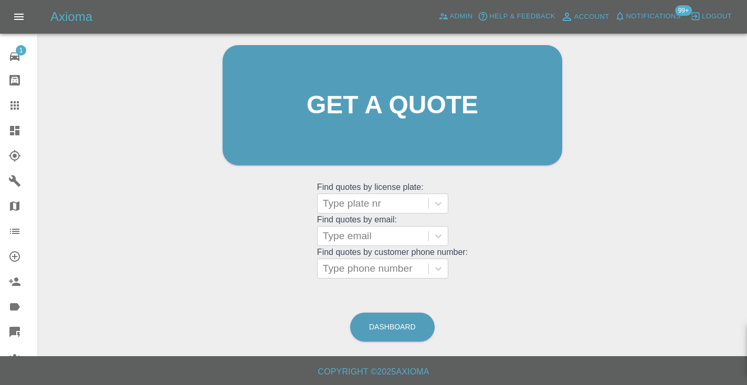
click at [427, 293] on div "Welcome [PERSON_NAME] Get a quote Get a quote Find quotes by license plate: Typ…" at bounding box center [392, 155] width 692 height 377
click at [384, 324] on link "Dashboard" at bounding box center [392, 327] width 85 height 29
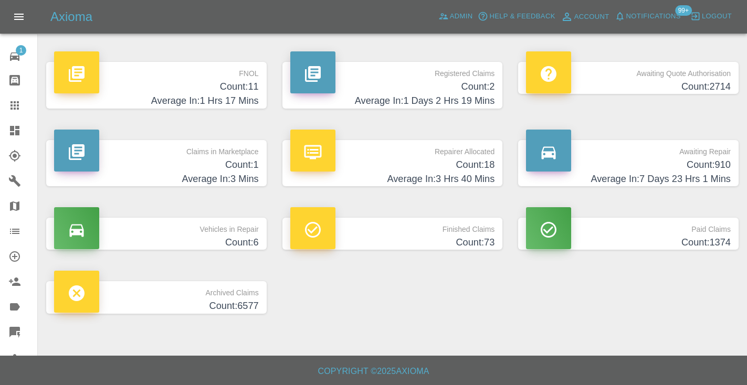
click at [699, 152] on p "Awaiting Repair" at bounding box center [628, 149] width 205 height 18
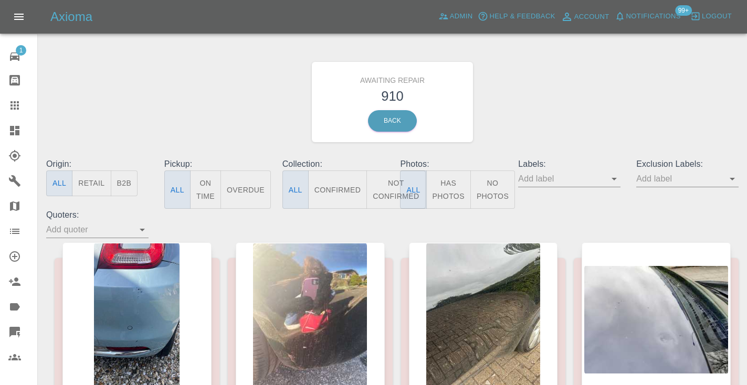
click at [379, 186] on button "Not Confirmed" at bounding box center [395, 190] width 59 height 38
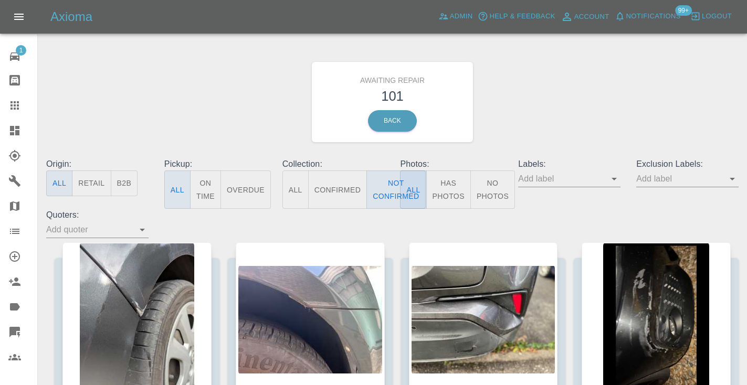
click at [559, 120] on div "Awaiting Repair 101 Back" at bounding box center [392, 102] width 708 height 112
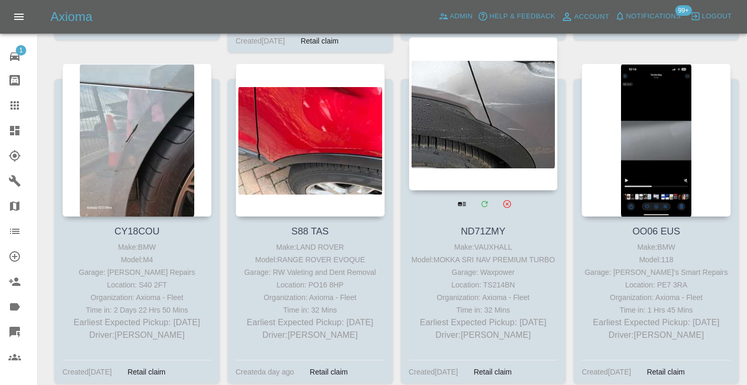
scroll to position [4000, 0]
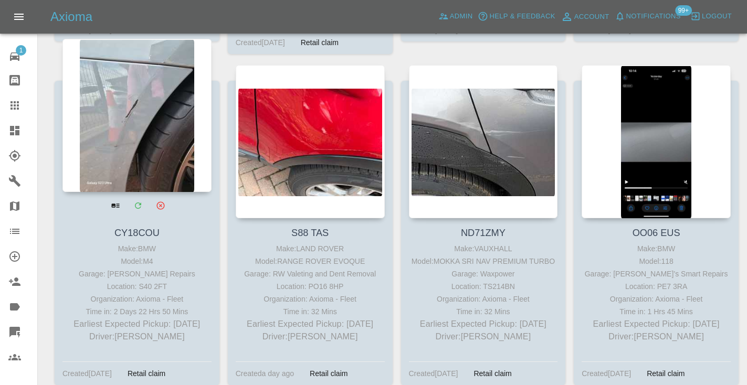
click at [137, 123] on div at bounding box center [136, 115] width 149 height 153
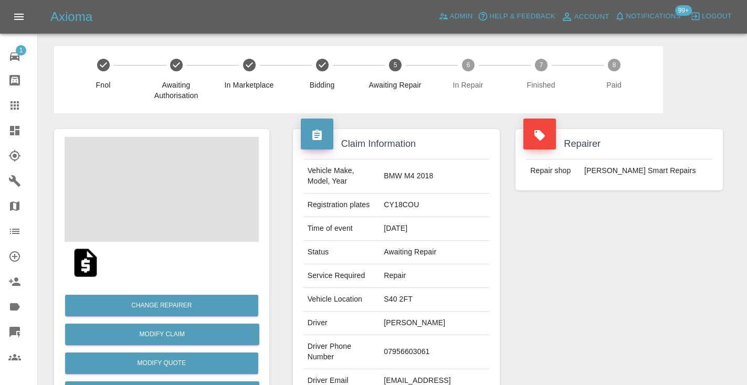
click at [427, 345] on td "07956603061" at bounding box center [435, 352] width 110 height 34
copy td "07956603061"
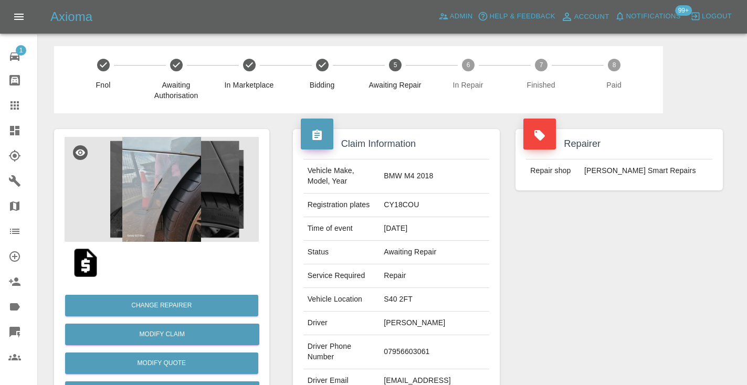
click at [576, 294] on div "Repairer Repair shop Rickys Smart Repairs" at bounding box center [619, 269] width 223 height 313
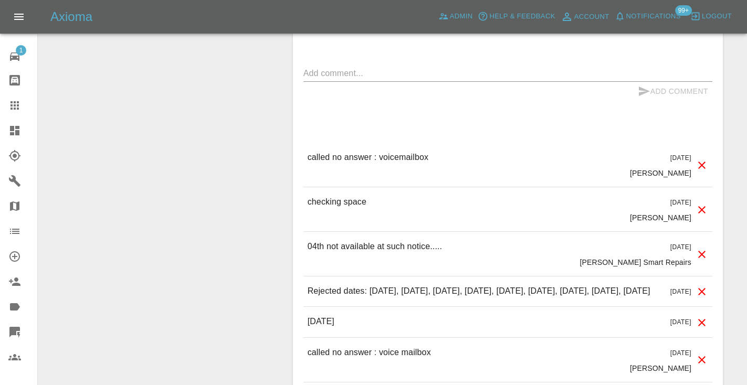
scroll to position [998, 0]
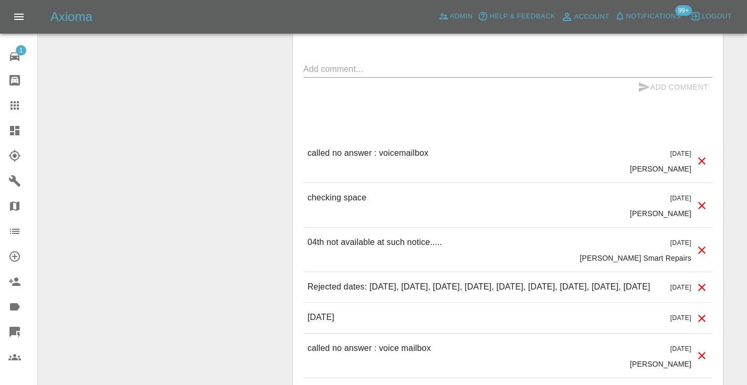
click at [329, 63] on textarea at bounding box center [507, 69] width 409 height 12
type textarea "t"
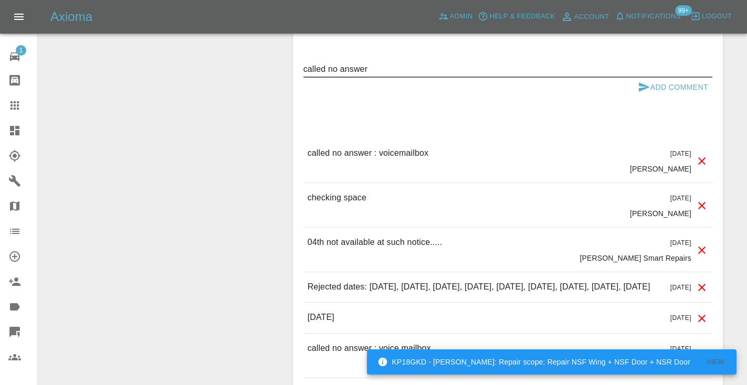
type textarea "called no answer"
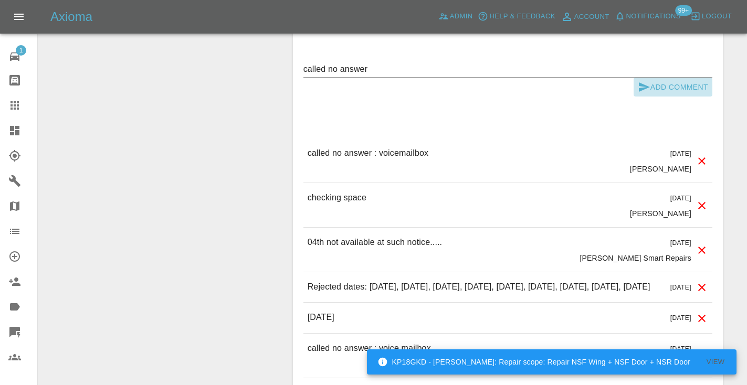
click at [647, 81] on icon "submit" at bounding box center [644, 87] width 13 height 13
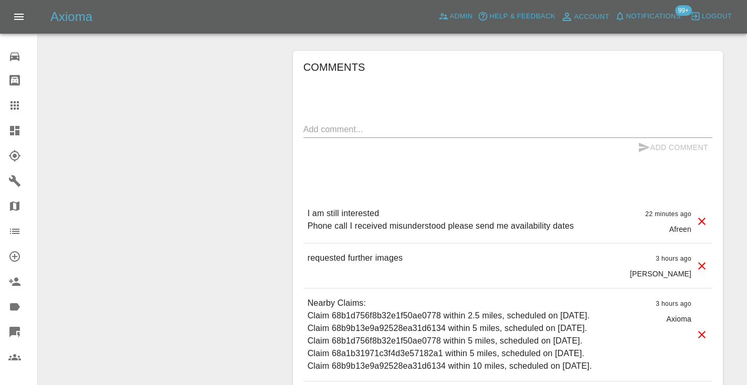
scroll to position [891, 0]
click at [20, 106] on icon at bounding box center [14, 105] width 13 height 13
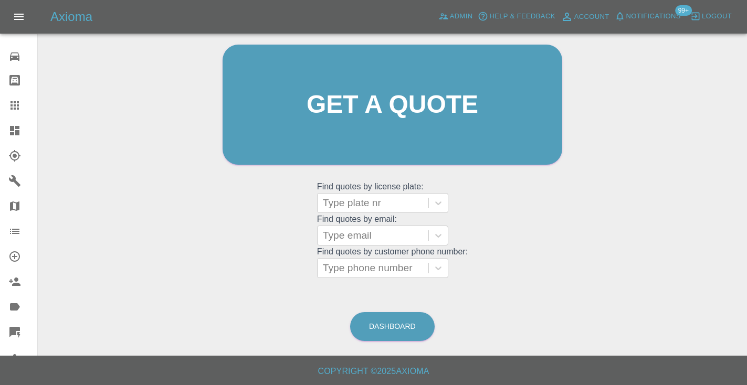
scroll to position [106, 0]
click at [396, 330] on link "Dashboard" at bounding box center [392, 327] width 85 height 29
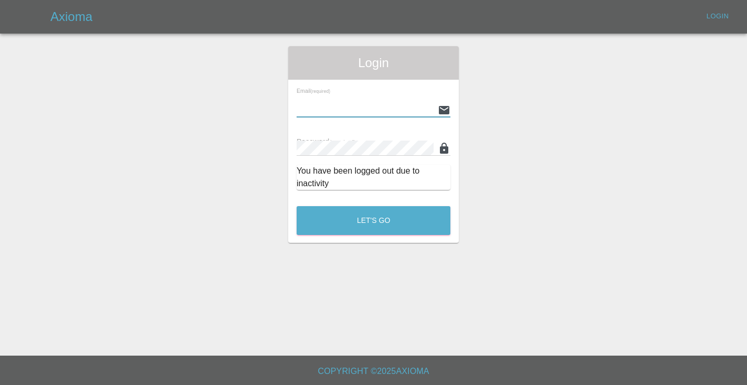
type input "[EMAIL_ADDRESS][DOMAIN_NAME]"
click at [373, 220] on button "Let's Go" at bounding box center [374, 220] width 154 height 29
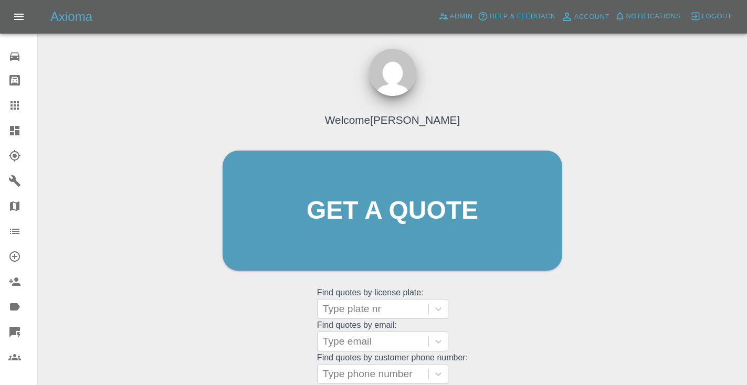
click at [531, 296] on div "Welcome [PERSON_NAME] Get a quote Get a quote Find quotes by license plate: Typ…" at bounding box center [393, 230] width 362 height 317
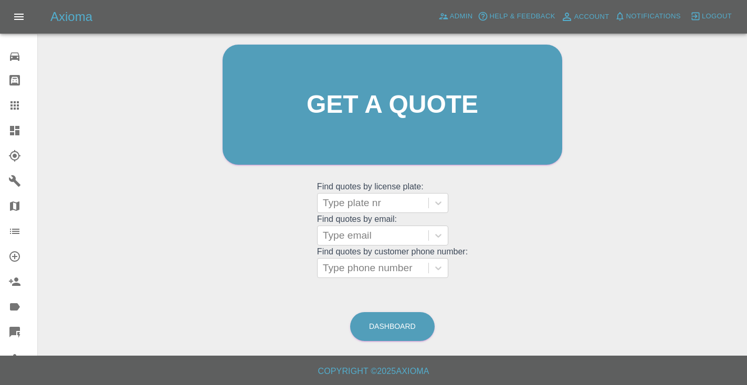
scroll to position [106, 0]
click at [405, 323] on link "Dashboard" at bounding box center [392, 327] width 85 height 29
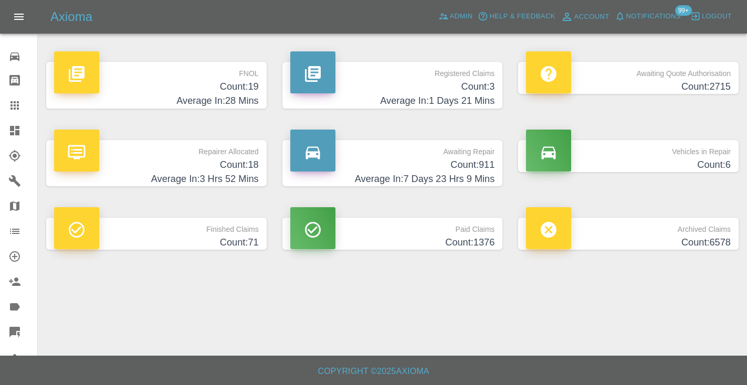
click at [484, 163] on h4 "Count: 911" at bounding box center [392, 165] width 205 height 14
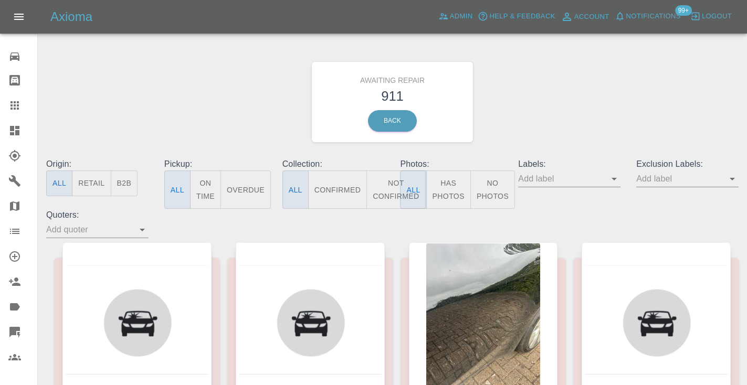
click at [384, 186] on button "Not Confirmed" at bounding box center [395, 190] width 59 height 38
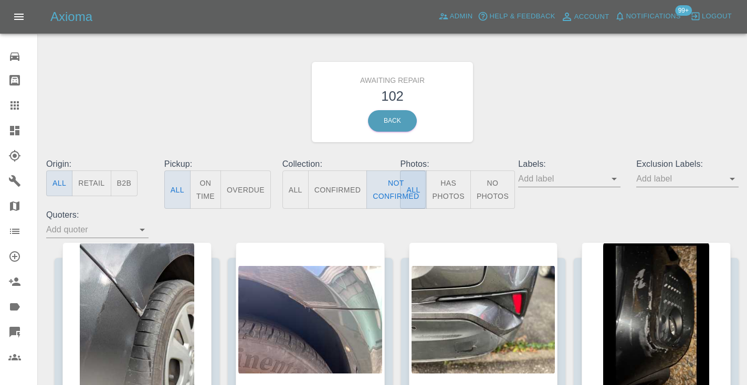
click at [539, 111] on div "Awaiting Repair 102 Back" at bounding box center [392, 102] width 708 height 112
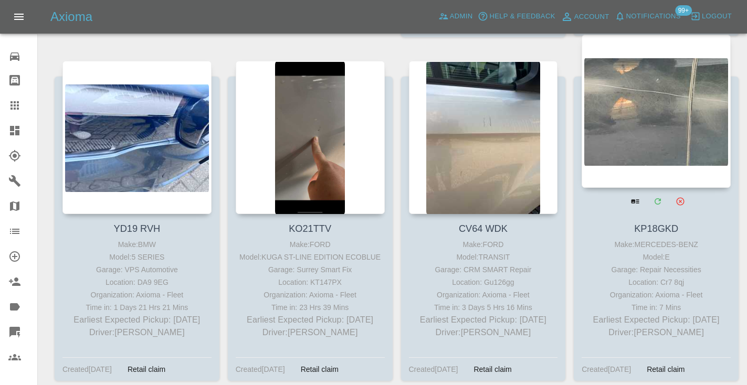
scroll to position [5759, 0]
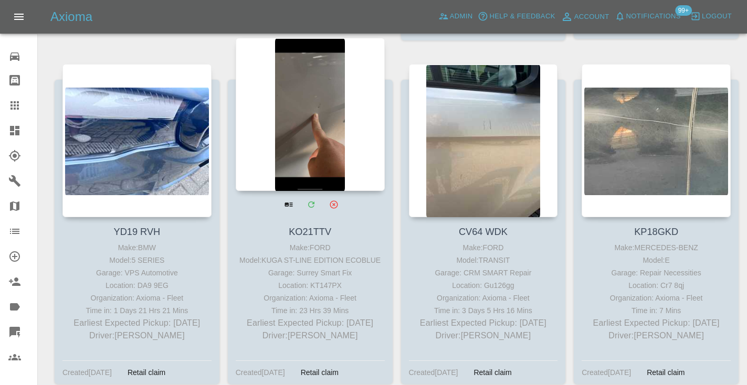
click at [337, 148] on div at bounding box center [310, 114] width 149 height 153
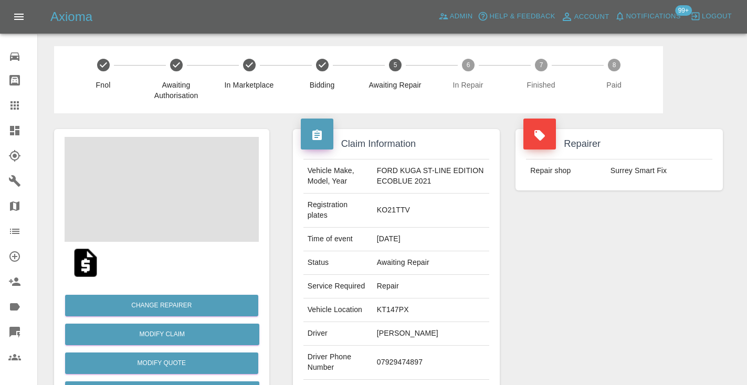
click at [396, 360] on td "07929474897" at bounding box center [431, 363] width 117 height 34
copy td "07929474897"
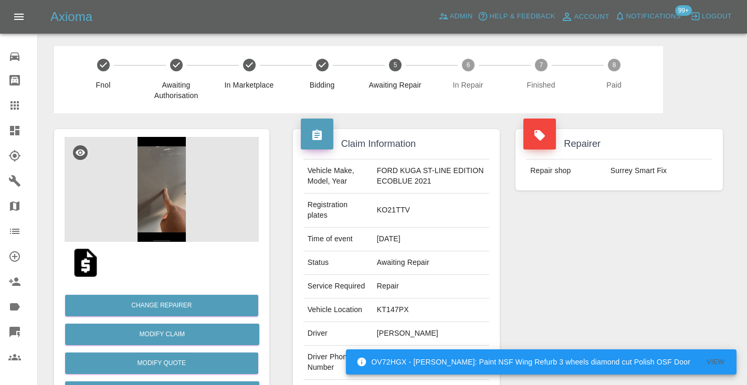
click at [602, 292] on div "Repairer Repair shop [GEOGRAPHIC_DATA] Smart Fix" at bounding box center [619, 275] width 223 height 324
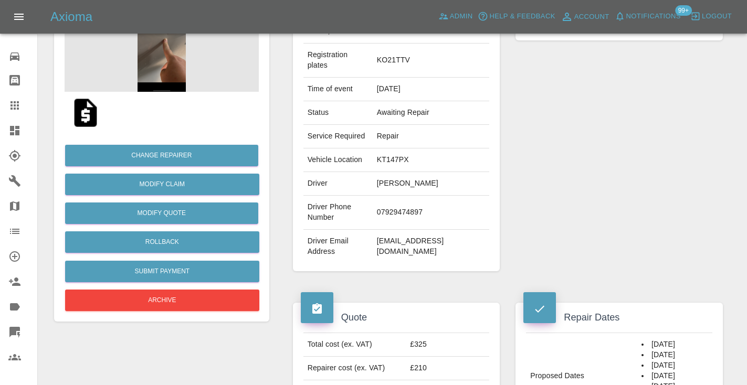
scroll to position [154, 0]
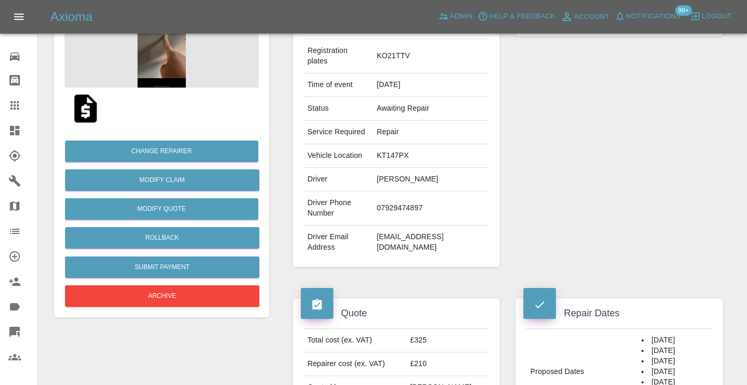
click at [412, 206] on td "07929474897" at bounding box center [431, 209] width 117 height 34
copy td "07929474897"
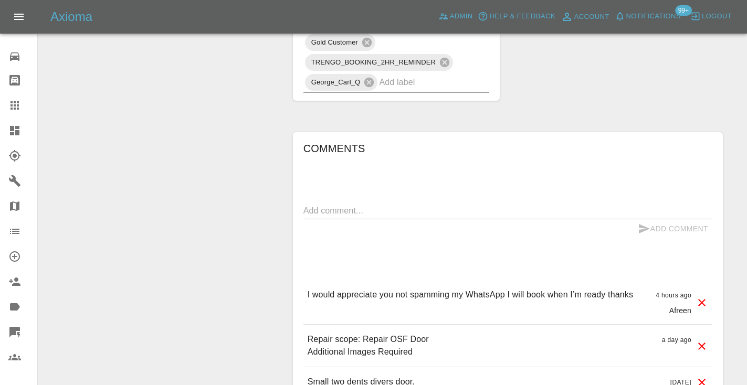
scroll to position [702, 0]
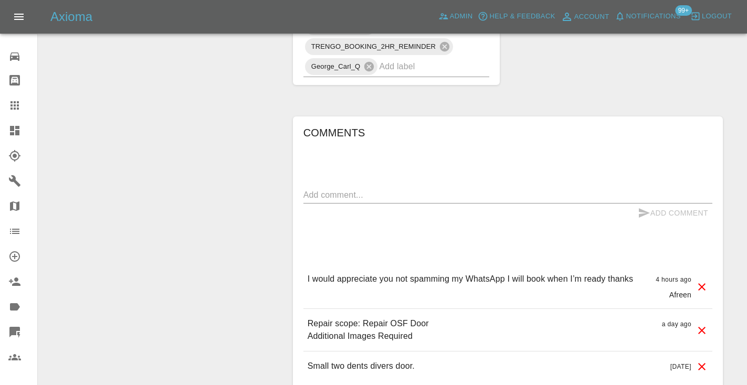
click at [339, 187] on div "x" at bounding box center [507, 195] width 409 height 17
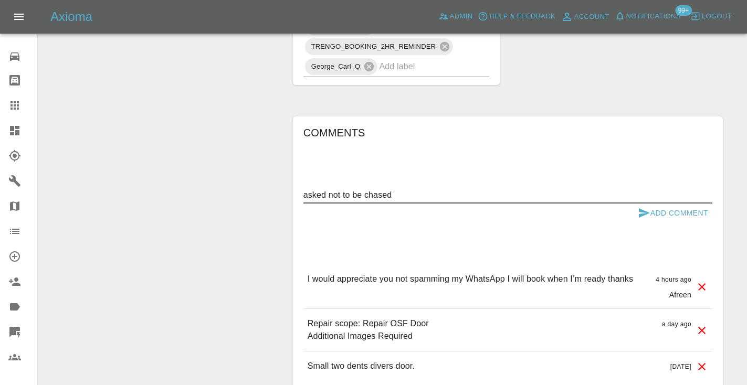
type textarea "asked not to be chased"
click at [641, 211] on icon "submit" at bounding box center [644, 212] width 11 height 9
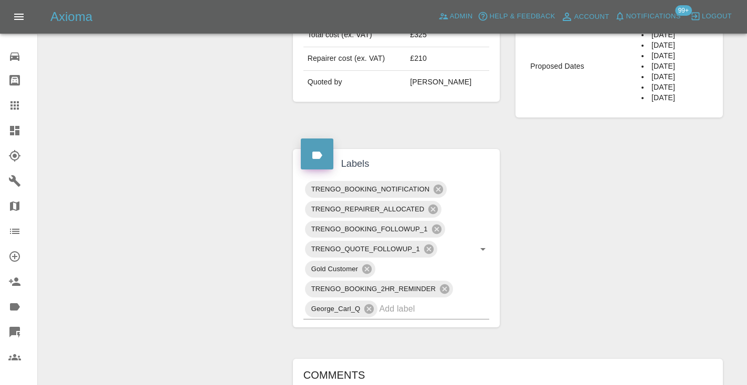
scroll to position [451, 0]
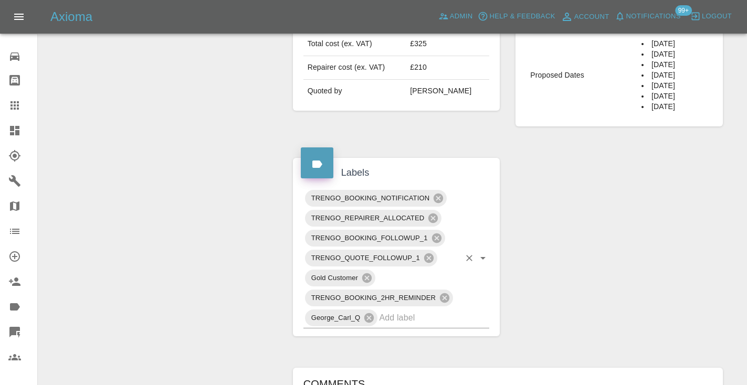
click at [392, 321] on input "text" at bounding box center [419, 318] width 81 height 16
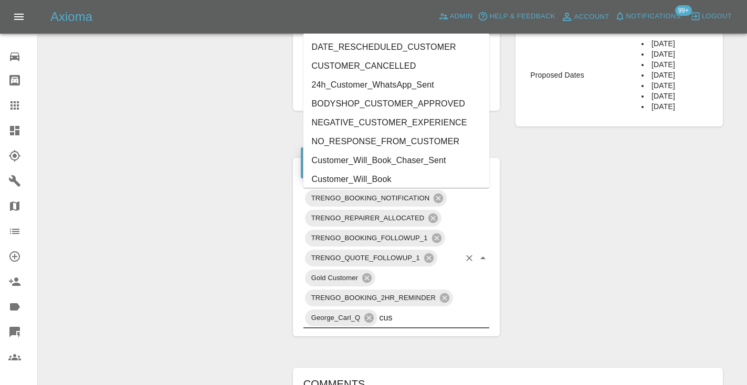
type input "cust"
click at [366, 182] on li "Customer_Will_Book" at bounding box center [396, 179] width 186 height 19
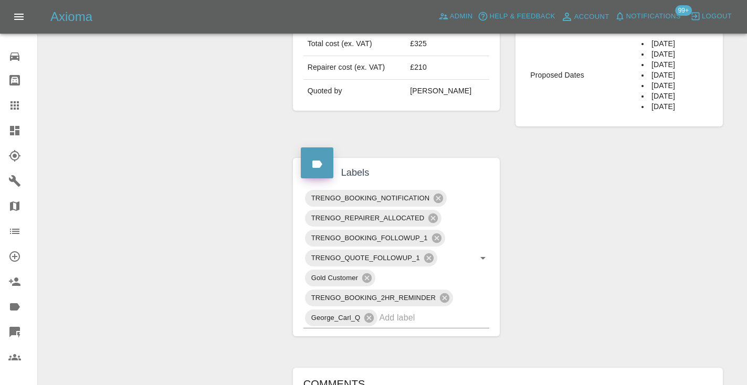
click at [207, 192] on div "Change Repairer Modify Claim Modify Quote Rollback Submit Payment Archive" at bounding box center [161, 181] width 231 height 1039
click at [13, 104] on icon at bounding box center [14, 105] width 8 height 8
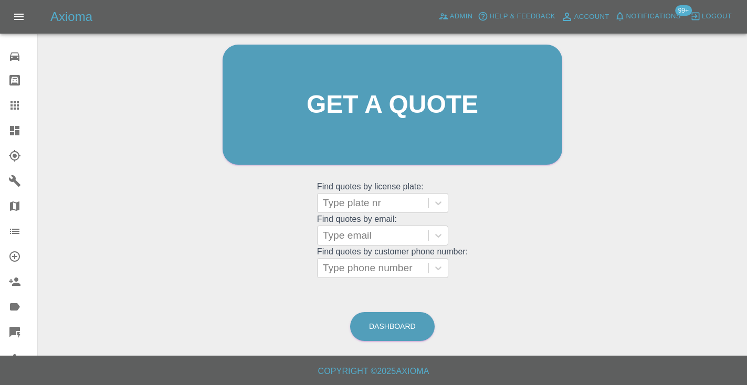
scroll to position [106, 0]
click at [372, 326] on link "Dashboard" at bounding box center [392, 327] width 85 height 29
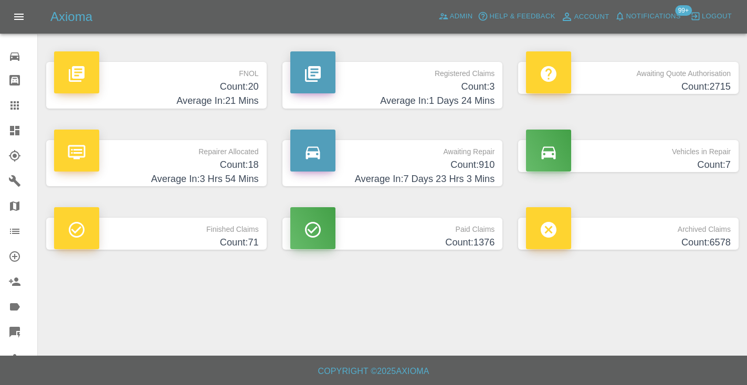
click at [471, 163] on h4 "Count: 910" at bounding box center [392, 165] width 205 height 14
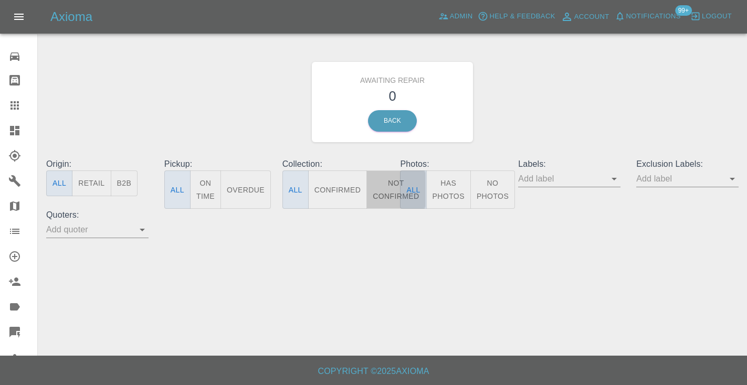
click at [386, 179] on button "Not Confirmed" at bounding box center [395, 190] width 59 height 38
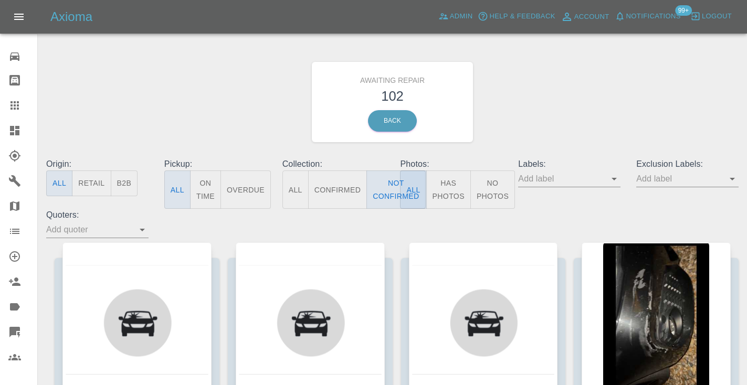
click at [531, 110] on div "Awaiting Repair 102 Back" at bounding box center [392, 102] width 708 height 112
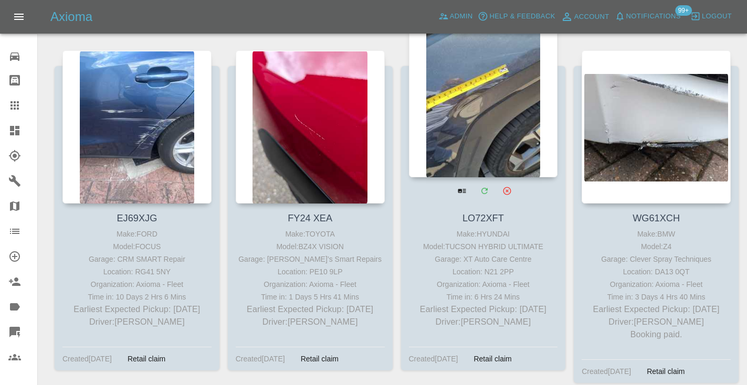
scroll to position [6134, 0]
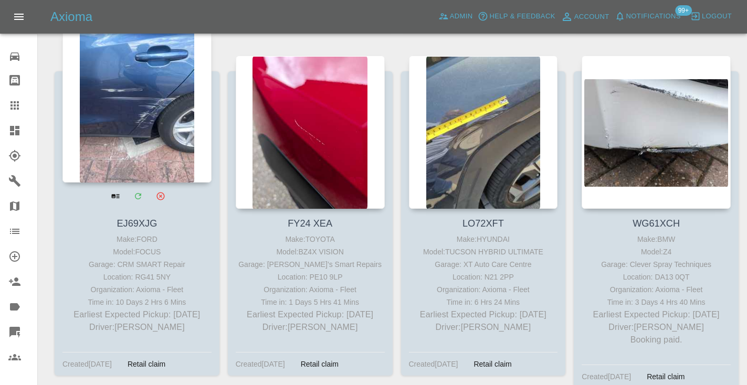
click at [145, 114] on div at bounding box center [136, 105] width 149 height 153
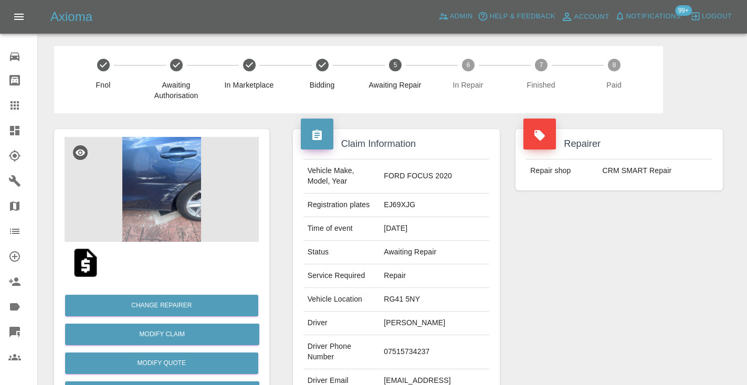
click at [398, 351] on td "07515734237" at bounding box center [435, 352] width 110 height 34
copy td "07515734237"
click at [585, 289] on div "Repairer Repair shop CRM SMART Repair" at bounding box center [619, 269] width 223 height 313
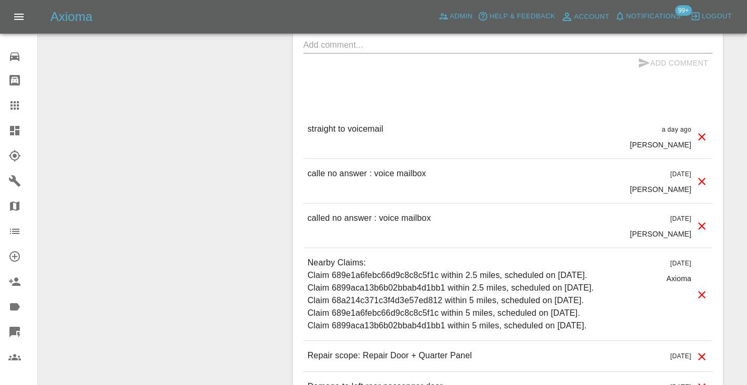
scroll to position [1021, 0]
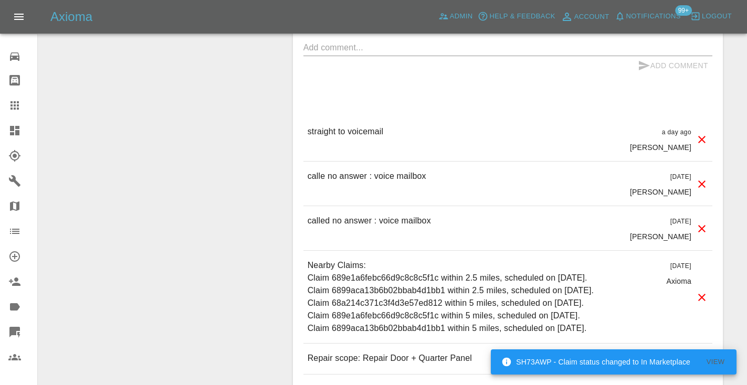
click at [339, 50] on textarea at bounding box center [507, 47] width 409 height 12
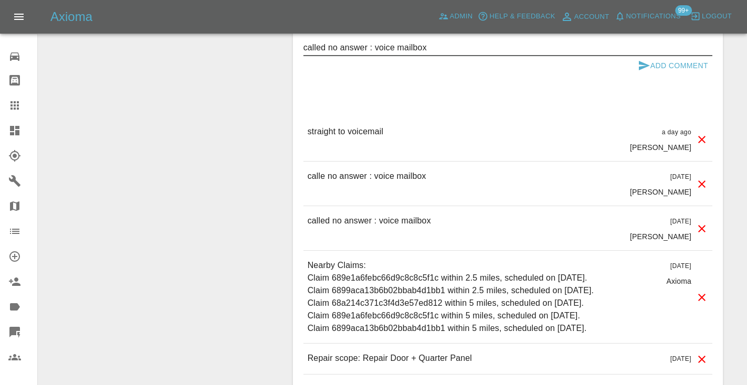
type textarea "called no answer : voice mailbox"
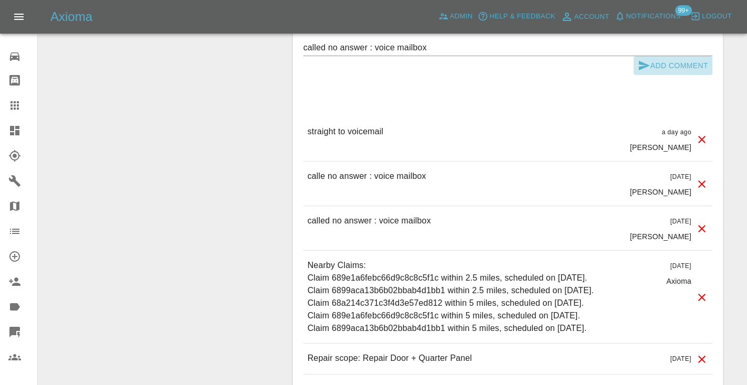
click at [641, 65] on icon "submit" at bounding box center [644, 65] width 13 height 13
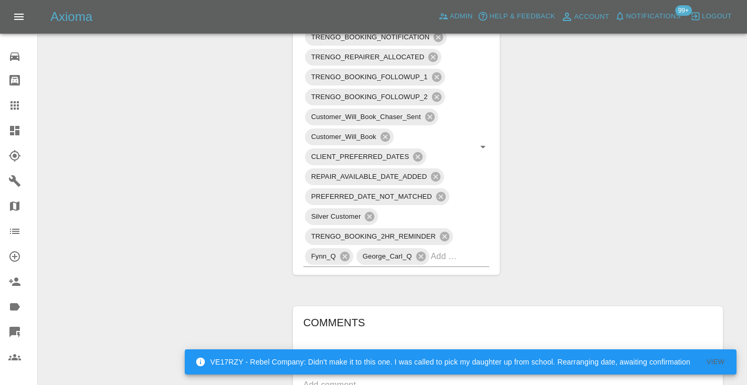
scroll to position [700, 0]
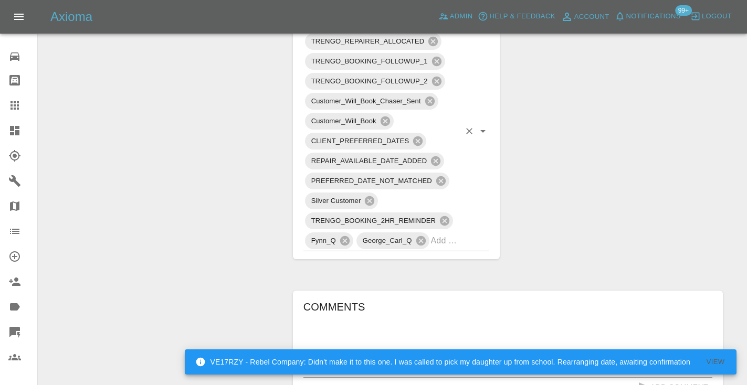
click at [449, 244] on input "text" at bounding box center [445, 241] width 29 height 16
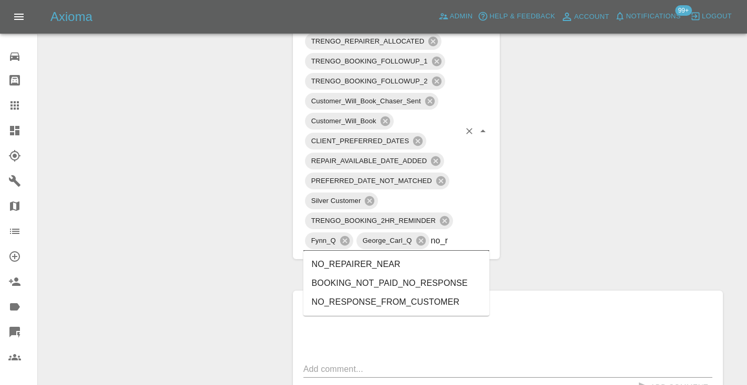
type input "no_re"
click at [452, 307] on li "NO_RESPONSE_FROM_CUSTOMER" at bounding box center [396, 302] width 186 height 19
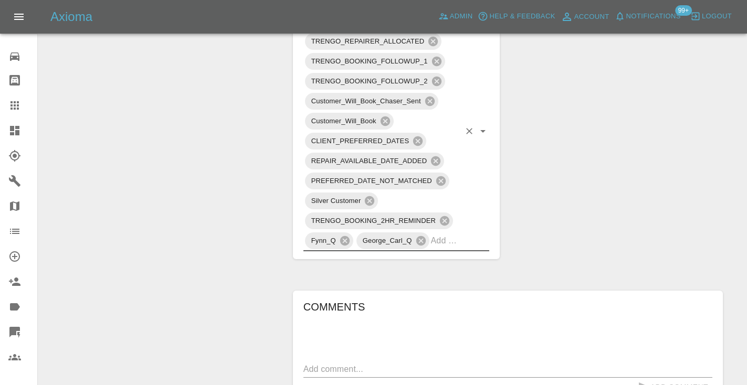
click at [249, 186] on div "Change Repairer Modify Claim Modify Quote Rollback Submit Payment Archive" at bounding box center [161, 104] width 231 height 1381
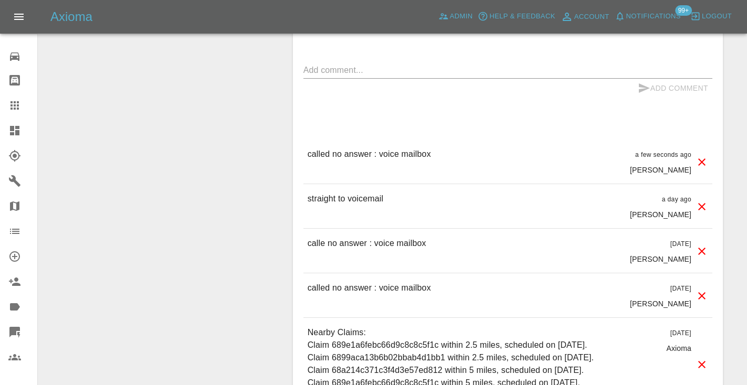
scroll to position [1026, 0]
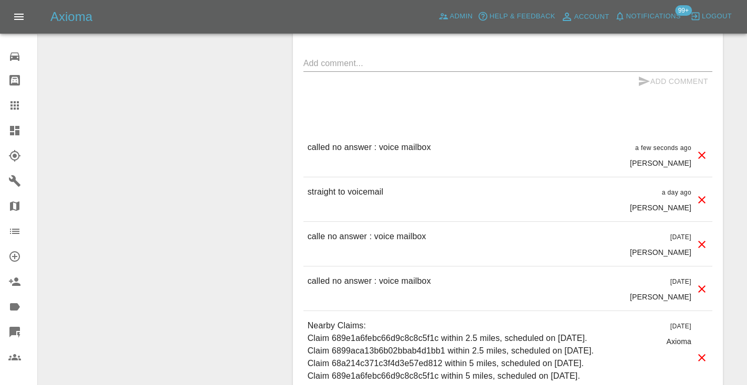
click at [16, 111] on icon at bounding box center [14, 105] width 13 height 13
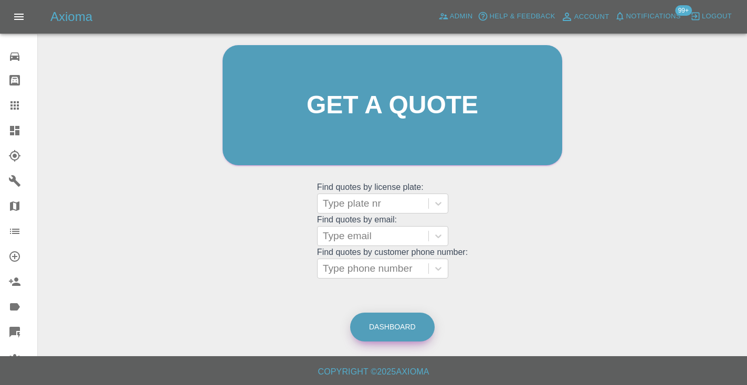
click at [399, 332] on link "Dashboard" at bounding box center [392, 327] width 85 height 29
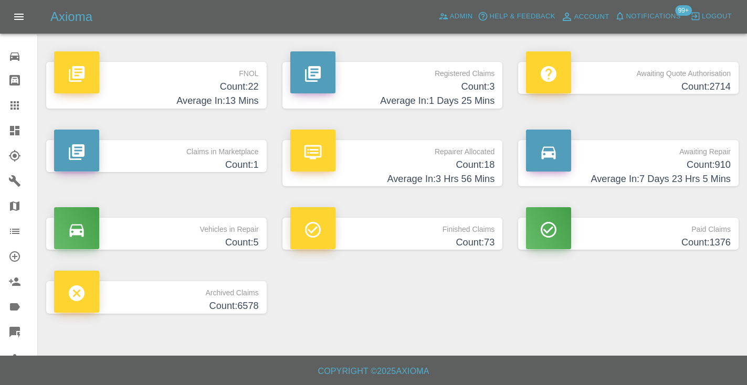
click at [711, 162] on h4 "Count: 910" at bounding box center [628, 165] width 205 height 14
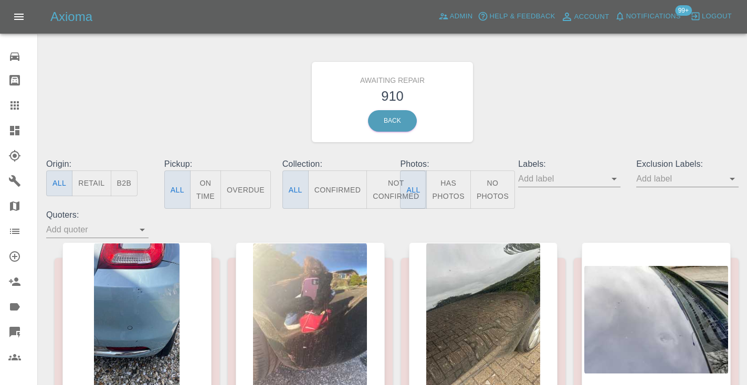
click at [384, 193] on button "Not Confirmed" at bounding box center [395, 190] width 59 height 38
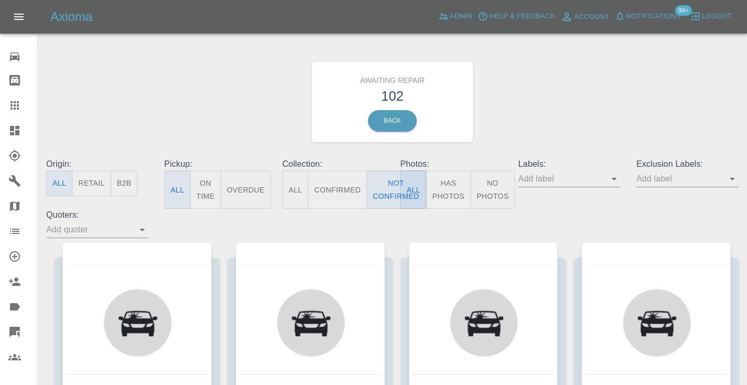
click at [577, 113] on div "Awaiting Repair 102 Back" at bounding box center [392, 102] width 708 height 112
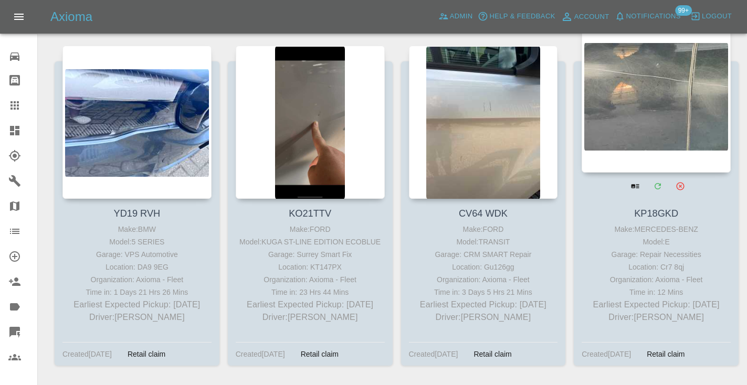
scroll to position [5775, 0]
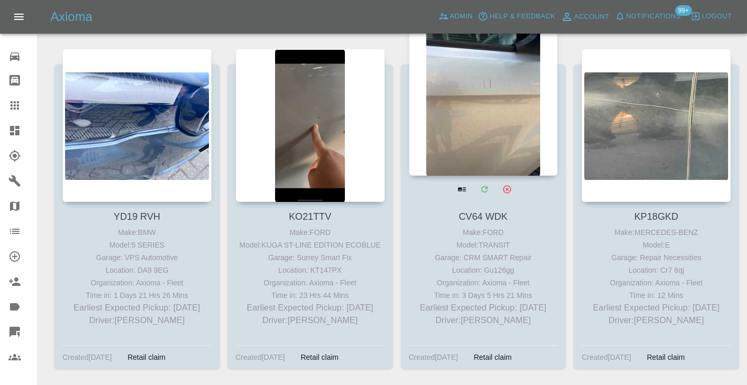
click at [484, 115] on div at bounding box center [483, 99] width 149 height 153
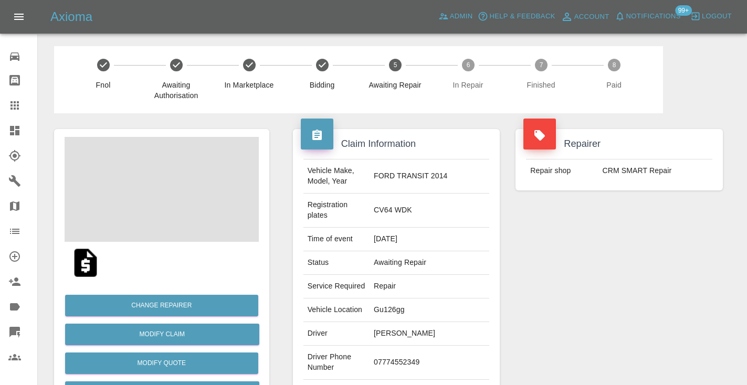
click at [429, 347] on td "07774552349" at bounding box center [430, 363] width 120 height 34
copy td "07774552349"
click at [595, 279] on div "Repairer Repair shop CRM SMART Repair" at bounding box center [619, 280] width 223 height 334
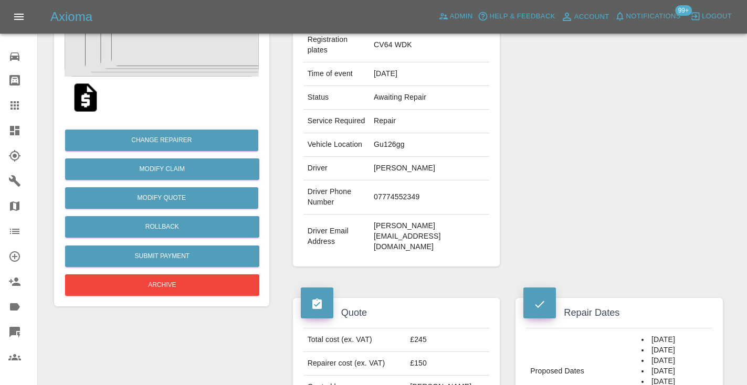
scroll to position [156, 0]
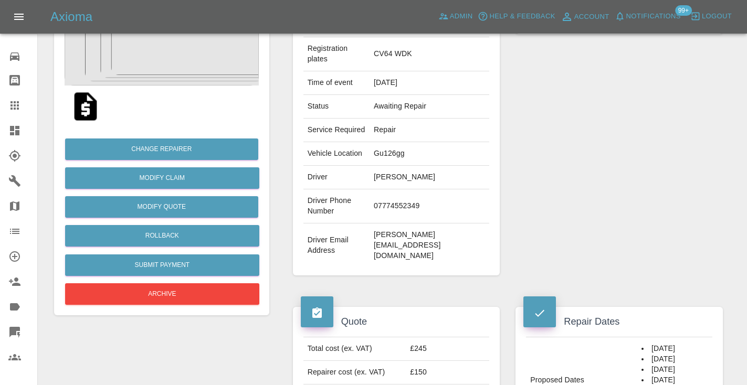
click at [429, 189] on td "07774552349" at bounding box center [430, 206] width 120 height 34
copy td "07774552349"
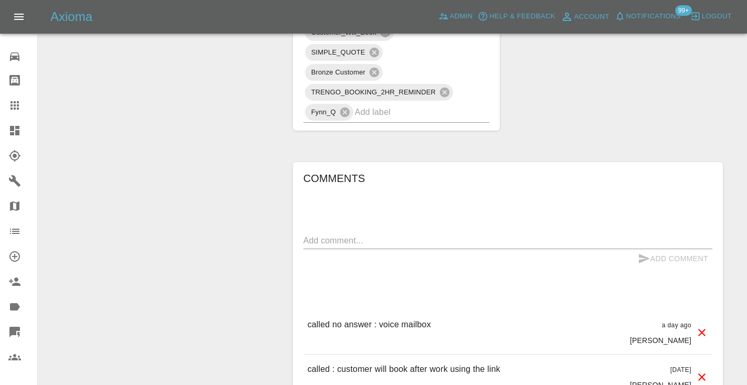
scroll to position [729, 0]
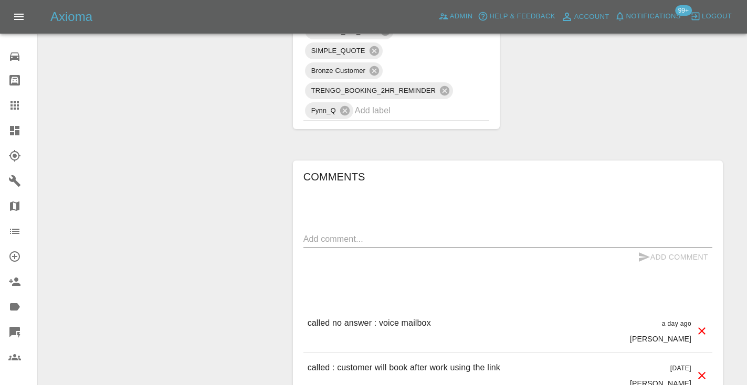
click at [308, 233] on textarea at bounding box center [507, 239] width 409 height 12
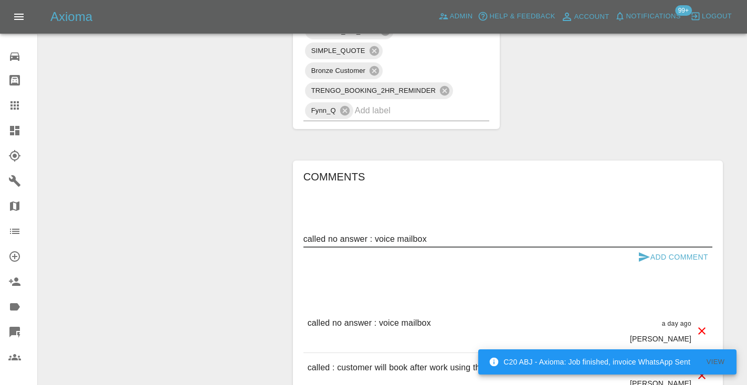
type textarea "called no answer : voice mailbox"
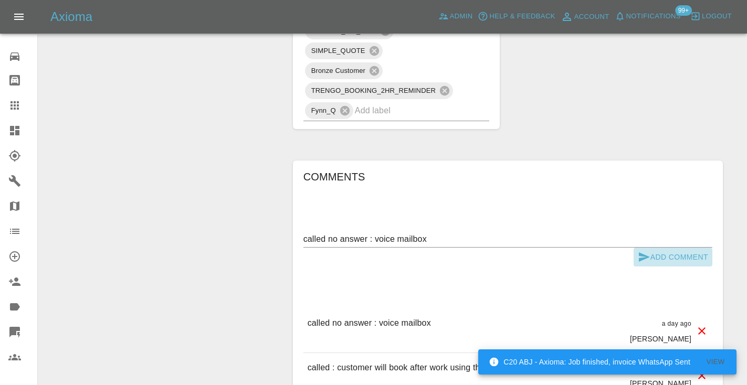
click at [647, 251] on icon "submit" at bounding box center [644, 257] width 13 height 13
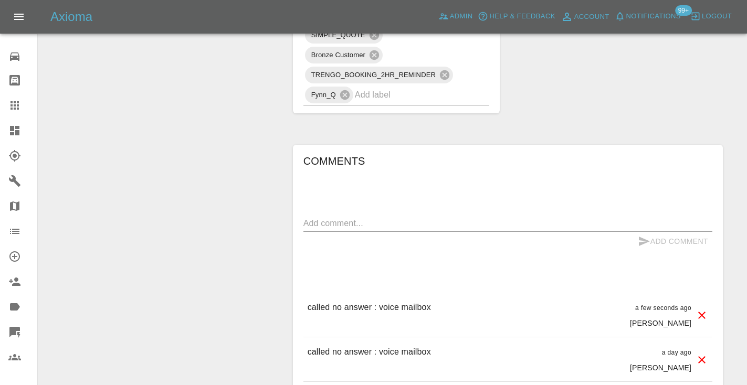
scroll to position [752, 0]
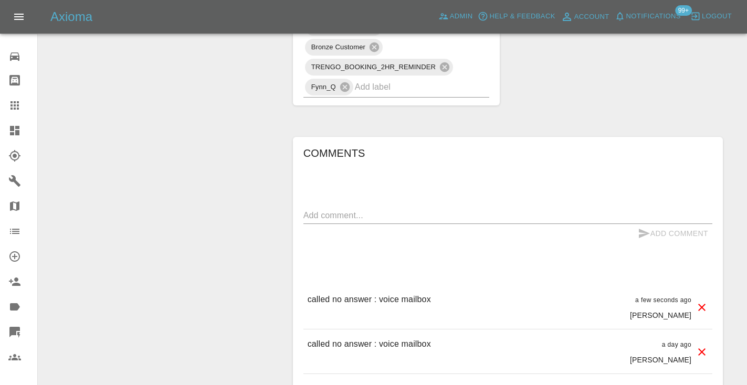
click at [19, 109] on icon at bounding box center [14, 105] width 8 height 8
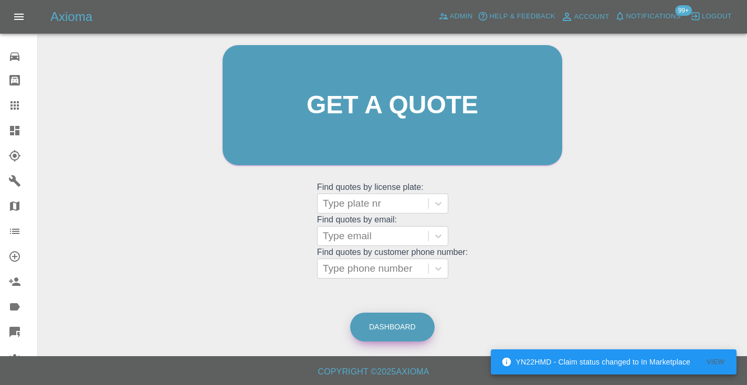
click at [378, 327] on link "Dashboard" at bounding box center [392, 327] width 85 height 29
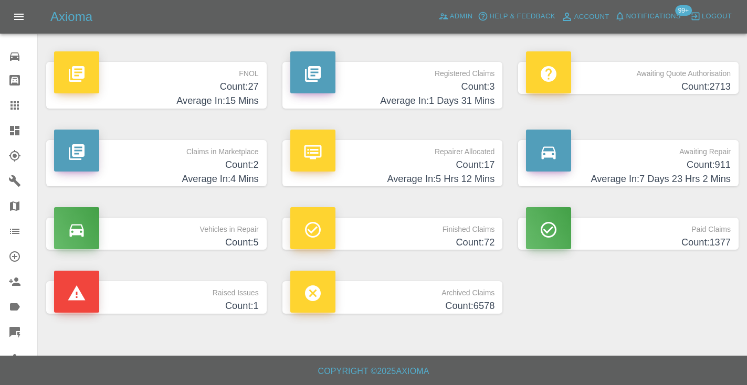
click at [682, 167] on h4 "Count: 911" at bounding box center [628, 165] width 205 height 14
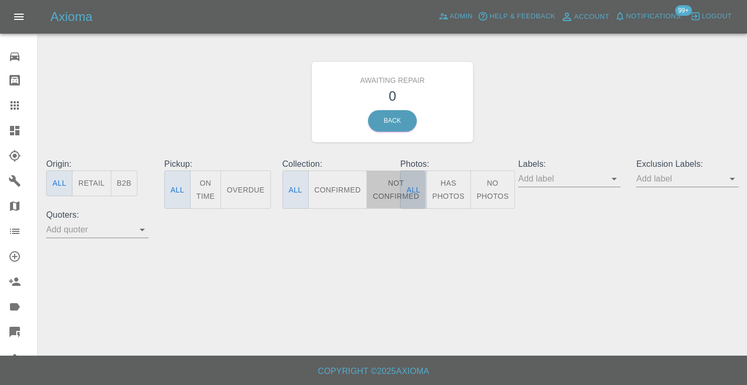
click at [384, 196] on button "Not Confirmed" at bounding box center [395, 190] width 59 height 38
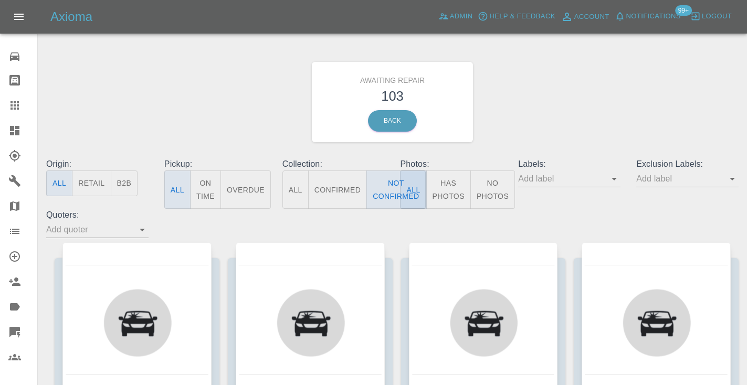
click at [581, 101] on div "Awaiting Repair 103 Back" at bounding box center [392, 102] width 708 height 112
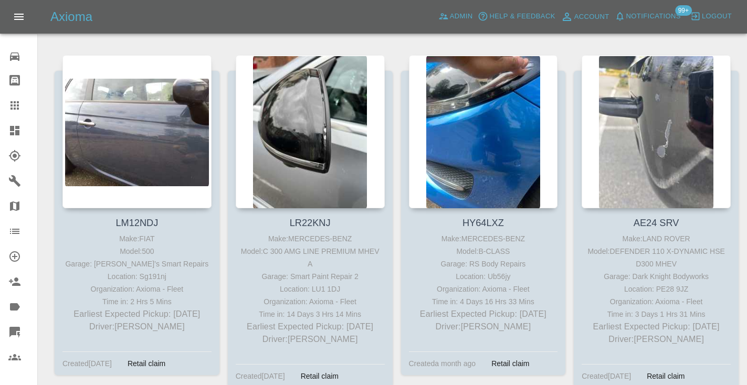
scroll to position [1933, 0]
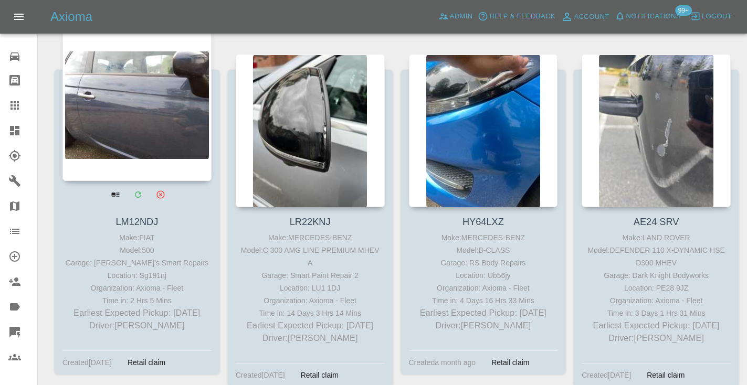
click at [150, 106] on div at bounding box center [136, 104] width 149 height 153
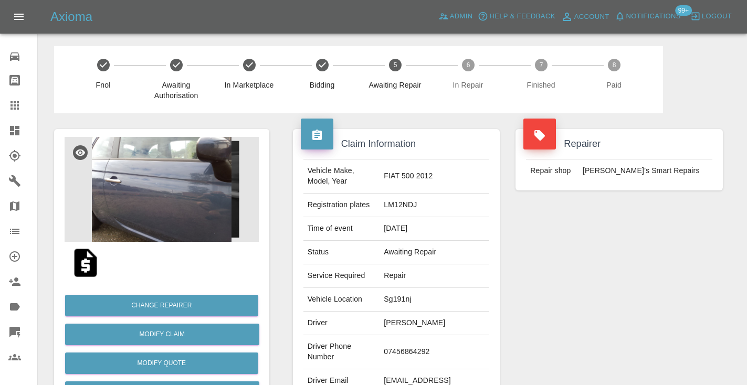
click at [414, 345] on td "07456864292" at bounding box center [435, 352] width 110 height 34
copy td "07456864292"
click at [575, 285] on div "Repairer Repair shop Freddie’s Smart Repairs" at bounding box center [619, 269] width 223 height 313
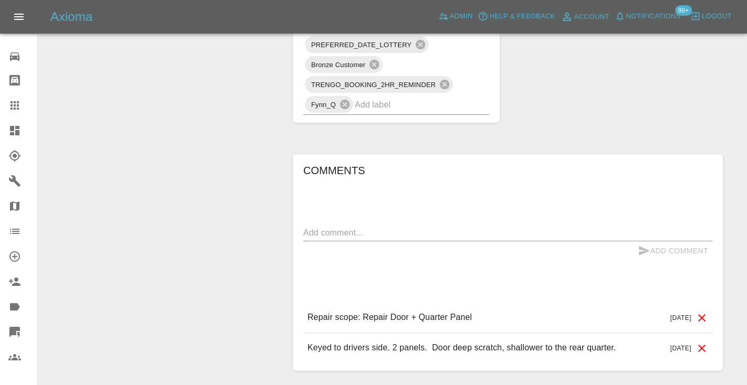
scroll to position [813, 0]
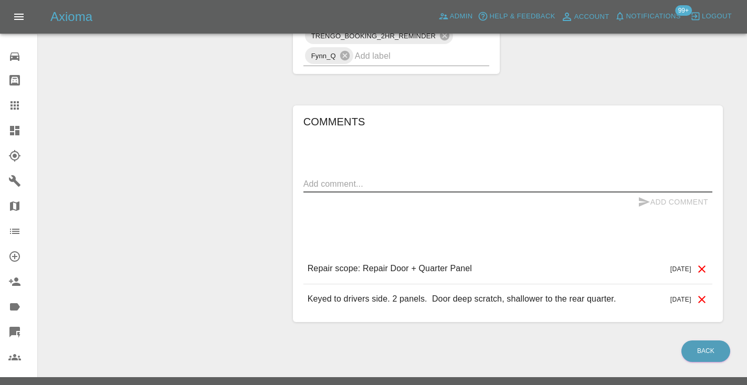
click at [338, 178] on textarea at bounding box center [507, 184] width 409 height 12
type textarea "straight to voicemail"
click at [642, 197] on icon "submit" at bounding box center [644, 201] width 11 height 9
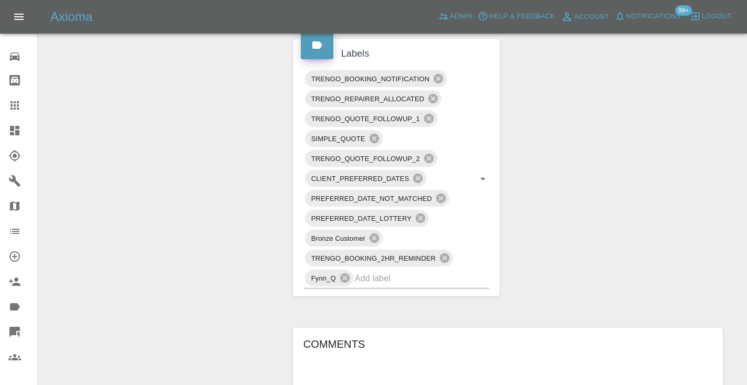
scroll to position [581, 0]
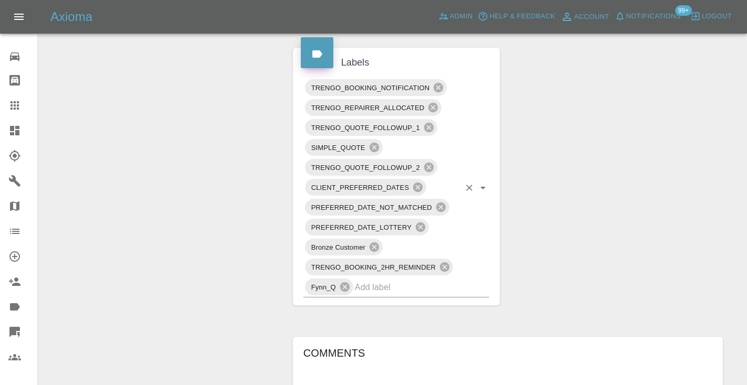
click at [383, 279] on input "text" at bounding box center [408, 287] width 106 height 16
type input "customer_will"
click at [377, 310] on li "Customer_Will_Book" at bounding box center [396, 308] width 186 height 19
click at [152, 183] on div "Change Repairer Modify Claim Modify Quote Rollback Submit Payment Archive" at bounding box center [161, 73] width 231 height 1082
click at [10, 102] on icon at bounding box center [14, 105] width 8 height 8
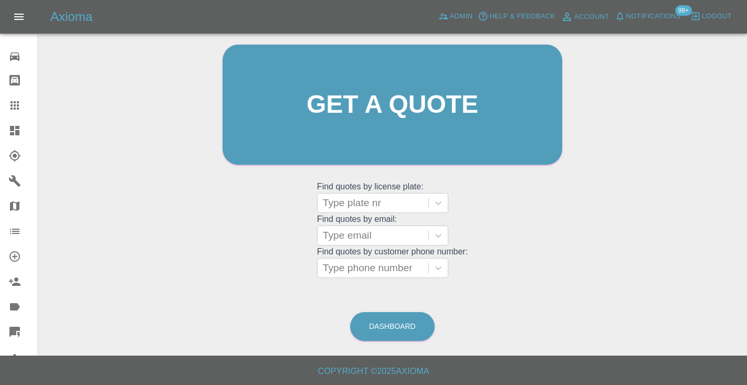
scroll to position [106, 0]
click at [402, 329] on link "Dashboard" at bounding box center [392, 327] width 85 height 29
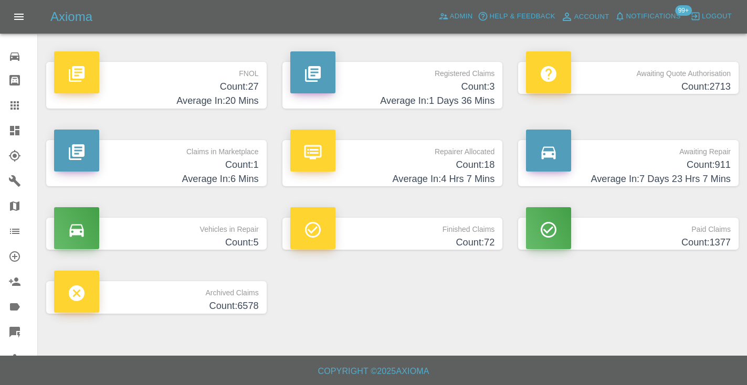
click at [663, 168] on h4 "Count: 911" at bounding box center [628, 165] width 205 height 14
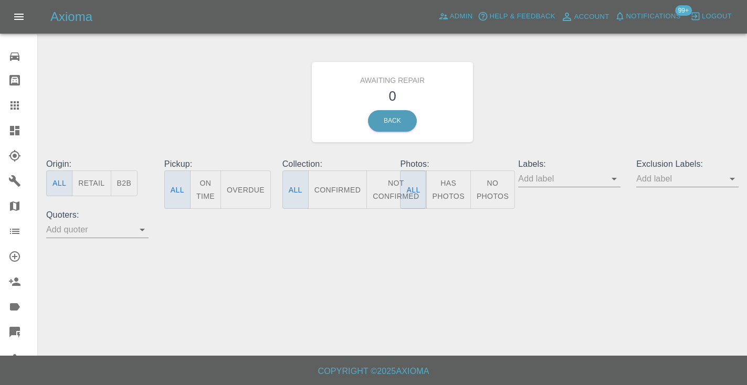
click at [391, 181] on button "Not Confirmed" at bounding box center [395, 190] width 59 height 38
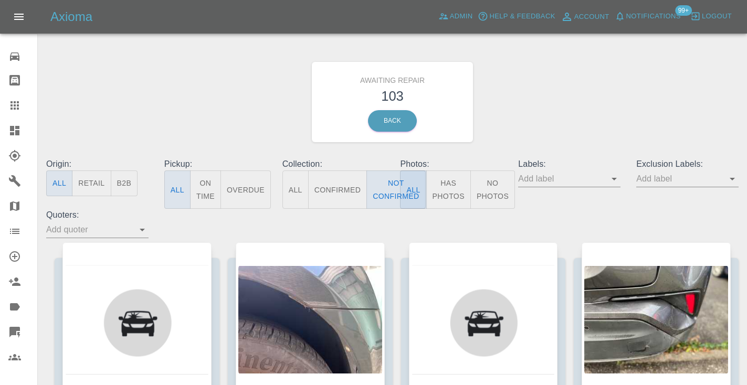
click at [574, 106] on div "Awaiting Repair 103 Back" at bounding box center [392, 102] width 708 height 112
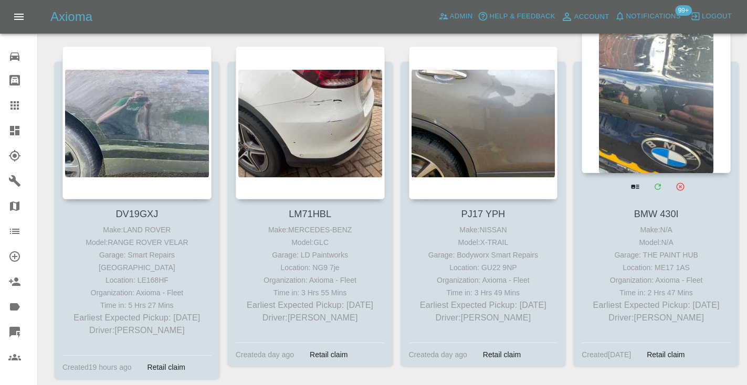
scroll to position [3353, 0]
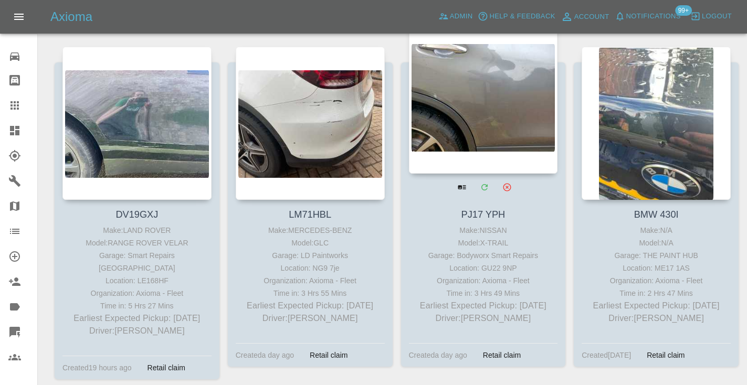
click at [505, 100] on div at bounding box center [483, 96] width 149 height 153
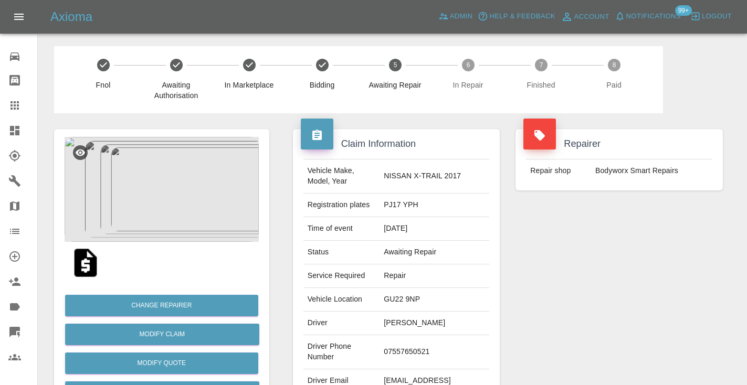
click at [432, 345] on td "07557650521" at bounding box center [435, 352] width 110 height 34
copy td "07557650521"
click at [571, 265] on div "Repairer Repair shop Bodyworx Smart Repairs" at bounding box center [619, 269] width 223 height 313
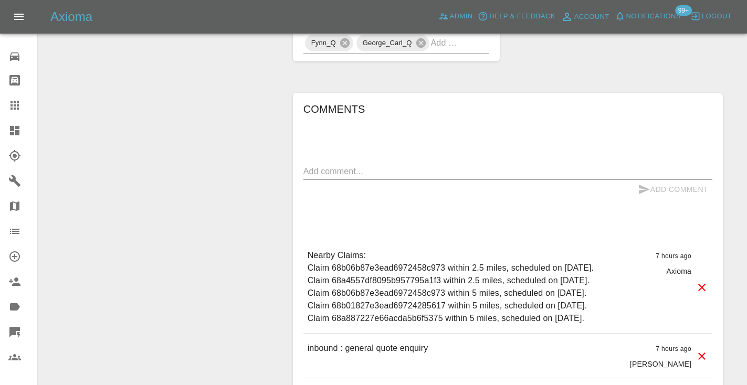
scroll to position [701, 0]
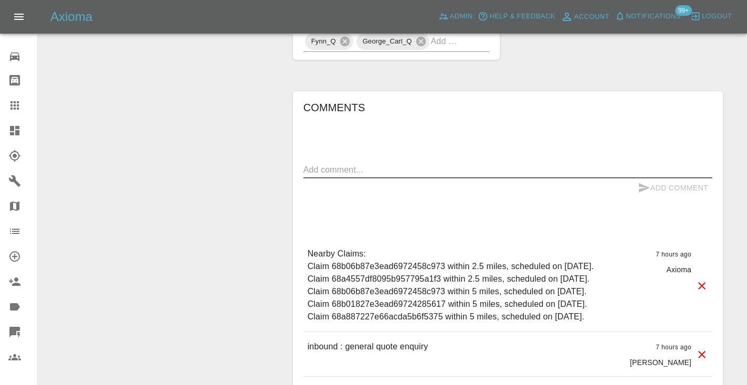
click at [326, 164] on textarea at bounding box center [507, 170] width 409 height 12
type textarea "x"
type textarea "called no answer : voice mail"
click at [640, 182] on icon "submit" at bounding box center [644, 188] width 13 height 13
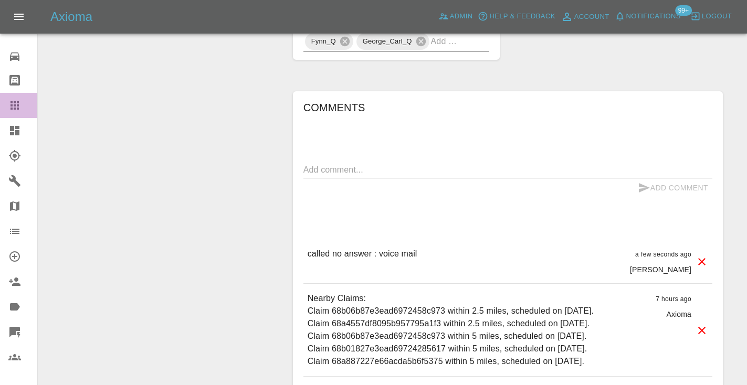
click at [18, 112] on link "Claims" at bounding box center [18, 105] width 37 height 25
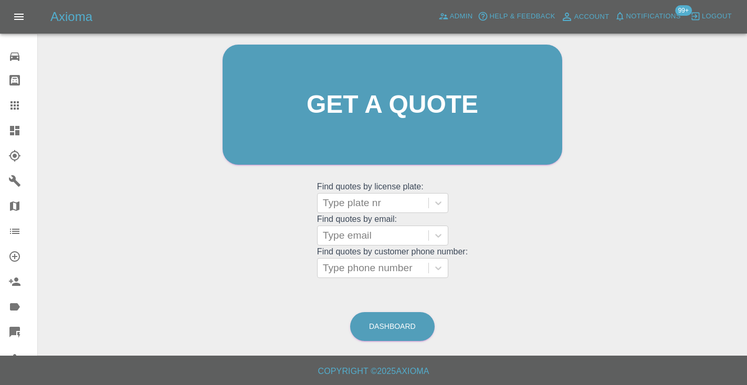
scroll to position [106, 0]
click at [407, 323] on link "Dashboard" at bounding box center [392, 327] width 85 height 29
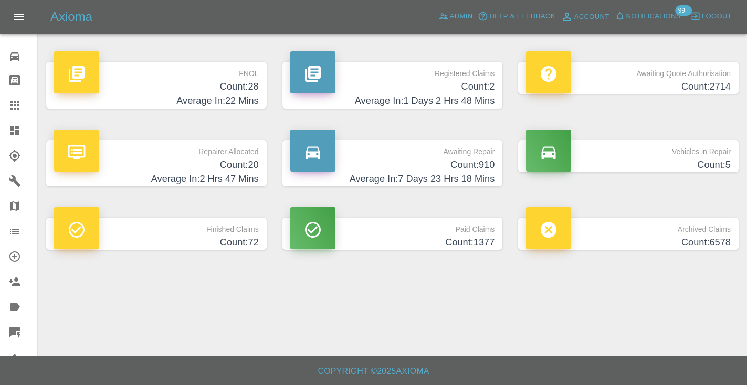
click at [467, 169] on h4 "Count: 910" at bounding box center [392, 165] width 205 height 14
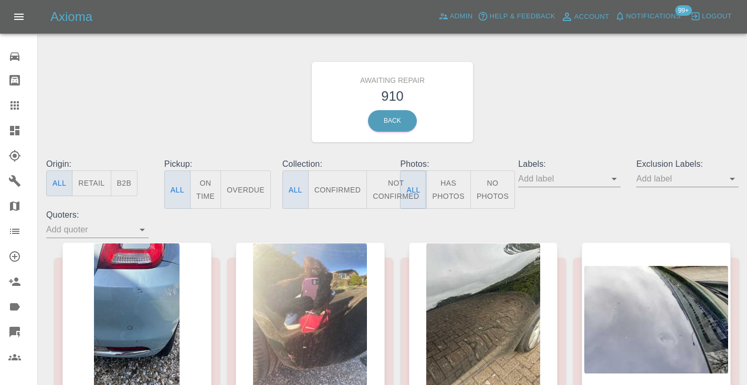
click at [392, 205] on button "Not Confirmed" at bounding box center [395, 190] width 59 height 38
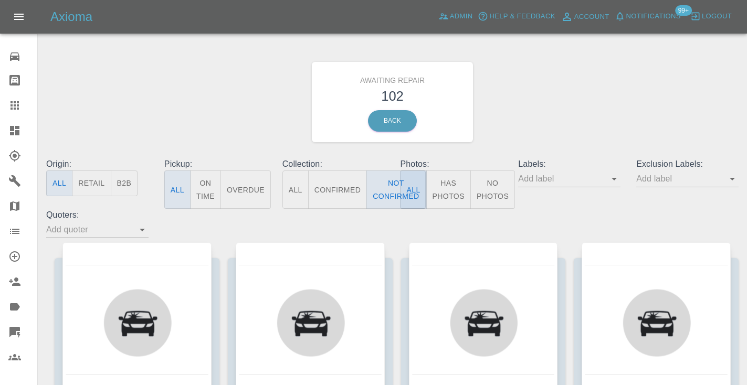
click at [554, 111] on div "Awaiting Repair 102 Back" at bounding box center [392, 102] width 708 height 112
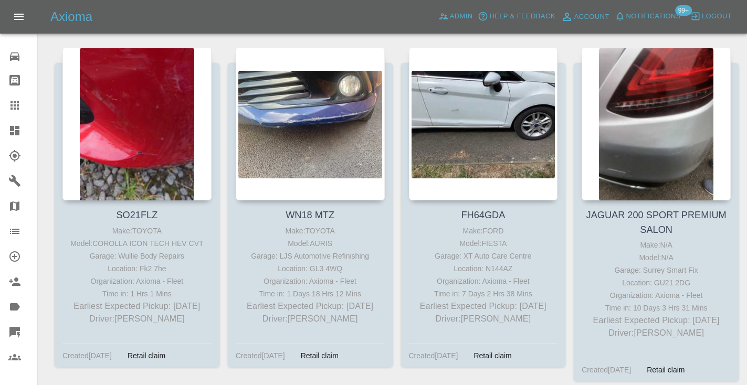
scroll to position [5422, 0]
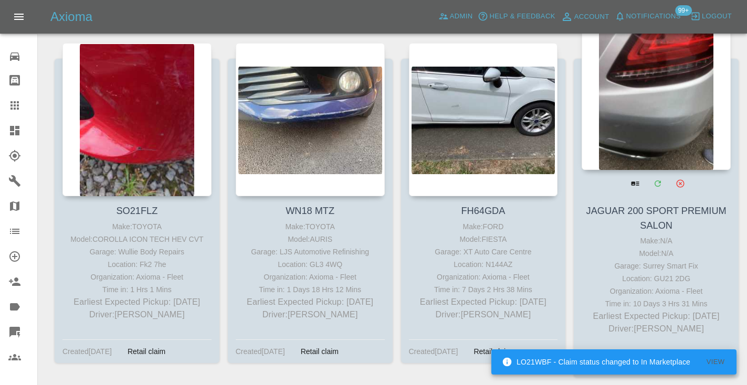
click at [632, 93] on div at bounding box center [656, 93] width 149 height 153
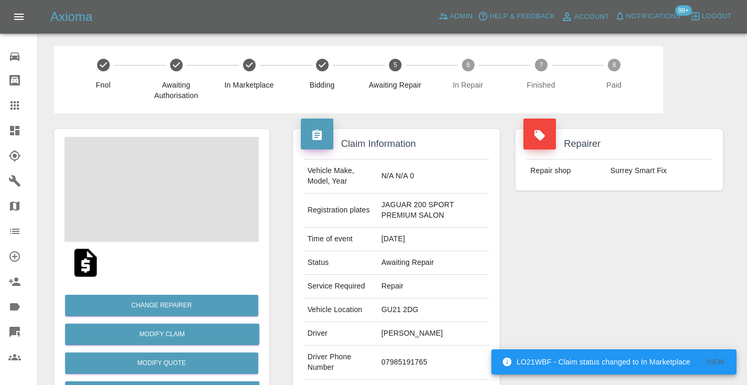
click at [412, 359] on td "07985191765" at bounding box center [433, 363] width 112 height 34
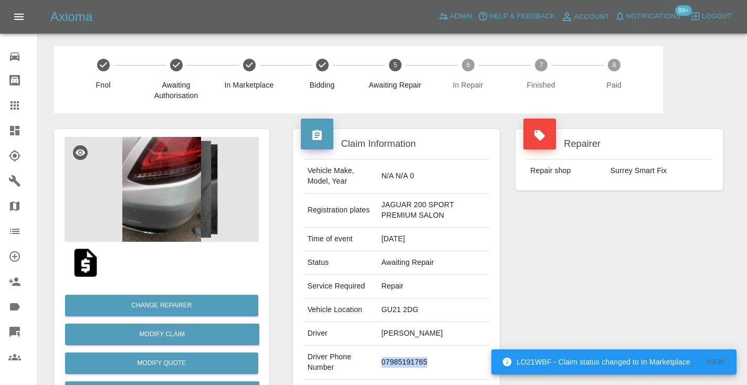
copy td "07985191765"
click at [615, 268] on div "Repairer Repair shop Surrey Smart Fix" at bounding box center [619, 275] width 223 height 324
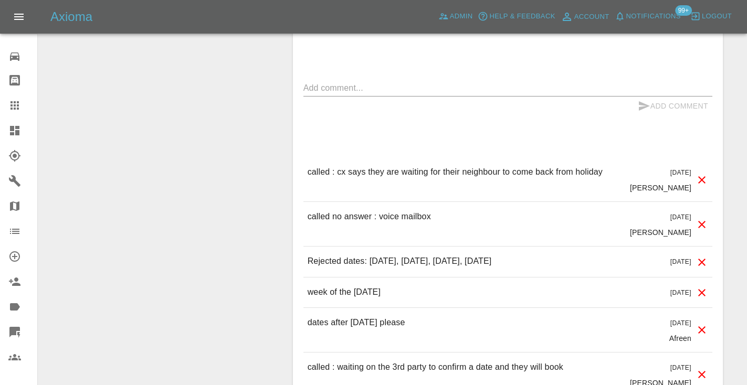
scroll to position [877, 0]
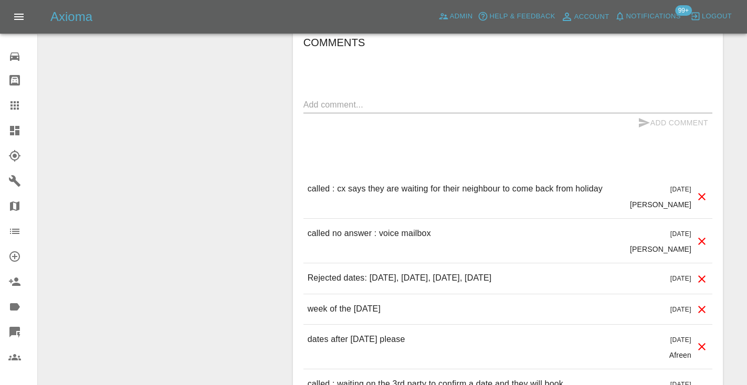
click at [338, 99] on textarea at bounding box center [507, 105] width 409 height 12
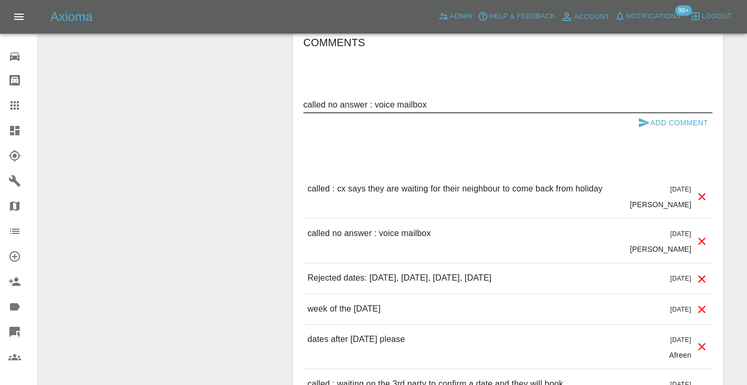
type textarea "called no answer : voice mailbox"
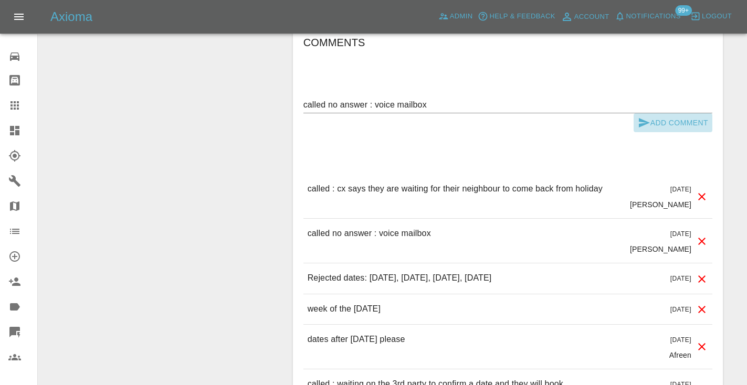
click at [652, 120] on button "Add Comment" at bounding box center [673, 122] width 79 height 19
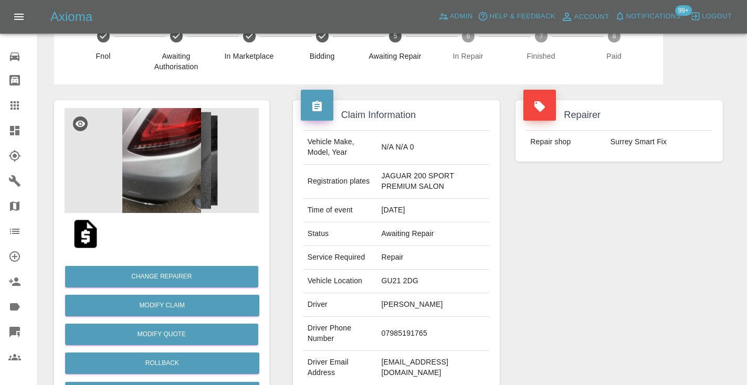
scroll to position [2, 0]
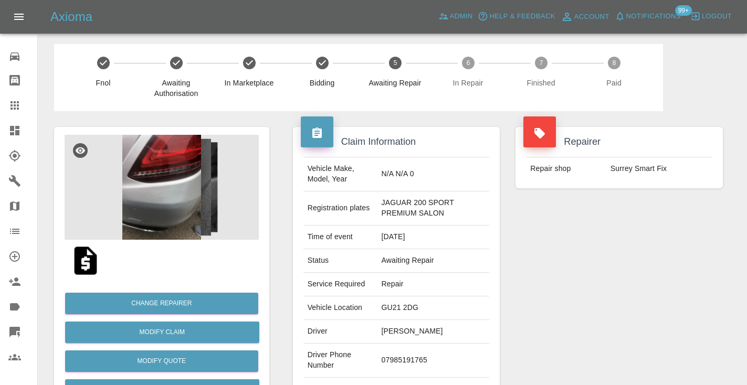
click at [14, 99] on icon at bounding box center [14, 105] width 13 height 13
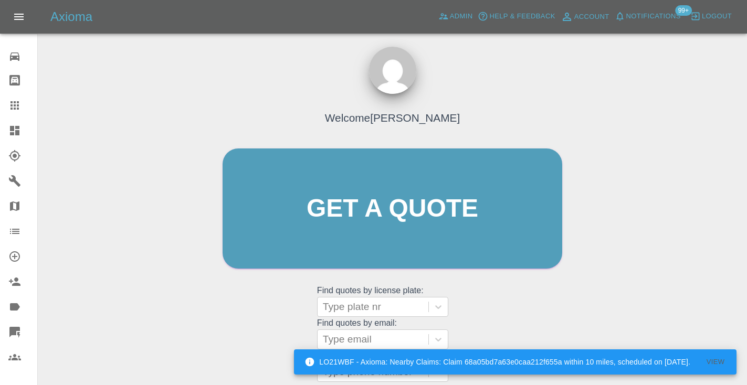
click at [617, 278] on div "Welcome Castro Get a quote Get a quote Find quotes by license plate: Type plate…" at bounding box center [392, 258] width 692 height 377
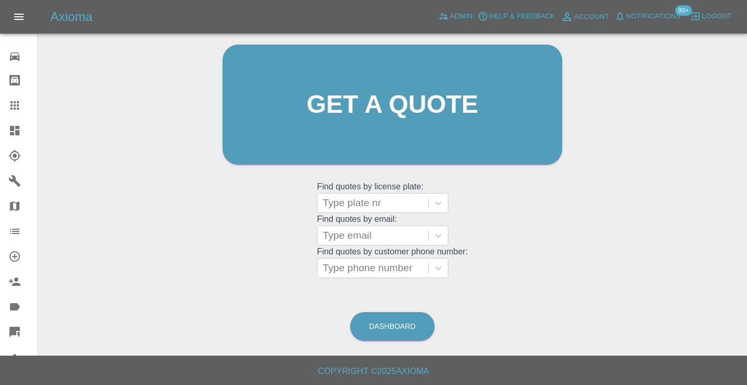
scroll to position [106, 0]
click at [397, 335] on link "Dashboard" at bounding box center [392, 327] width 85 height 29
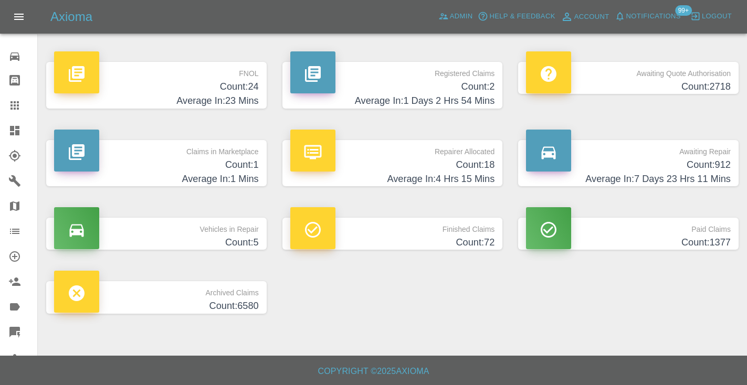
click at [710, 171] on h4 "Count: 912" at bounding box center [628, 165] width 205 height 14
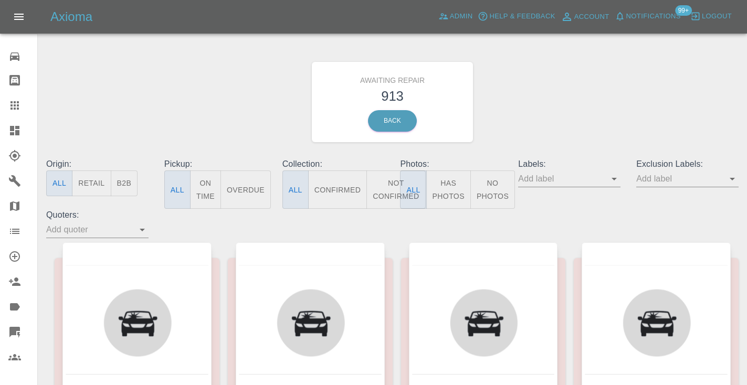
click at [391, 191] on button "Not Confirmed" at bounding box center [395, 190] width 59 height 38
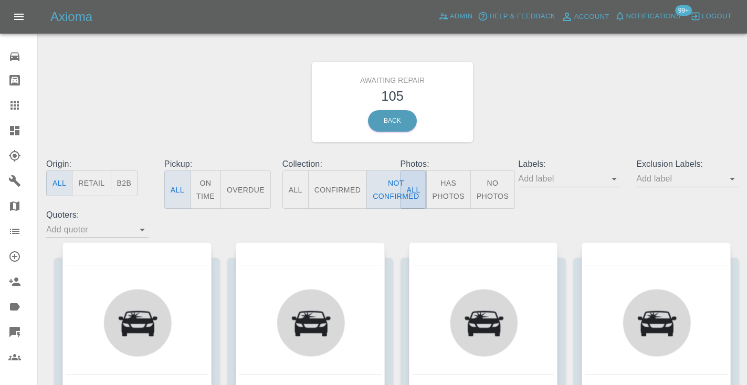
click at [594, 109] on div "Awaiting Repair 105 Back" at bounding box center [392, 102] width 708 height 112
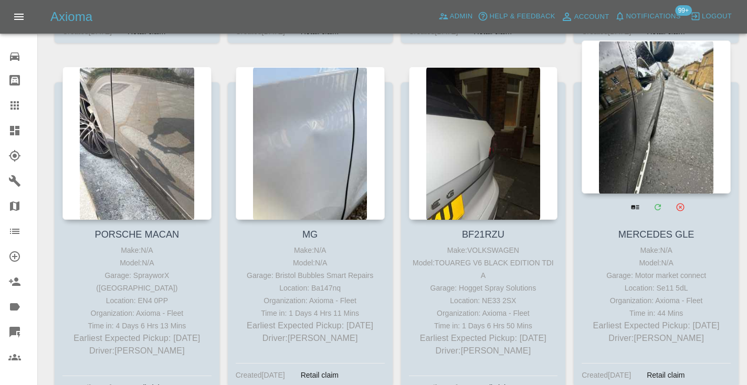
scroll to position [5053, 0]
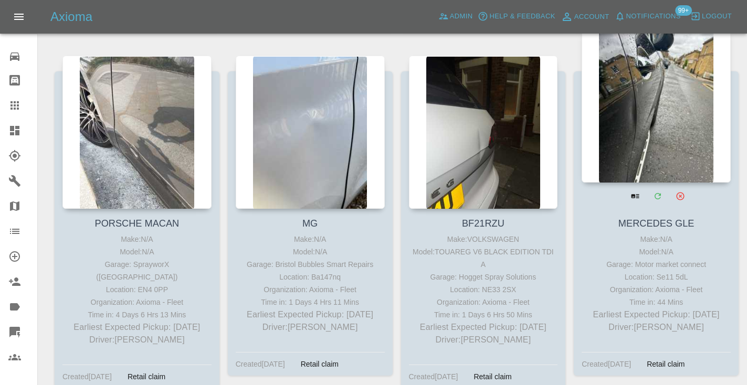
click at [641, 94] on div at bounding box center [656, 105] width 149 height 153
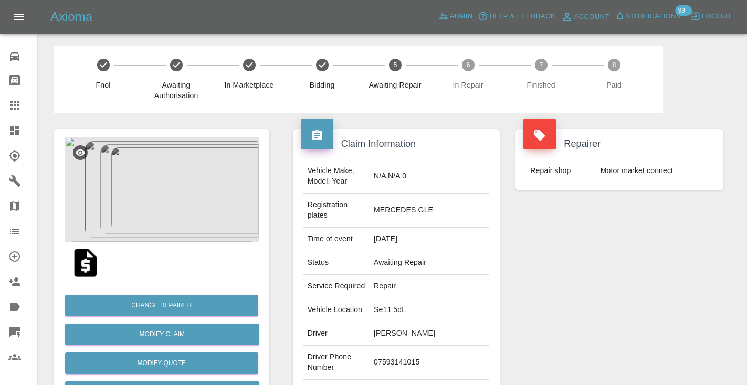
click at [441, 346] on td "07593141015" at bounding box center [430, 363] width 120 height 34
copy td "07593141015"
click at [595, 269] on div "Repairer Repair shop Motor market connect" at bounding box center [619, 280] width 223 height 334
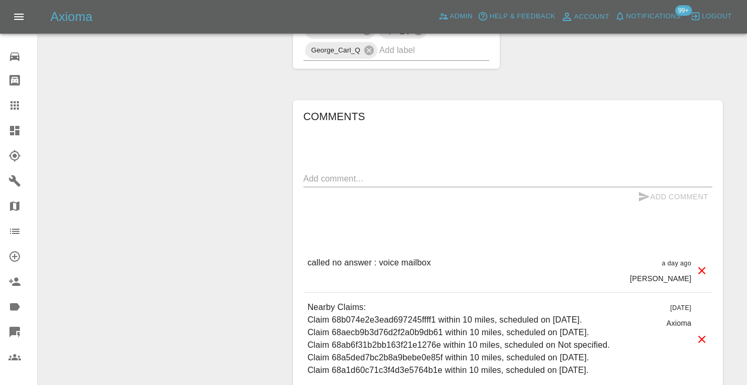
scroll to position [862, 0]
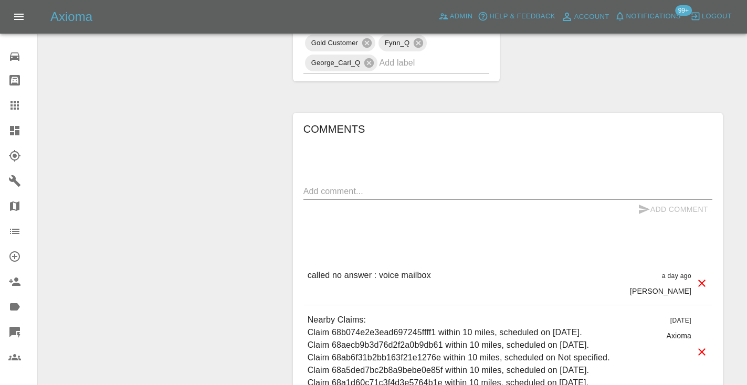
scroll to position [851, 0]
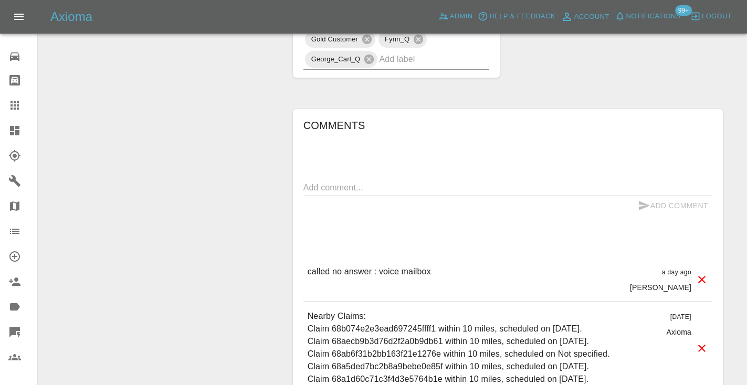
click at [312, 180] on div "x" at bounding box center [507, 188] width 409 height 17
type textarea "C"
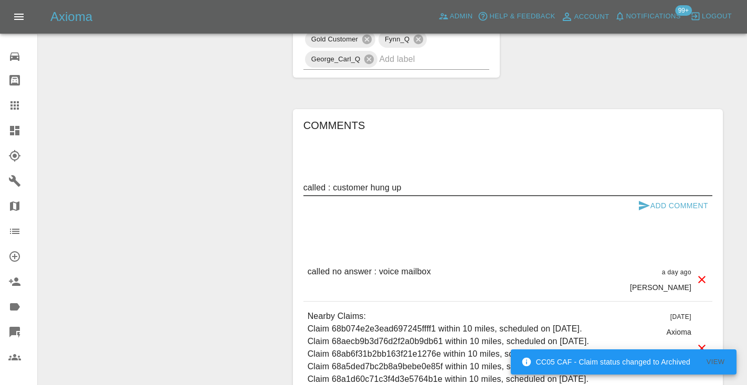
type textarea "called : customer hung up"
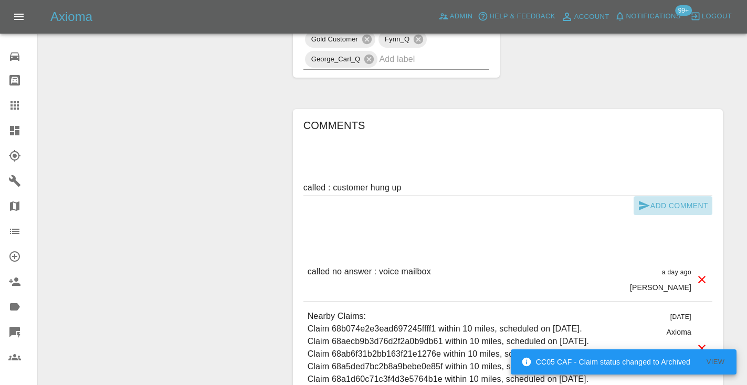
click at [662, 196] on button "Add Comment" at bounding box center [673, 205] width 79 height 19
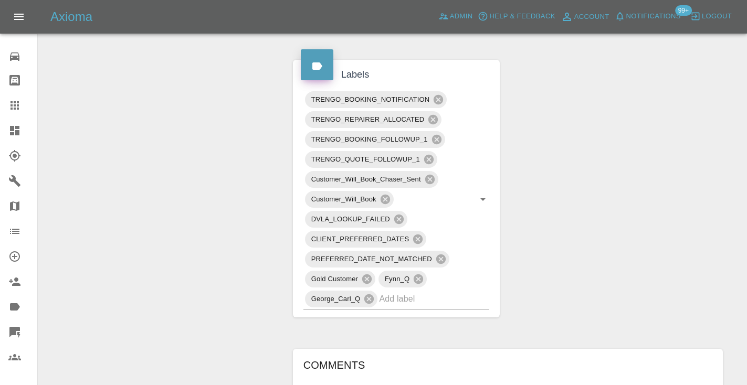
scroll to position [607, 0]
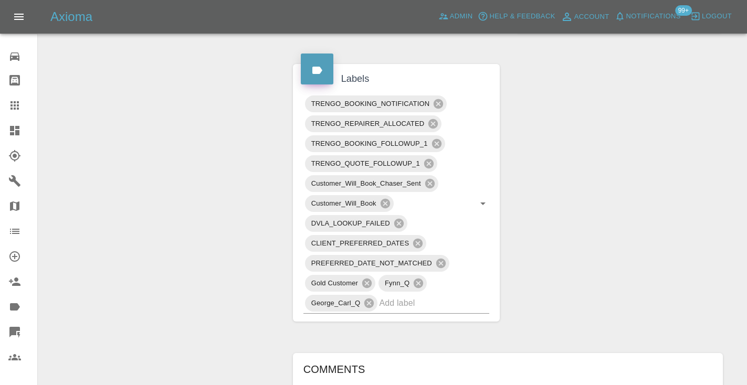
click at [21, 108] on div at bounding box center [22, 105] width 29 height 13
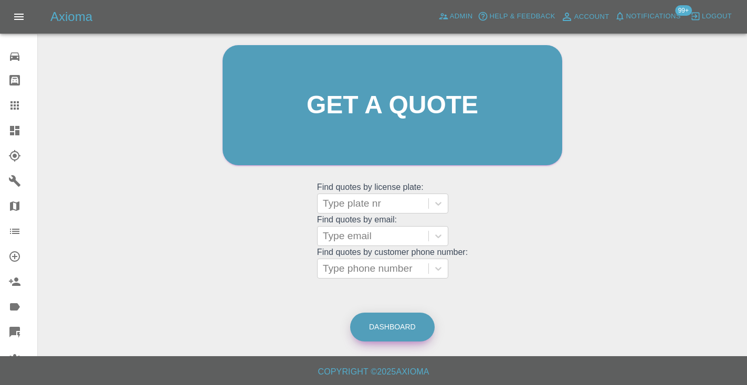
click at [379, 328] on link "Dashboard" at bounding box center [392, 327] width 85 height 29
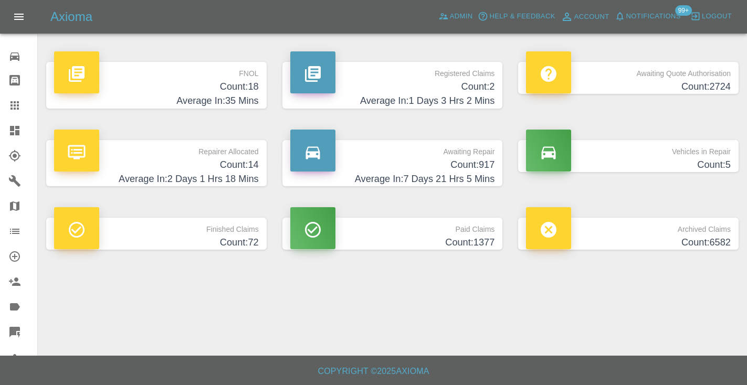
click at [481, 173] on h4 "Average In: 7 Days 21 Hrs 5 Mins" at bounding box center [392, 179] width 205 height 14
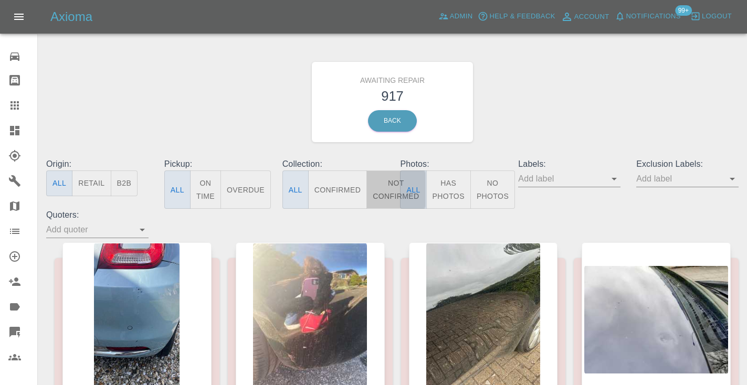
click at [386, 193] on button "Not Confirmed" at bounding box center [395, 190] width 59 height 38
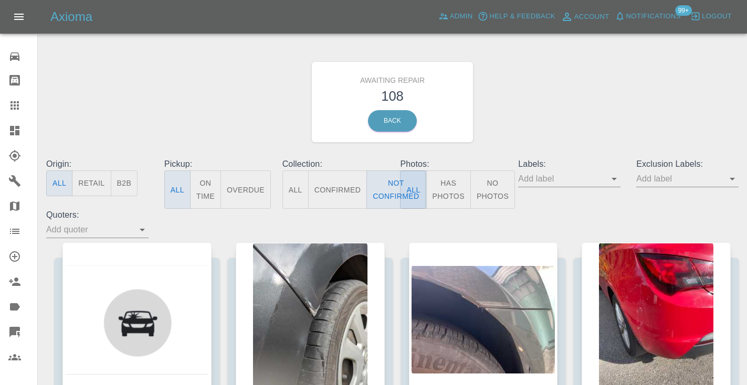
click at [574, 128] on div "Awaiting Repair 108 Back" at bounding box center [392, 102] width 708 height 112
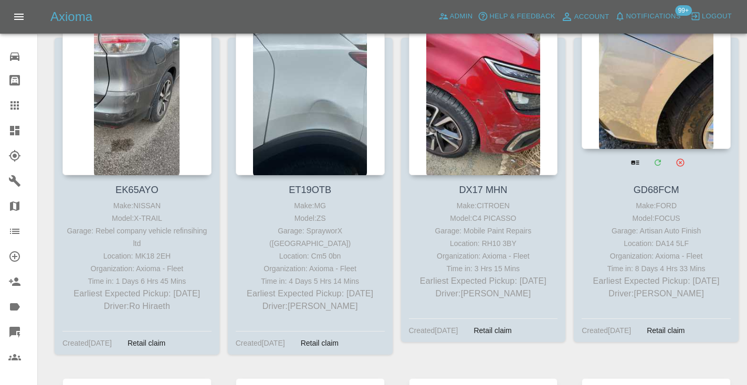
scroll to position [7571, 0]
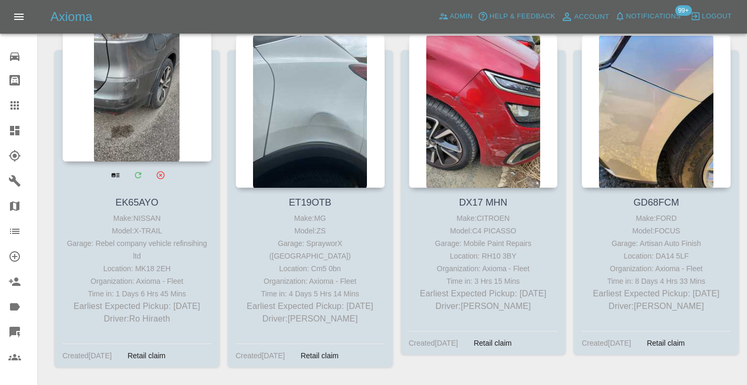
click at [147, 93] on div at bounding box center [136, 84] width 149 height 153
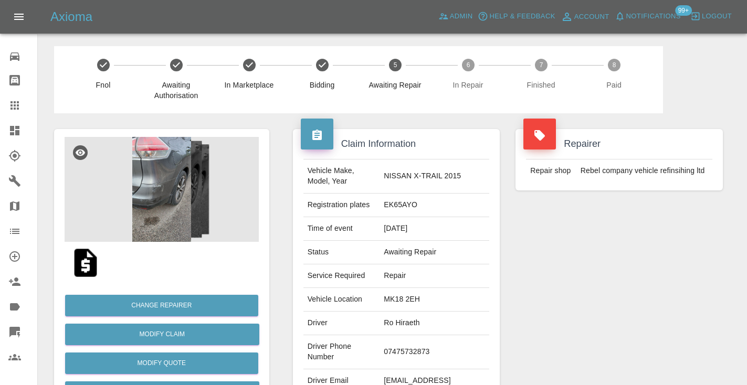
click at [431, 335] on td "07475732873" at bounding box center [435, 352] width 110 height 34
copy td "07475732873"
click at [584, 294] on div "Repairer Repair shop Rebel company vehicle refinsihing ltd" at bounding box center [619, 269] width 223 height 313
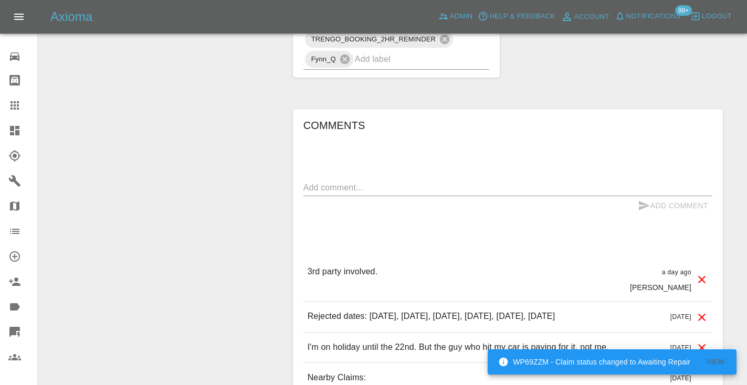
scroll to position [747, 0]
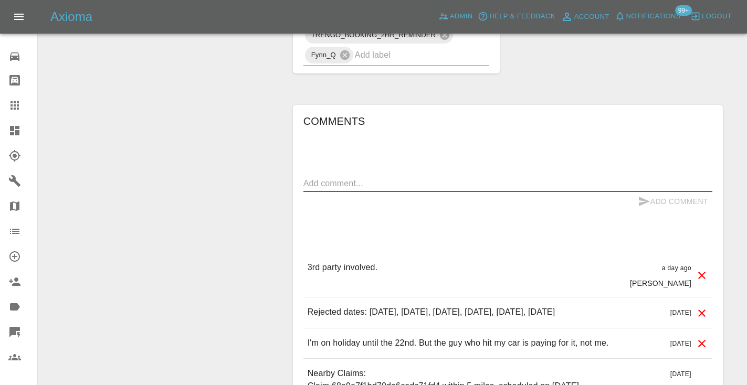
click at [327, 177] on textarea at bounding box center [507, 183] width 409 height 12
type textarea "as per note below"
click at [648, 195] on icon "submit" at bounding box center [644, 201] width 13 height 13
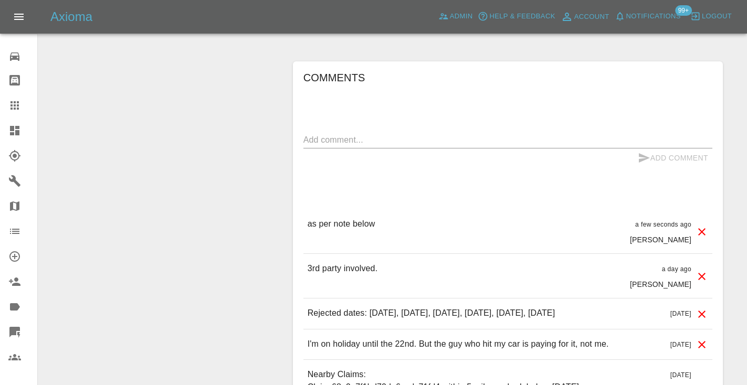
scroll to position [807, 0]
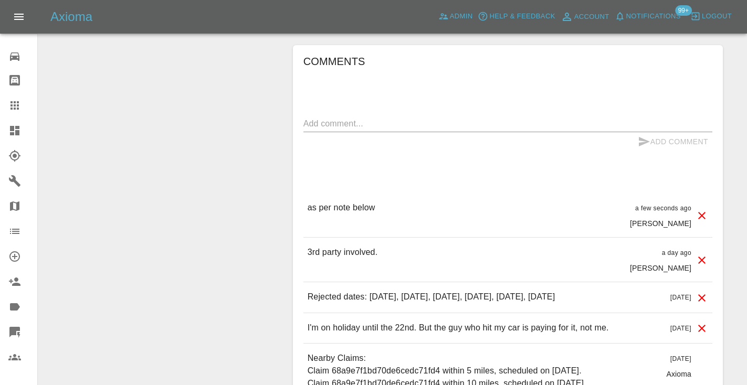
click at [15, 106] on icon at bounding box center [14, 105] width 8 height 8
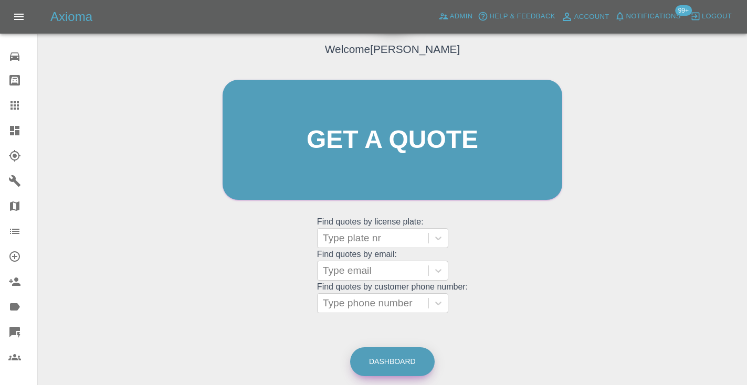
click at [375, 360] on link "Dashboard" at bounding box center [392, 361] width 85 height 29
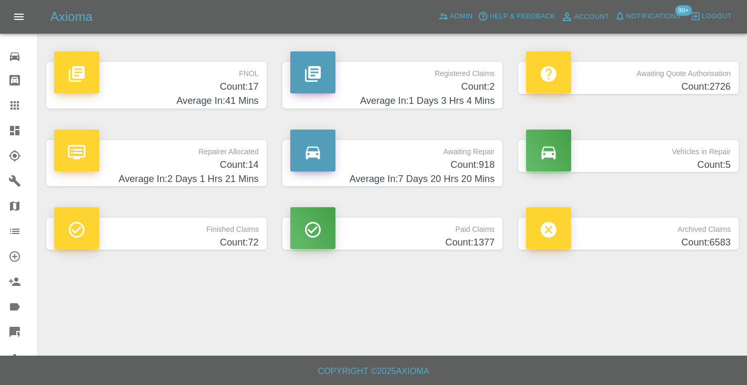
click at [481, 163] on h4 "Count: 918" at bounding box center [392, 165] width 205 height 14
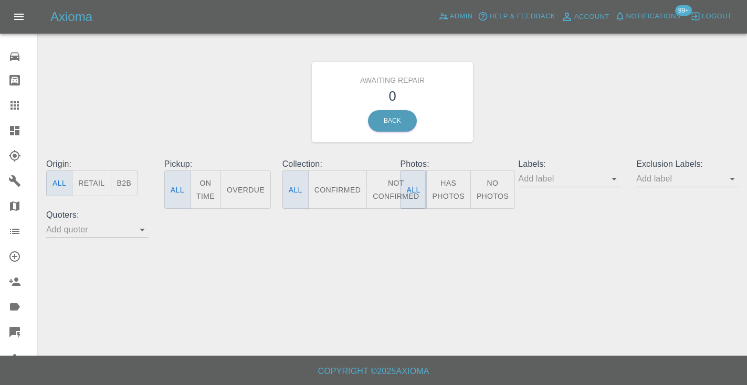
click at [388, 184] on button "Not Confirmed" at bounding box center [395, 190] width 59 height 38
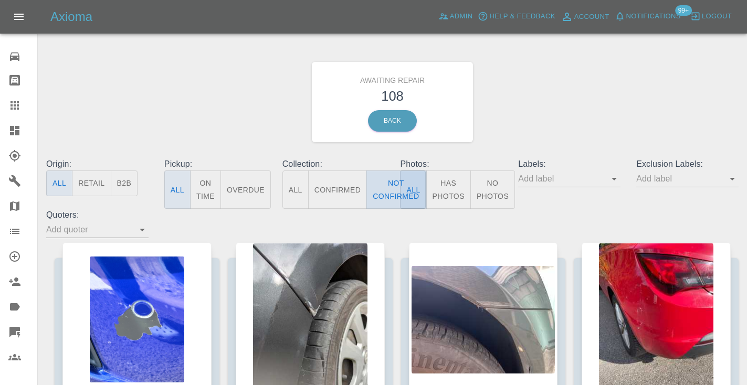
click at [378, 186] on button "Not Confirmed" at bounding box center [395, 190] width 59 height 38
click at [583, 118] on div "Awaiting Repair 108 Back" at bounding box center [392, 102] width 708 height 112
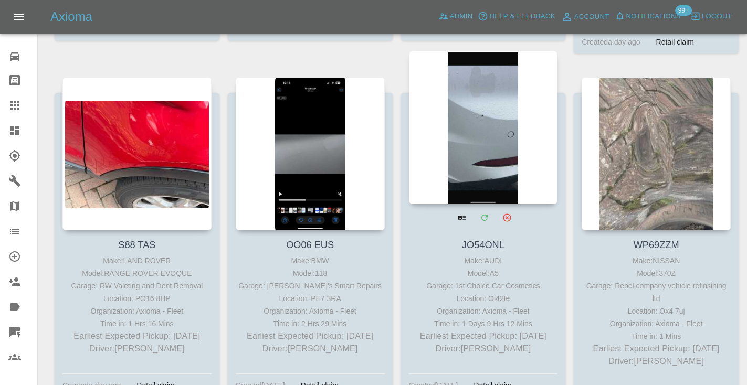
scroll to position [4721, 0]
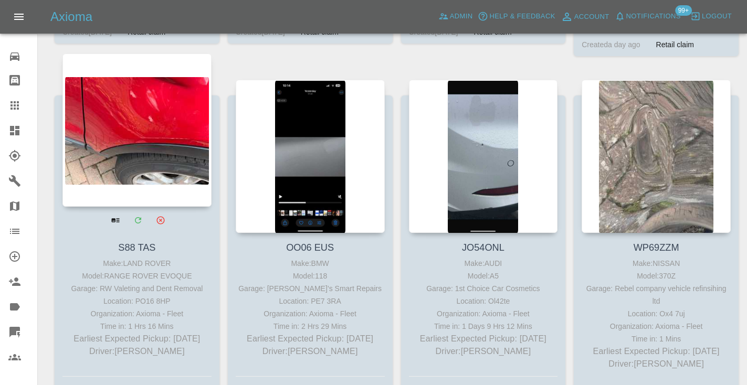
click at [87, 154] on div at bounding box center [136, 130] width 149 height 153
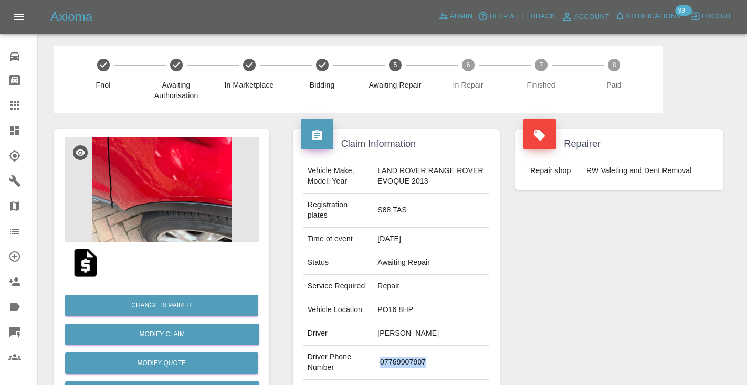
drag, startPoint x: 434, startPoint y: 365, endPoint x: 381, endPoint y: 362, distance: 53.1
click at [381, 362] on td "-07769907907" at bounding box center [431, 363] width 116 height 34
copy td "07769907907"
click at [500, 311] on div "Vehicle Make, Model, Year LAND ROVER RANGE ROVER EVOQUE 2013 Registration plate…" at bounding box center [396, 286] width 207 height 270
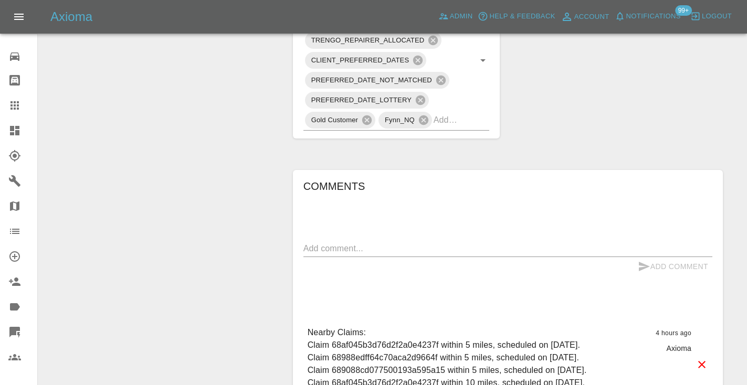
scroll to position [781, 0]
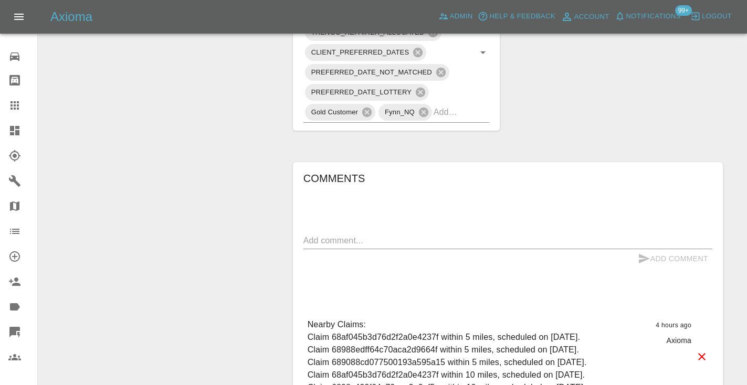
click at [336, 246] on div "x" at bounding box center [507, 241] width 409 height 17
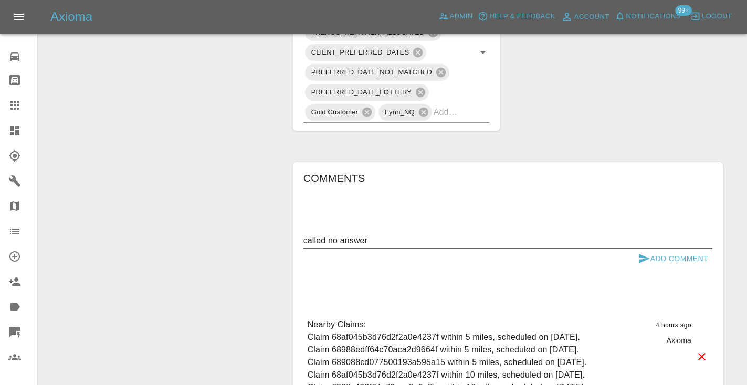
type textarea "called no answer"
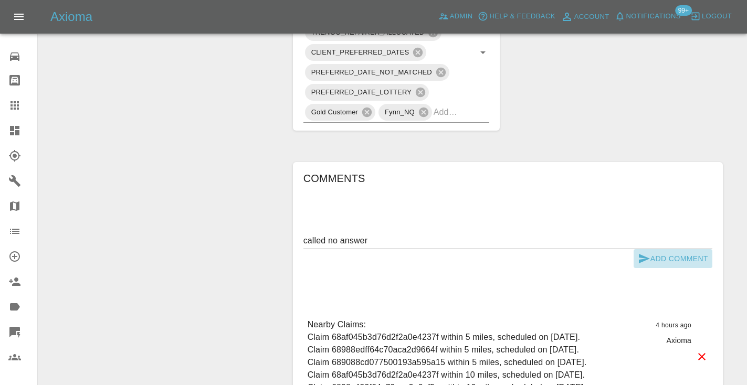
click at [648, 260] on icon "submit" at bounding box center [644, 258] width 13 height 13
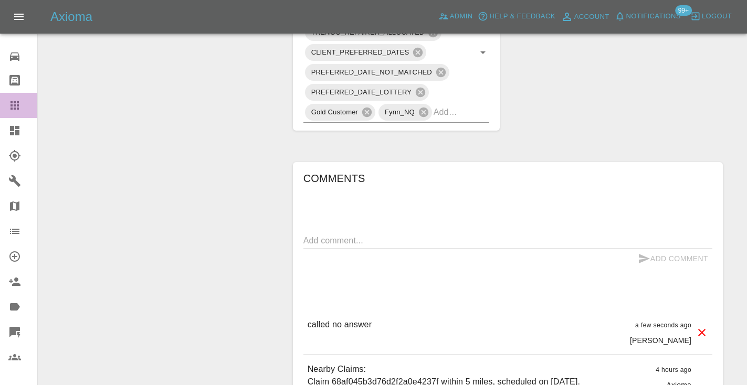
click at [16, 107] on icon at bounding box center [14, 105] width 13 height 13
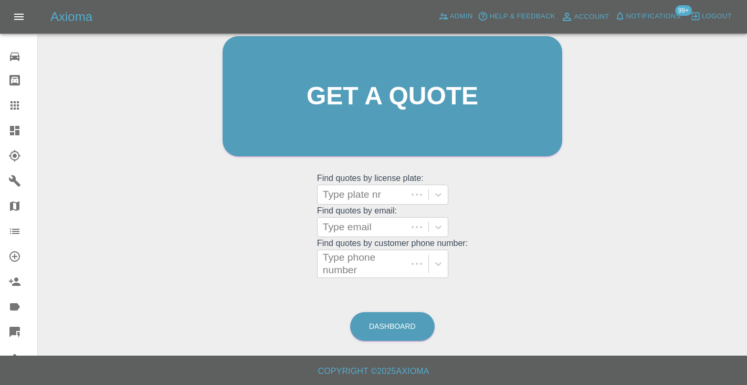
scroll to position [71, 0]
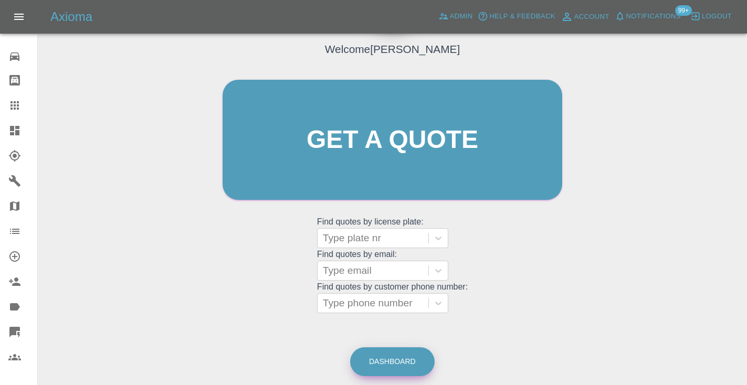
click at [381, 357] on link "Dashboard" at bounding box center [392, 361] width 85 height 29
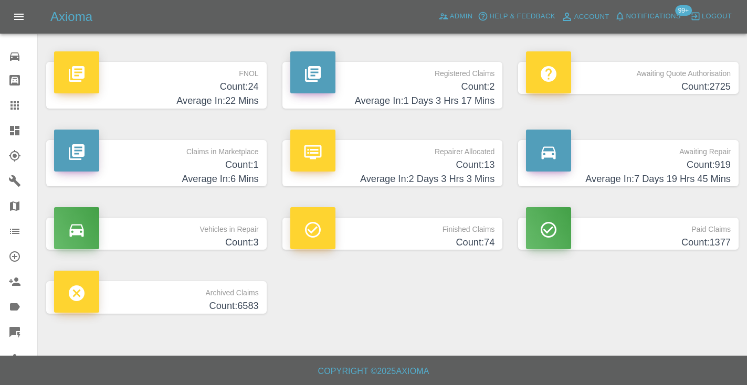
click at [723, 171] on h4 "Count: 919" at bounding box center [628, 165] width 205 height 14
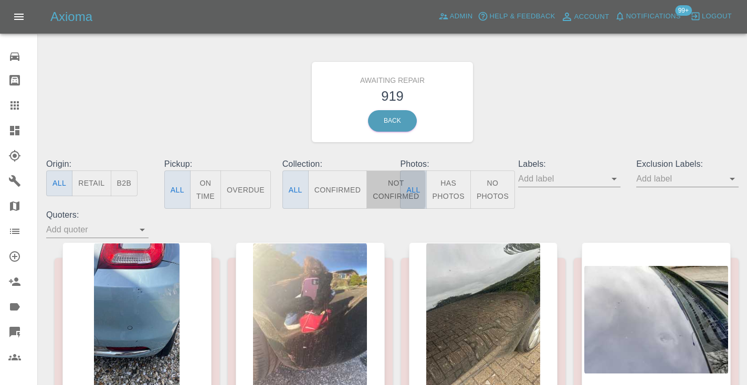
click at [387, 195] on button "Not Confirmed" at bounding box center [395, 190] width 59 height 38
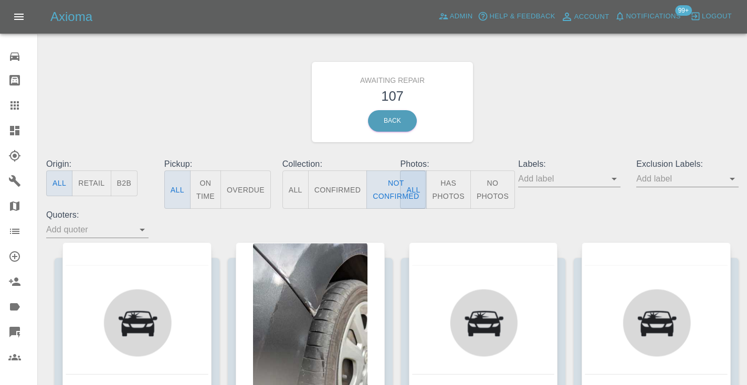
click at [529, 116] on div "Awaiting Repair 107 Back" at bounding box center [392, 102] width 708 height 112
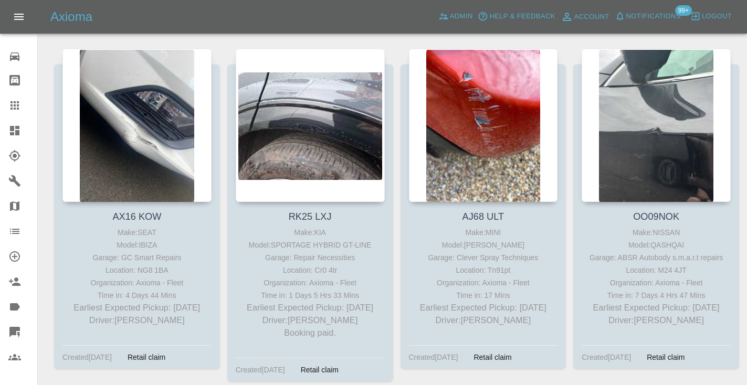
scroll to position [2972, 0]
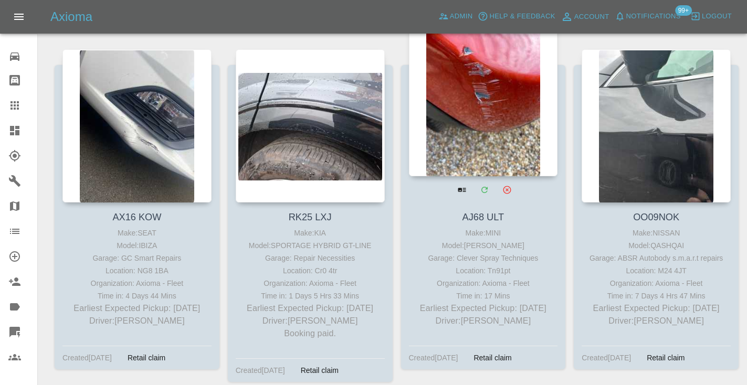
click at [465, 128] on div at bounding box center [483, 99] width 149 height 153
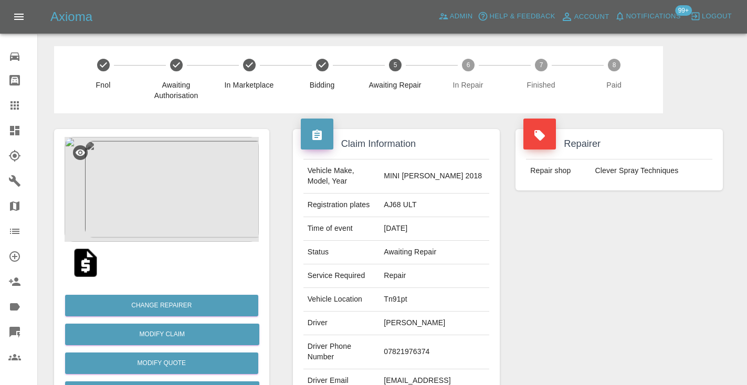
click at [540, 315] on div "Repairer Repair shop Clever Spray Techniques" at bounding box center [619, 269] width 223 height 313
click at [410, 348] on td "07821976374" at bounding box center [435, 352] width 110 height 34
copy td "07821976374"
click at [578, 289] on div "Repairer Repair shop Clever Spray Techniques" at bounding box center [619, 269] width 223 height 313
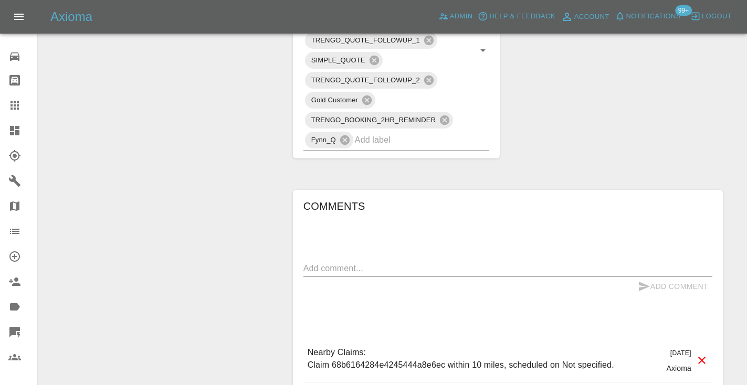
scroll to position [670, 0]
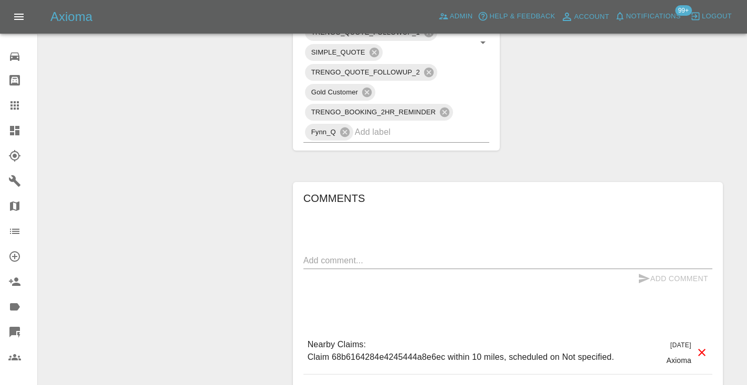
click at [323, 254] on div "x" at bounding box center [507, 260] width 409 height 17
type textarea "straight to voicemail"
click at [654, 275] on button "Add Comment" at bounding box center [673, 278] width 79 height 19
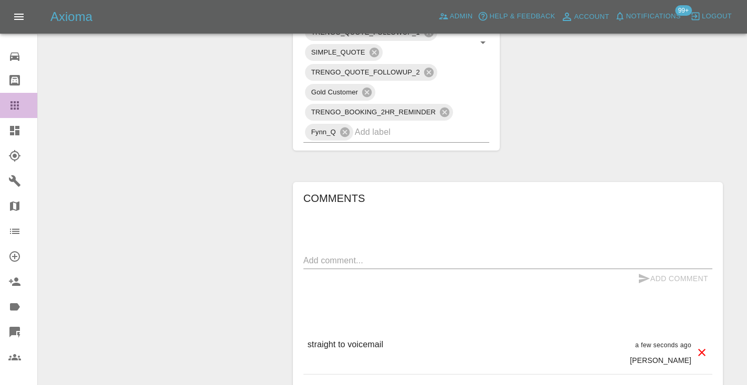
click at [10, 109] on icon at bounding box center [14, 105] width 13 height 13
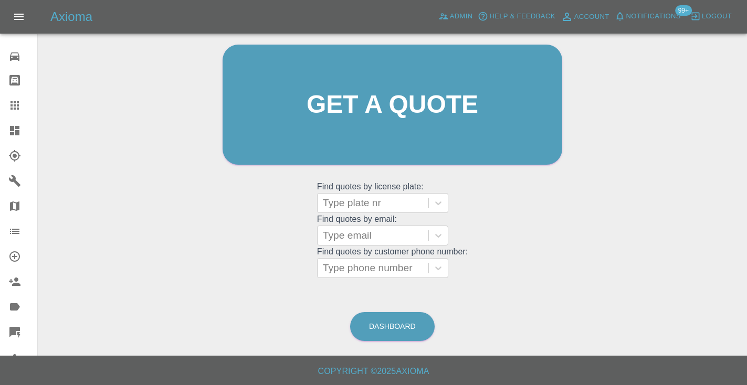
scroll to position [106, 0]
click at [385, 331] on link "Dashboard" at bounding box center [392, 327] width 85 height 29
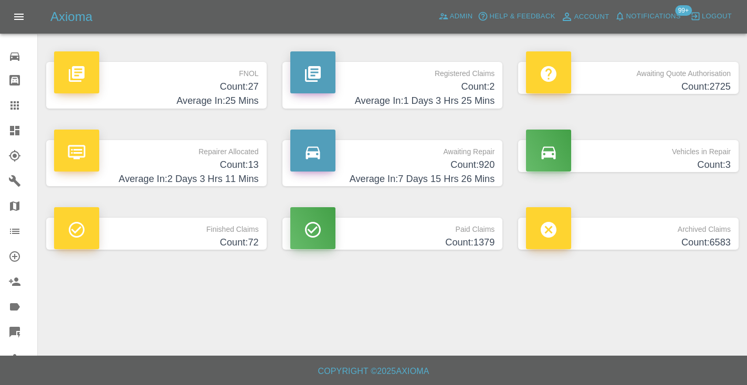
click at [458, 177] on h4 "Average In: 7 Days 15 Hrs 26 Mins" at bounding box center [392, 179] width 205 height 14
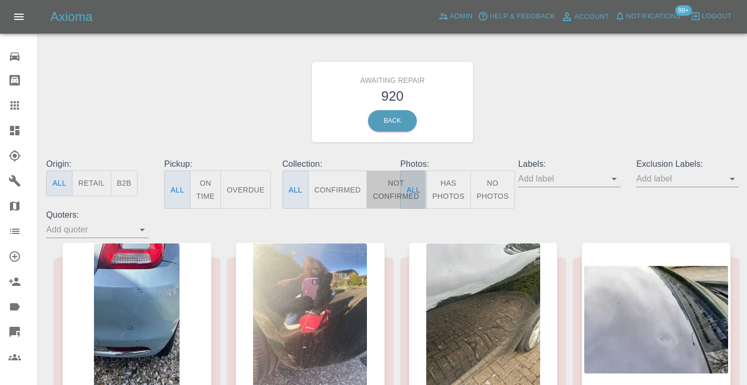
click at [388, 182] on button "Not Confirmed" at bounding box center [395, 190] width 59 height 38
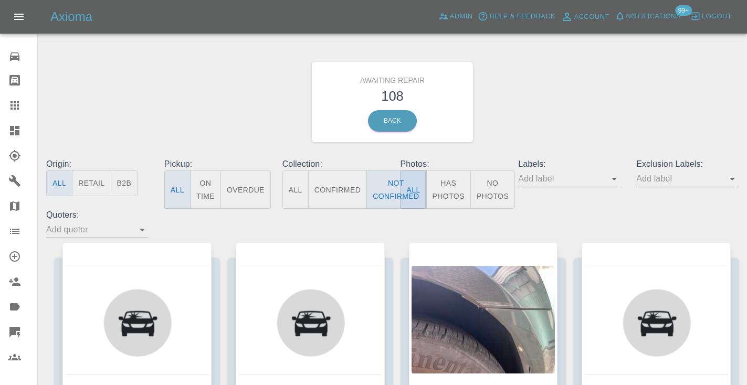
click at [536, 97] on div "Awaiting Repair 108 Back" at bounding box center [392, 102] width 708 height 112
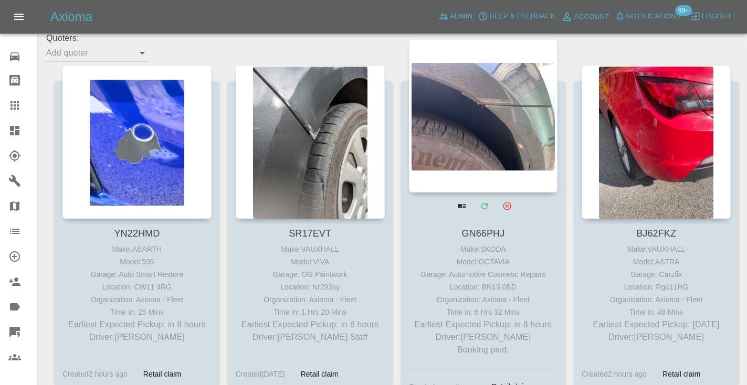
scroll to position [173, 0]
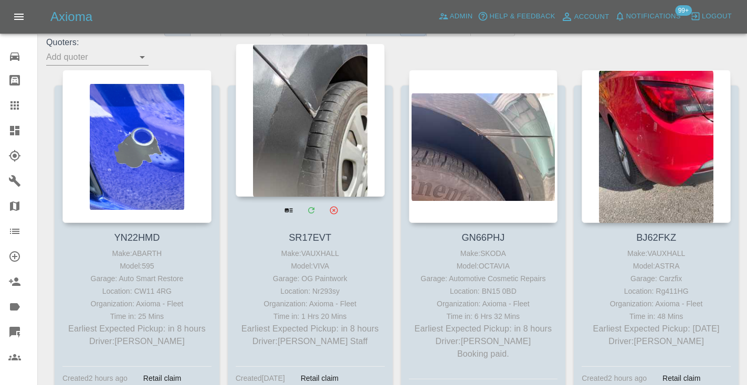
click at [304, 122] on div at bounding box center [310, 120] width 149 height 153
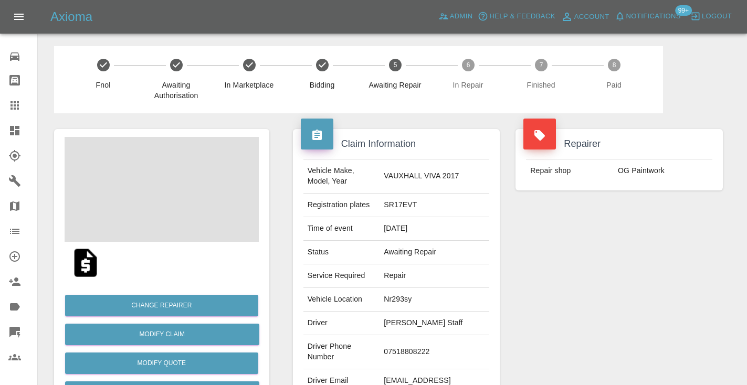
click at [443, 335] on td "07518808222" at bounding box center [435, 352] width 110 height 34
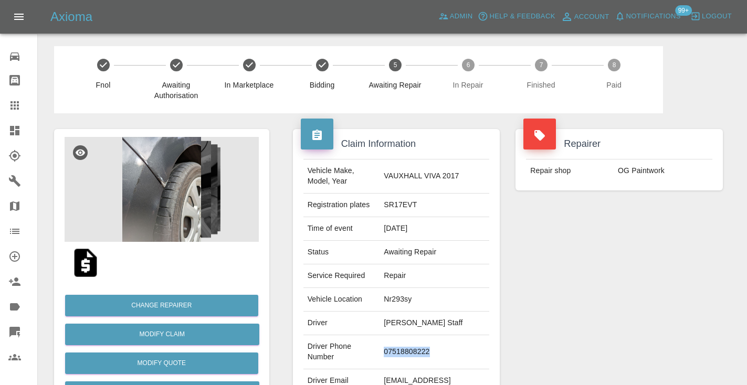
copy td "07518808222"
click at [618, 256] on div "Repairer Repair shop OG Paintwork" at bounding box center [619, 269] width 223 height 313
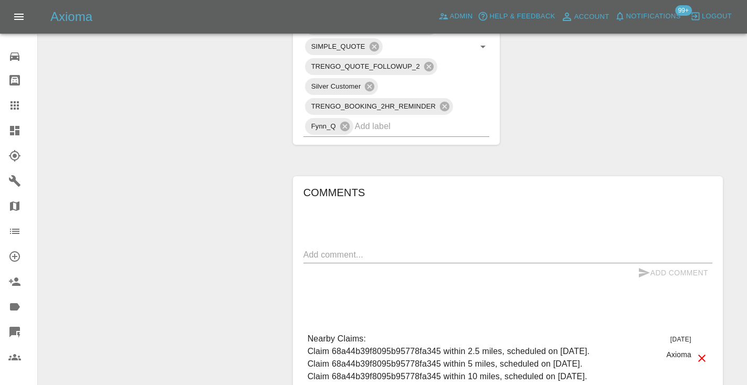
scroll to position [726, 0]
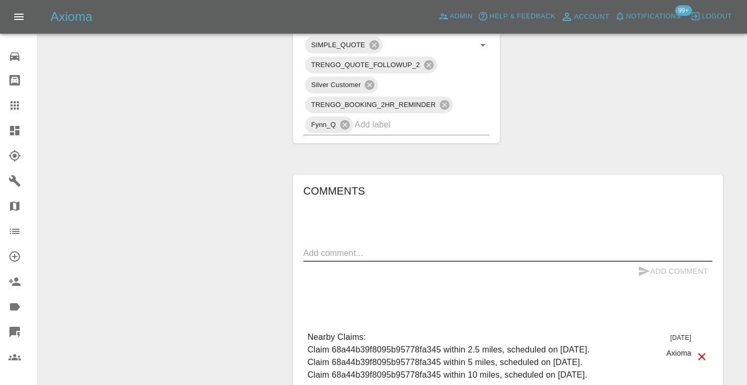
click at [317, 247] on textarea at bounding box center [507, 253] width 409 height 12
type textarea "calle : will book this evening after work"
click at [639, 267] on icon "submit" at bounding box center [644, 271] width 11 height 9
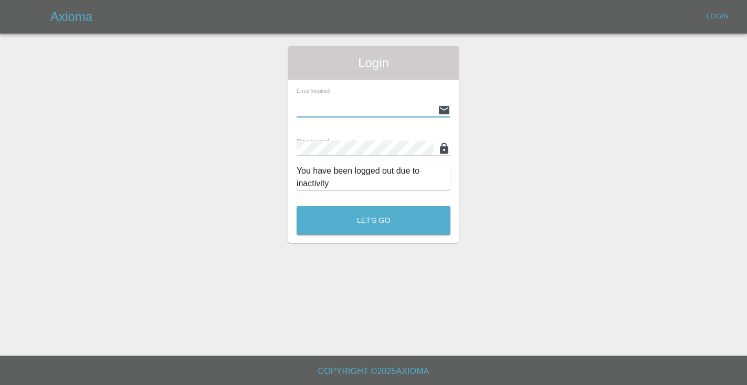
type input "[EMAIL_ADDRESS][DOMAIN_NAME]"
click at [373, 220] on button "Let's Go" at bounding box center [374, 220] width 154 height 29
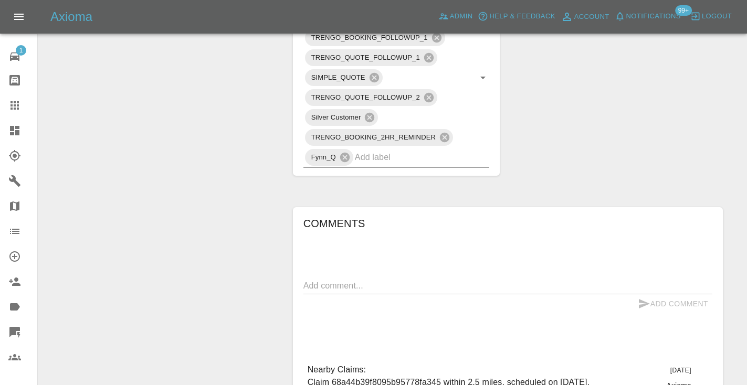
scroll to position [720, 0]
click at [312, 278] on textarea at bounding box center [507, 284] width 409 height 12
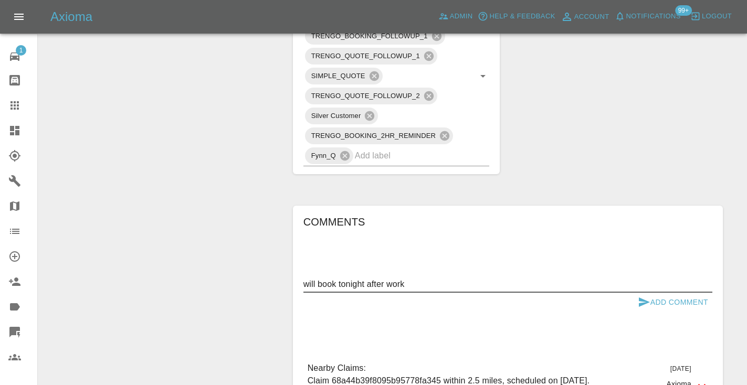
type textarea "will book tonight after work"
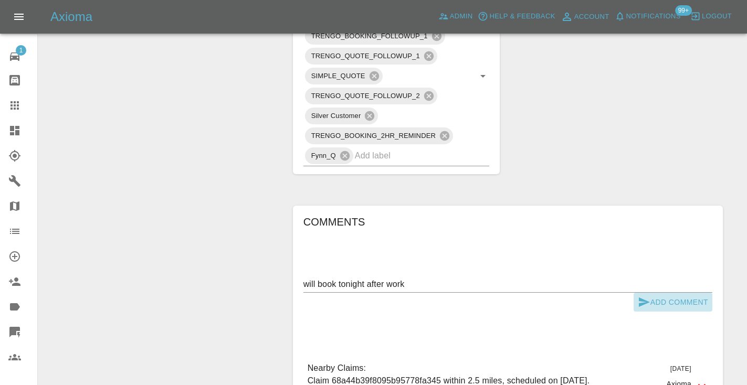
click at [650, 293] on button "Add Comment" at bounding box center [673, 302] width 79 height 19
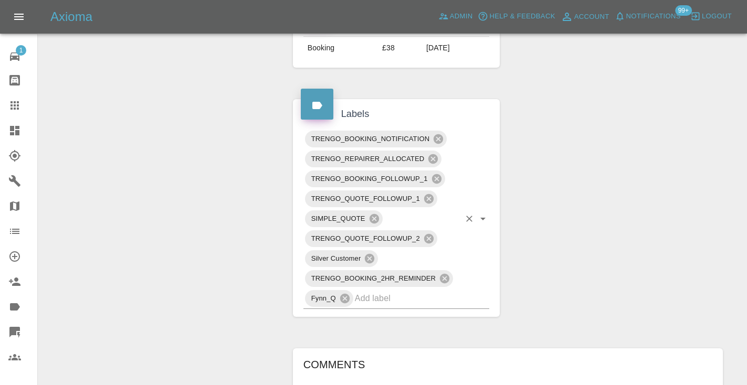
scroll to position [573, 0]
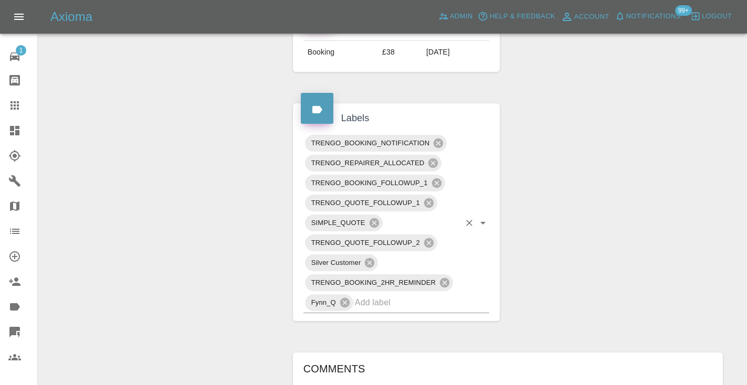
click at [371, 294] on input "text" at bounding box center [408, 302] width 106 height 16
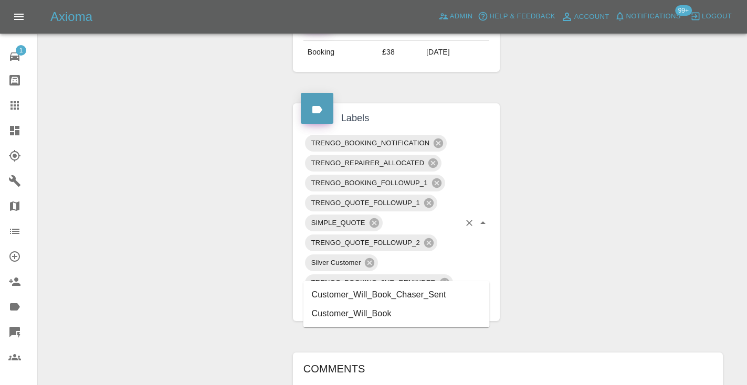
type input "customer_will"
click at [373, 313] on li "Customer_Will_Book" at bounding box center [396, 313] width 186 height 19
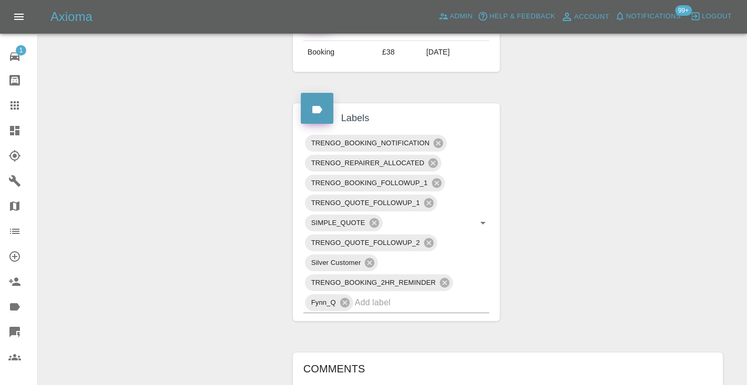
click at [193, 210] on div "Change Repairer Modify Claim Modify Quote Override Repair Date Rollback Submit …" at bounding box center [161, 125] width 231 height 1169
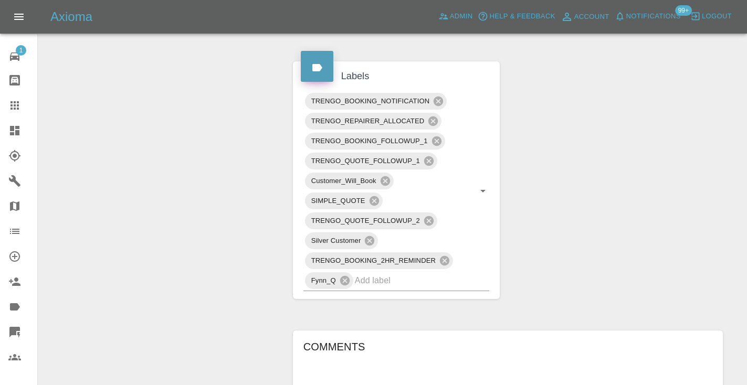
scroll to position [589, 0]
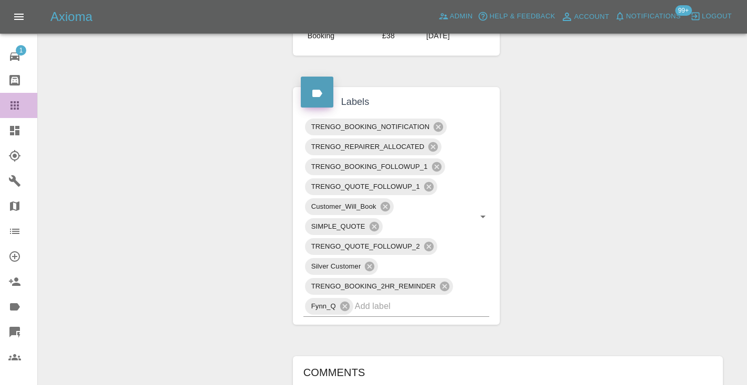
click at [15, 100] on icon at bounding box center [14, 105] width 13 height 13
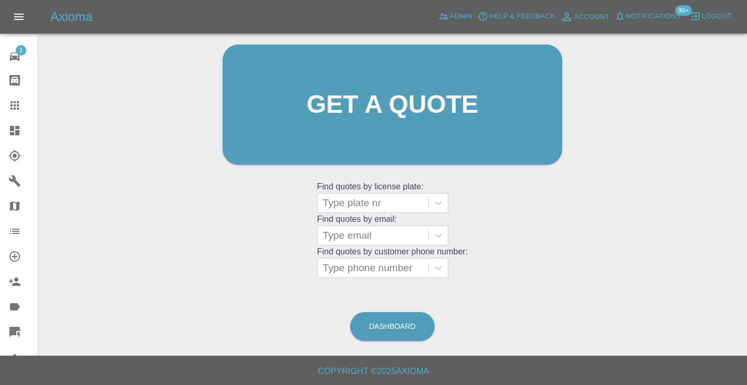
scroll to position [106, 0]
click at [406, 320] on link "Dashboard" at bounding box center [392, 327] width 85 height 29
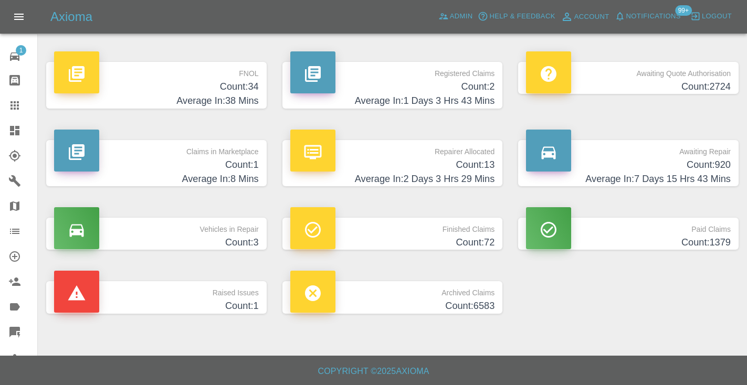
click at [687, 161] on h4 "Count: 920" at bounding box center [628, 165] width 205 height 14
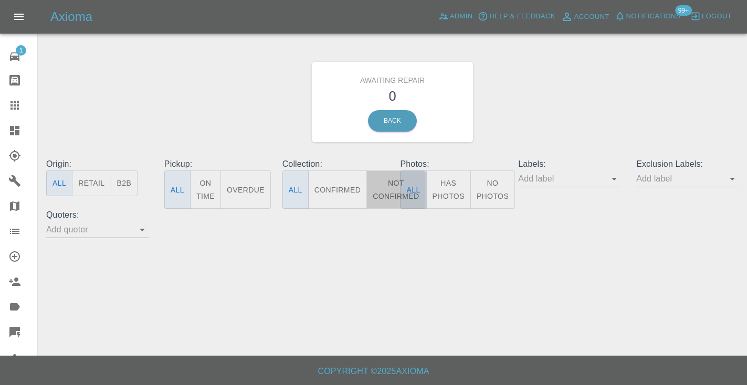
click at [385, 189] on button "Not Confirmed" at bounding box center [395, 190] width 59 height 38
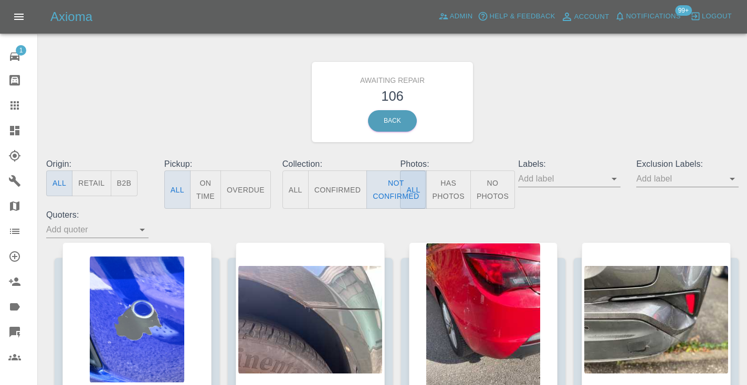
click at [586, 109] on div "Awaiting Repair 106 Back" at bounding box center [392, 102] width 708 height 112
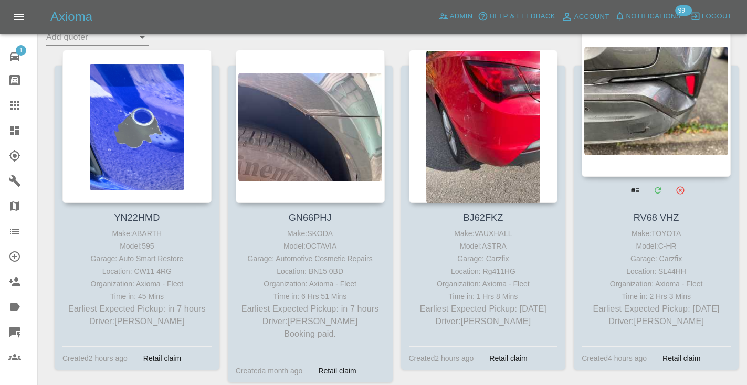
scroll to position [189, 0]
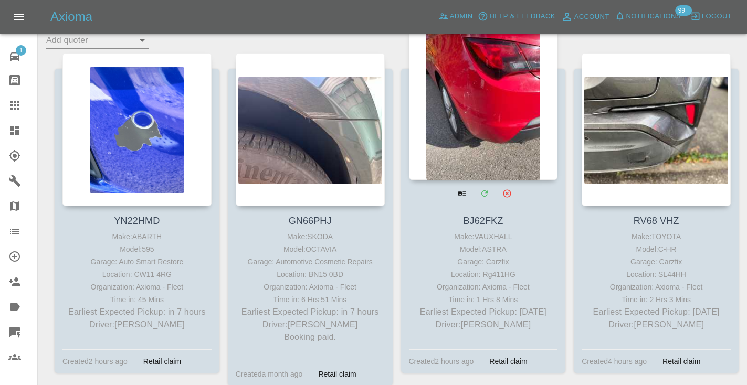
click at [460, 137] on div at bounding box center [483, 103] width 149 height 153
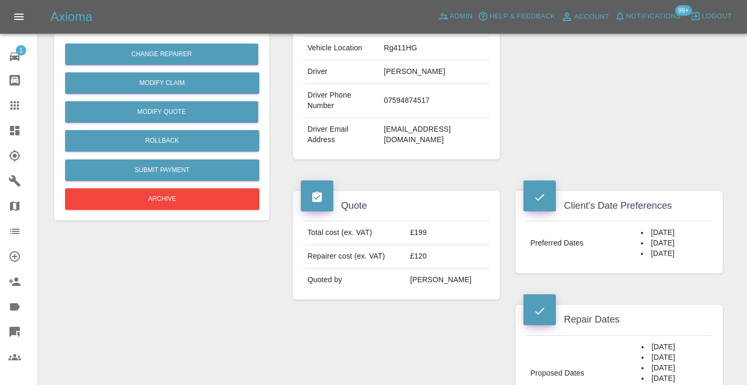
scroll to position [223, 0]
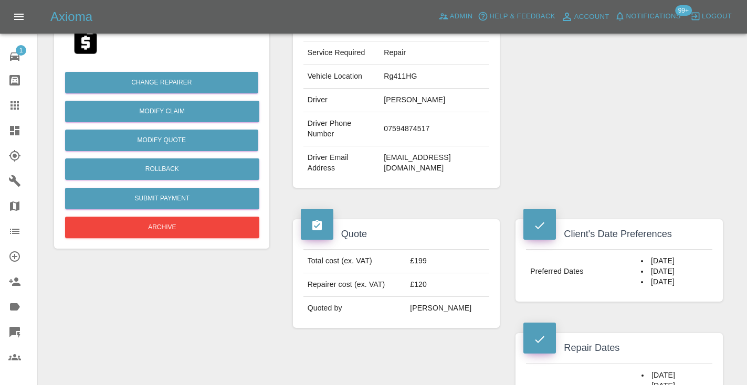
click at [649, 144] on div "Repairer Repair shop Carzfix" at bounding box center [619, 46] width 223 height 313
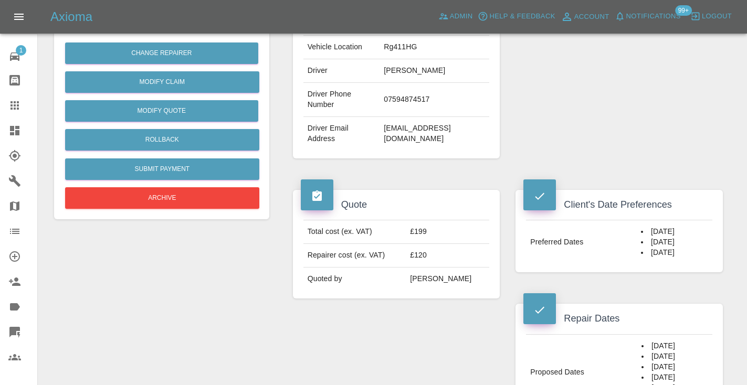
scroll to position [237, 0]
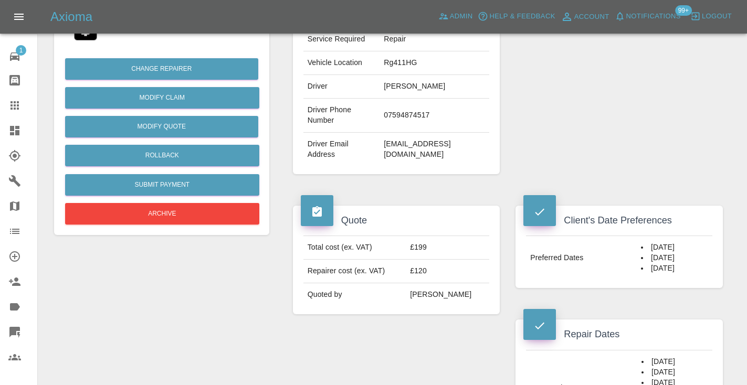
click at [428, 111] on td "07594874517" at bounding box center [435, 116] width 110 height 34
copy td "07594874517"
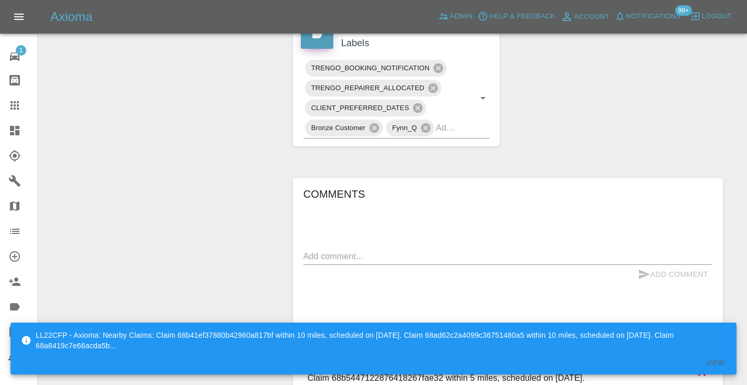
scroll to position [676, 0]
click at [374, 249] on textarea at bounding box center [507, 255] width 409 height 12
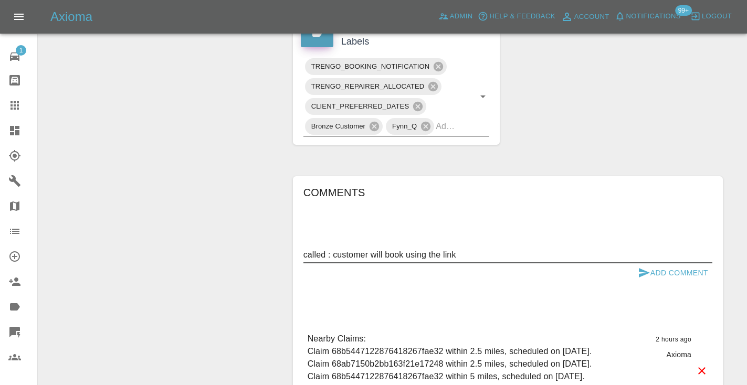
click at [649, 249] on textarea "called : customer will book using the link" at bounding box center [507, 255] width 409 height 12
type textarea "called : customer will book using the link"
click at [647, 267] on icon "submit" at bounding box center [644, 273] width 13 height 13
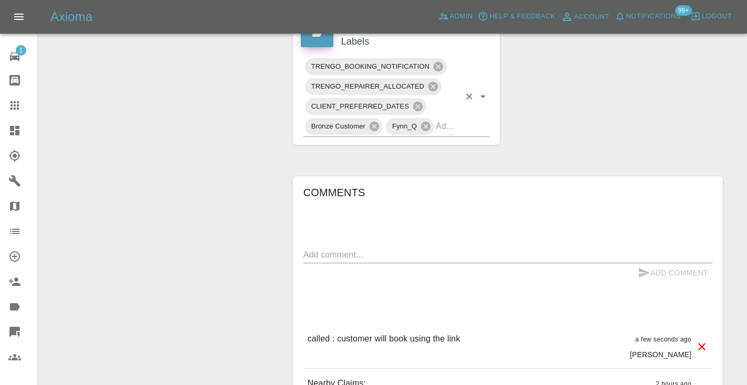
click at [457, 118] on input "text" at bounding box center [448, 126] width 24 height 16
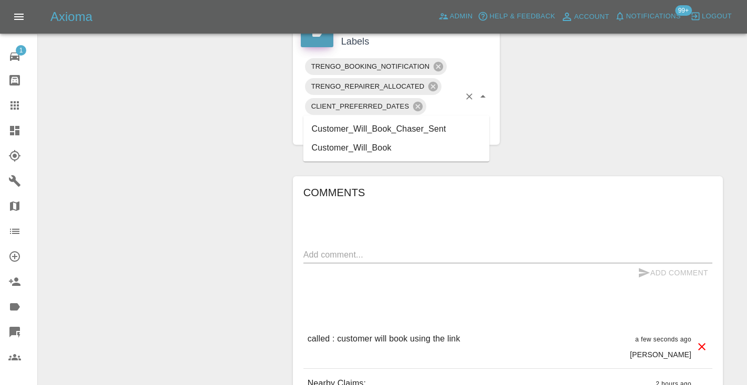
type input "customer_will"
click at [440, 150] on li "Customer_Will_Book" at bounding box center [396, 148] width 186 height 19
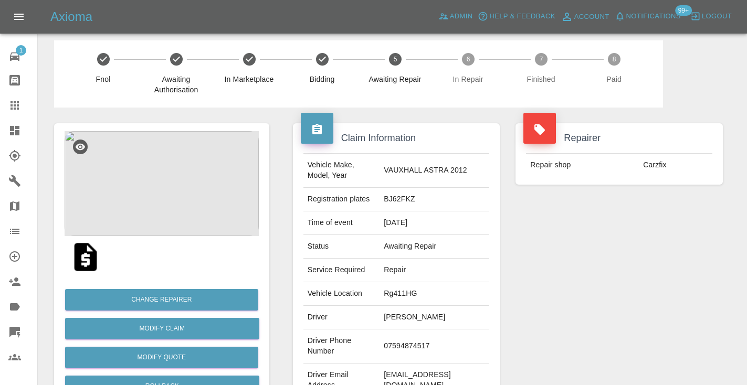
scroll to position [2, 0]
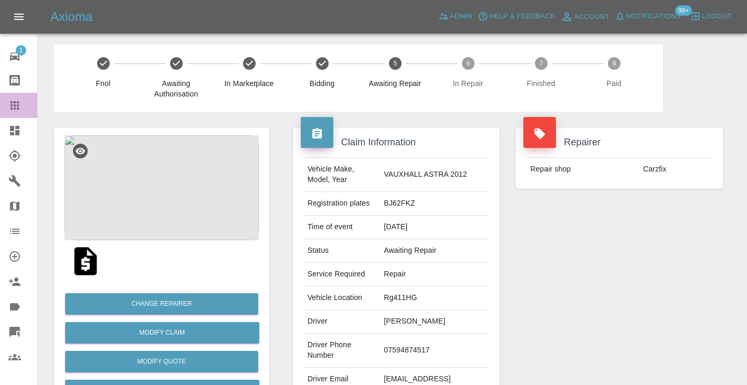
click at [10, 104] on icon at bounding box center [14, 105] width 8 height 8
